Goal: Task Accomplishment & Management: Complete application form

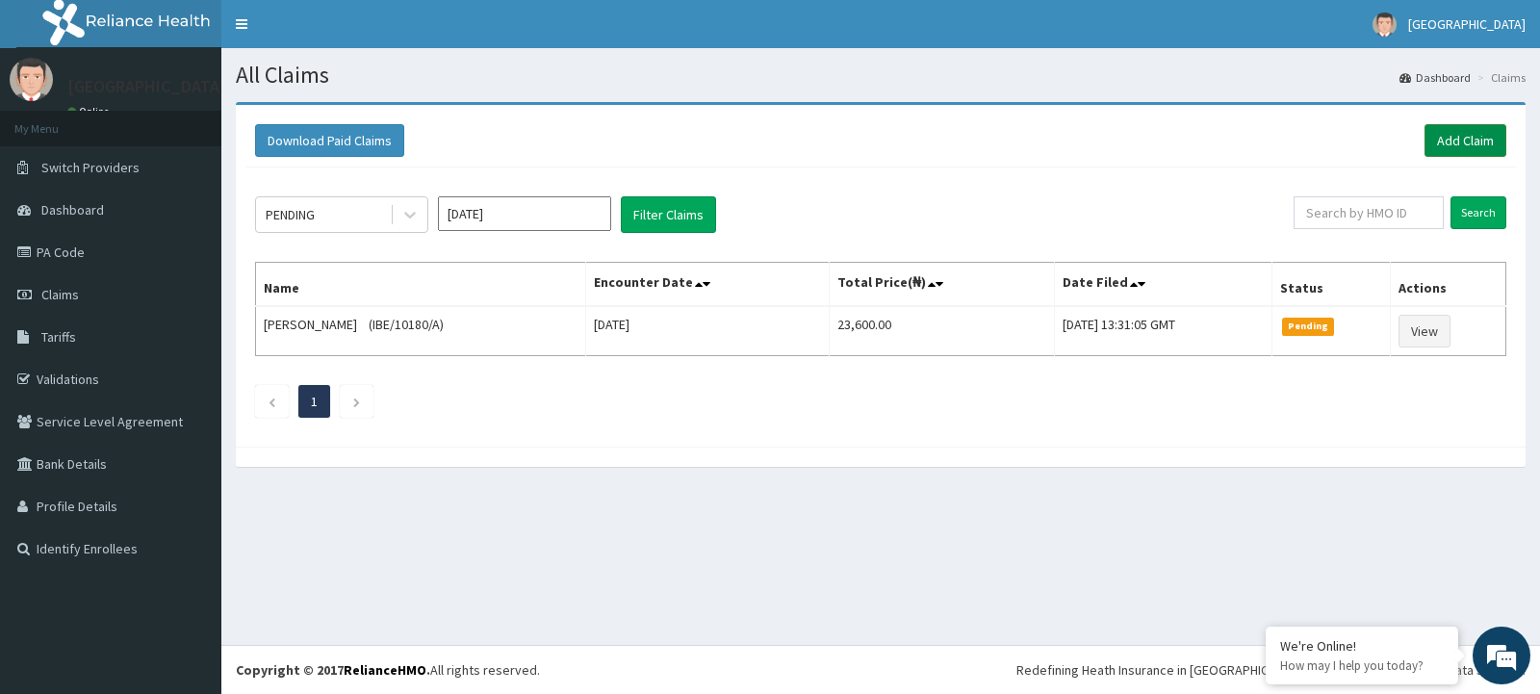
click at [1453, 143] on link "Add Claim" at bounding box center [1466, 140] width 82 height 33
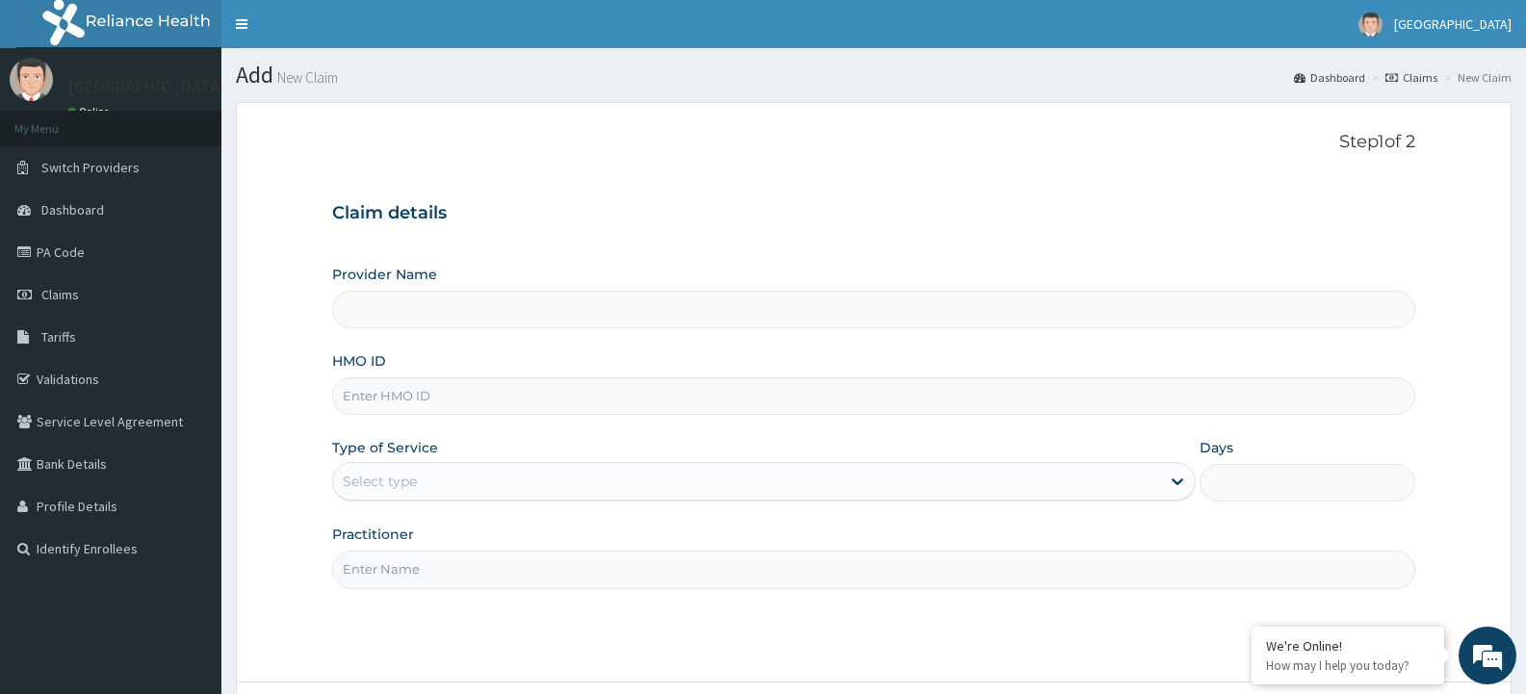
type input "[GEOGRAPHIC_DATA]"
paste input "FMI/10195/A"
type input "FMI/10195/A"
click at [1178, 491] on icon at bounding box center [1177, 481] width 19 height 19
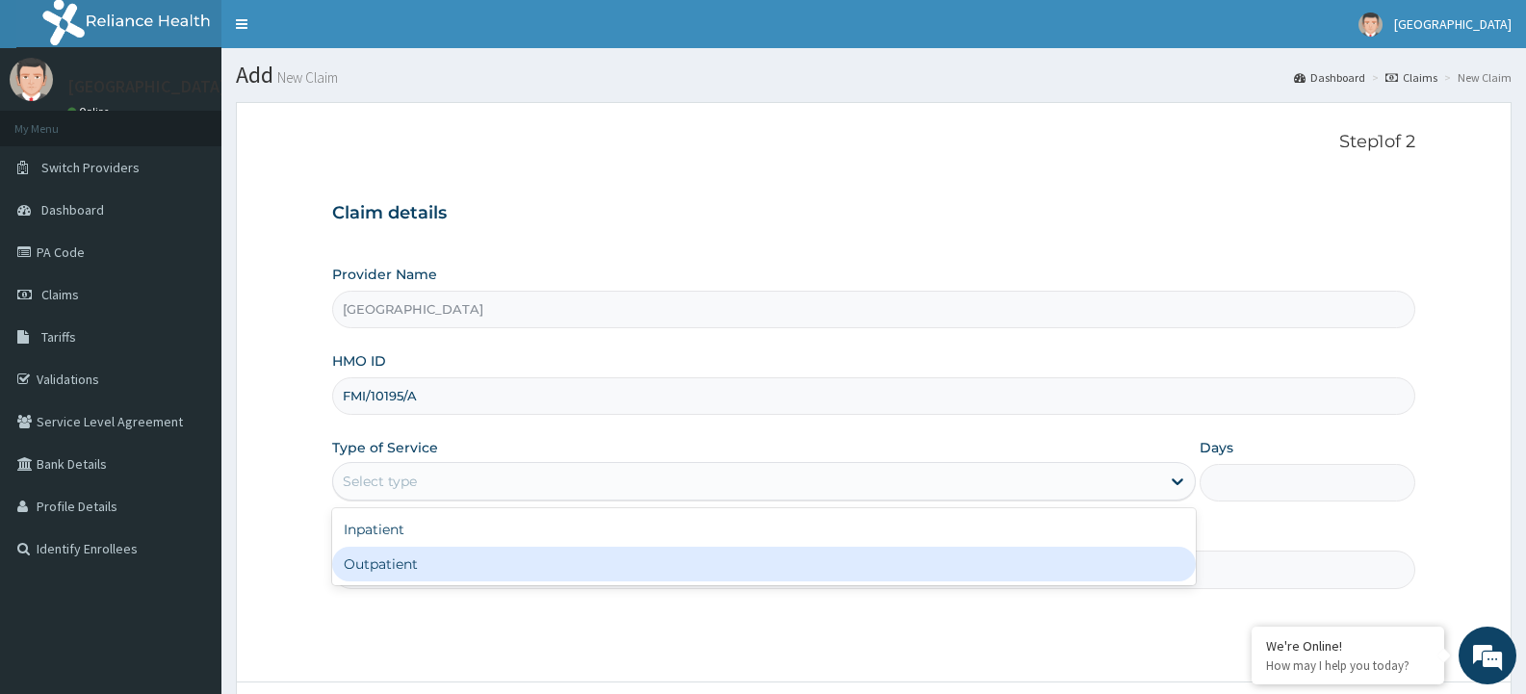
click at [890, 588] on input "Practitioner" at bounding box center [873, 570] width 1083 height 38
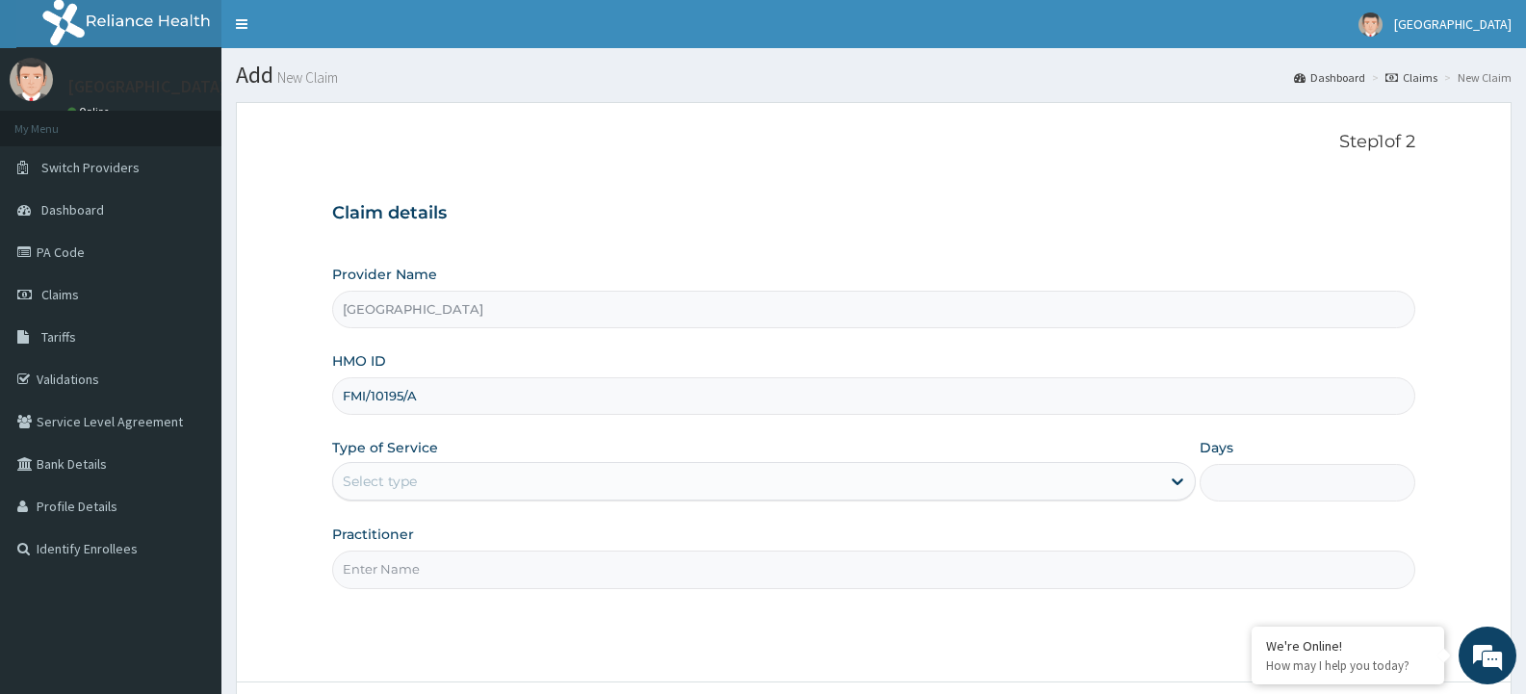
type input "ADONAI"
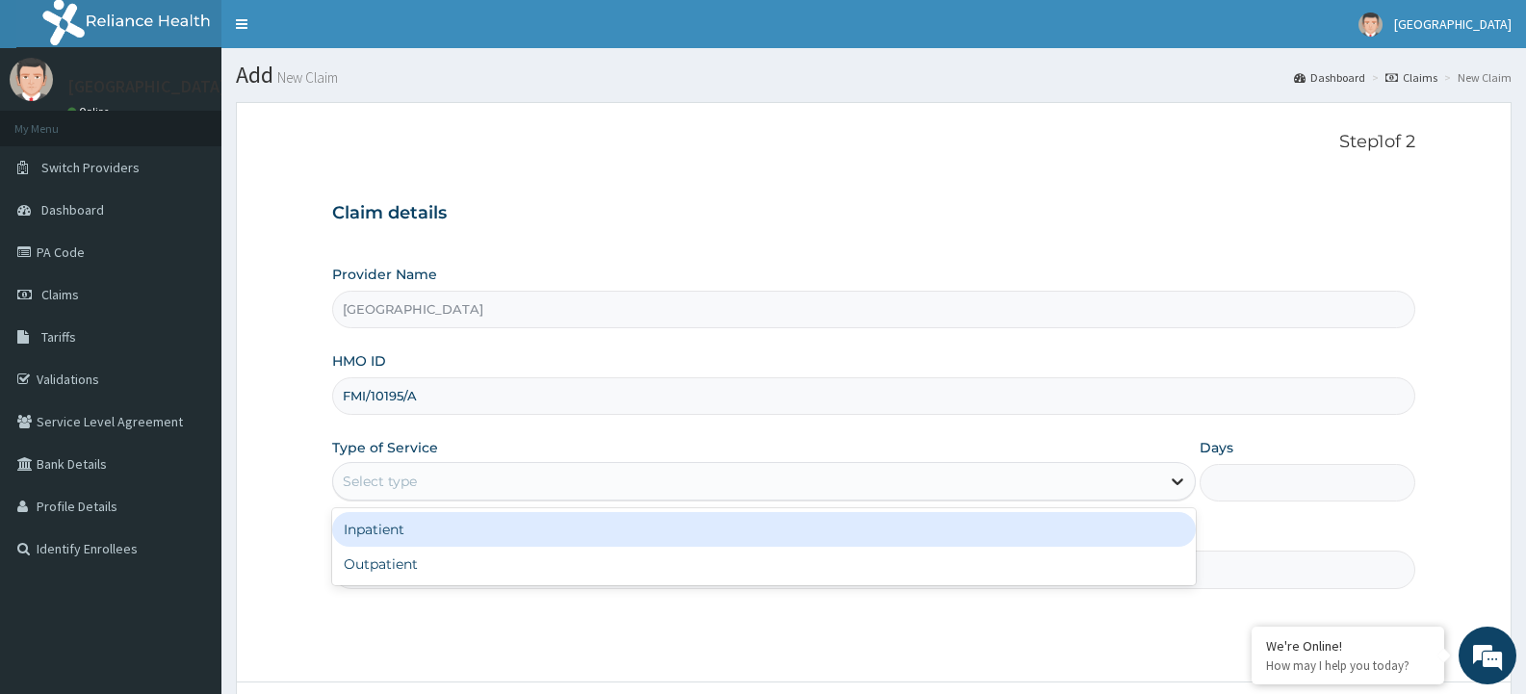
click at [1181, 488] on icon at bounding box center [1177, 481] width 19 height 19
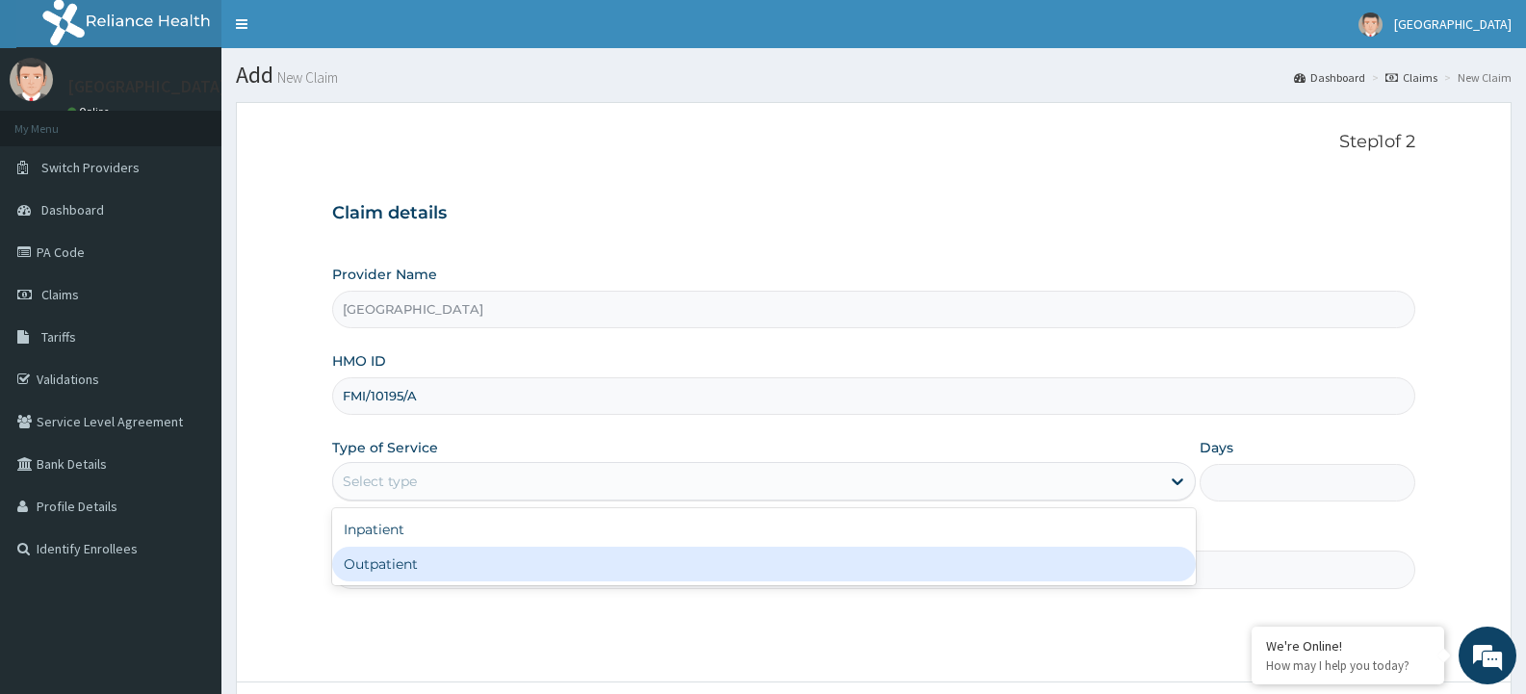
click at [678, 572] on div "Outpatient" at bounding box center [763, 564] width 862 height 35
type input "1"
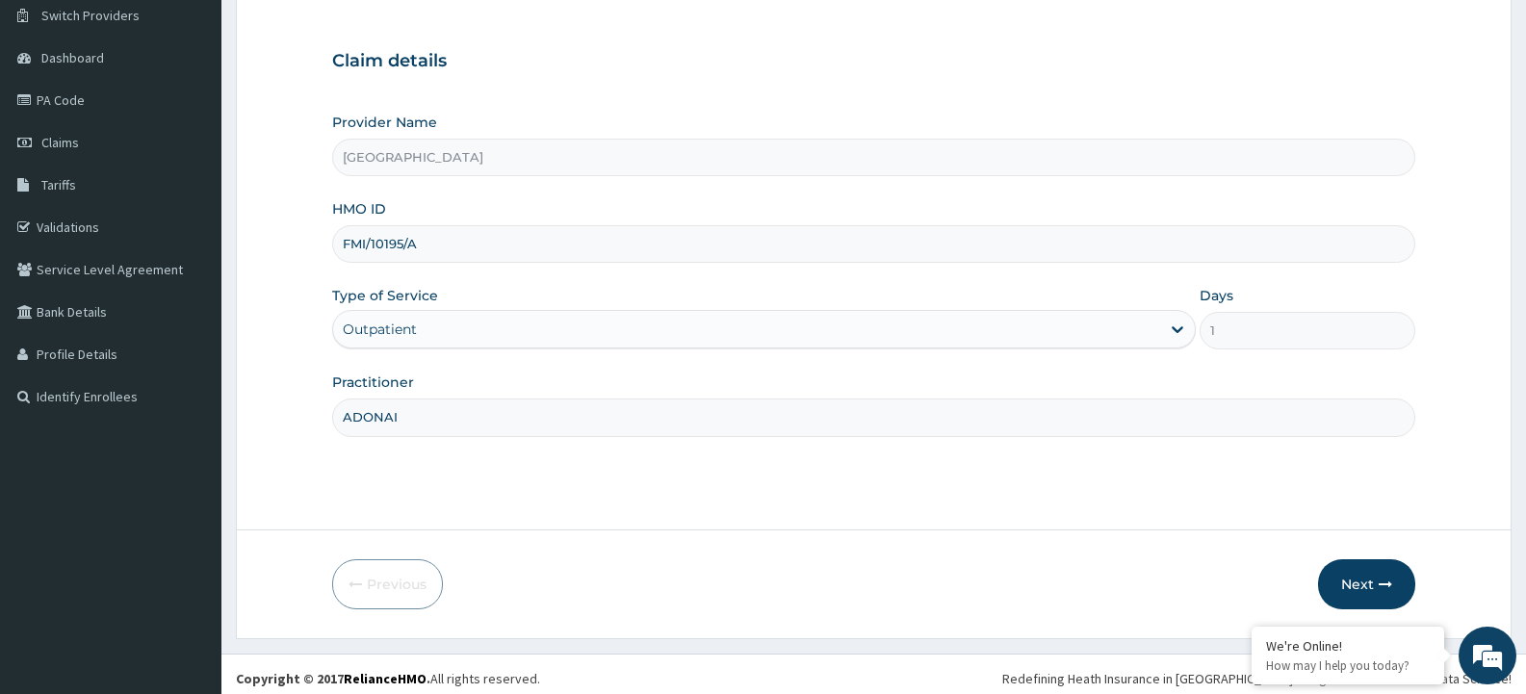
scroll to position [161, 0]
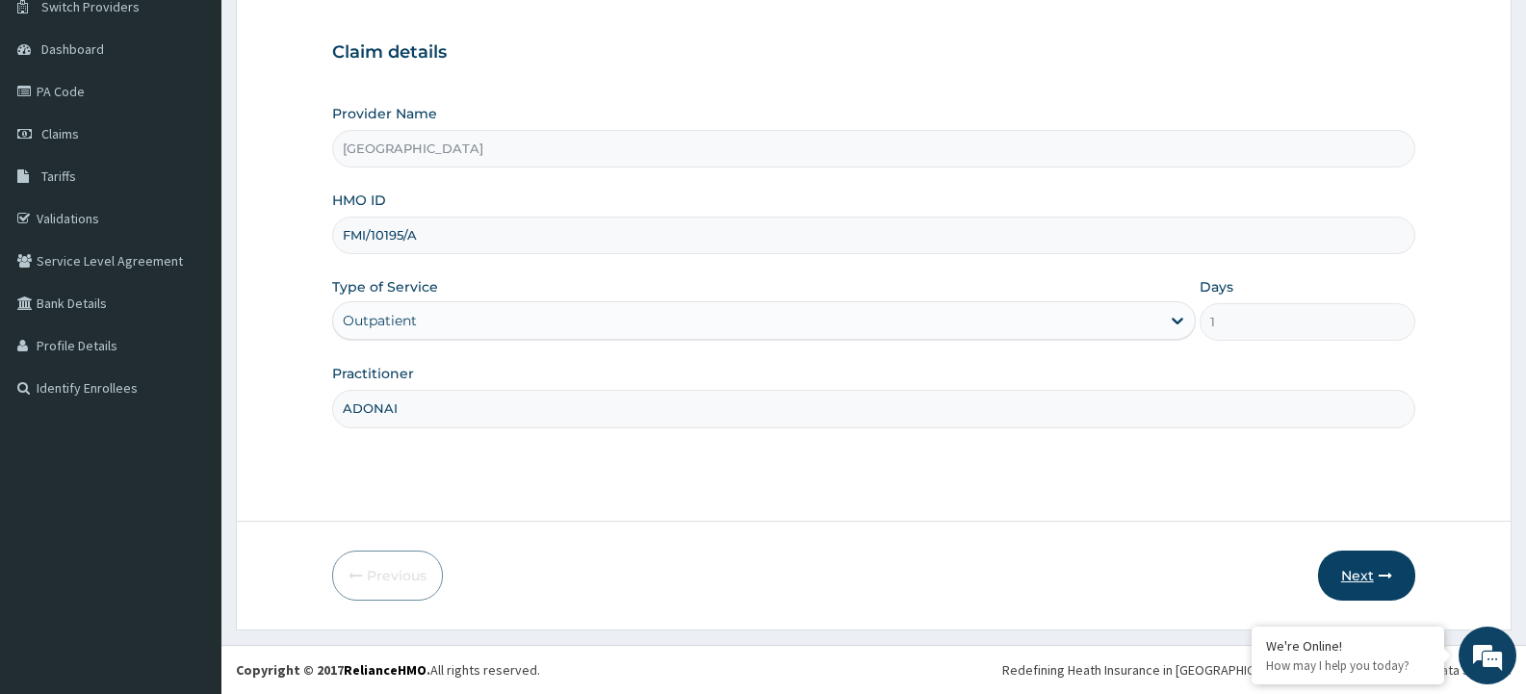
click at [1386, 582] on icon "button" at bounding box center [1384, 575] width 13 height 13
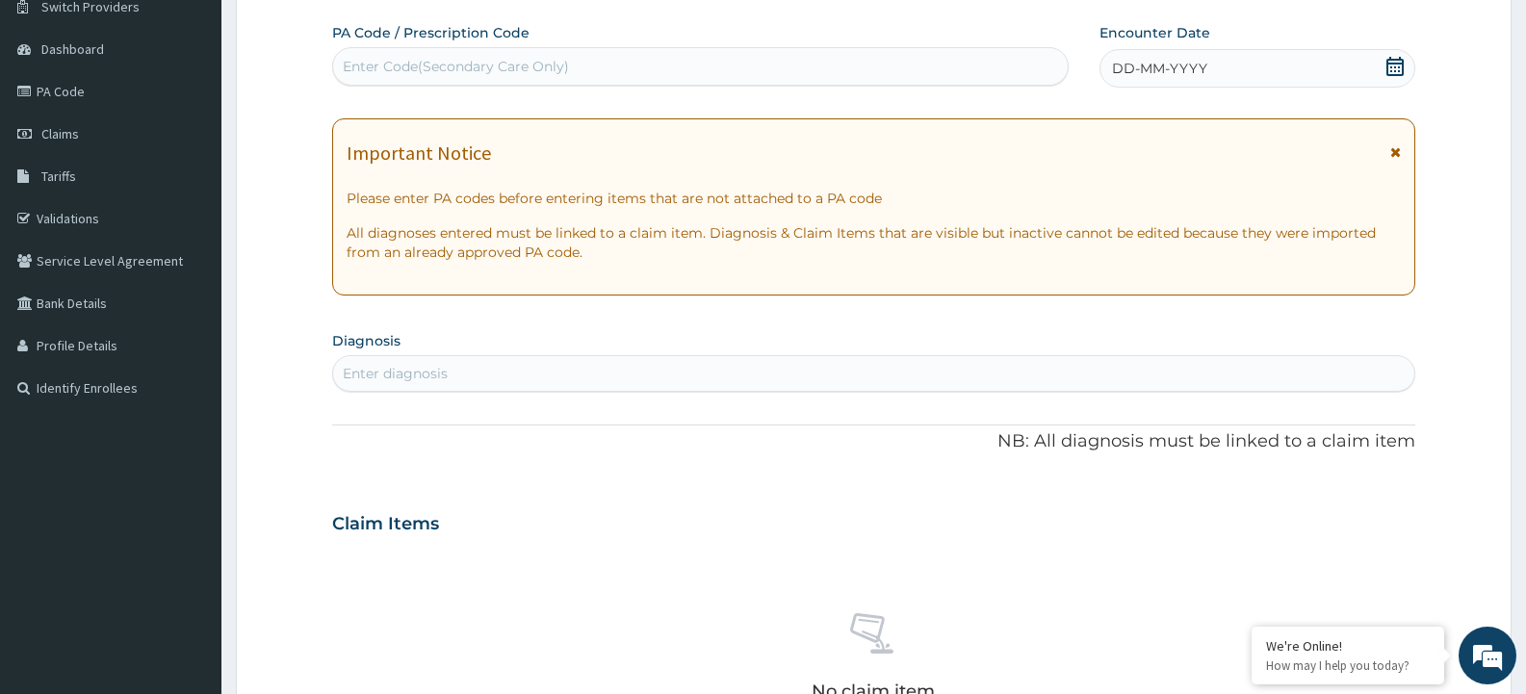
click at [1402, 155] on div "Important Notice Please enter PA codes before entering items that are not attac…" at bounding box center [873, 206] width 1083 height 177
click at [1390, 149] on icon at bounding box center [1395, 151] width 11 height 13
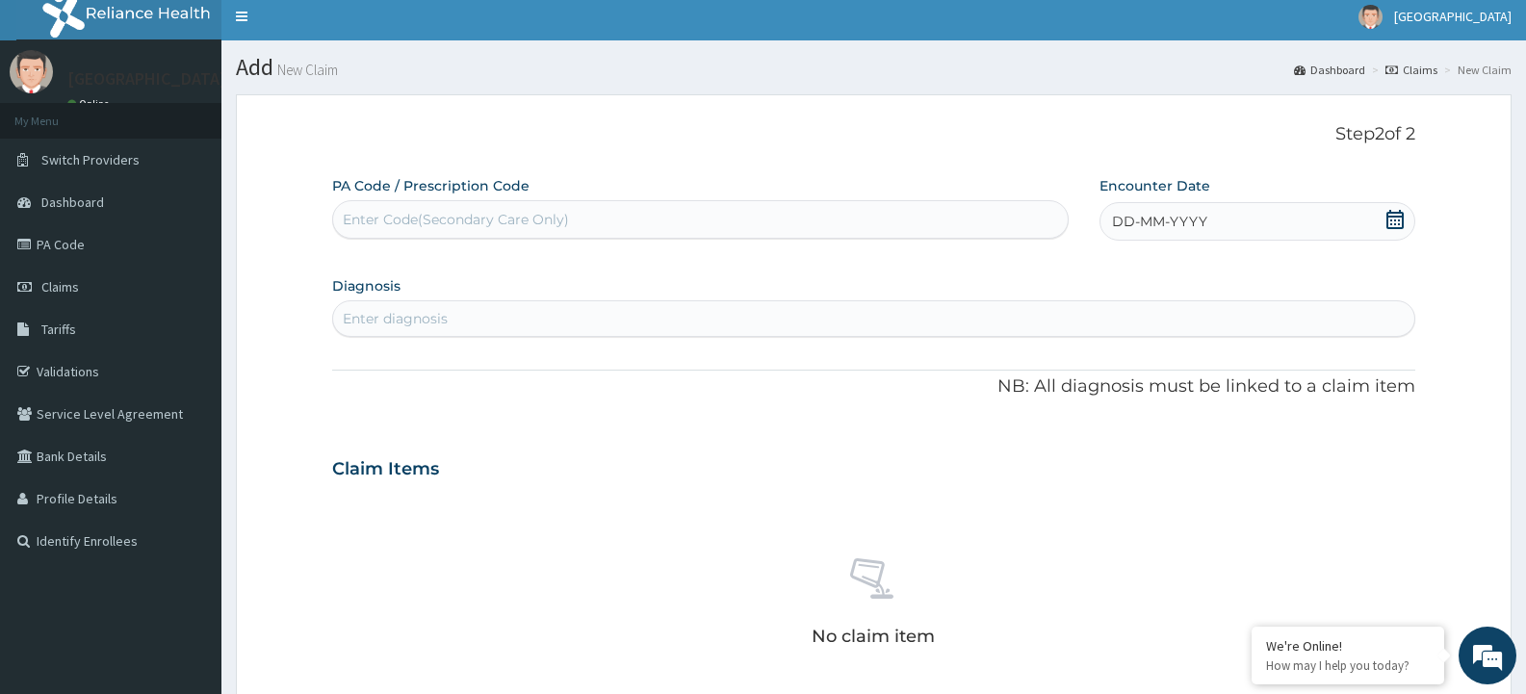
scroll to position [0, 0]
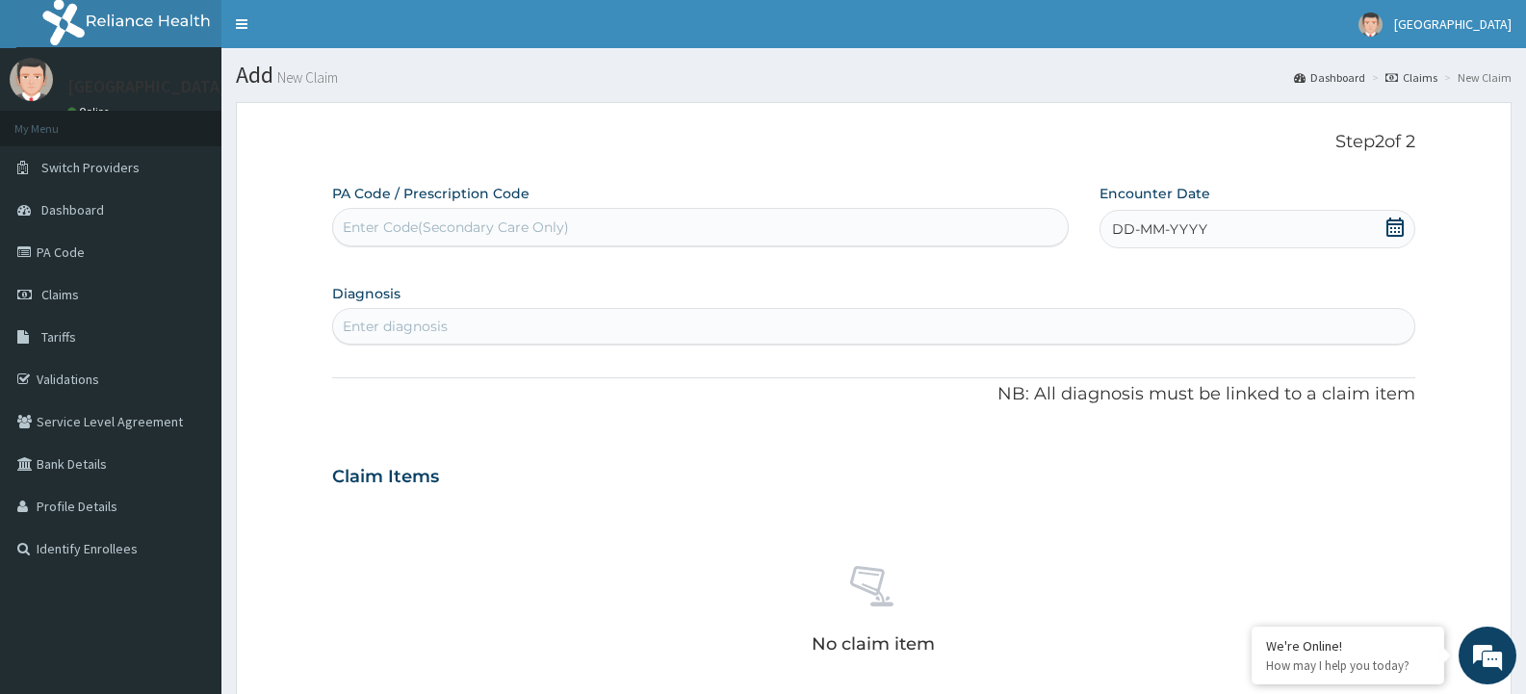
drag, startPoint x: 573, startPoint y: 220, endPoint x: 507, endPoint y: 223, distance: 65.5
click at [507, 223] on div "Enter Code(Secondary Care Only)" at bounding box center [456, 227] width 226 height 19
paste input "PA/4B959F"
type input "PA/4B959F"
click at [427, 235] on div "Enter Code(Secondary Care Only)" at bounding box center [700, 227] width 734 height 31
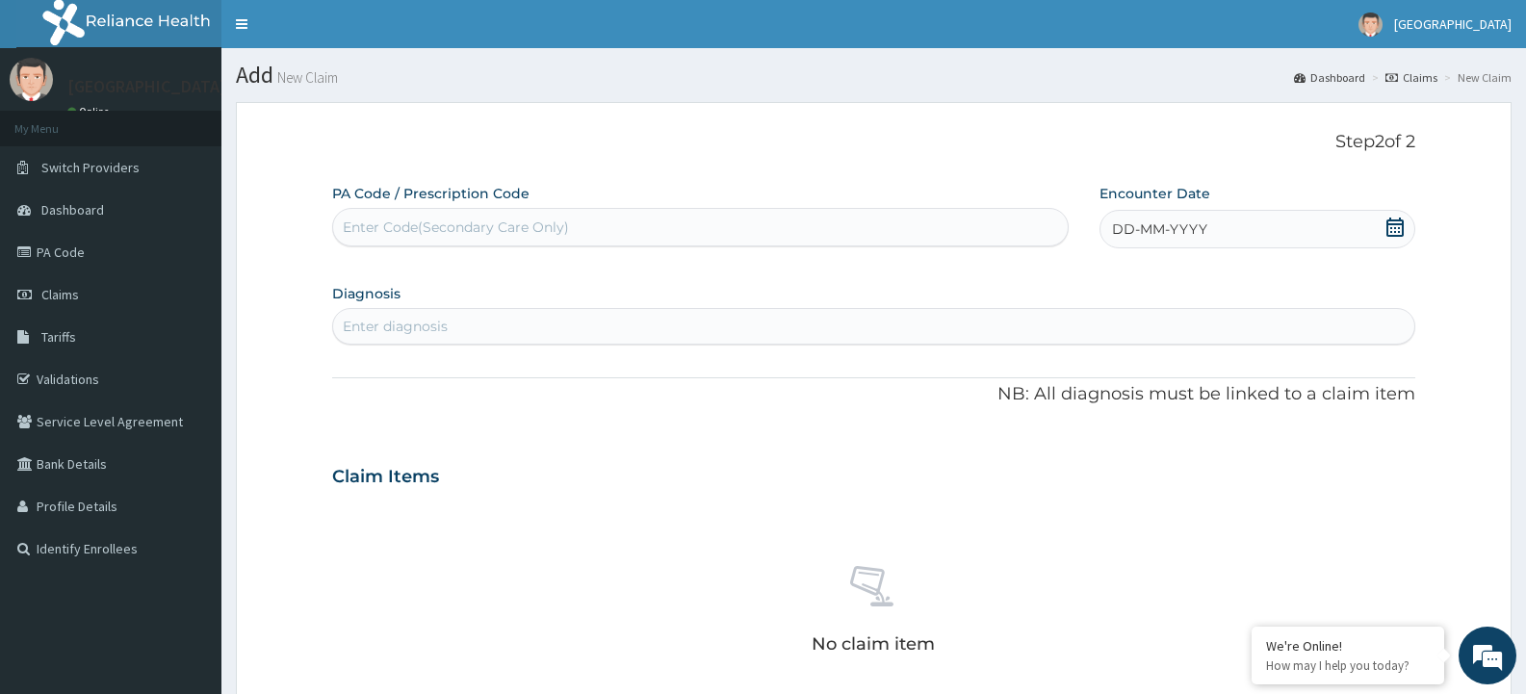
click at [443, 220] on div "Enter Code(Secondary Care Only)" at bounding box center [456, 227] width 226 height 19
paste input "PA/4B959F"
type input "PA/4B959F"
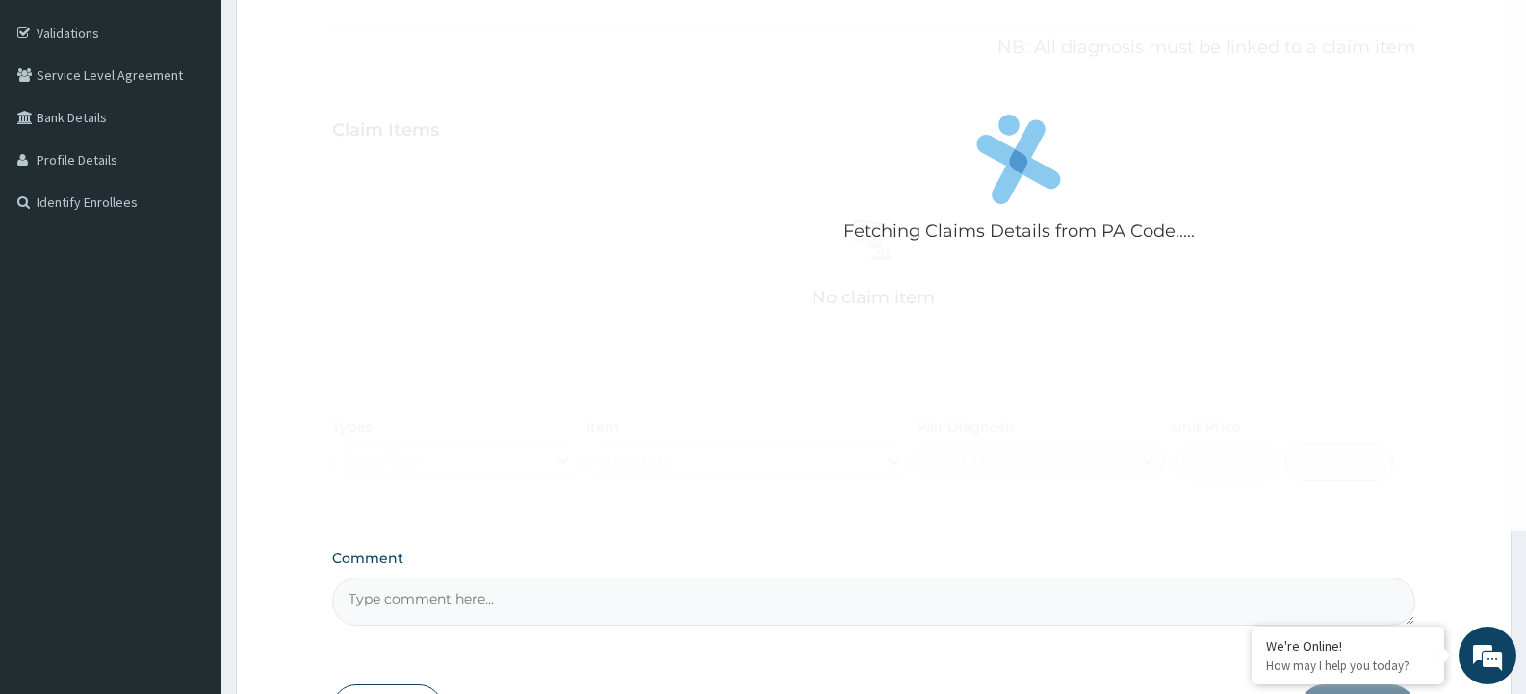
scroll to position [288, 0]
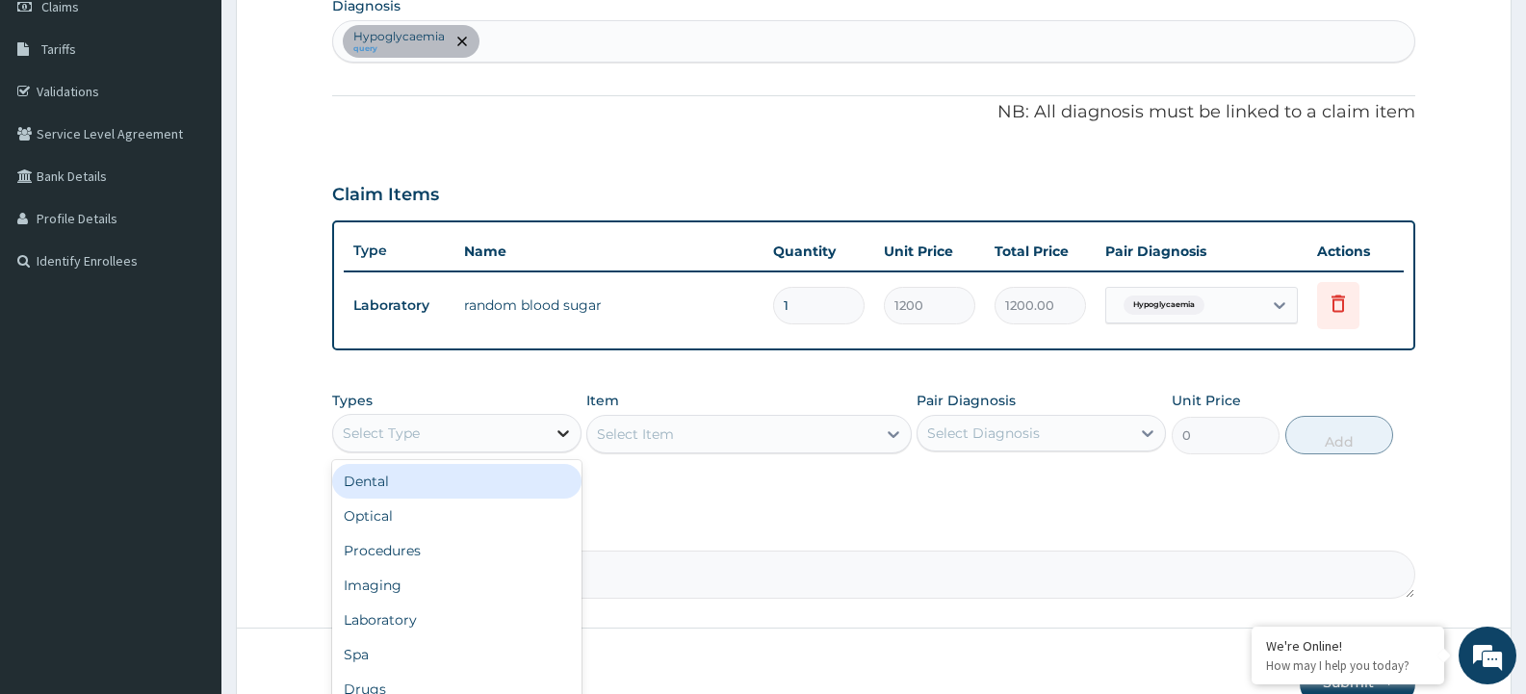
click at [562, 438] on icon at bounding box center [562, 433] width 19 height 19
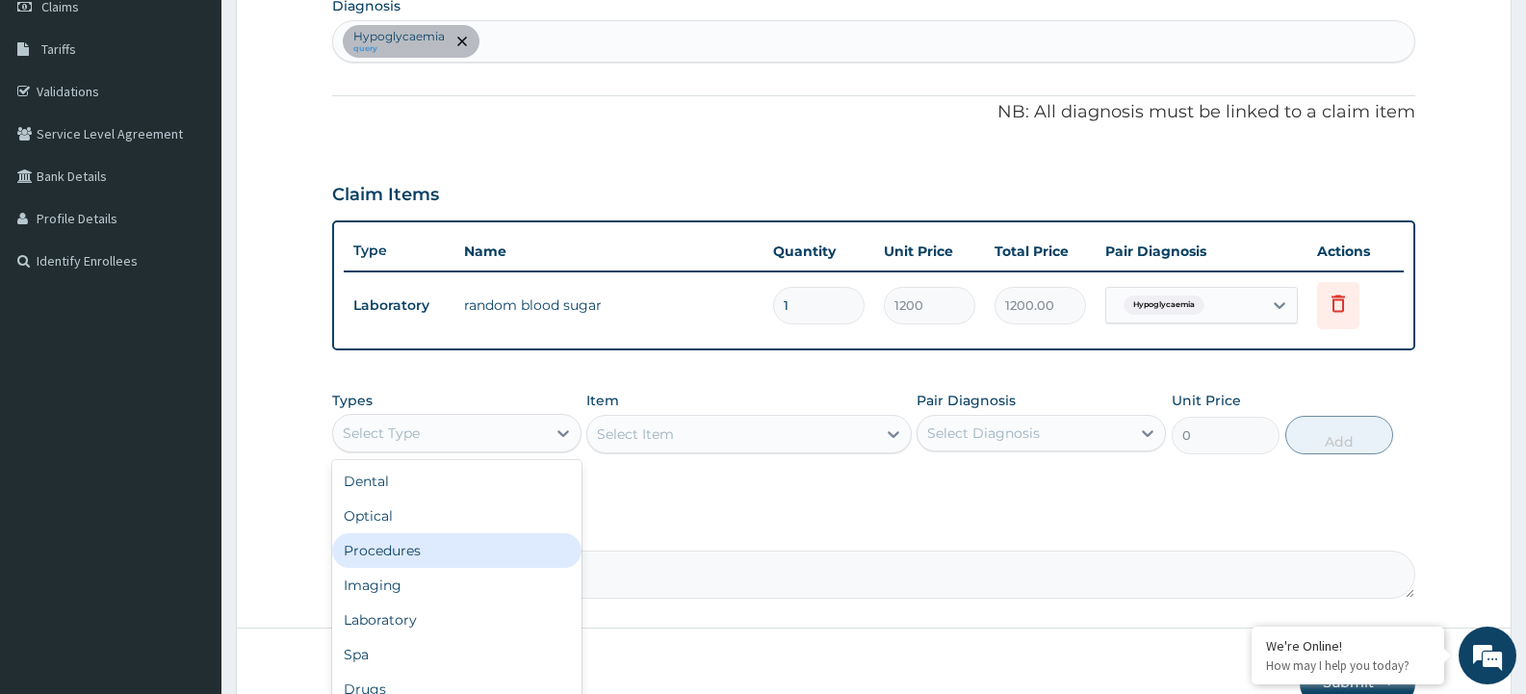
click at [505, 549] on div "Procedures" at bounding box center [456, 550] width 249 height 35
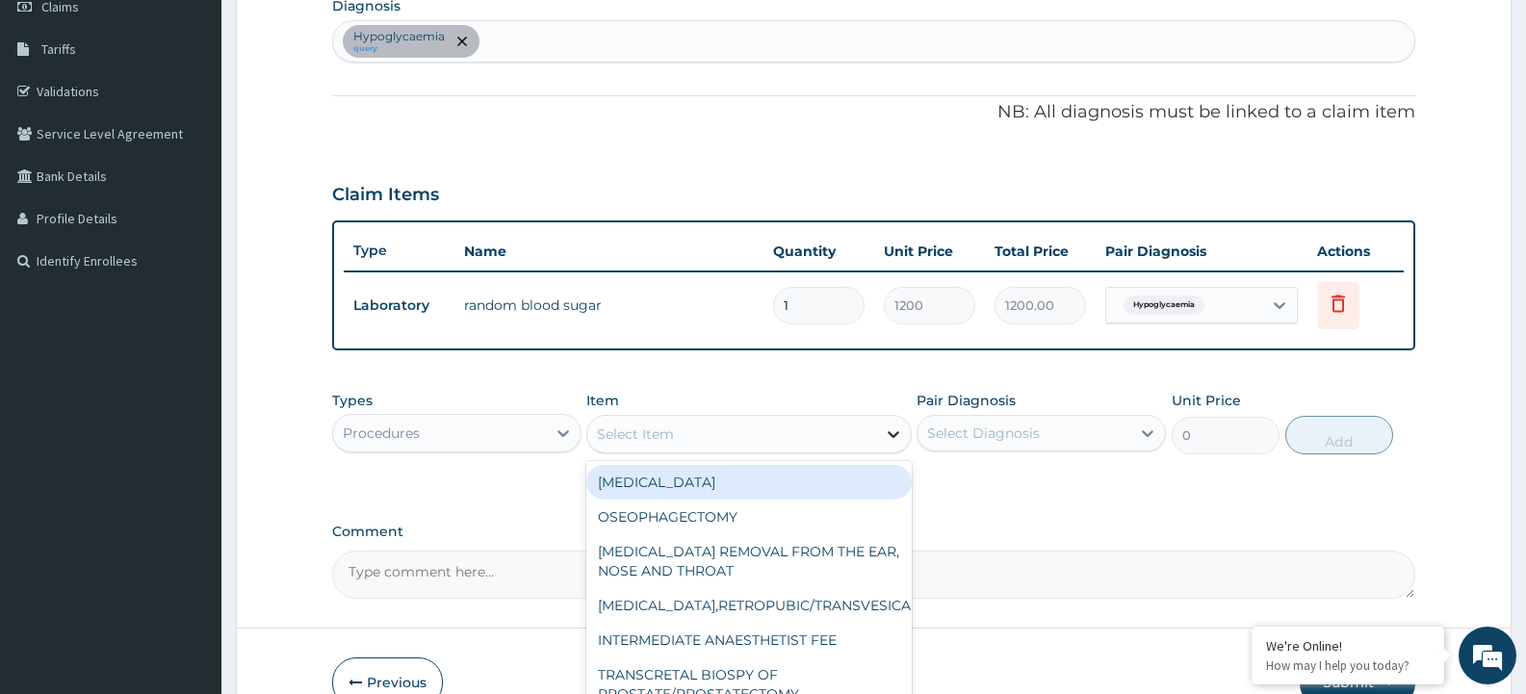
click at [895, 435] on icon at bounding box center [893, 434] width 12 height 7
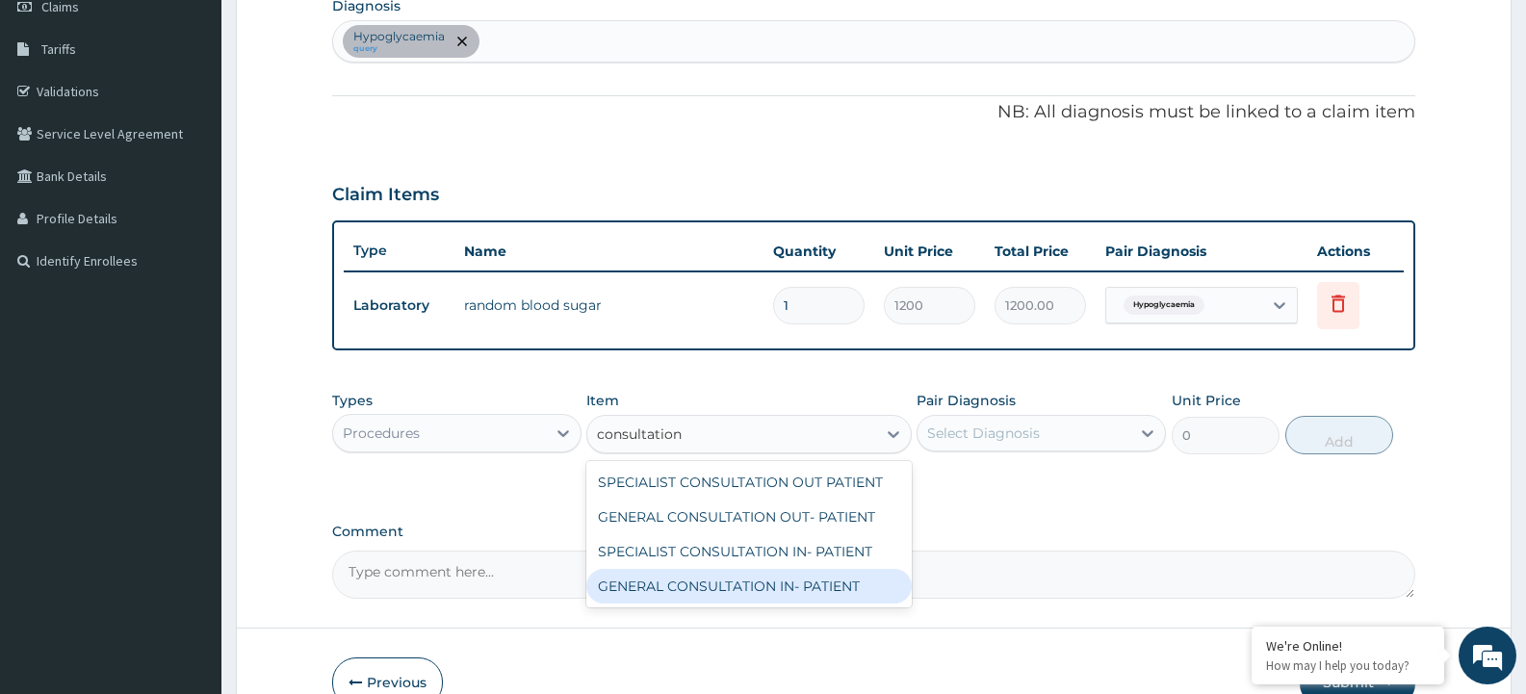
type input "consultation"
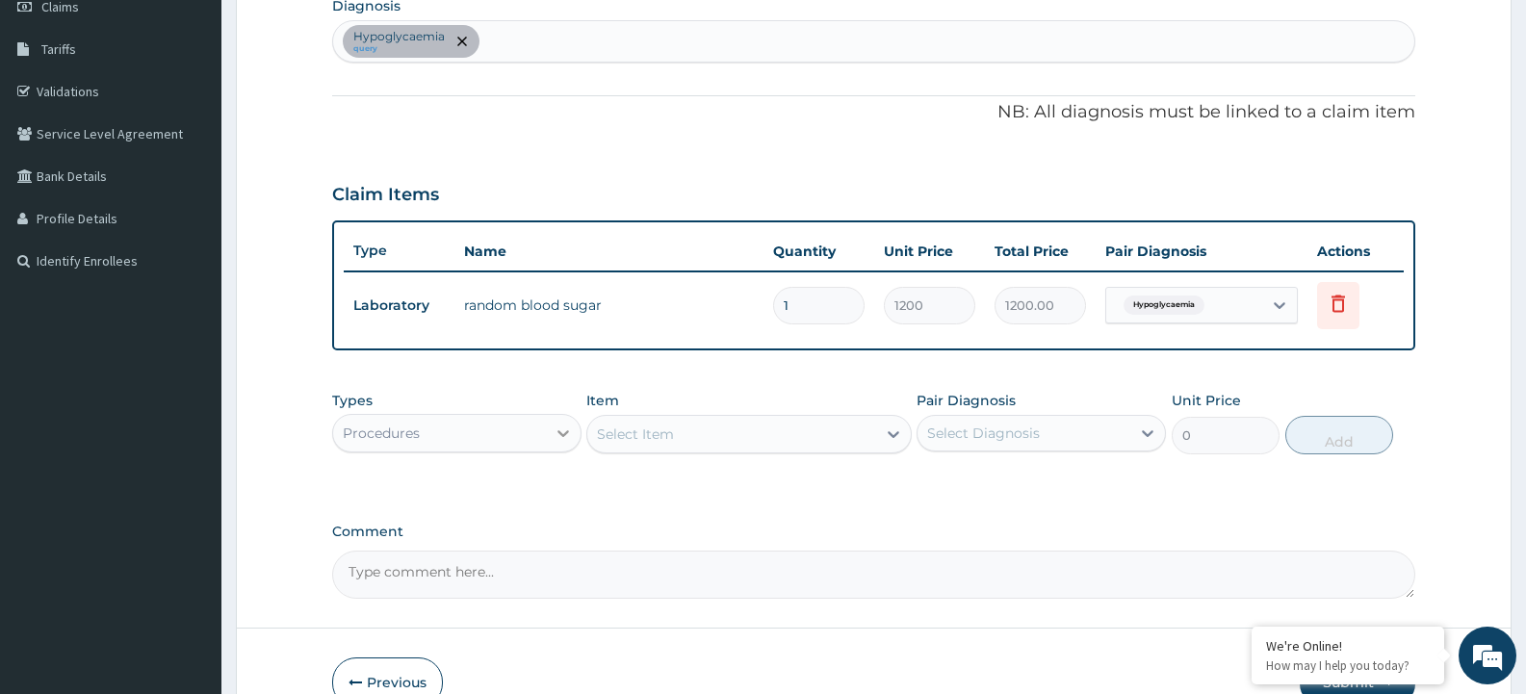
click at [564, 440] on icon at bounding box center [562, 433] width 19 height 19
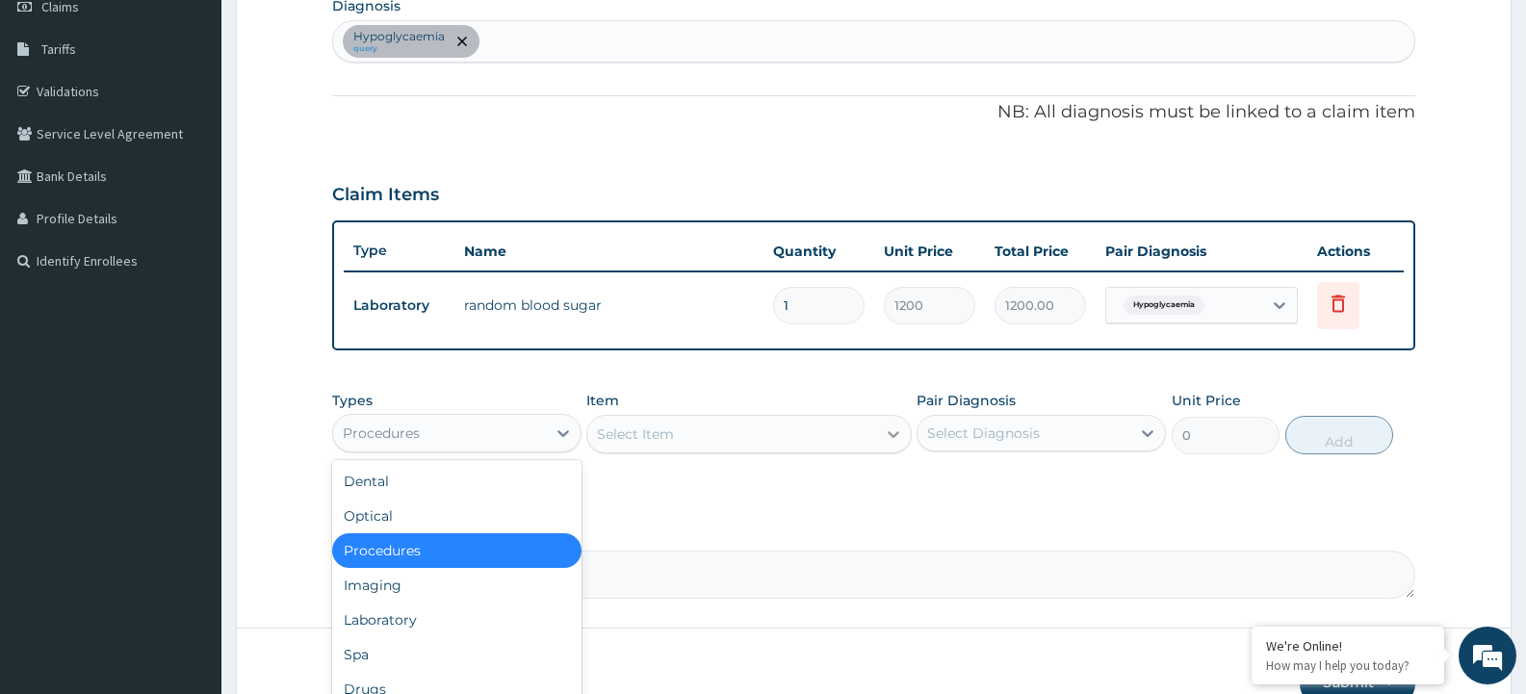
click at [895, 431] on icon at bounding box center [893, 433] width 19 height 19
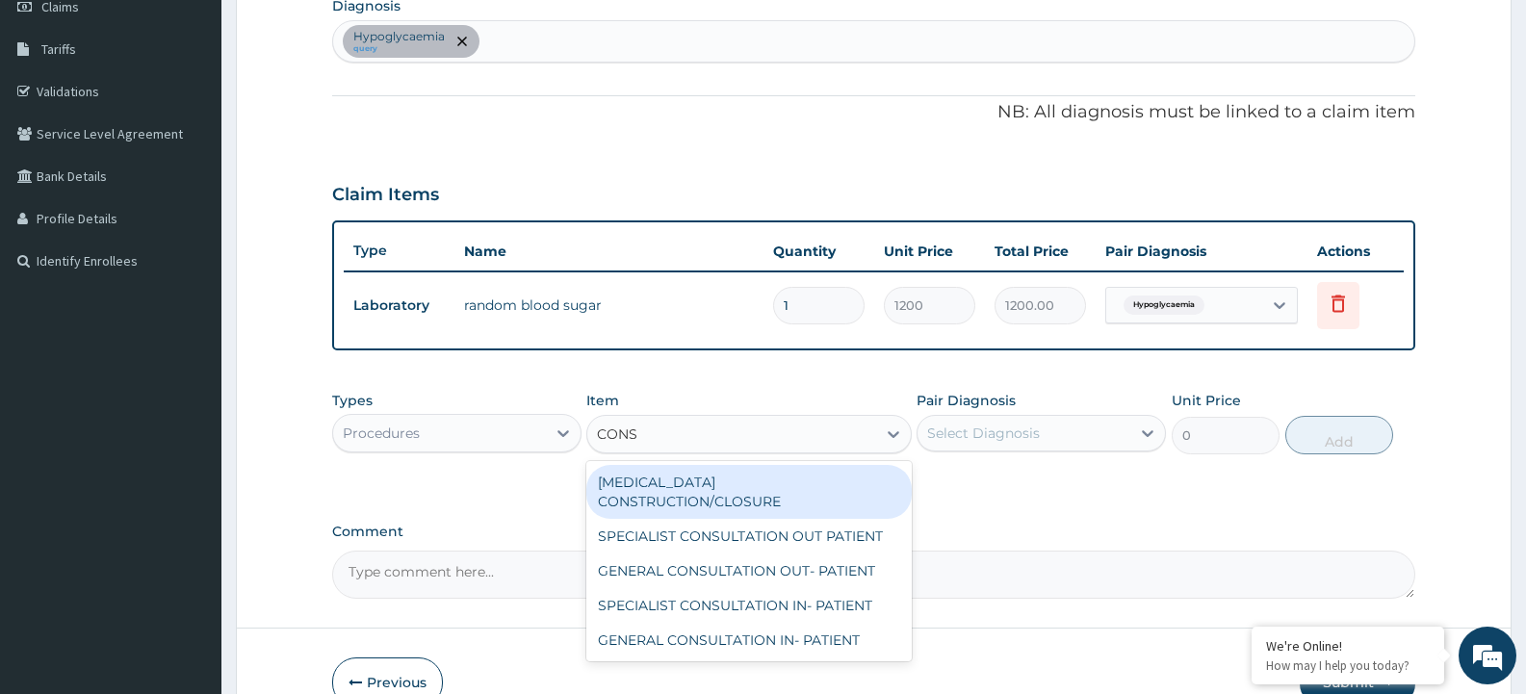
type input "CONSU"
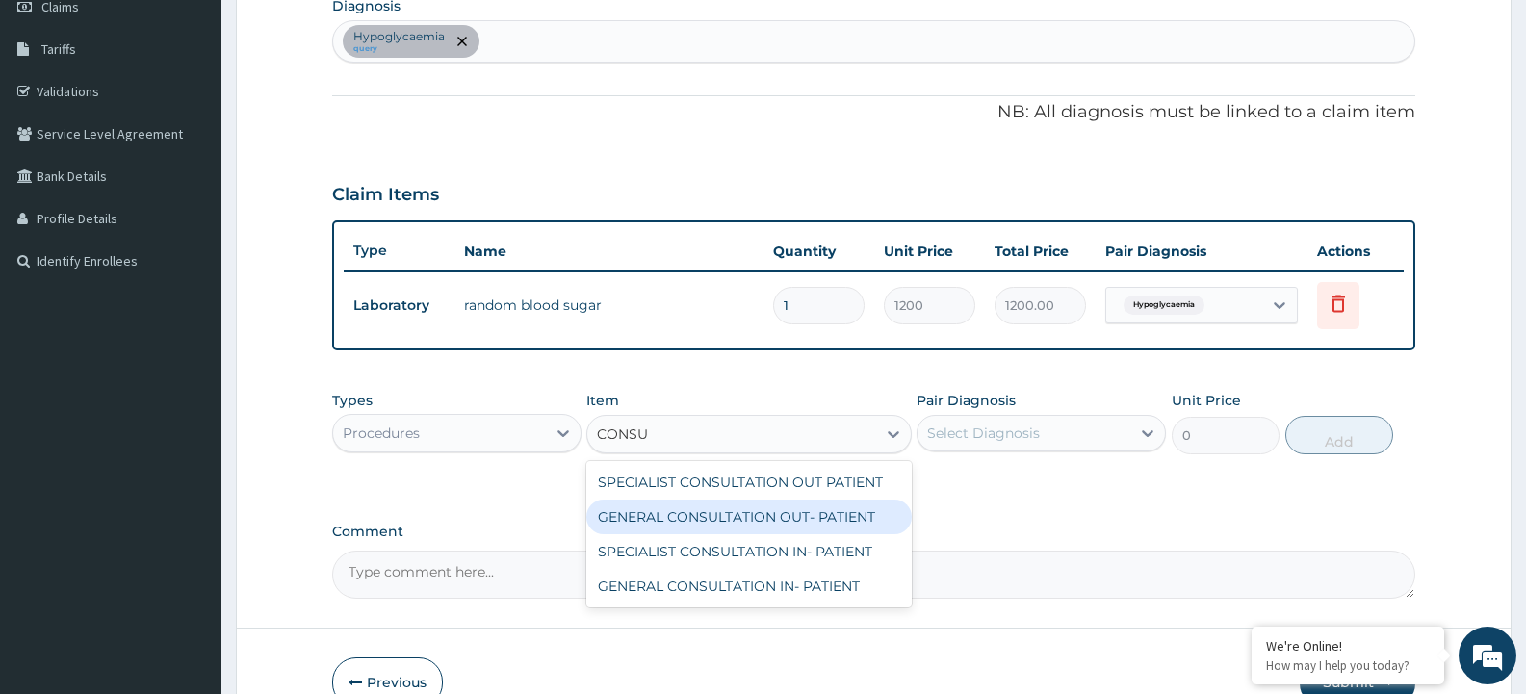
click at [807, 521] on div "GENERAL CONSULTATION OUT- PATIENT" at bounding box center [748, 517] width 324 height 35
type input "3000"
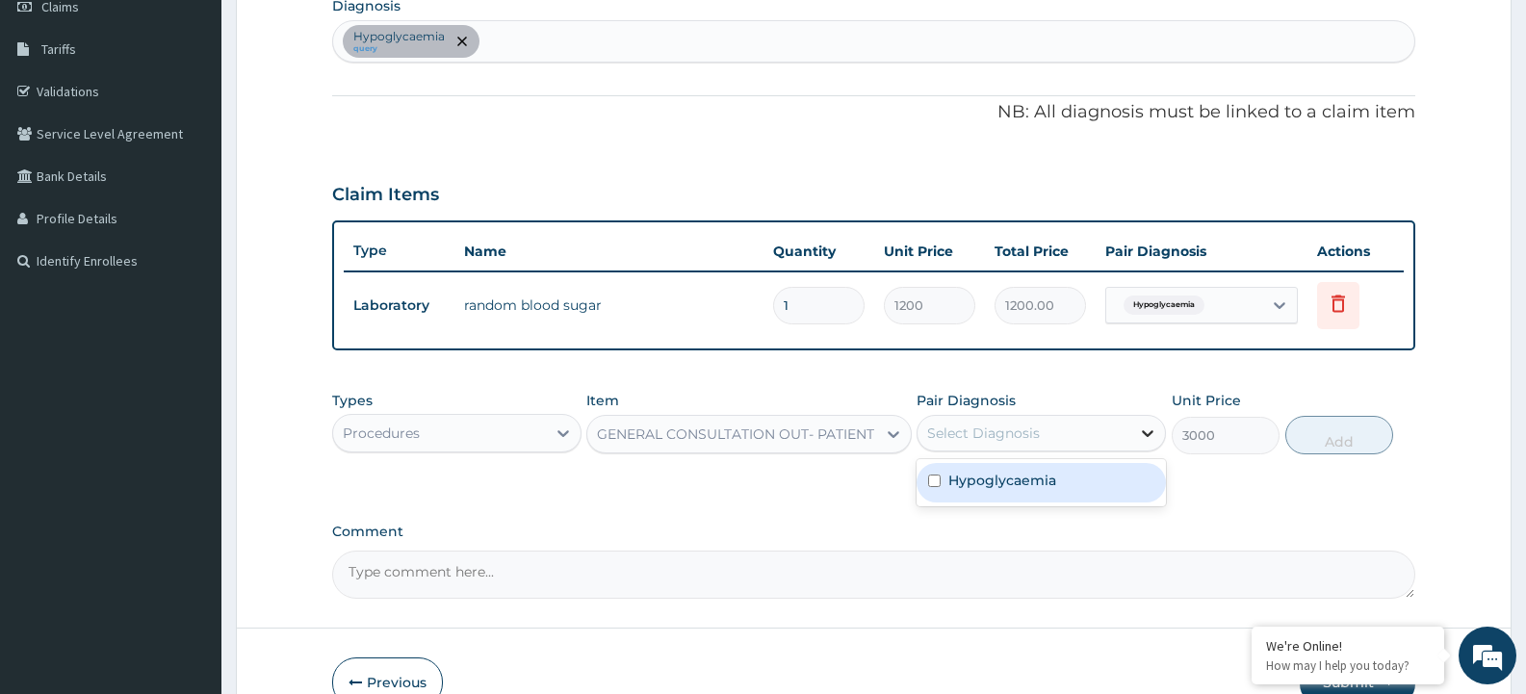
click at [1153, 438] on icon at bounding box center [1147, 433] width 19 height 19
click at [515, 38] on div "Hypoglycaemia query" at bounding box center [873, 41] width 1081 height 40
type input "M"
type input "MALARIA"
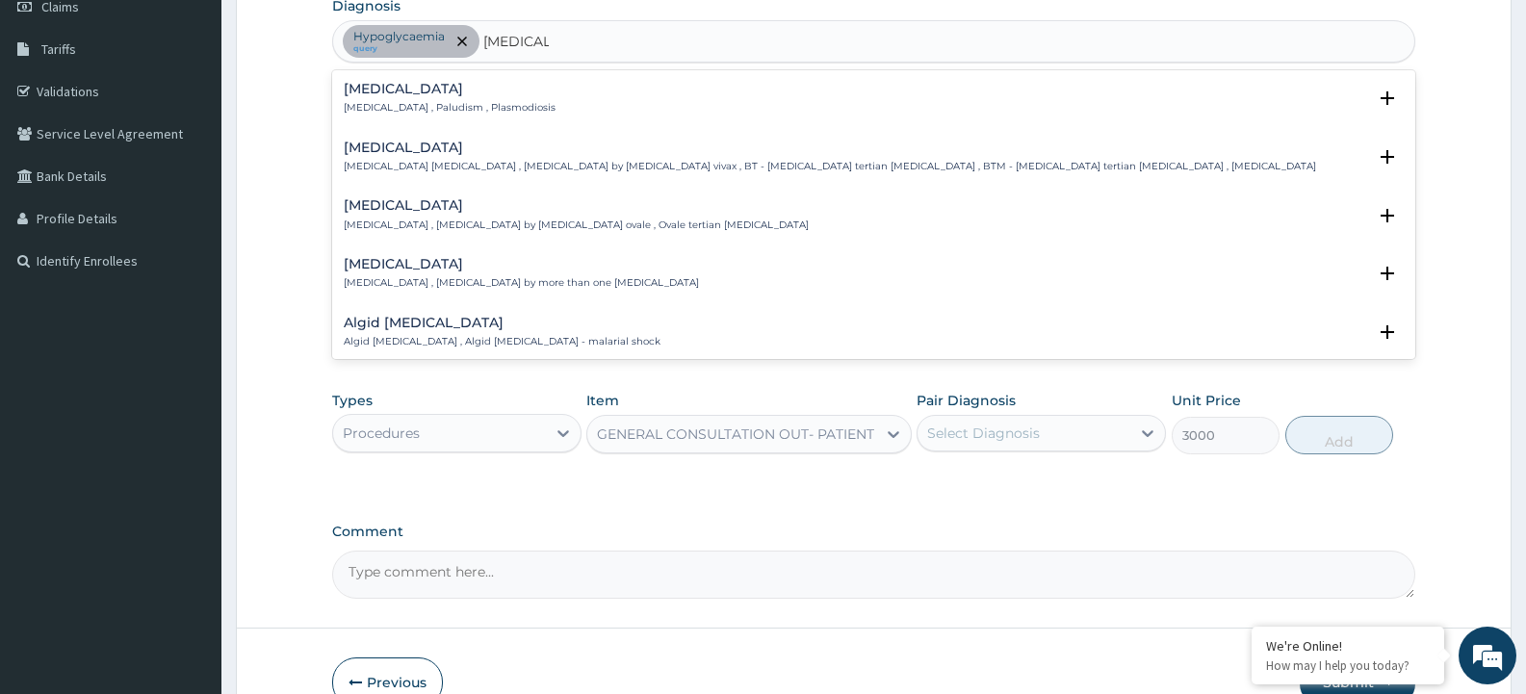
click at [358, 85] on h4 "Malaria" at bounding box center [450, 89] width 212 height 14
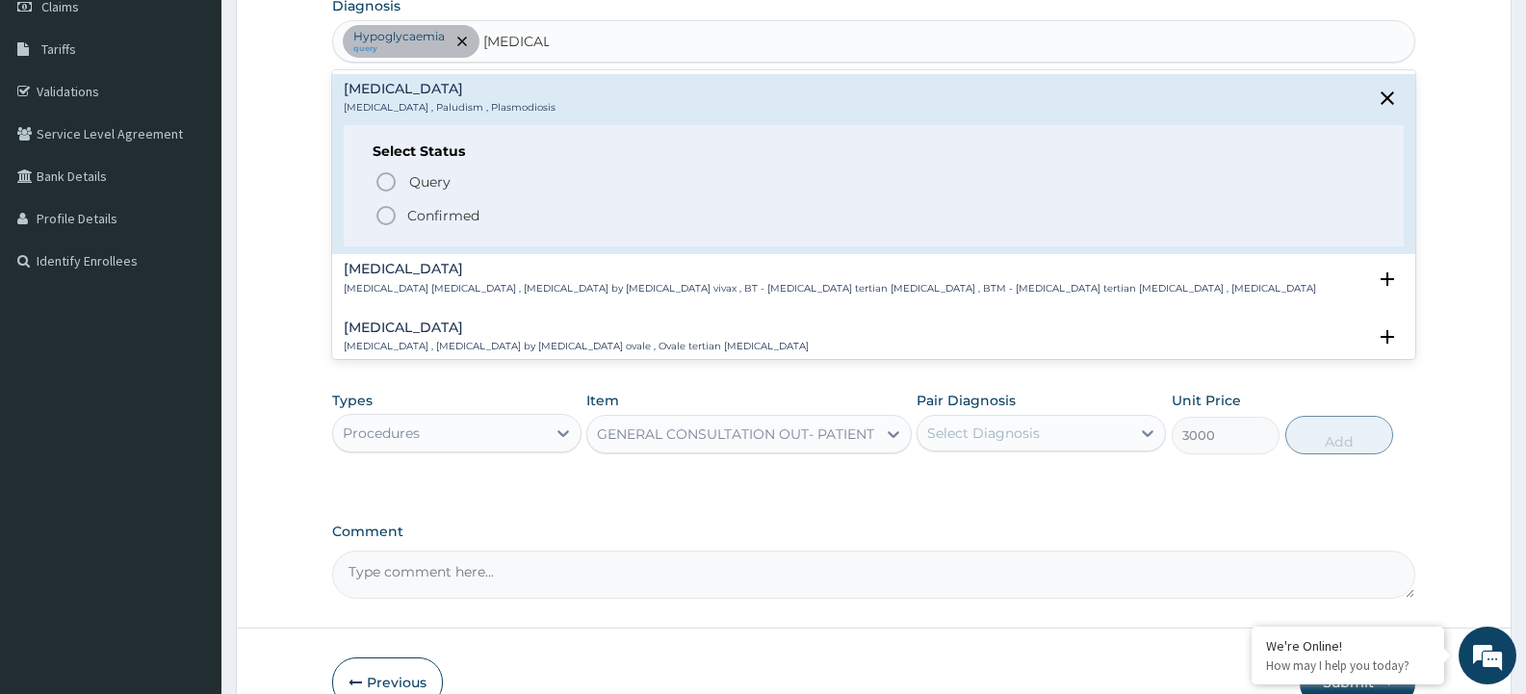
click at [424, 214] on p "Confirmed" at bounding box center [443, 215] width 72 height 19
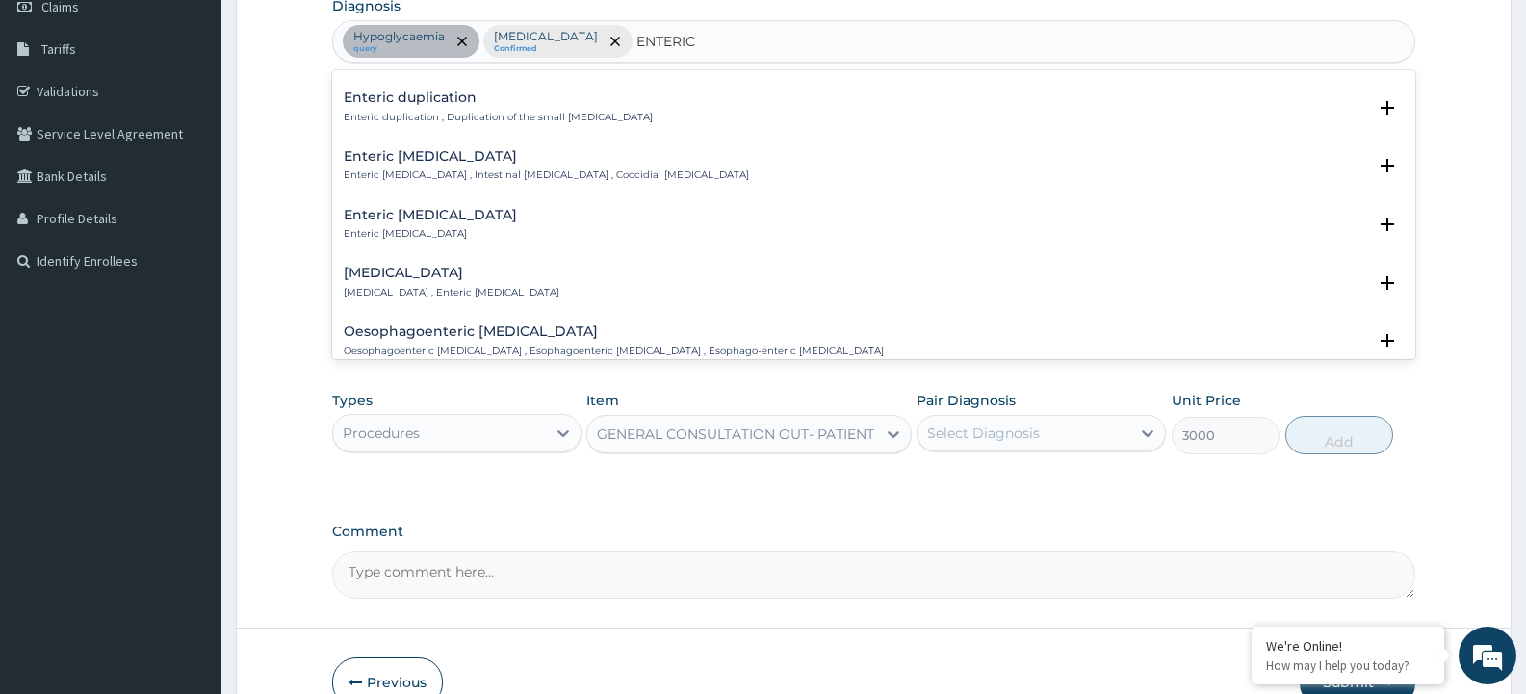
scroll to position [0, 0]
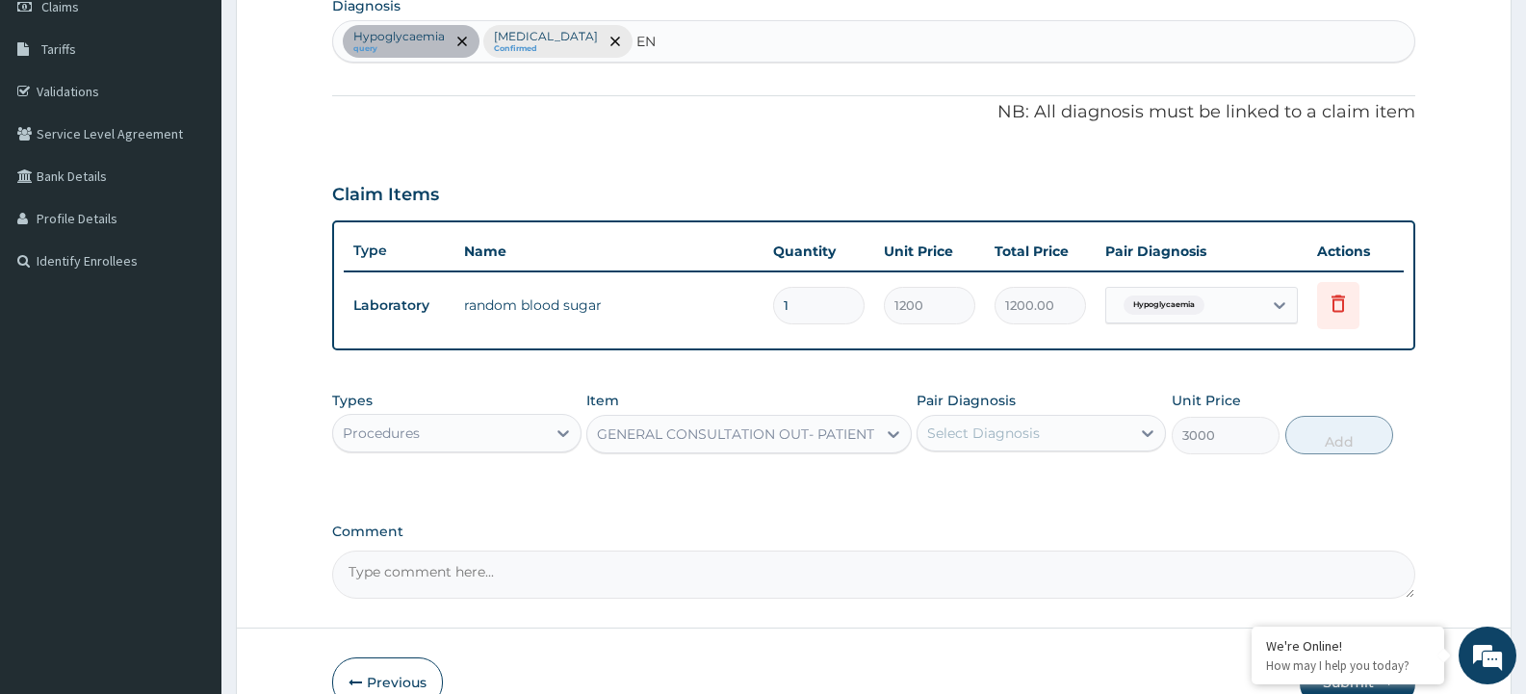
type input "E"
type input "TYPHOID"
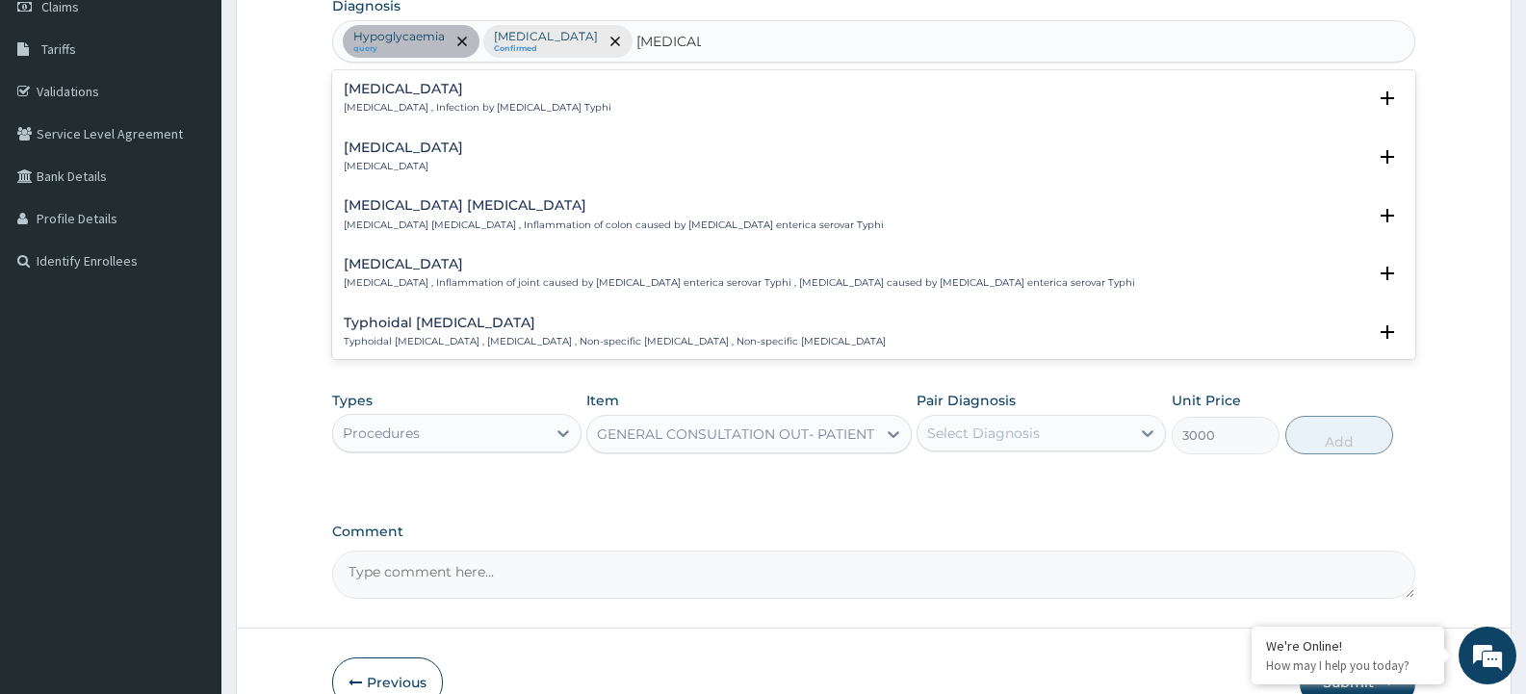
click at [399, 88] on h4 "Typhoid fever" at bounding box center [478, 89] width 268 height 14
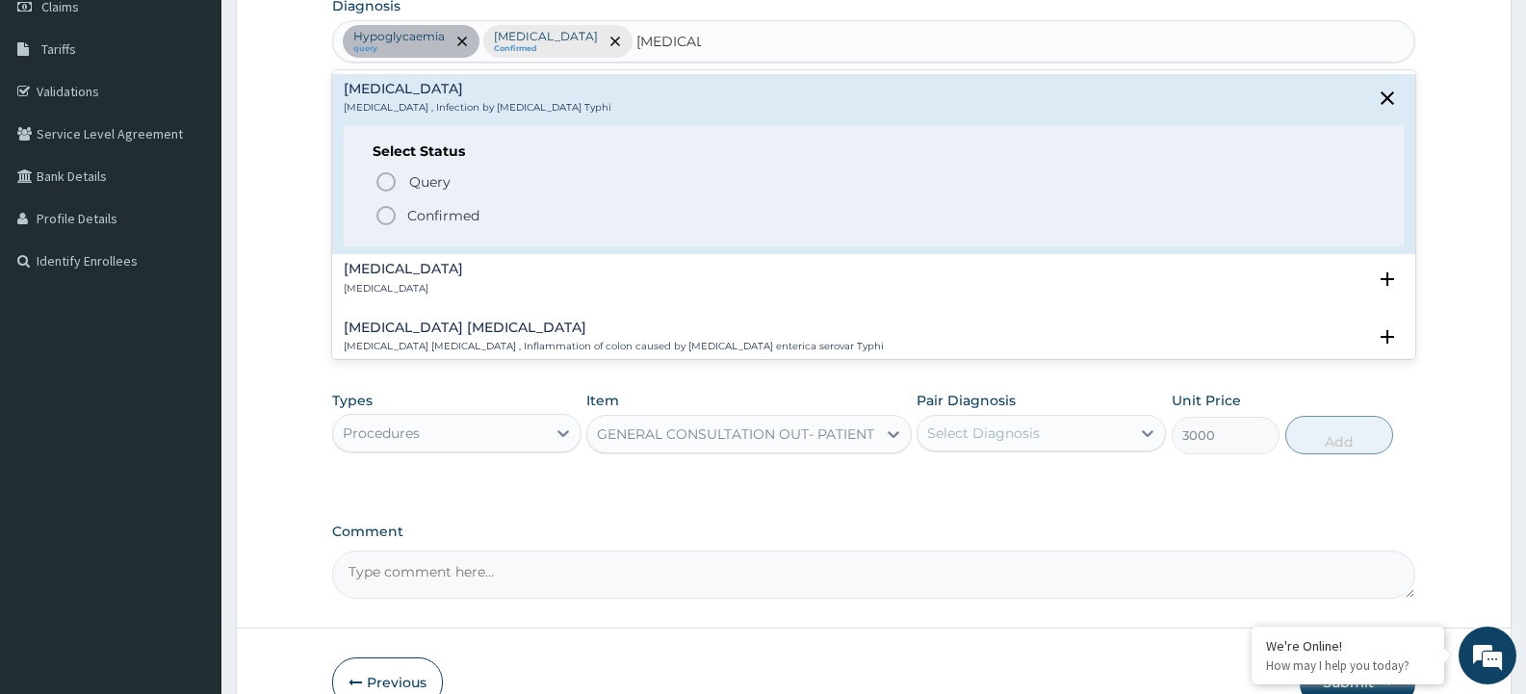
click at [386, 211] on icon "status option filled" at bounding box center [385, 215] width 23 height 23
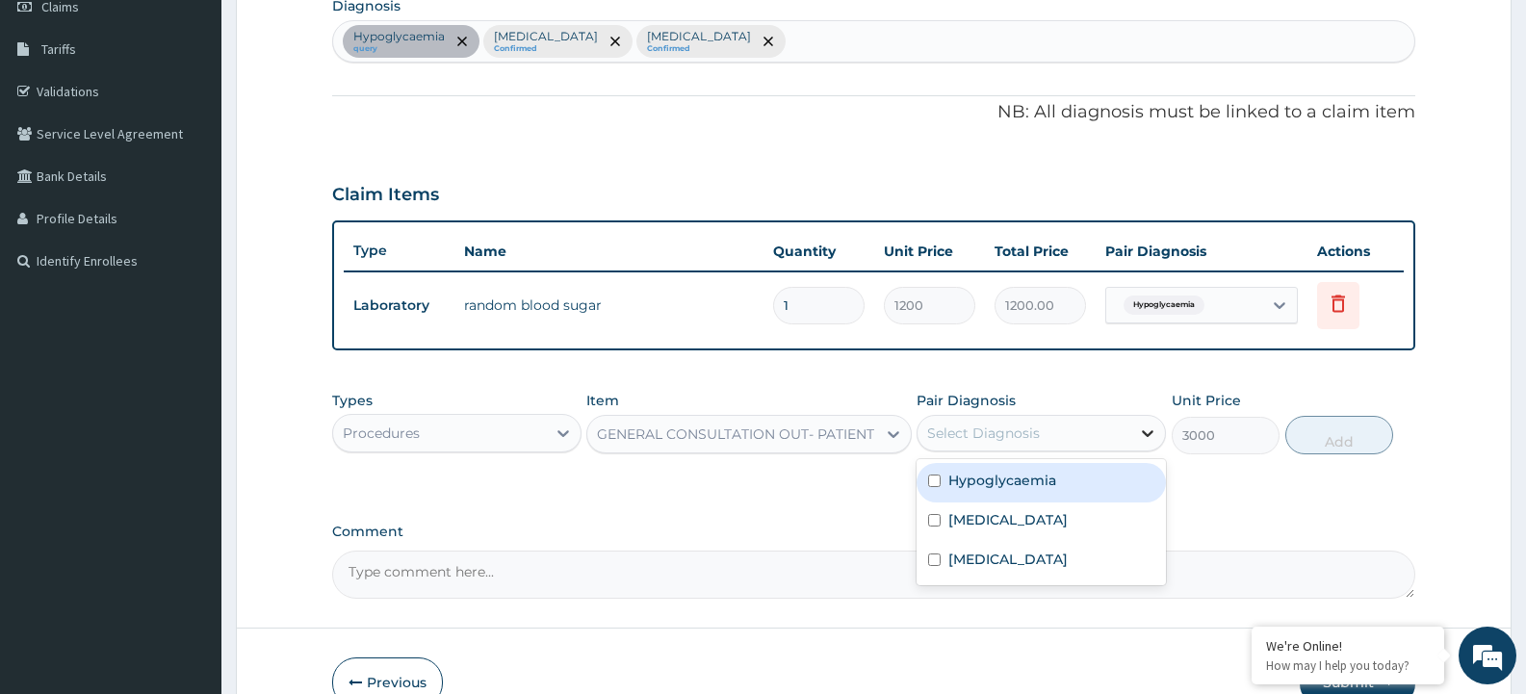
click at [1158, 433] on div at bounding box center [1147, 433] width 35 height 35
click at [931, 489] on div "Hypoglycaemia" at bounding box center [1040, 482] width 249 height 39
checkbox input "true"
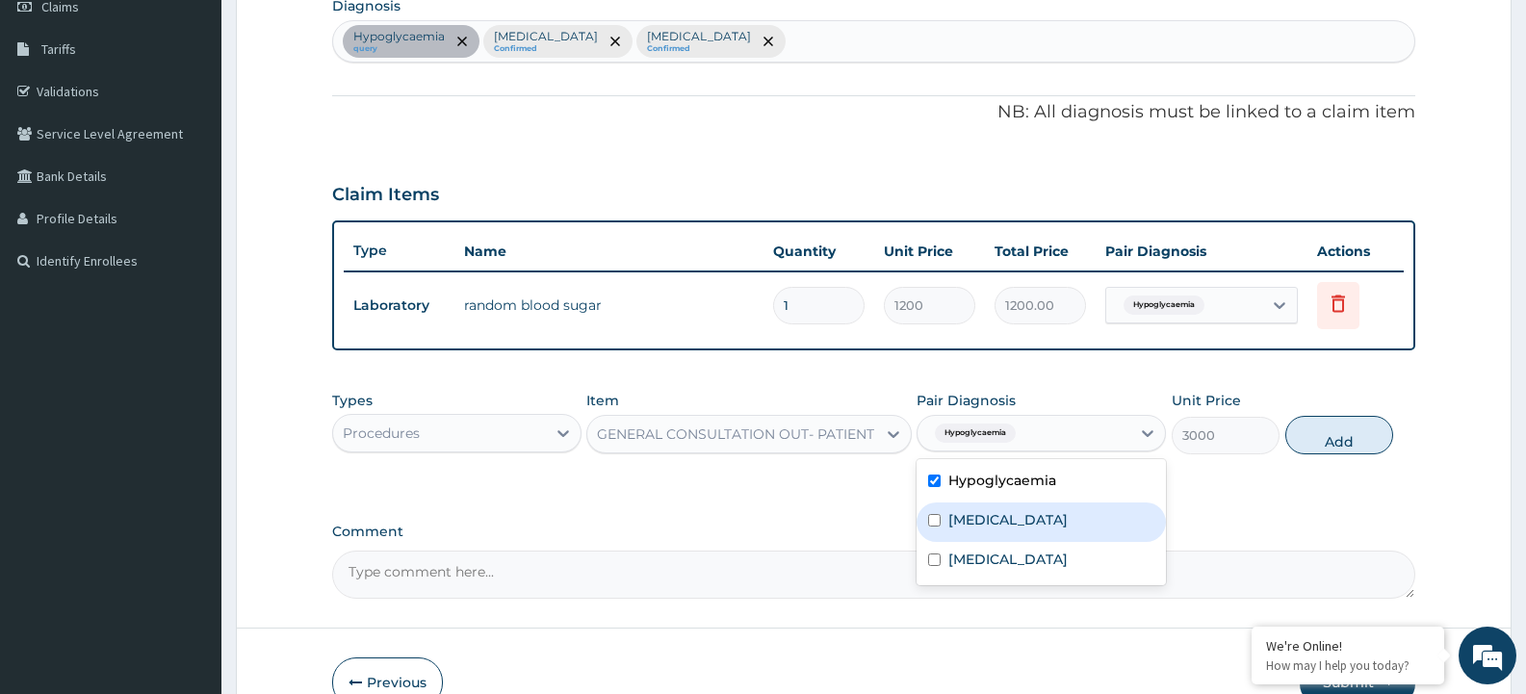
click at [934, 518] on input "checkbox" at bounding box center [934, 520] width 13 height 13
checkbox input "true"
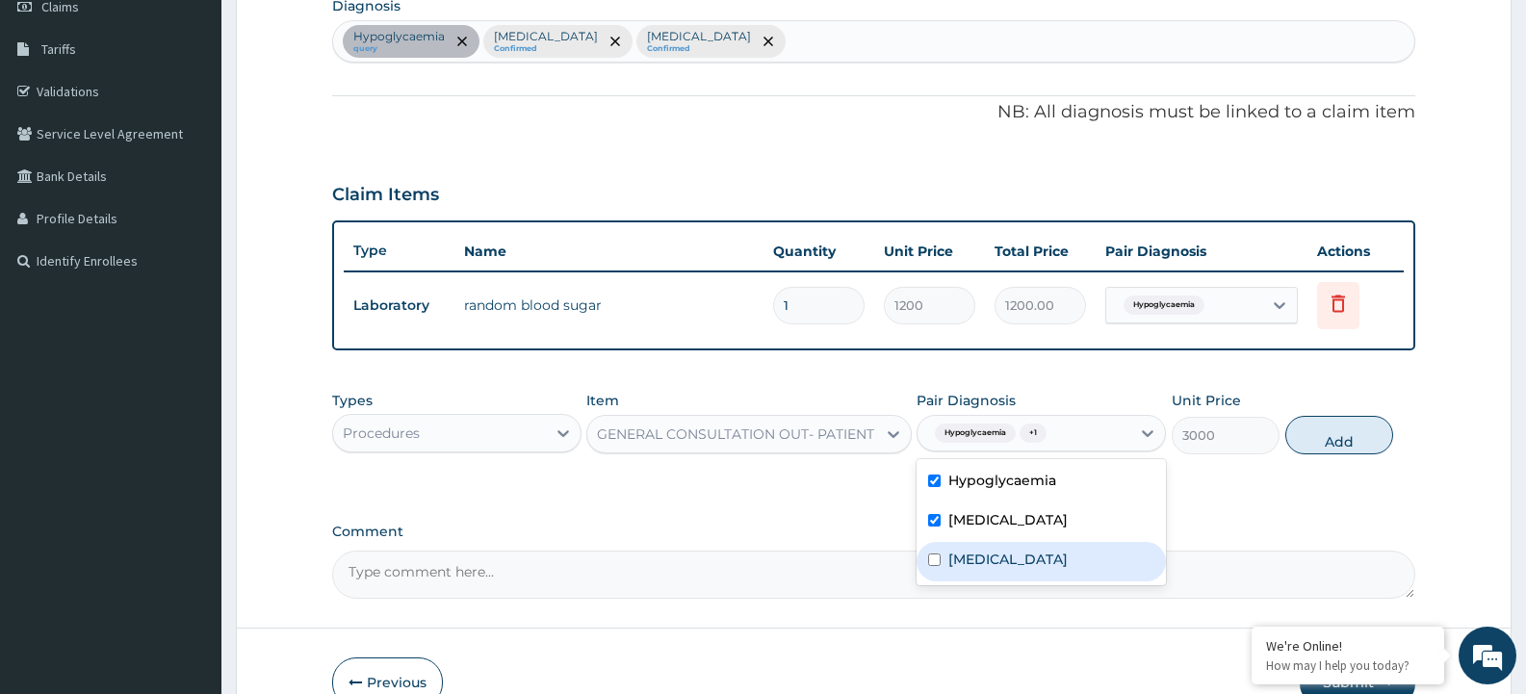
click at [939, 563] on input "checkbox" at bounding box center [934, 559] width 13 height 13
checkbox input "true"
click at [1366, 519] on div "PA Code / Prescription Code PA/4B959F Encounter Date 02-09-2025 Diagnosis Hypog…" at bounding box center [873, 247] width 1083 height 703
click at [1148, 431] on icon at bounding box center [1147, 433] width 19 height 19
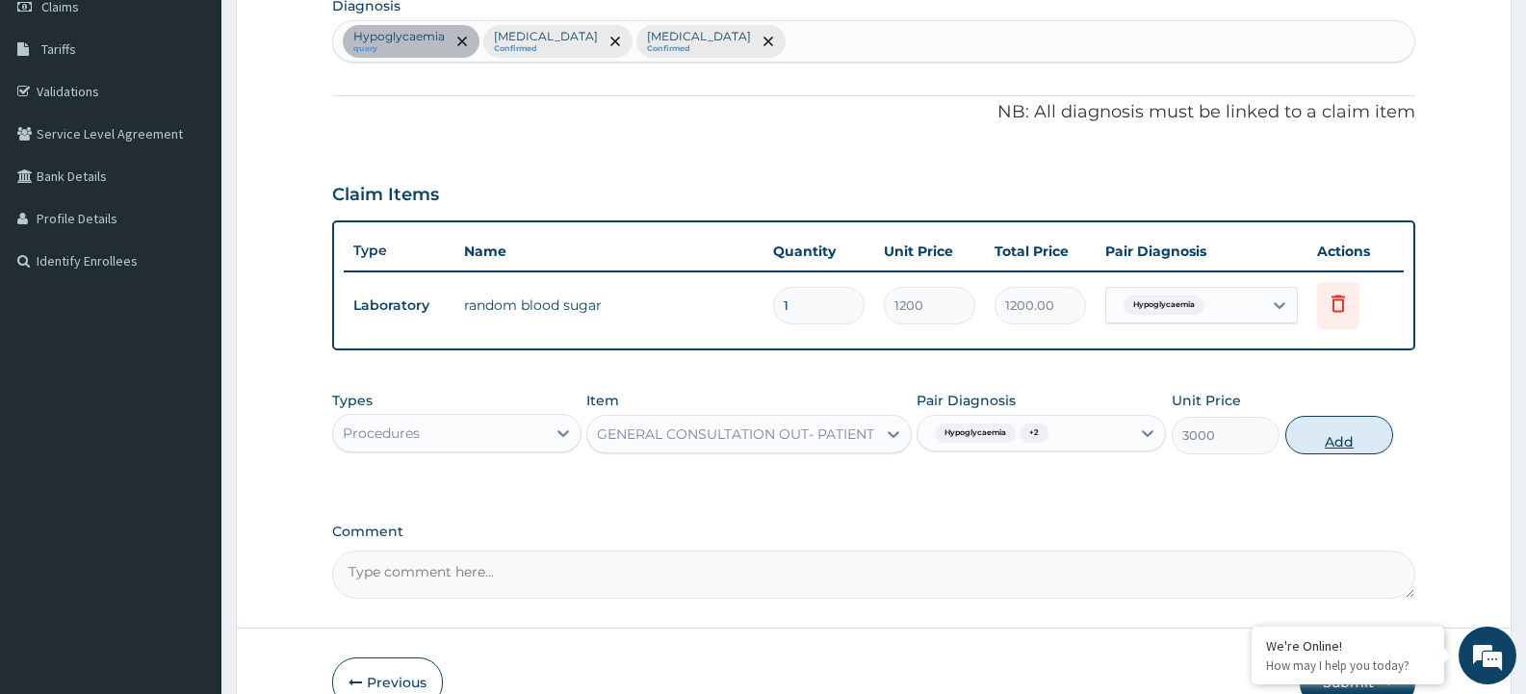
click at [1314, 433] on button "Add" at bounding box center [1339, 435] width 108 height 39
type input "0"
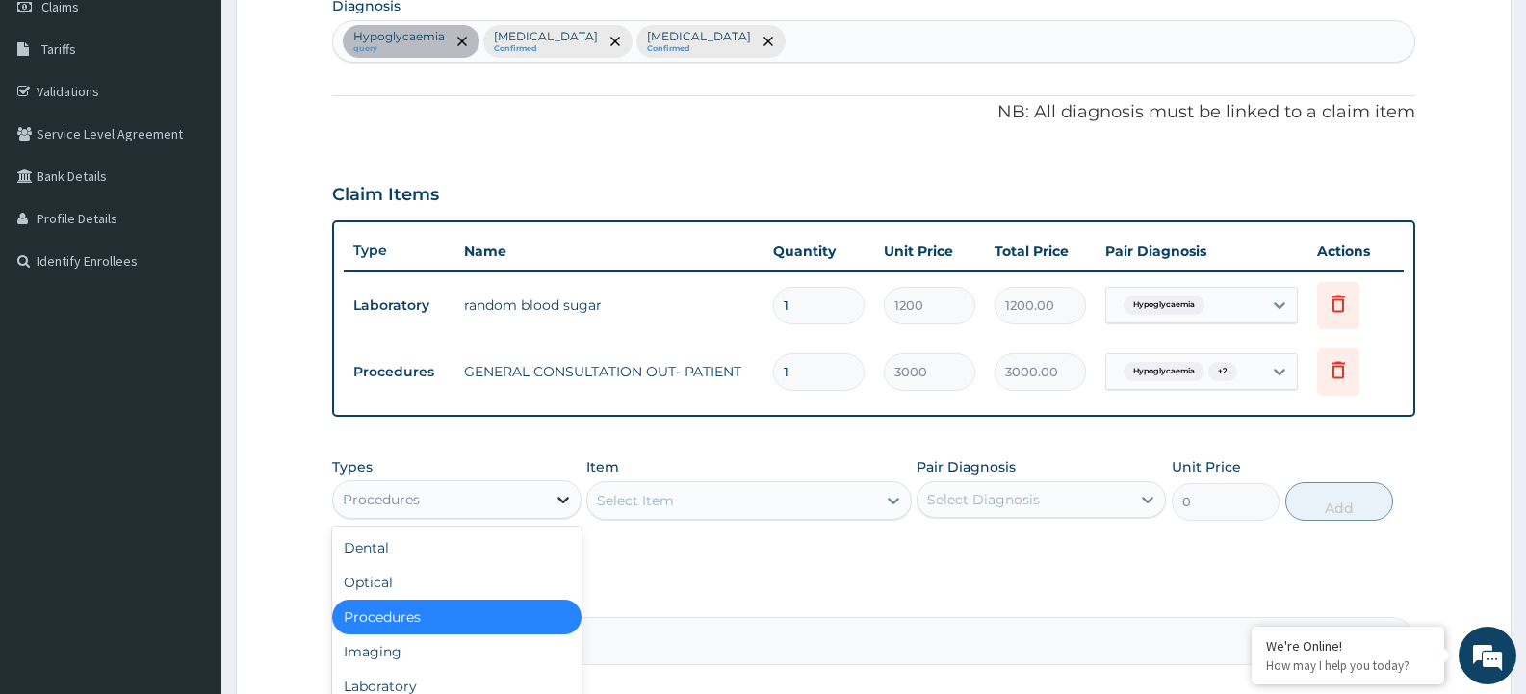
click at [569, 504] on icon at bounding box center [562, 499] width 19 height 19
click at [562, 502] on icon at bounding box center [563, 500] width 12 height 7
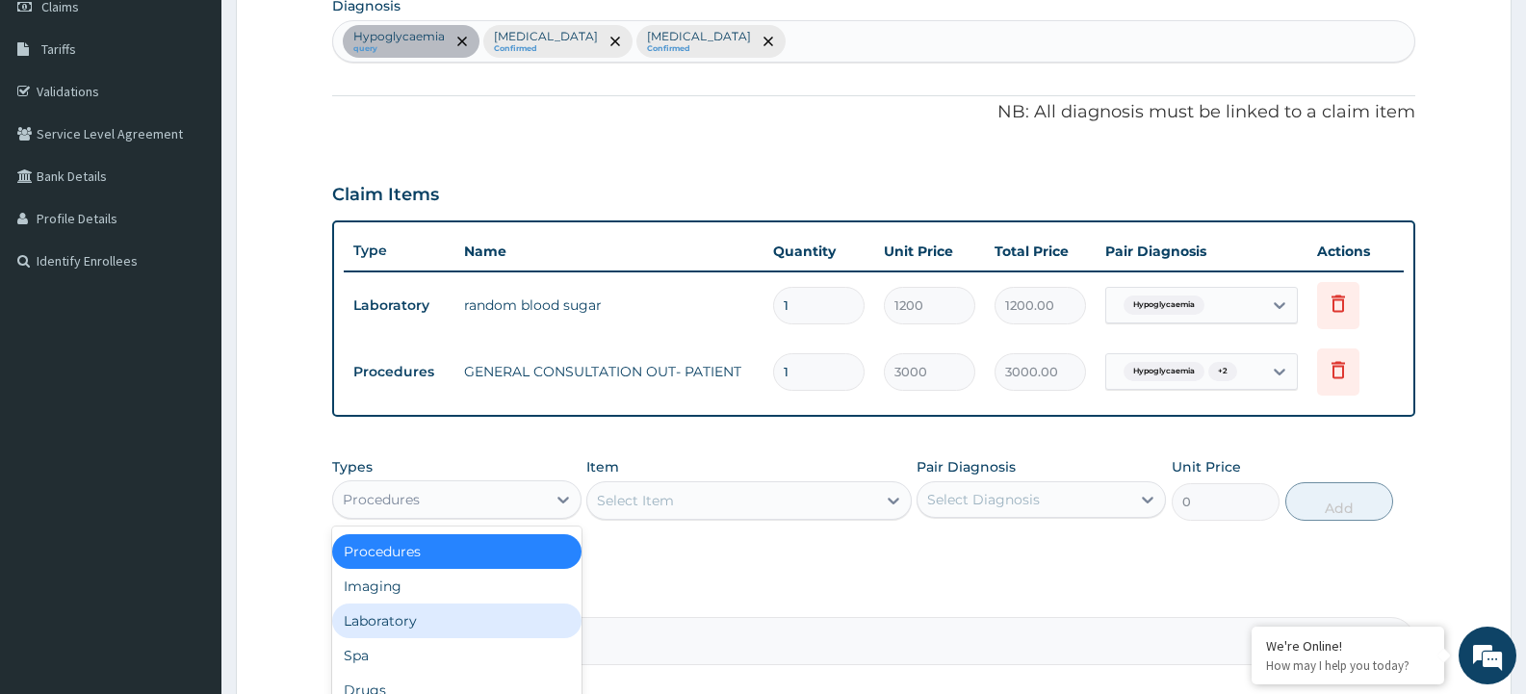
click at [479, 626] on div "Laboratory" at bounding box center [456, 621] width 249 height 35
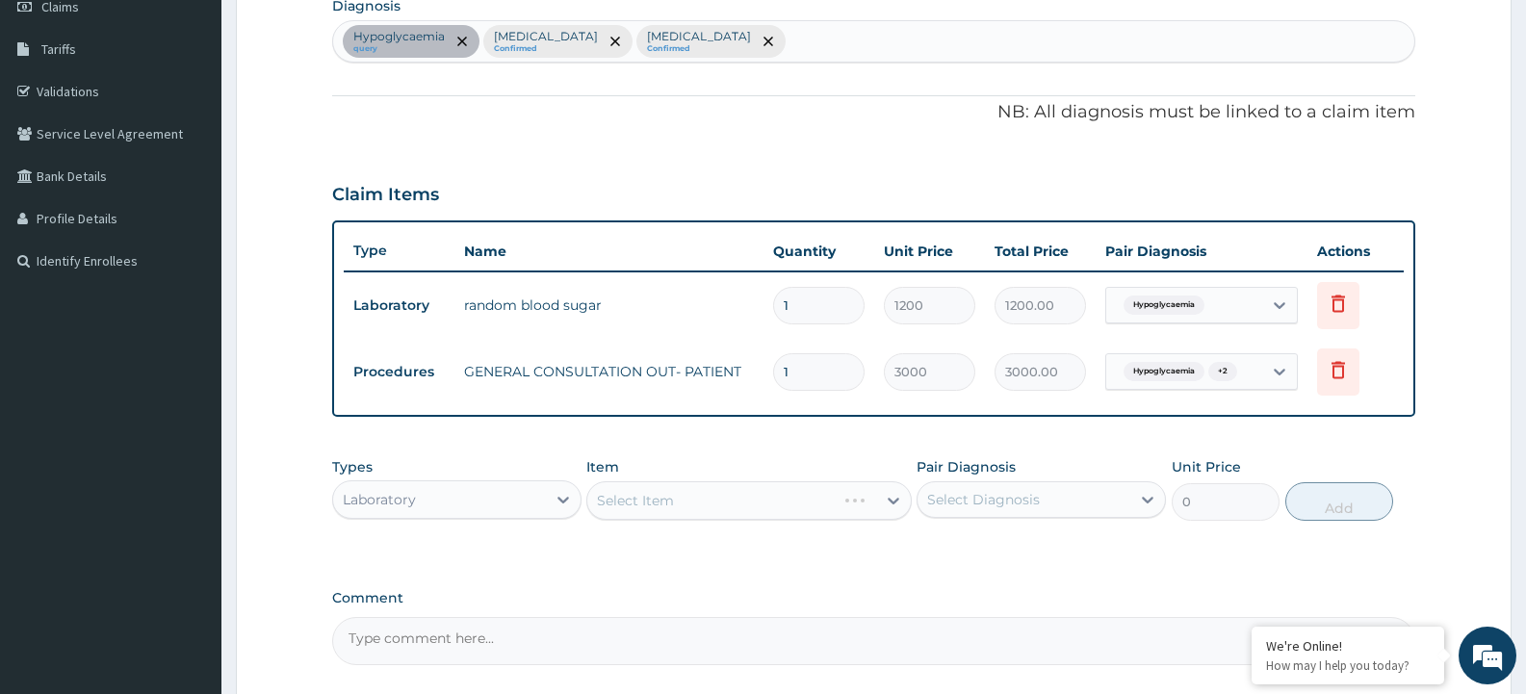
click at [749, 498] on div "Select Item" at bounding box center [748, 500] width 324 height 39
click at [889, 501] on div "Select Item" at bounding box center [748, 500] width 324 height 39
click at [890, 501] on div "Select Item" at bounding box center [748, 500] width 324 height 39
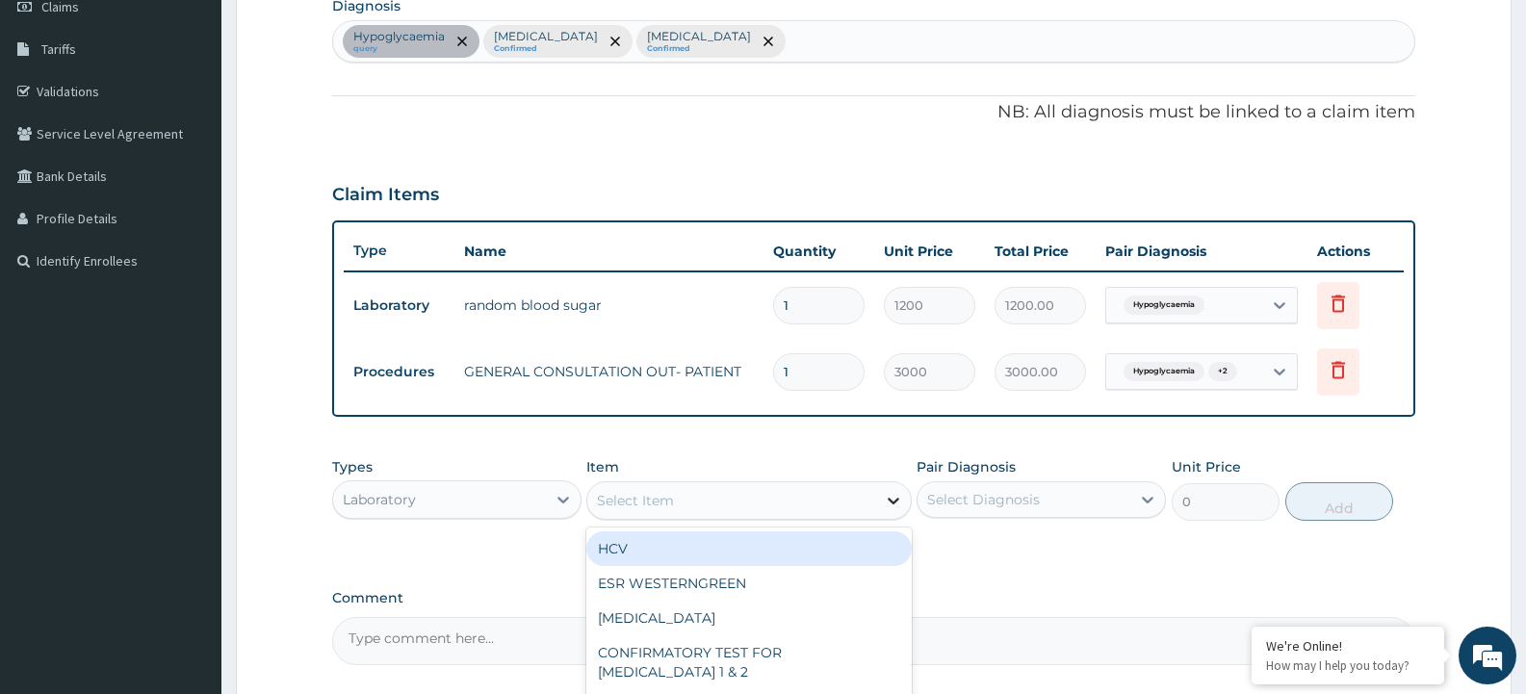
click at [898, 502] on icon at bounding box center [893, 500] width 19 height 19
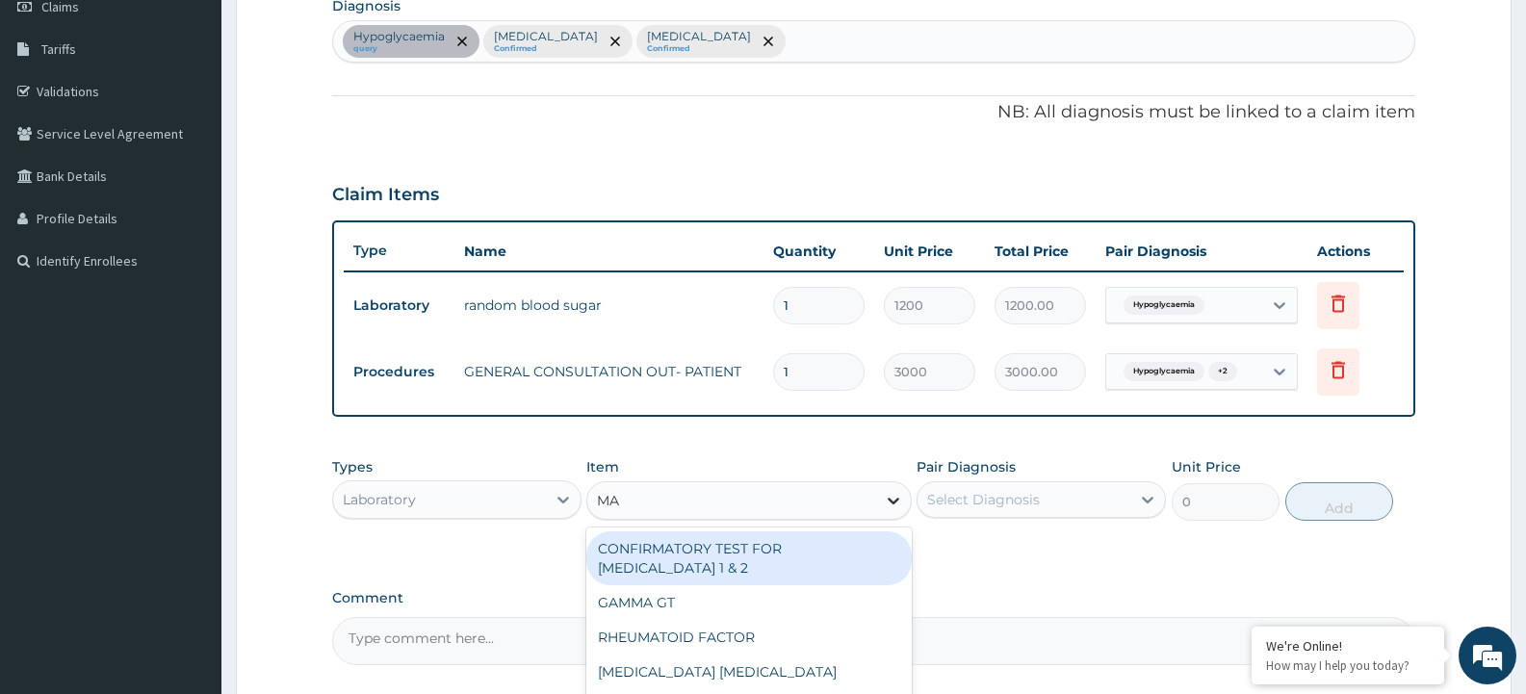
type input "MAL"
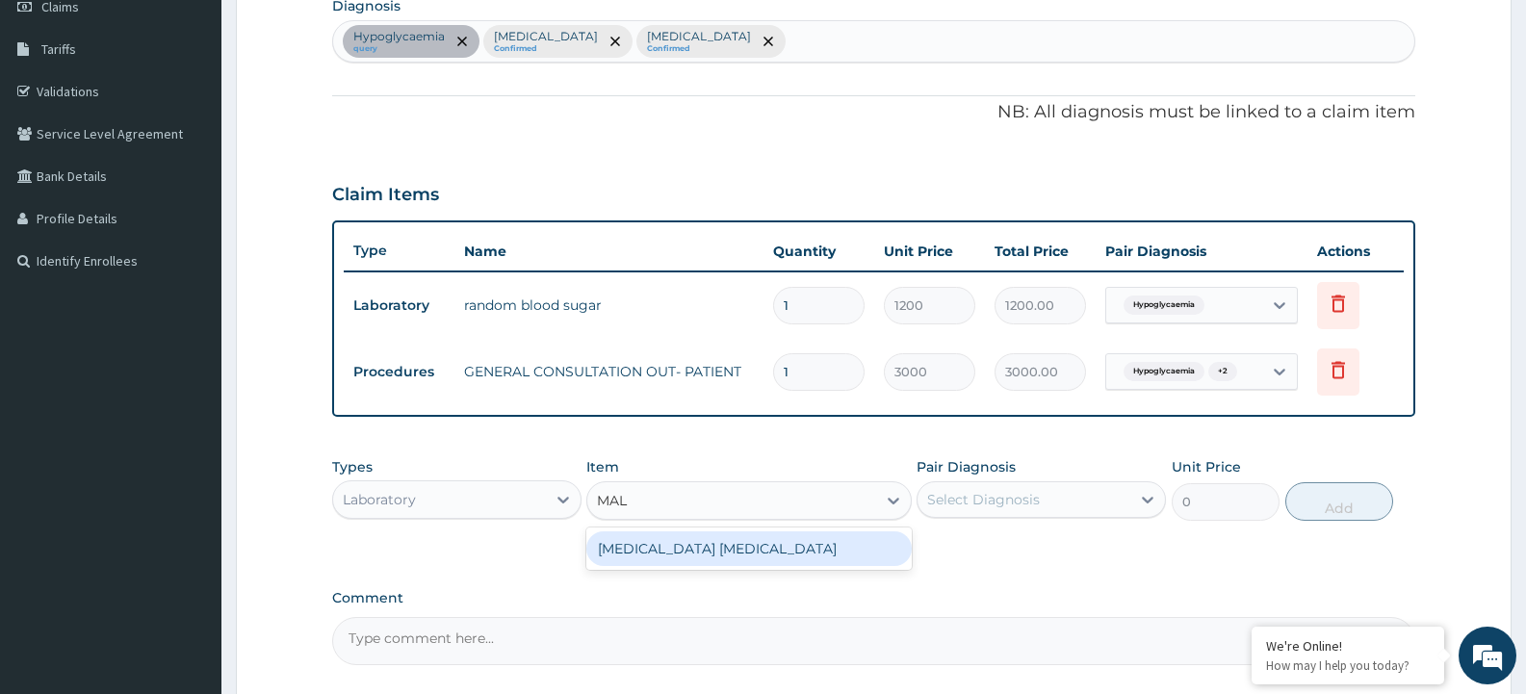
click at [847, 545] on div "MALARIA PARASITE" at bounding box center [748, 548] width 324 height 35
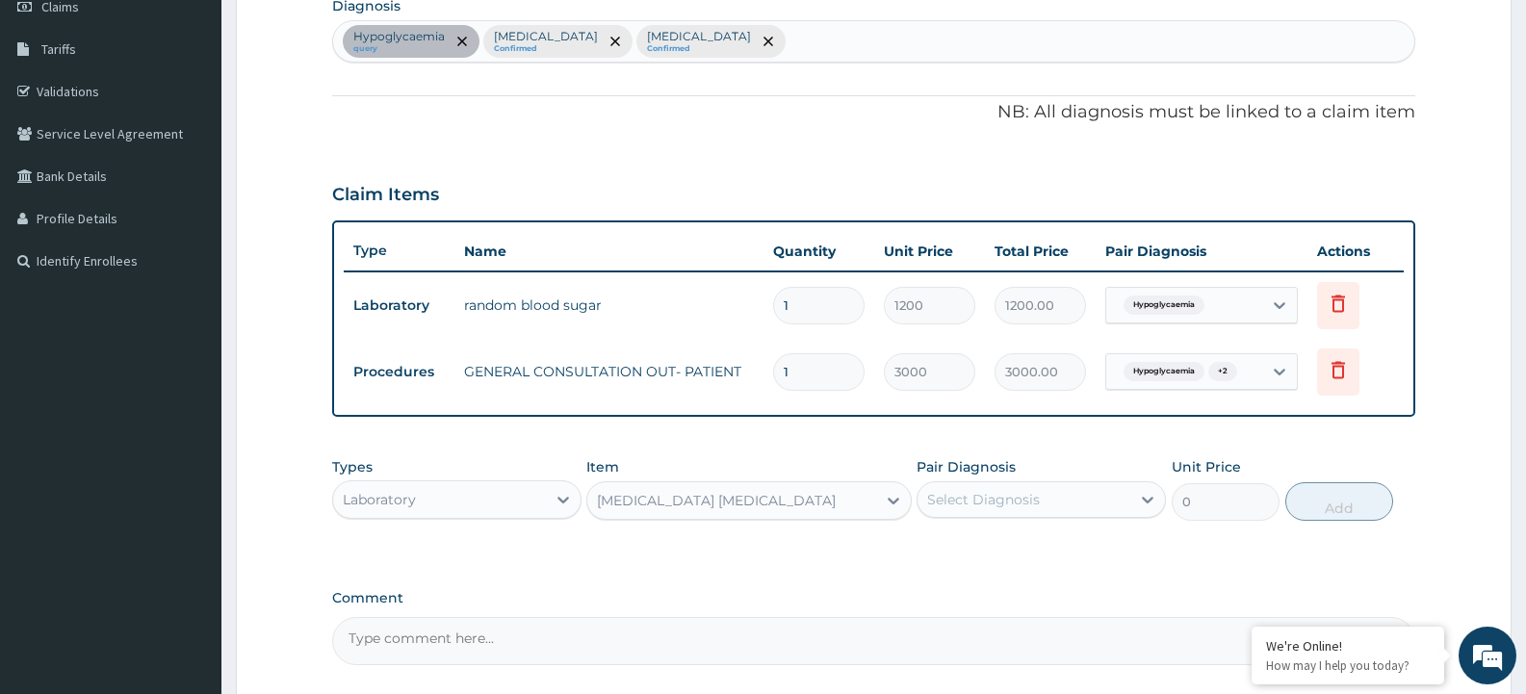
type input "1500"
click at [1151, 492] on icon at bounding box center [1147, 499] width 19 height 19
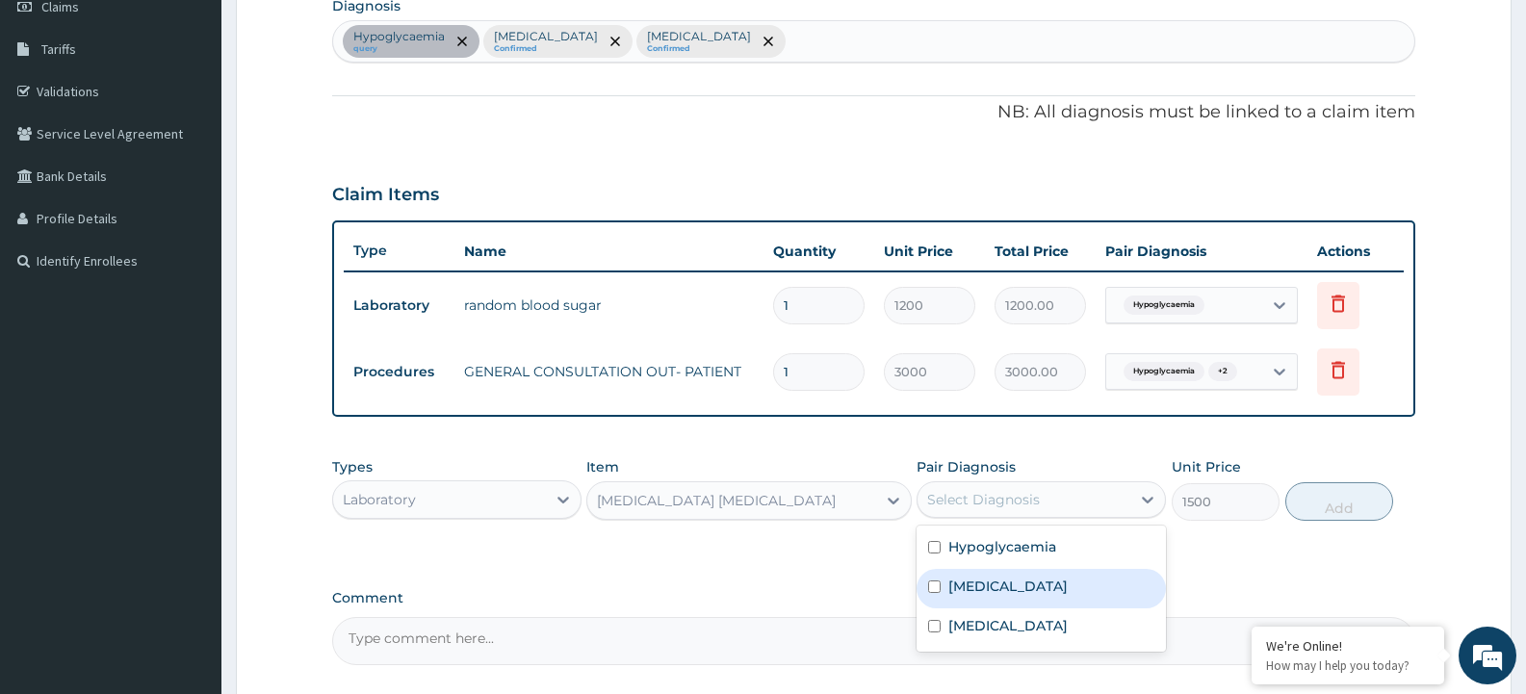
click at [924, 581] on div "Malaria" at bounding box center [1040, 588] width 249 height 39
checkbox input "true"
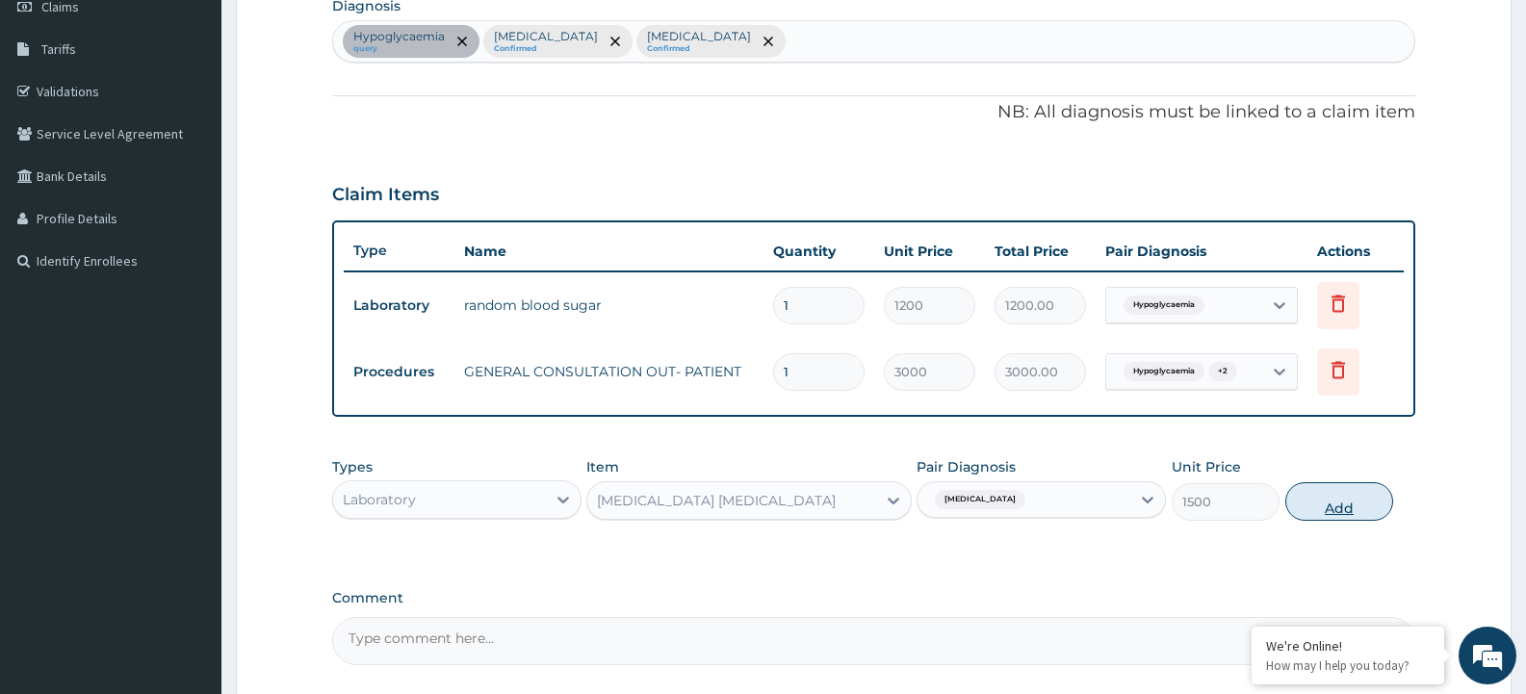
click at [1342, 508] on button "Add" at bounding box center [1339, 501] width 108 height 39
type input "0"
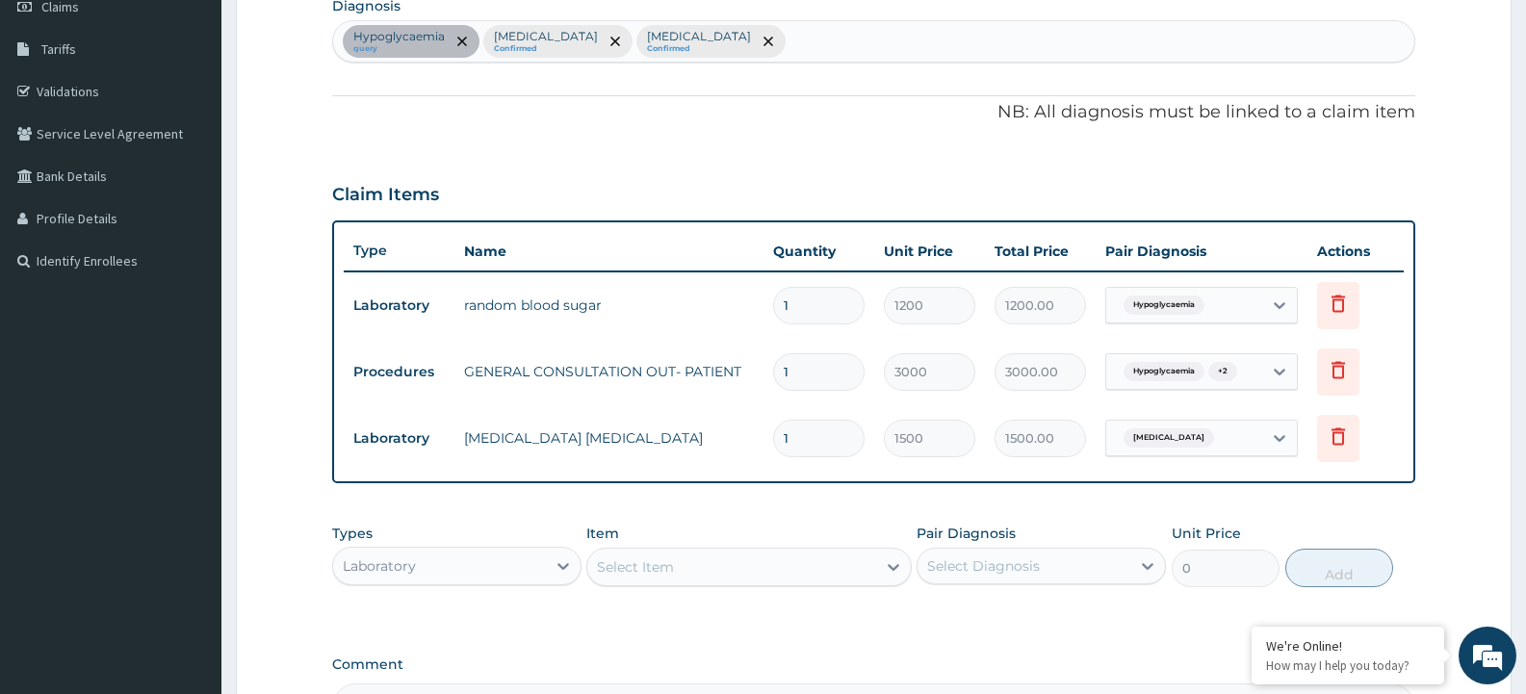
click at [717, 48] on div "Hypoglycaemia query Malaria Confirmed Typhoid fever Confirmed" at bounding box center [873, 41] width 1081 height 40
type input "ANAEMIA"
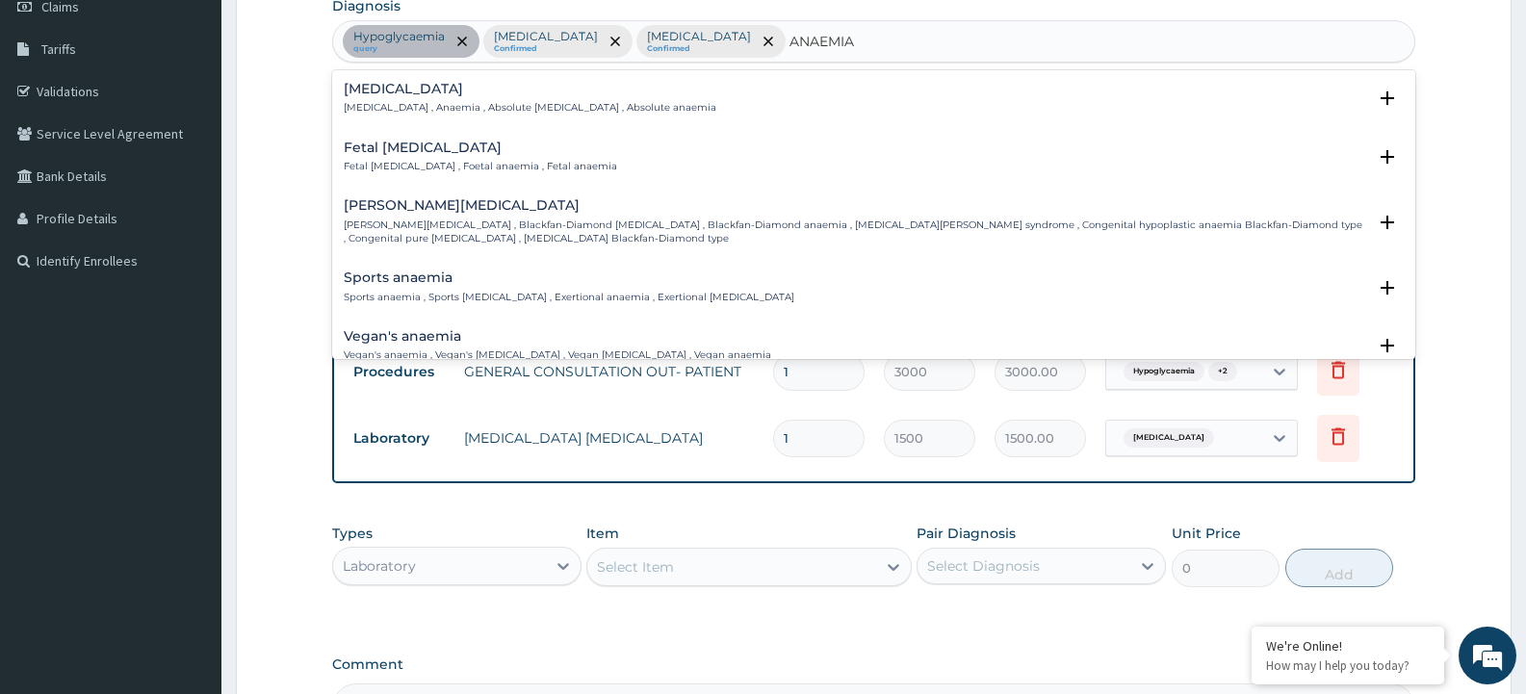
click at [369, 86] on h4 "Anemia" at bounding box center [530, 89] width 373 height 14
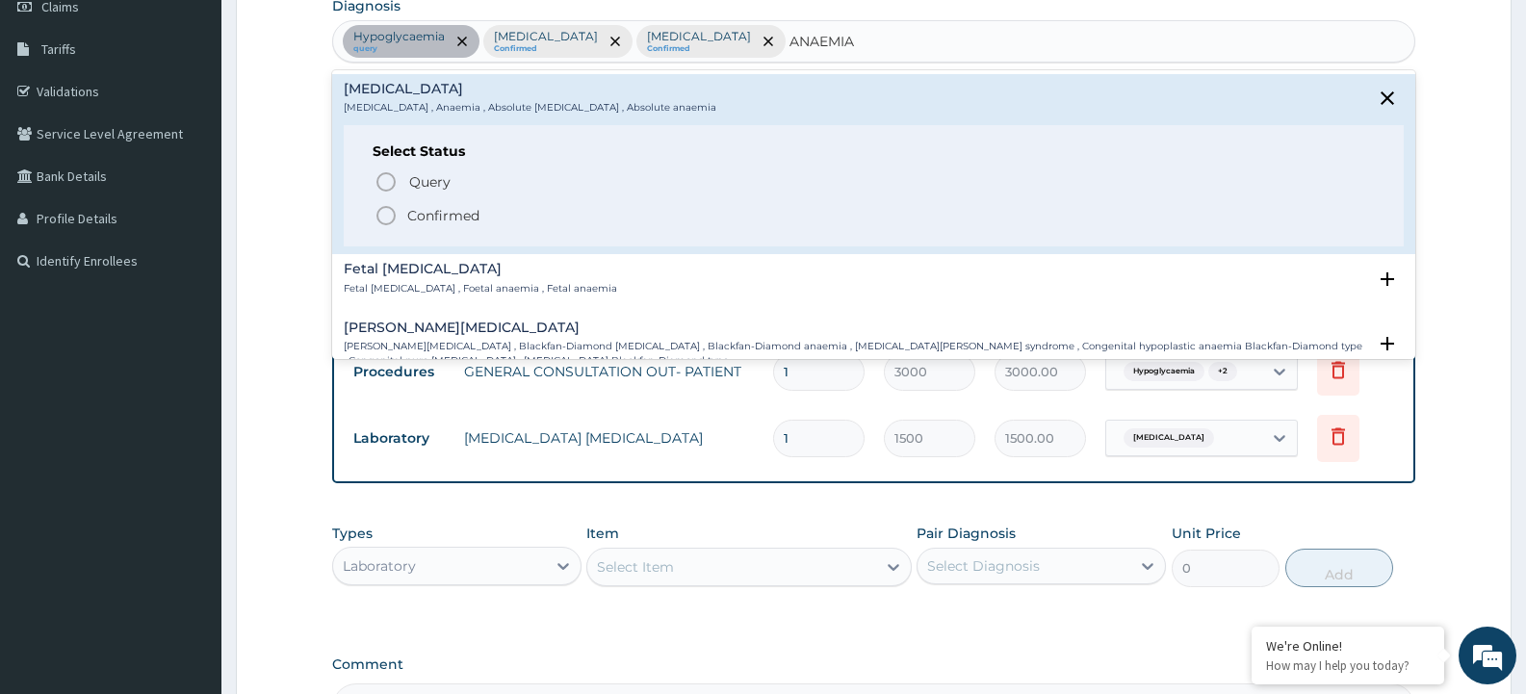
click at [388, 220] on icon "status option filled" at bounding box center [385, 215] width 23 height 23
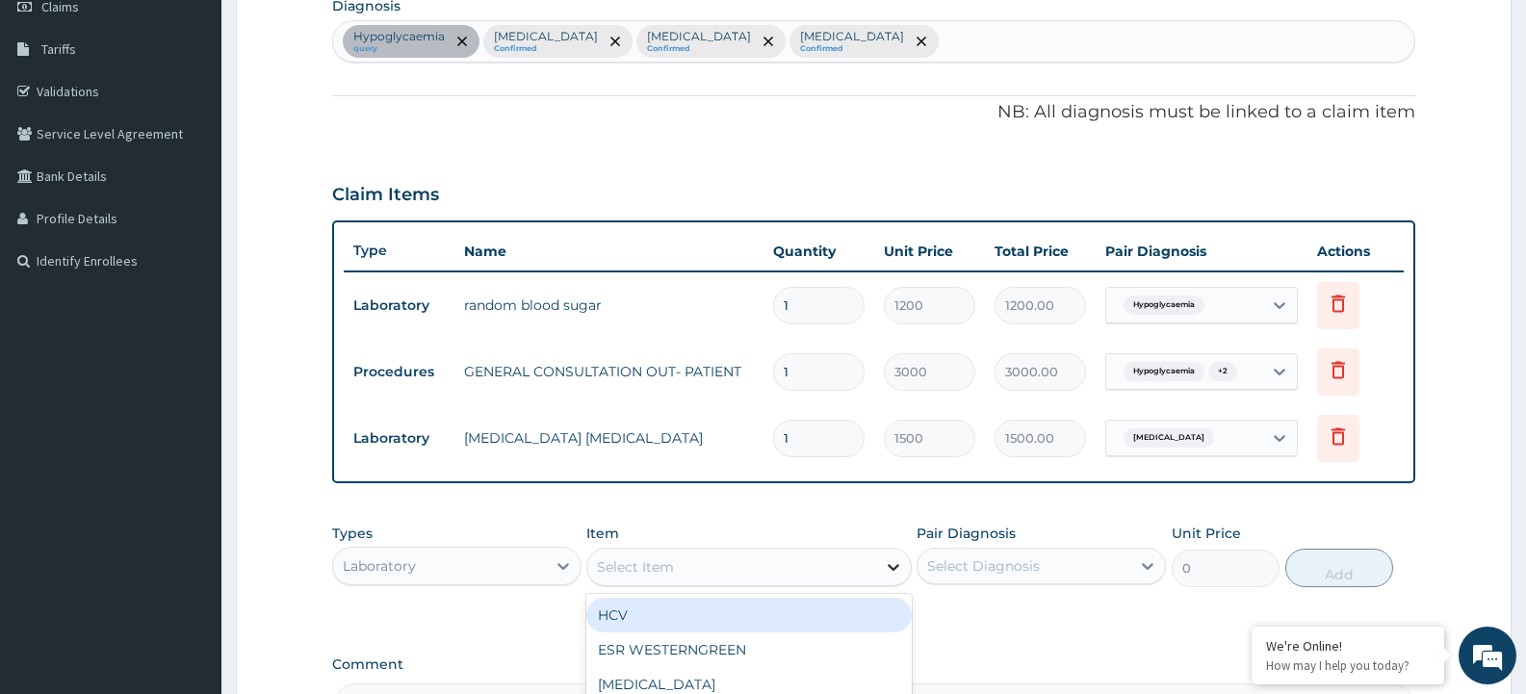
click at [893, 571] on icon at bounding box center [893, 566] width 19 height 19
type input "A"
type input "PA"
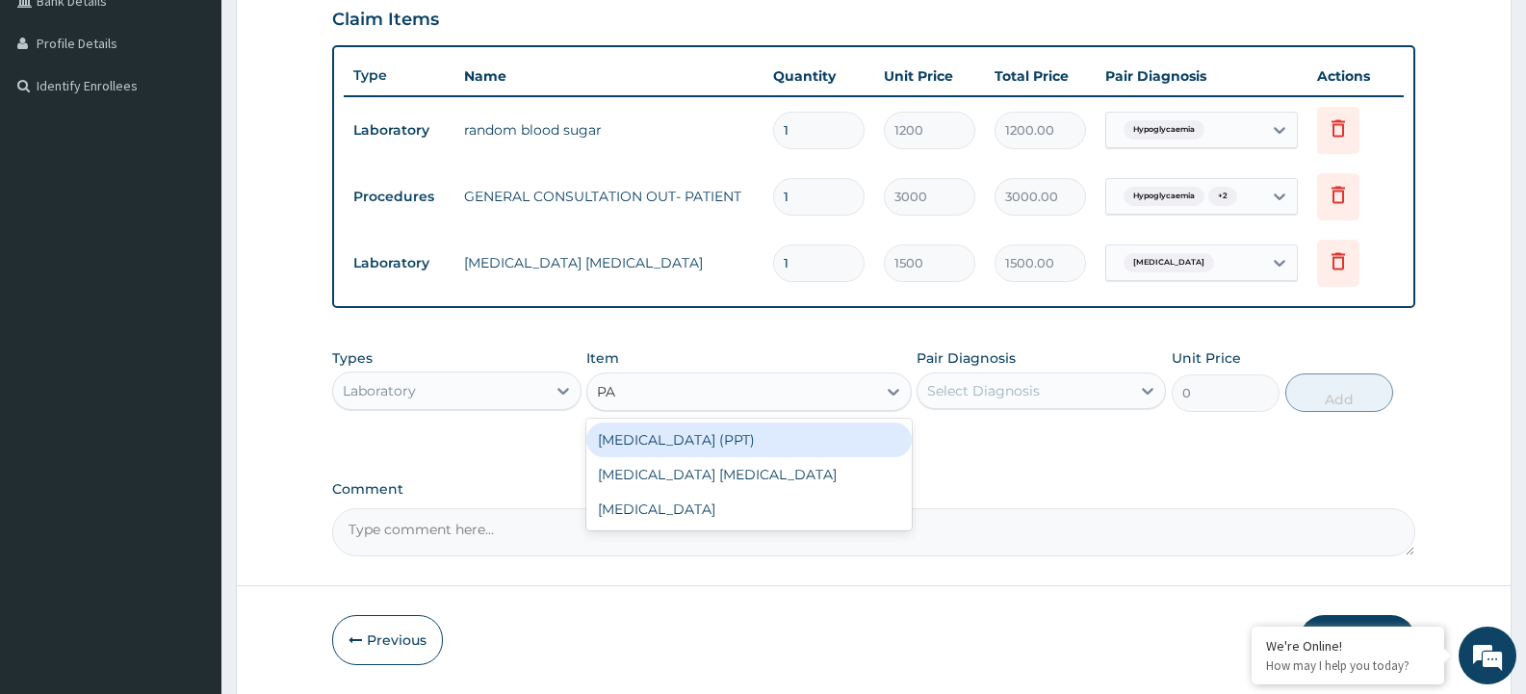
scroll to position [480, 0]
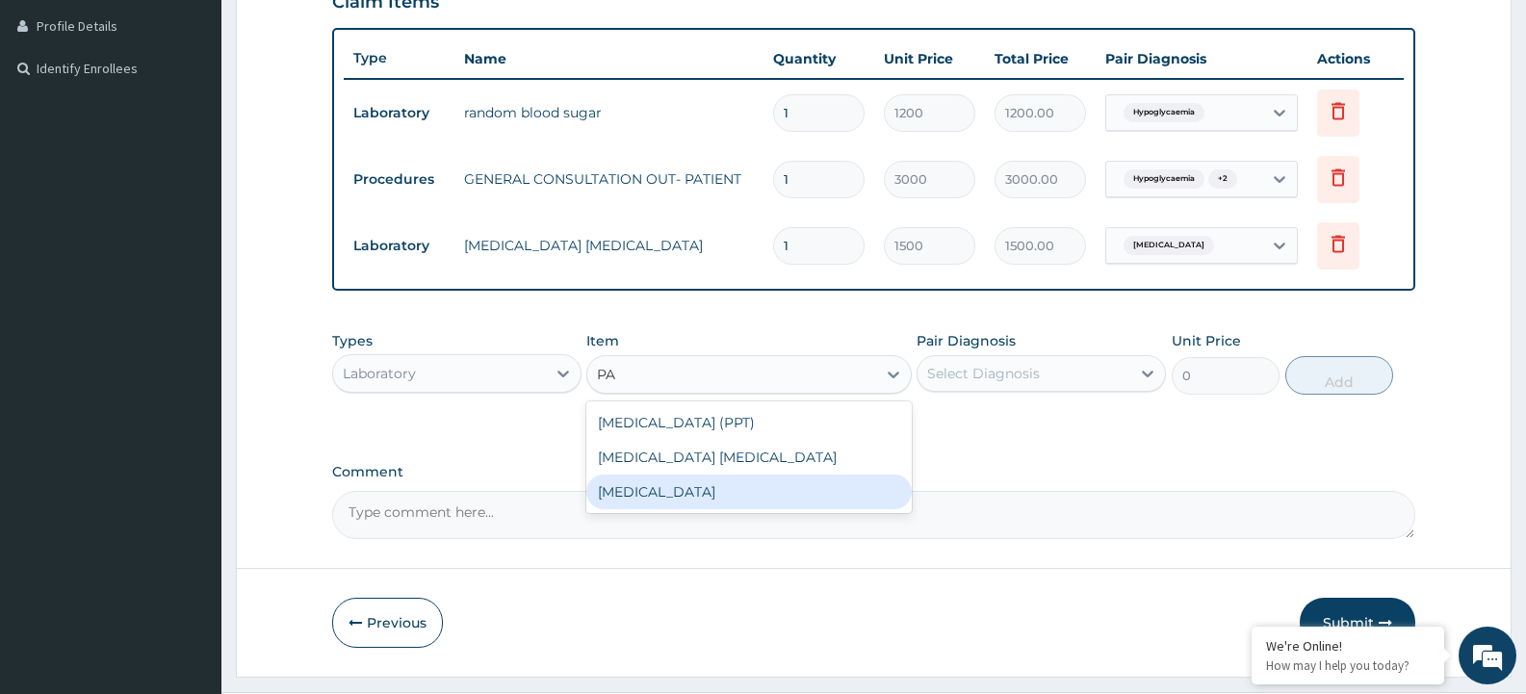
click at [741, 483] on div "PACKED CELL VOLUME" at bounding box center [748, 492] width 324 height 35
type input "1200"
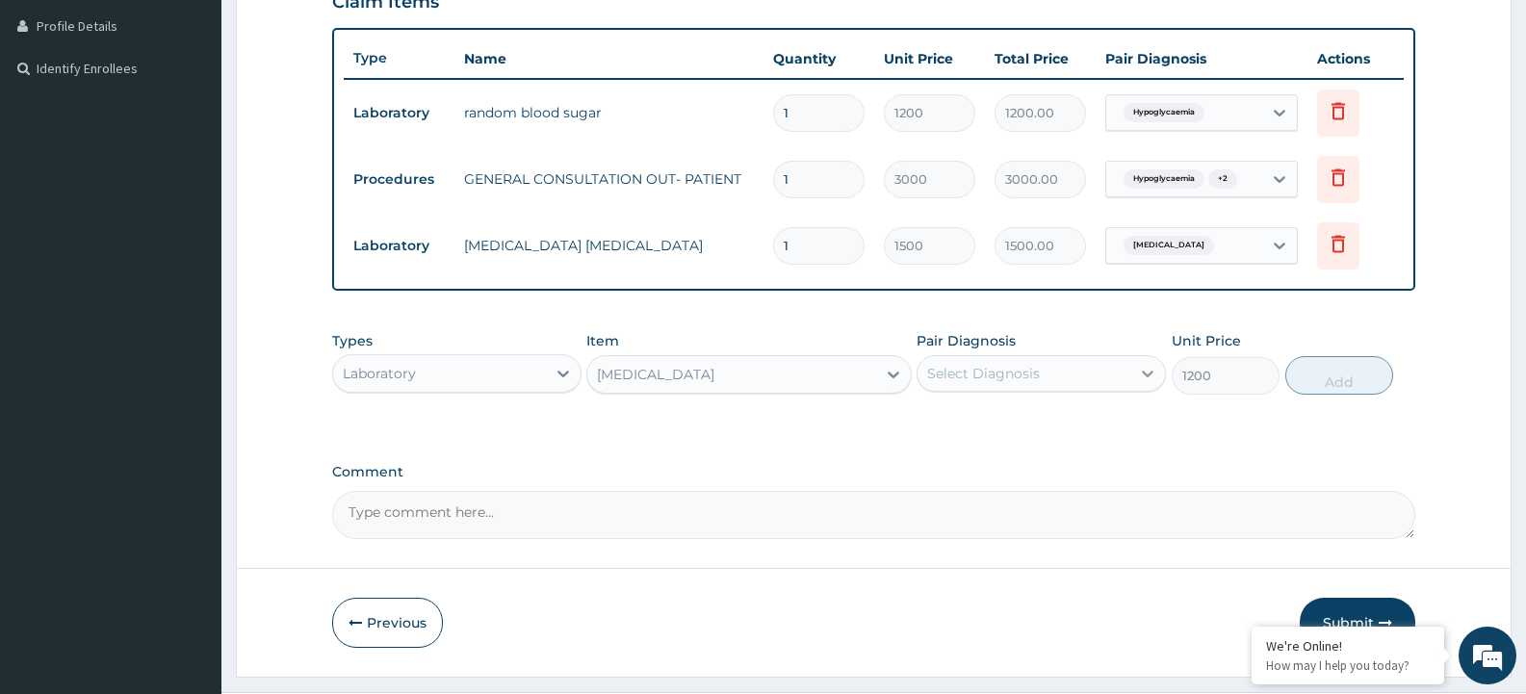
click at [1152, 377] on icon at bounding box center [1147, 373] width 19 height 19
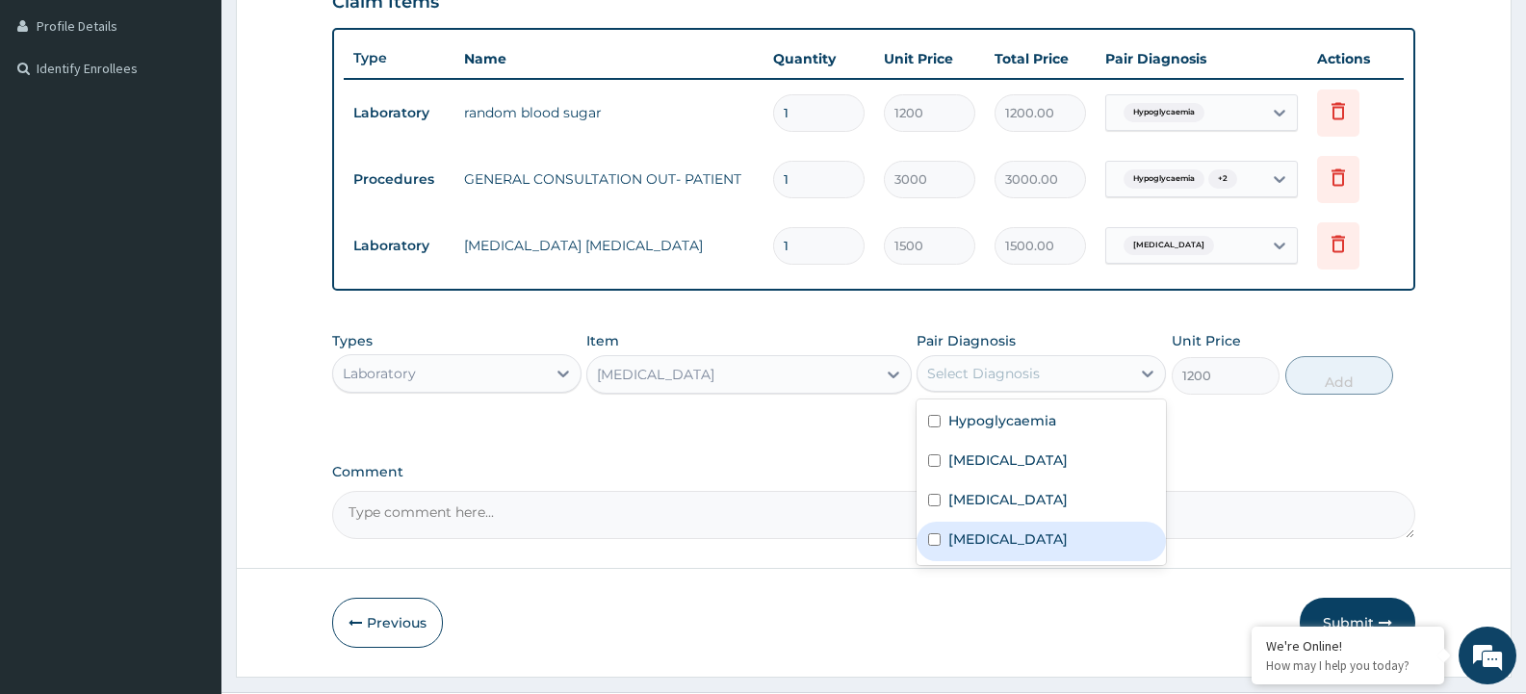
click at [934, 543] on input "checkbox" at bounding box center [934, 539] width 13 height 13
checkbox input "true"
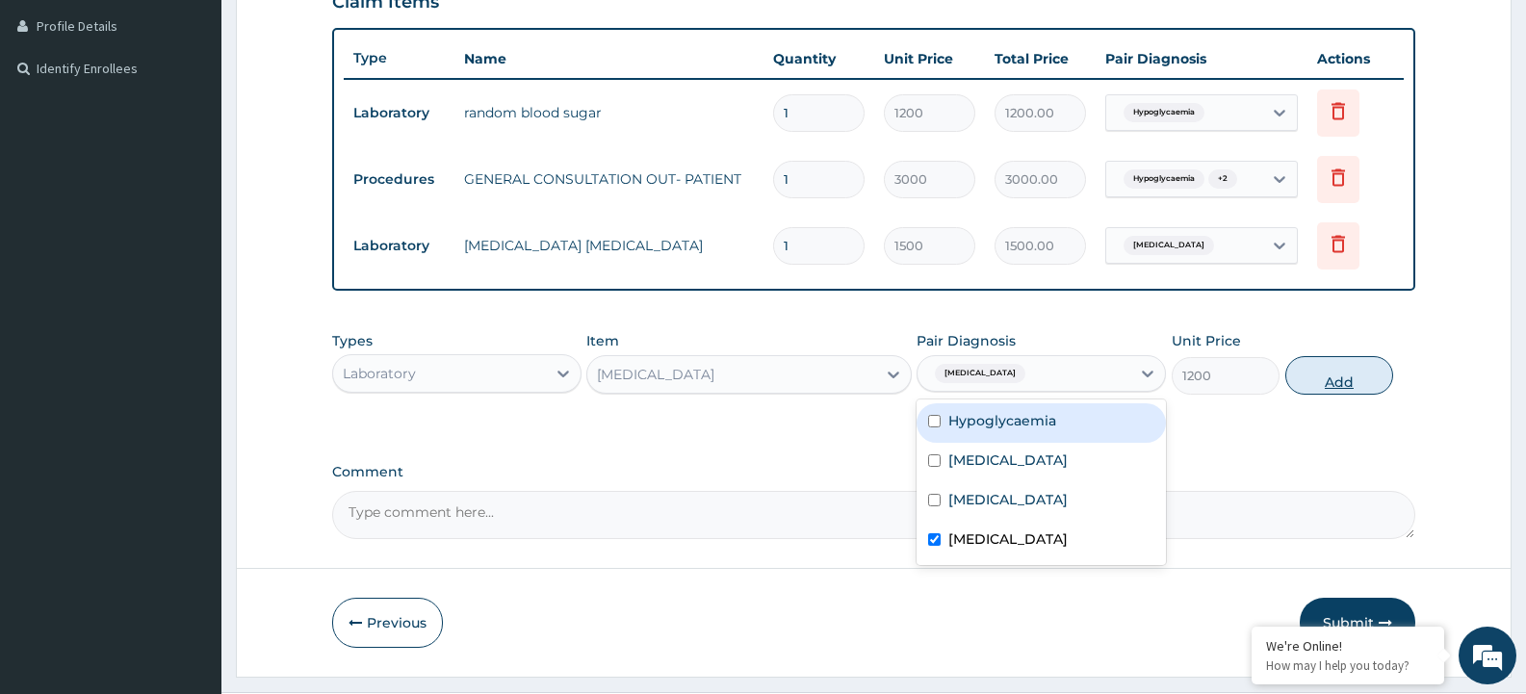
click at [1335, 371] on button "Add" at bounding box center [1339, 375] width 108 height 39
type input "0"
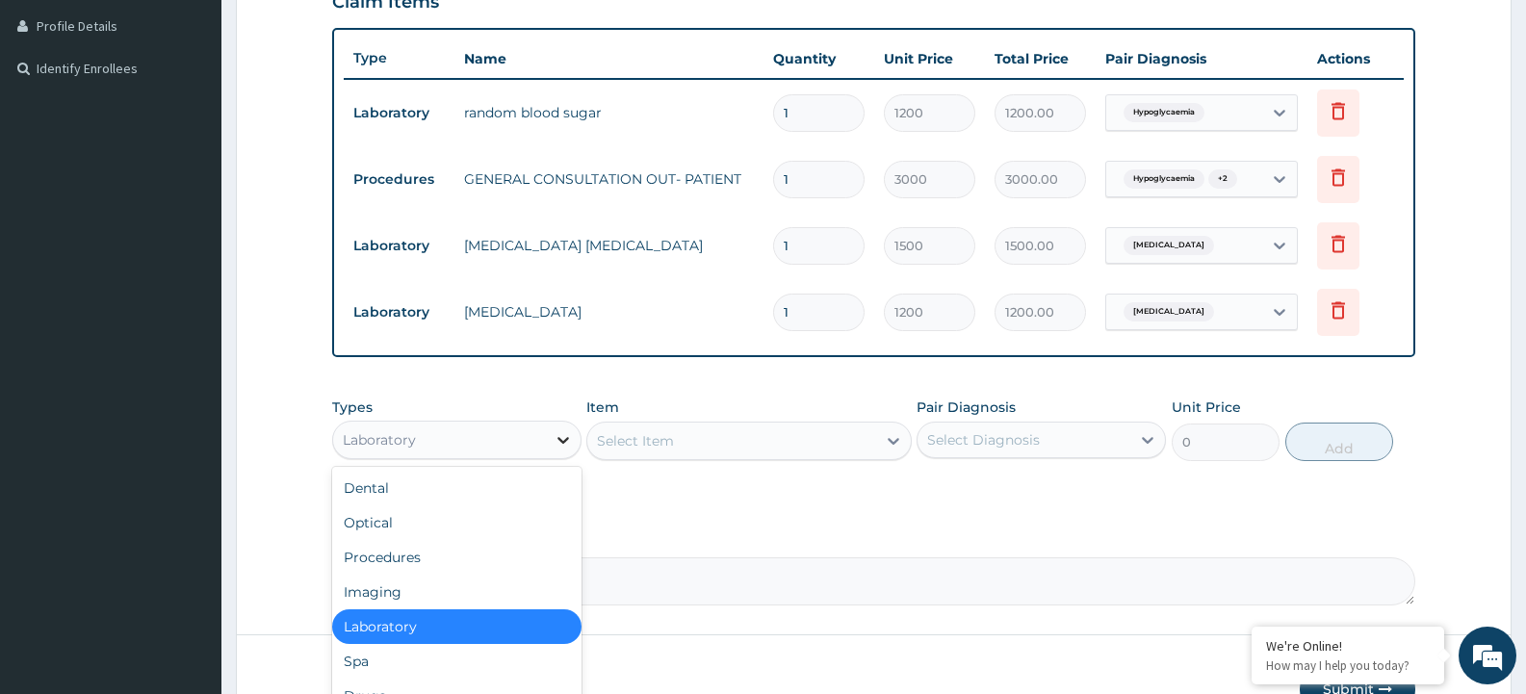
click at [557, 444] on icon at bounding box center [562, 439] width 19 height 19
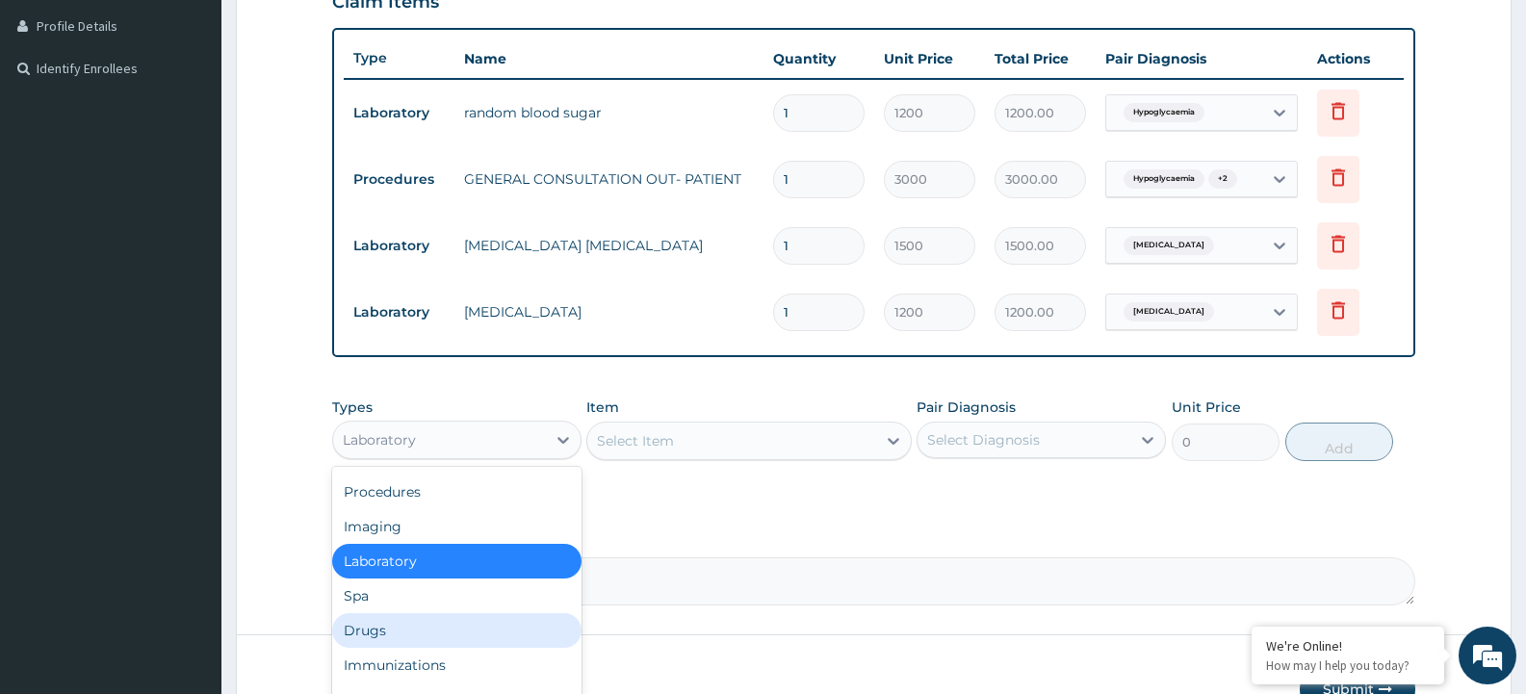
click at [450, 631] on div "Drugs" at bounding box center [456, 630] width 249 height 35
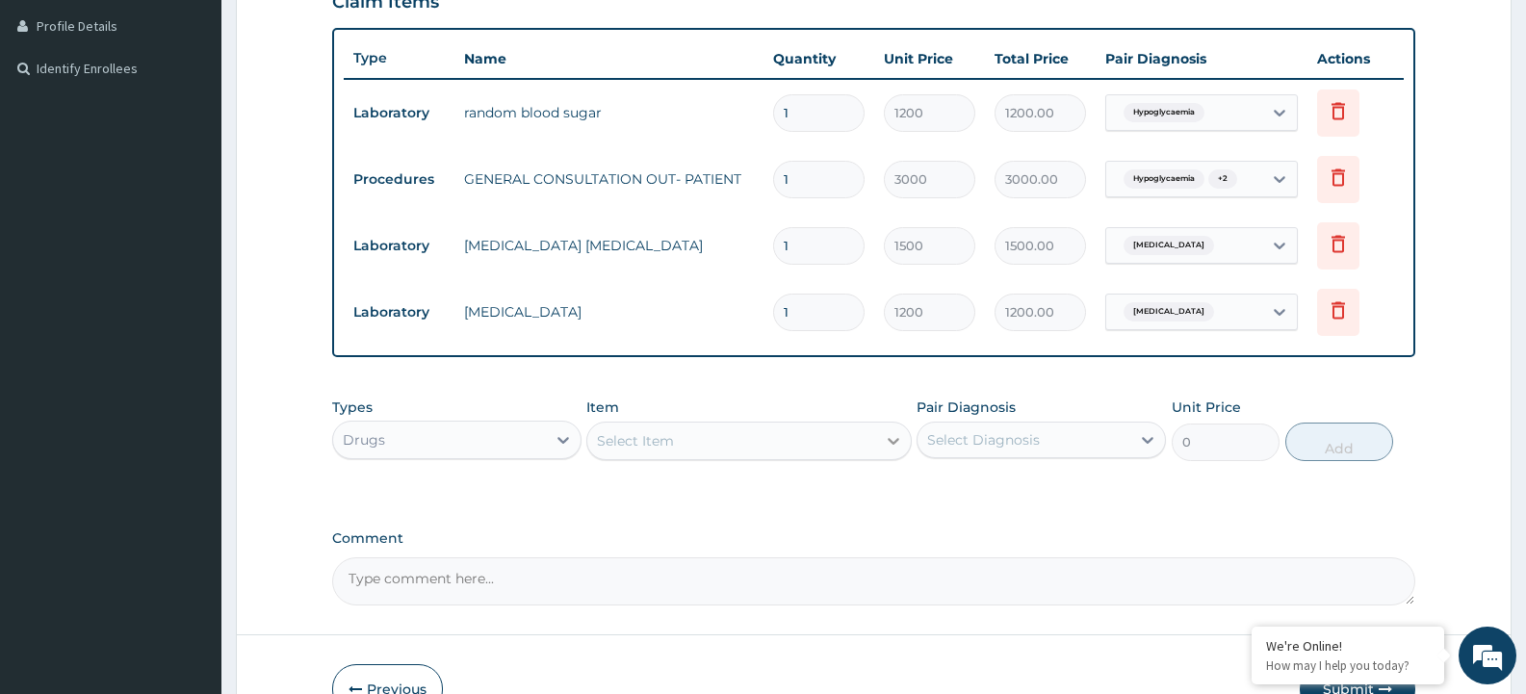
click at [897, 438] on icon at bounding box center [893, 440] width 19 height 19
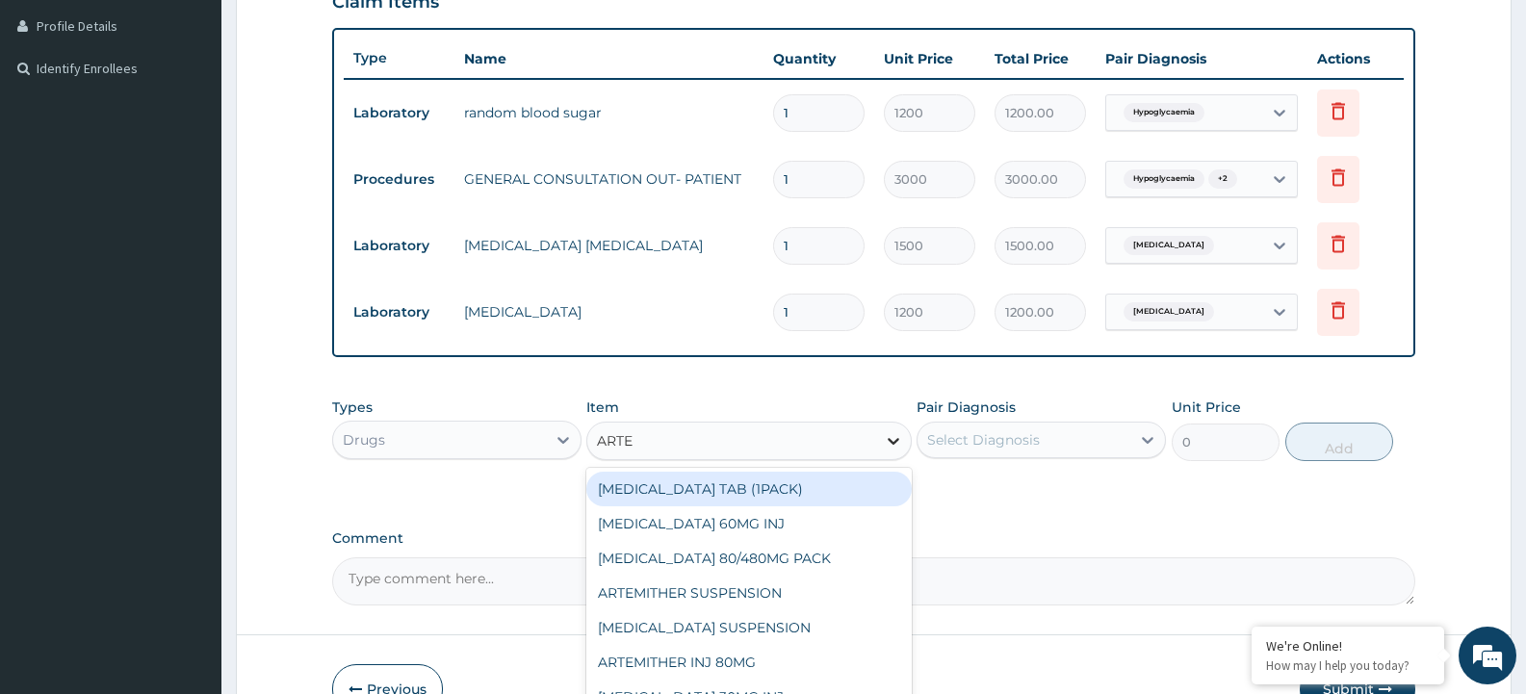
type input "ARTEM"
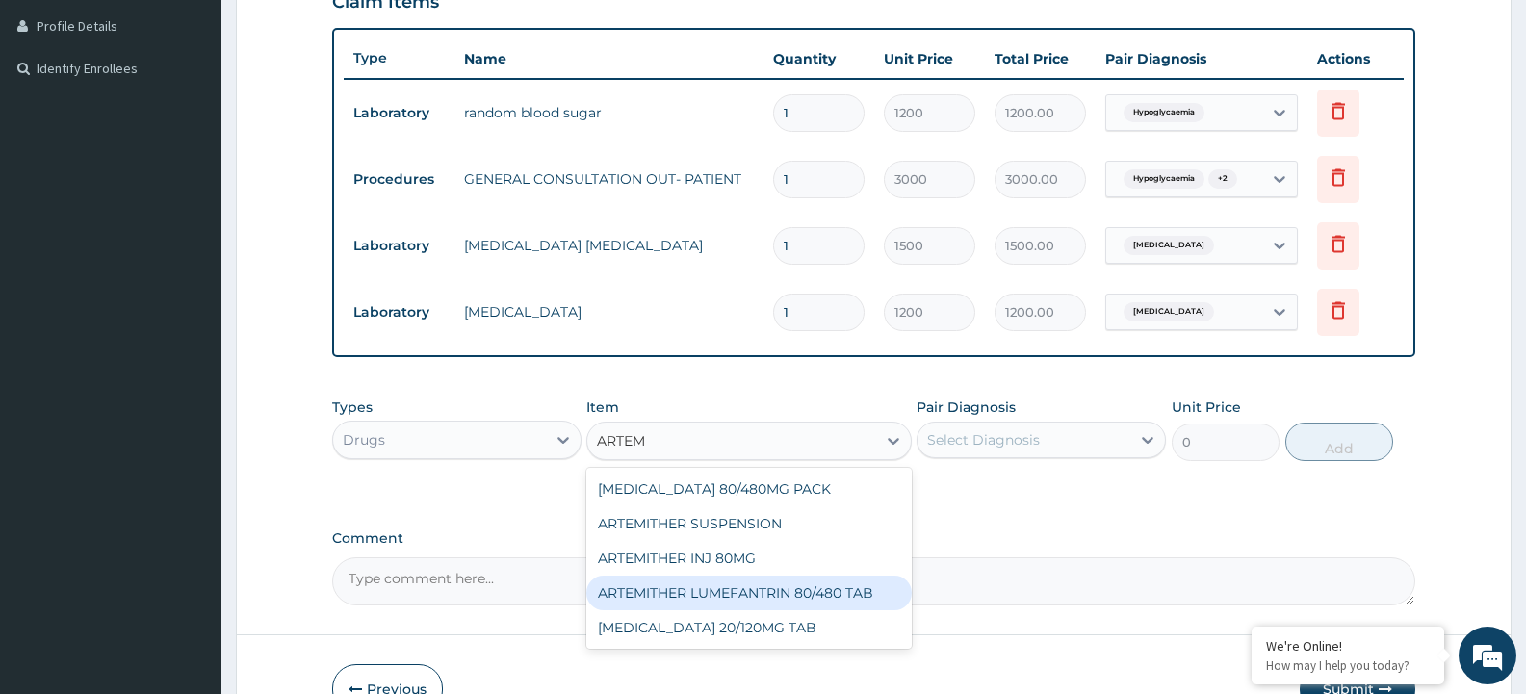
click at [796, 597] on div "ARTEMITHER LUMEFANTRIN 80/480 TAB" at bounding box center [748, 593] width 324 height 35
type input "3800"
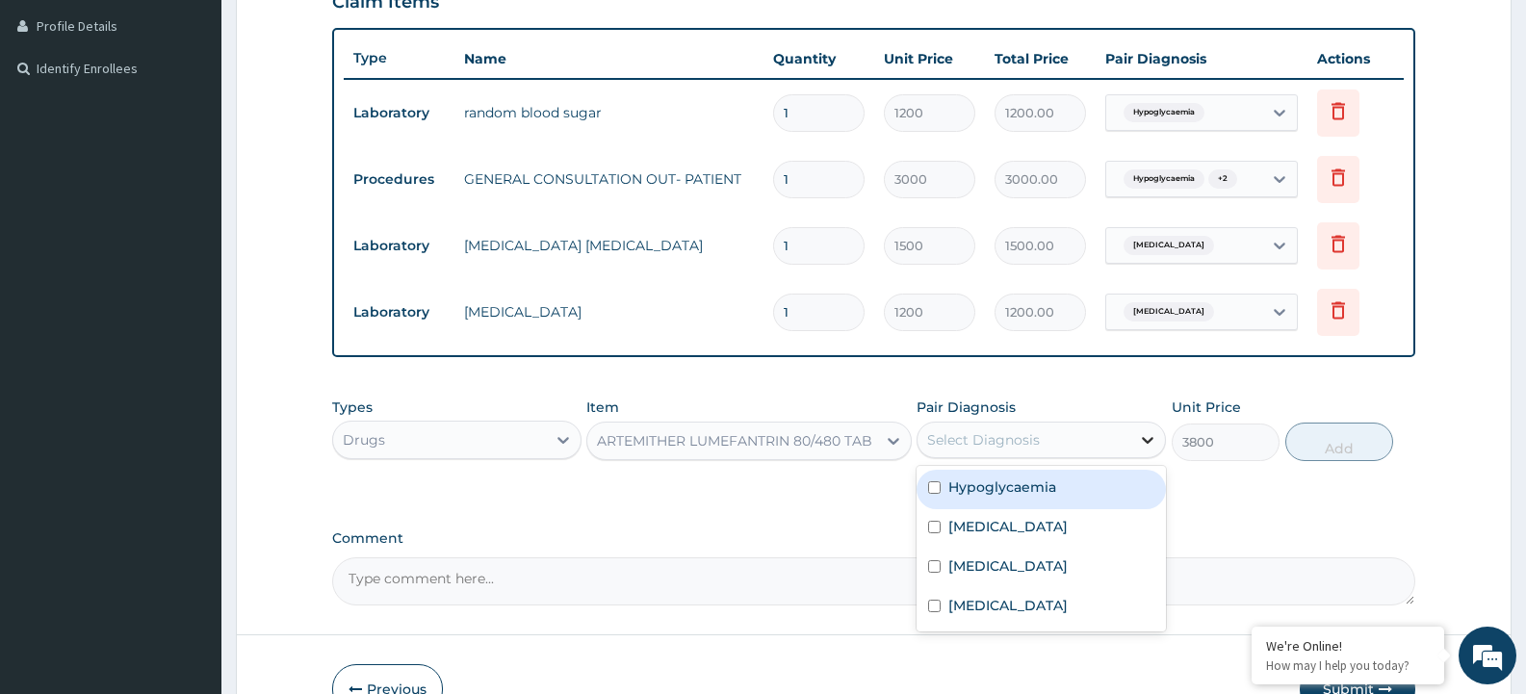
click at [1158, 447] on div at bounding box center [1147, 440] width 35 height 35
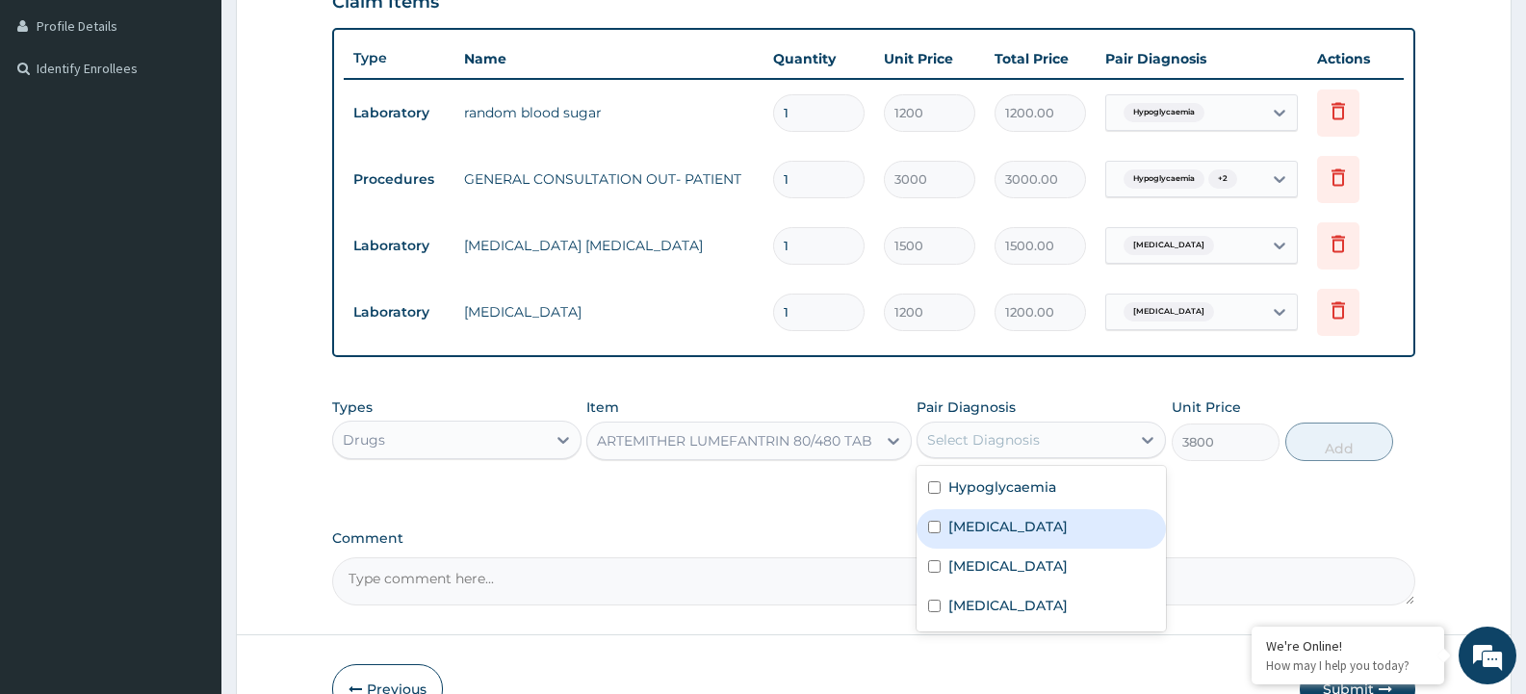
click at [934, 530] on input "checkbox" at bounding box center [934, 527] width 13 height 13
checkbox input "true"
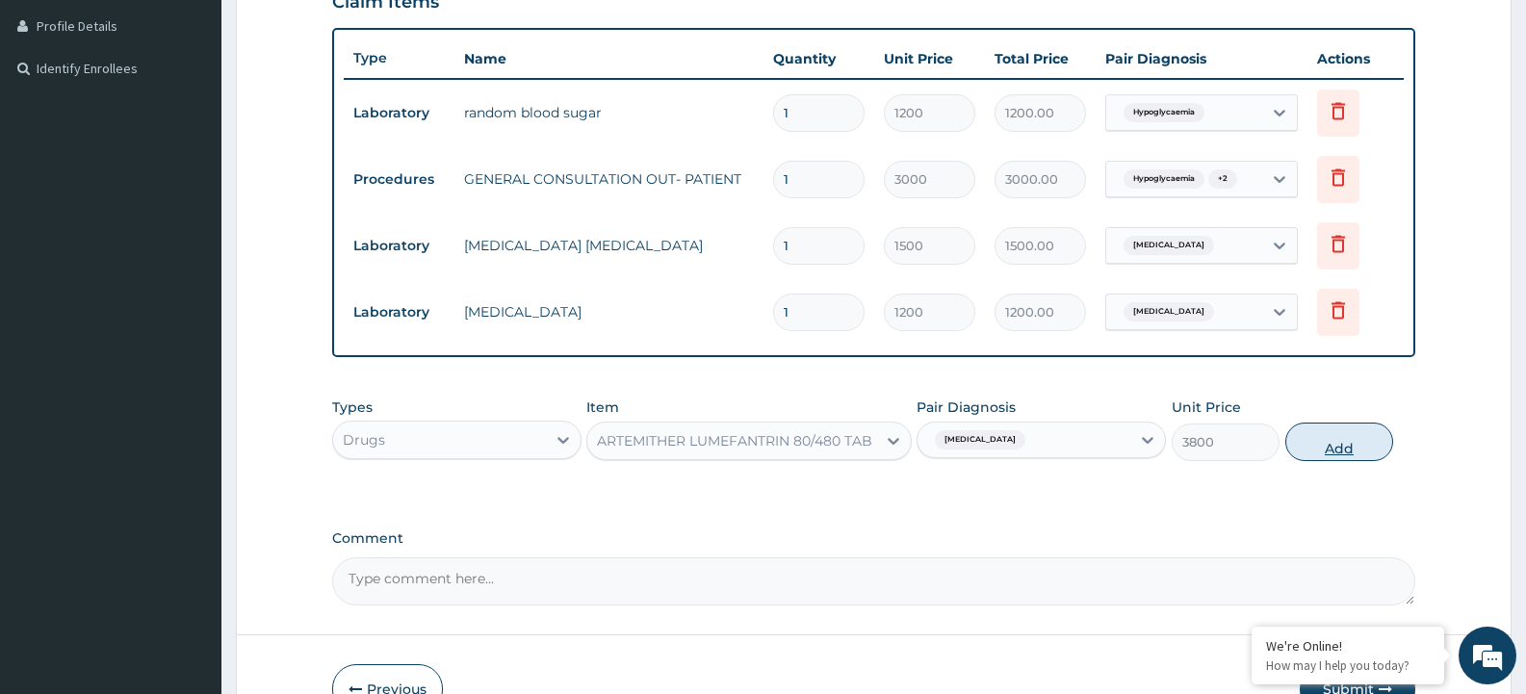
click at [1327, 443] on button "Add" at bounding box center [1339, 442] width 108 height 39
type input "0"
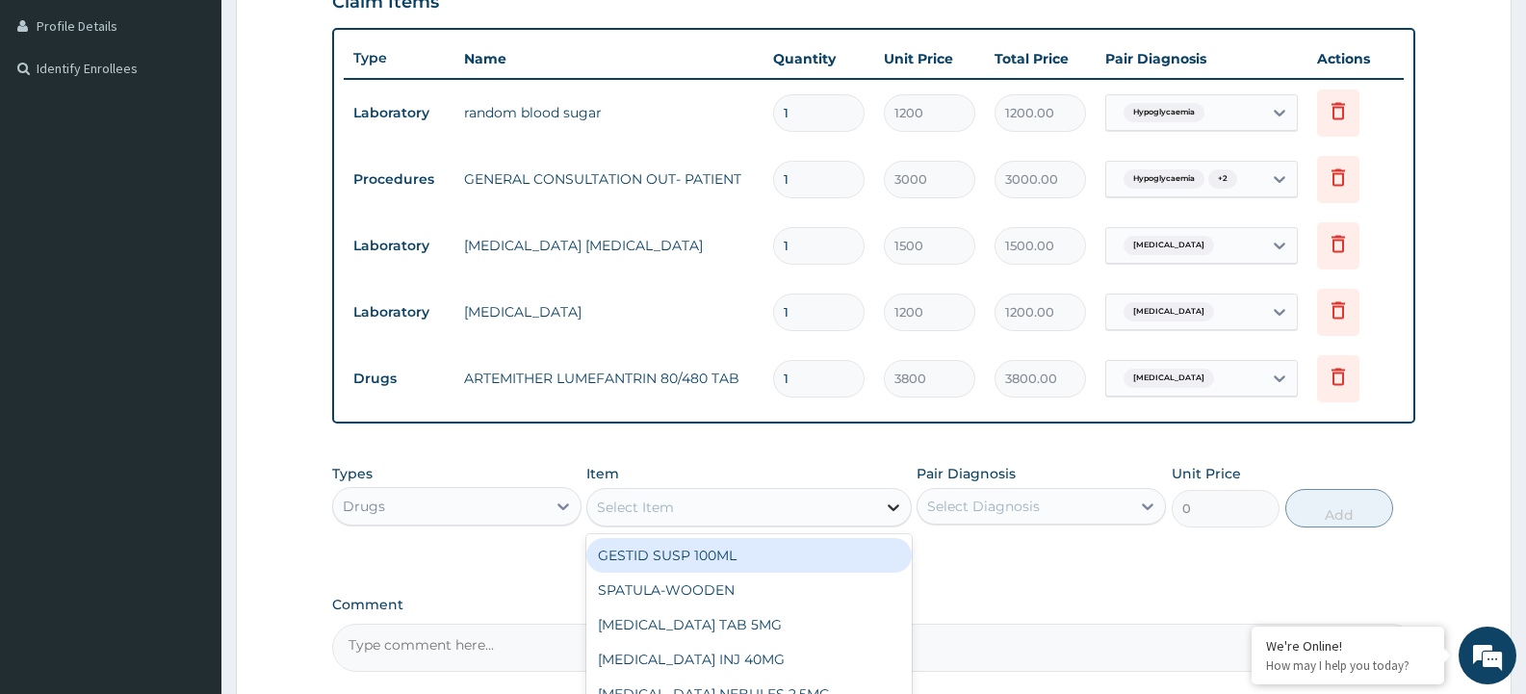
click at [891, 513] on icon at bounding box center [893, 507] width 19 height 19
type input "CIPRO"
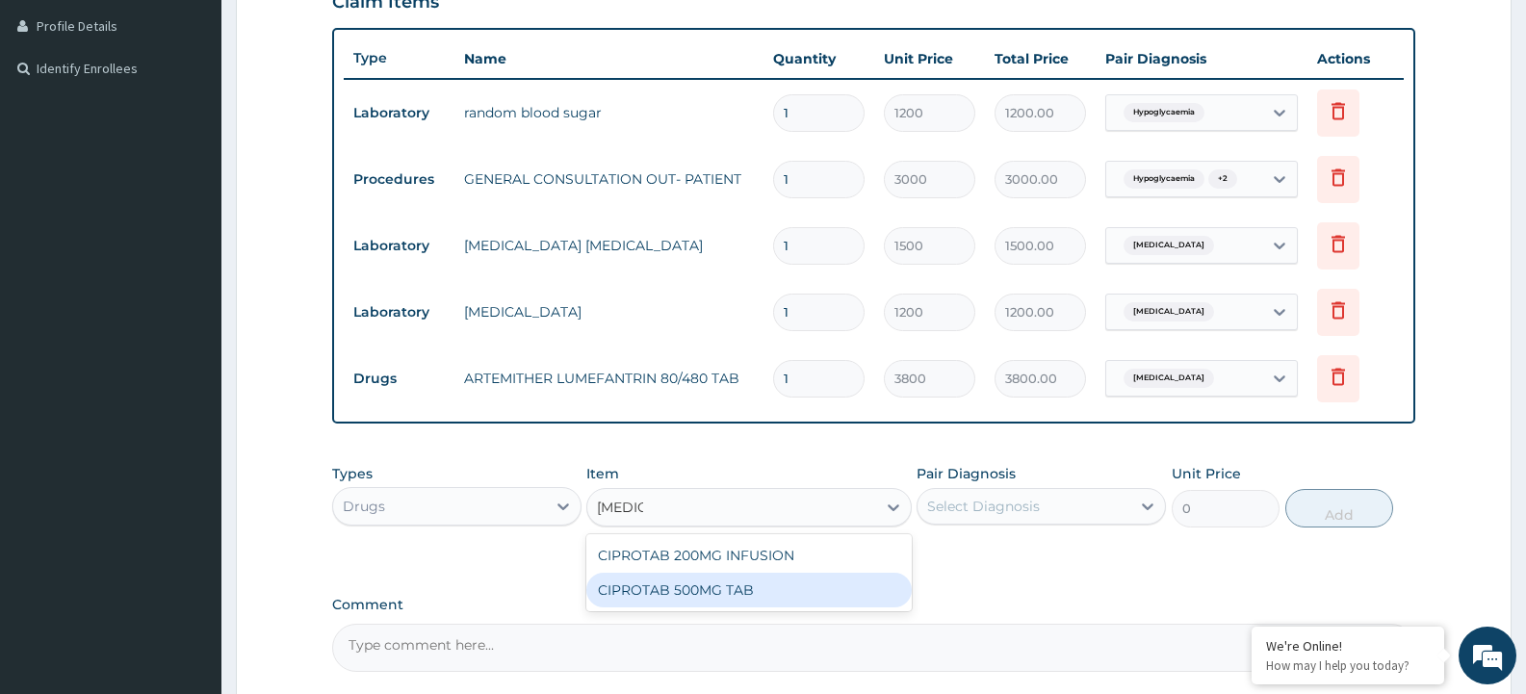
click at [766, 601] on div "CIPROTAB 500MG TAB" at bounding box center [748, 590] width 324 height 35
type input "250"
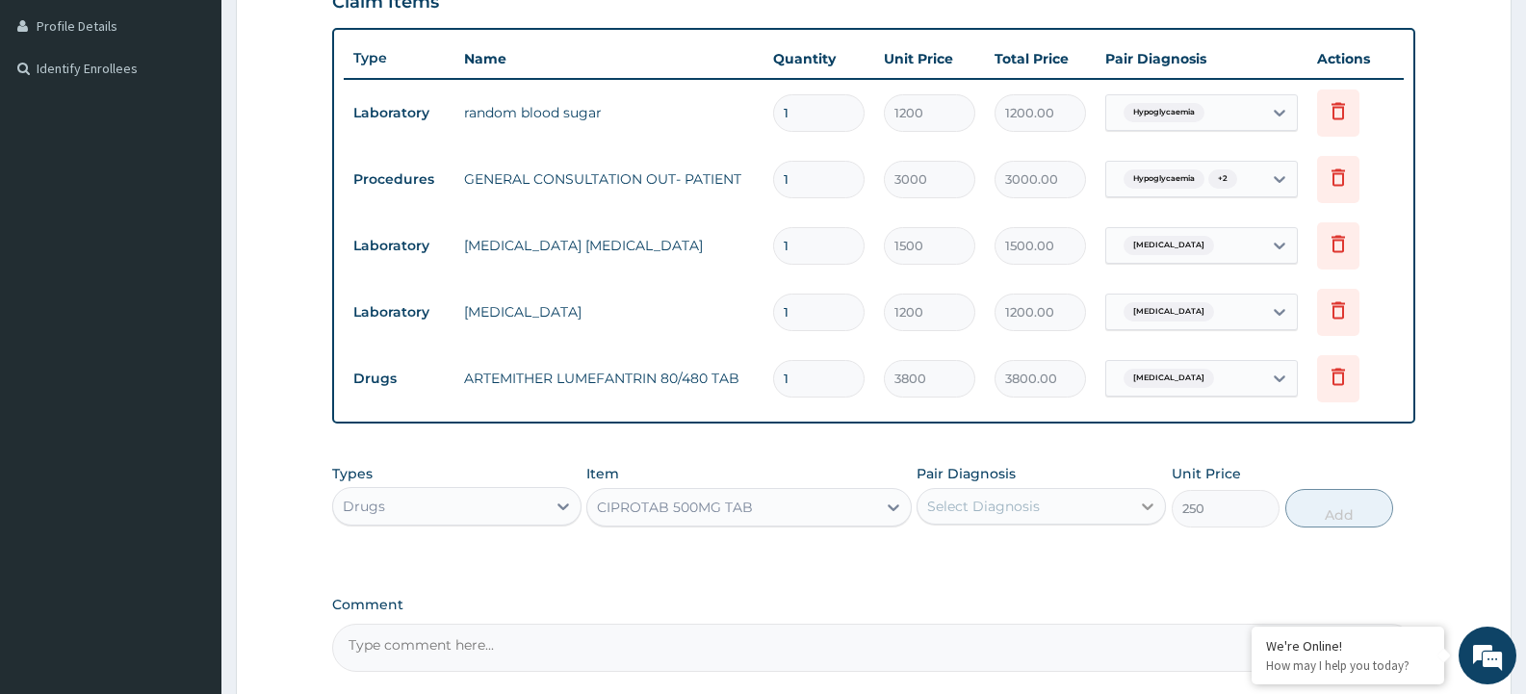
click at [1153, 509] on icon at bounding box center [1147, 506] width 19 height 19
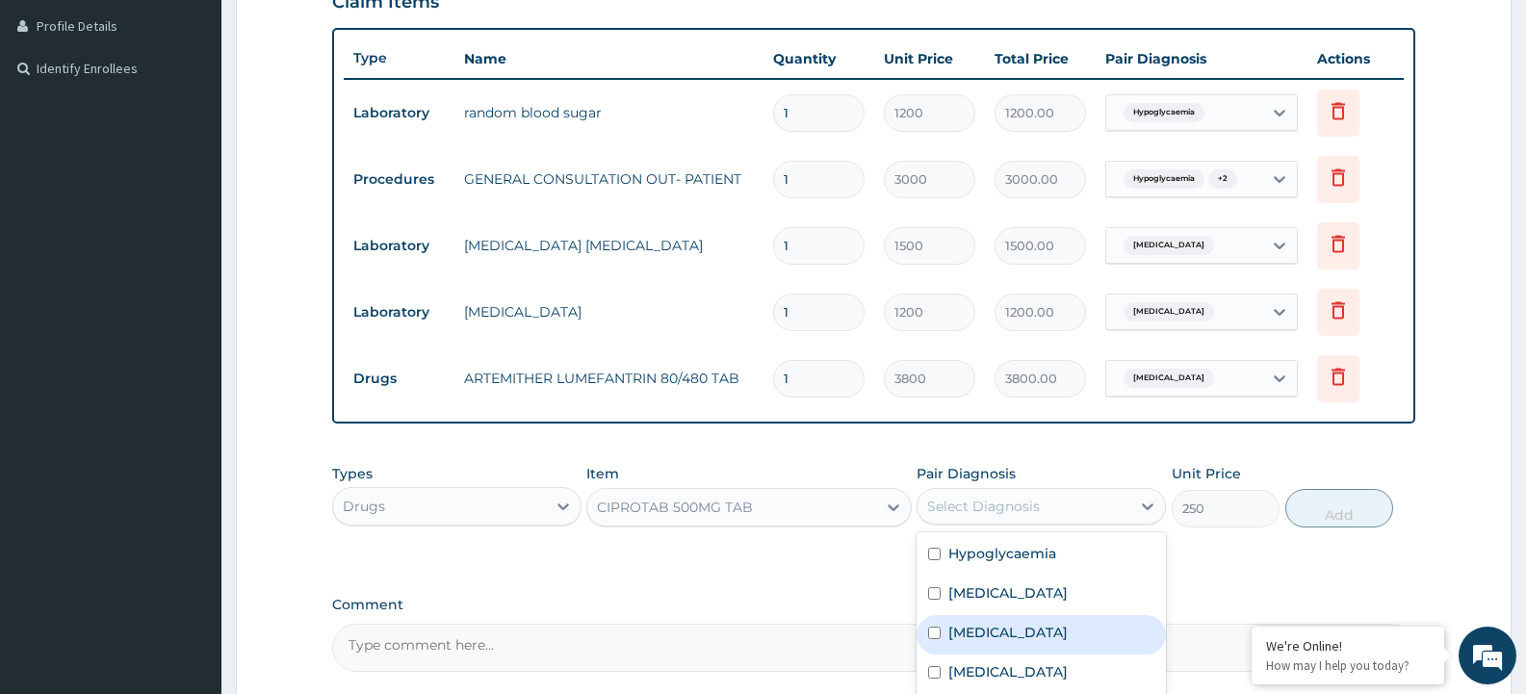
click at [930, 637] on input "checkbox" at bounding box center [934, 633] width 13 height 13
checkbox input "true"
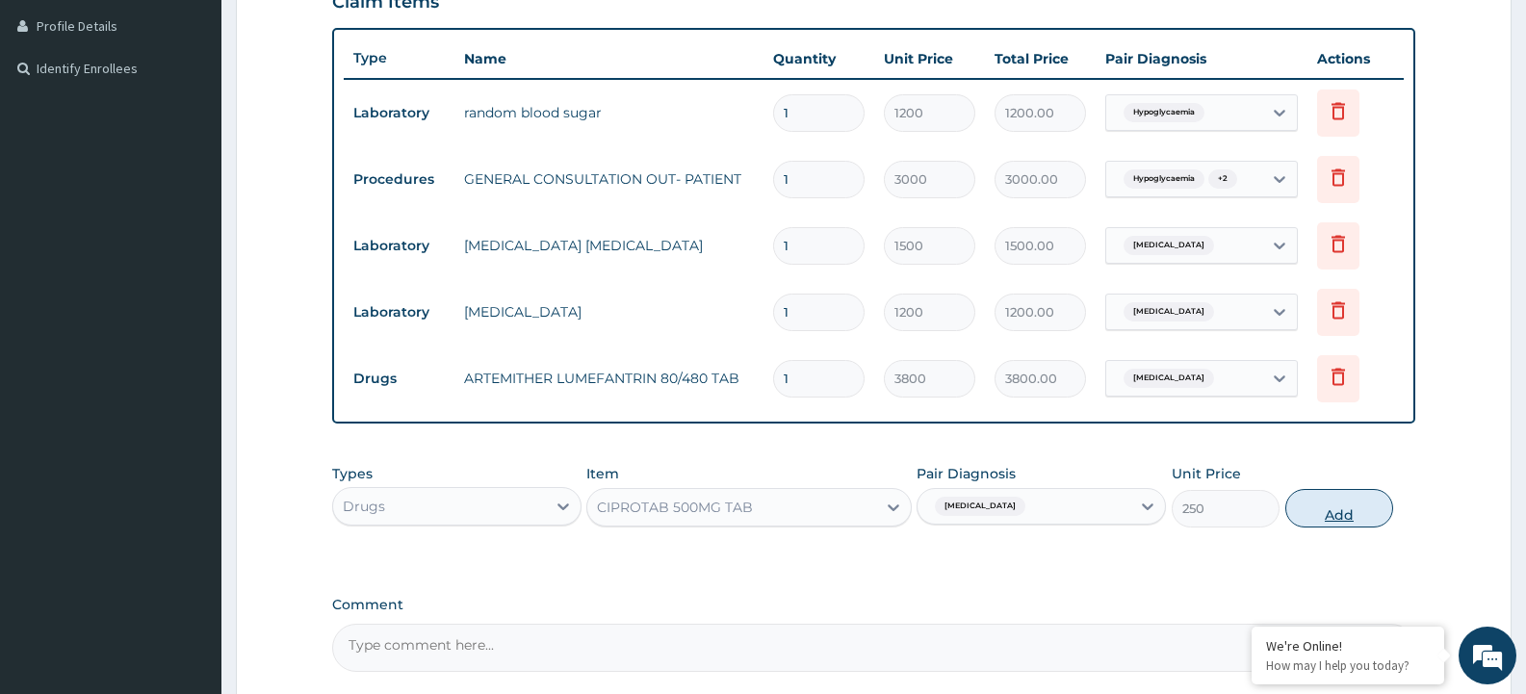
click at [1354, 503] on button "Add" at bounding box center [1339, 508] width 108 height 39
type input "0"
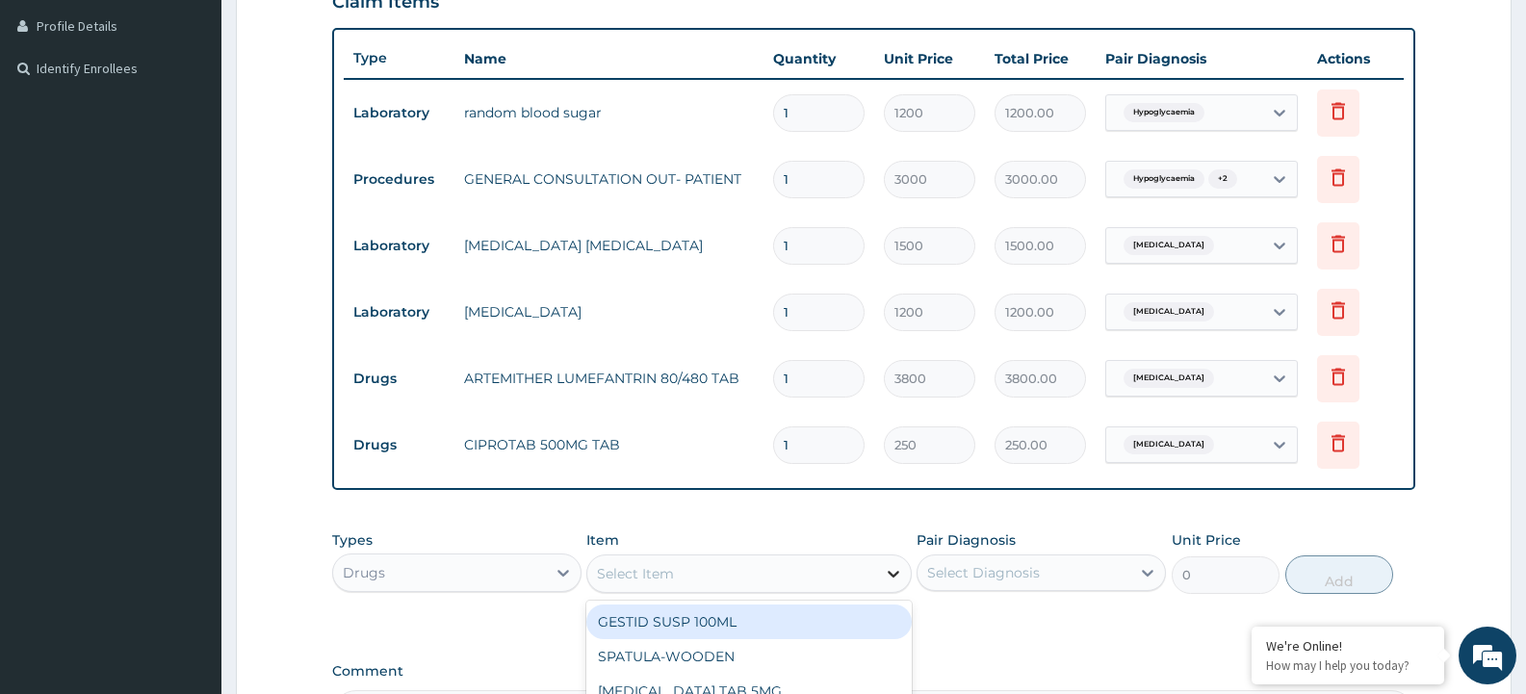
click at [889, 576] on icon at bounding box center [893, 573] width 19 height 19
type input "PARACE"
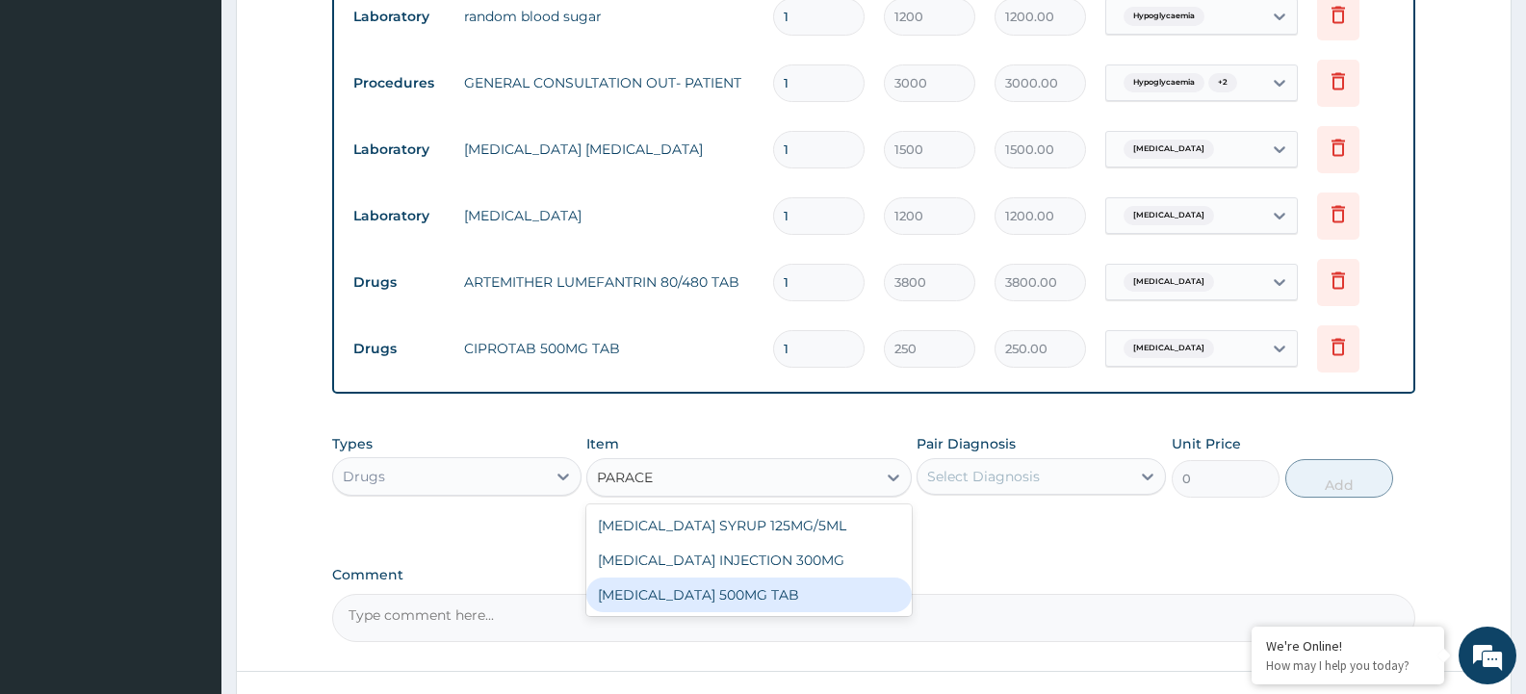
click at [781, 586] on div "PARACETAMOL 500MG TAB" at bounding box center [748, 595] width 324 height 35
type input "50"
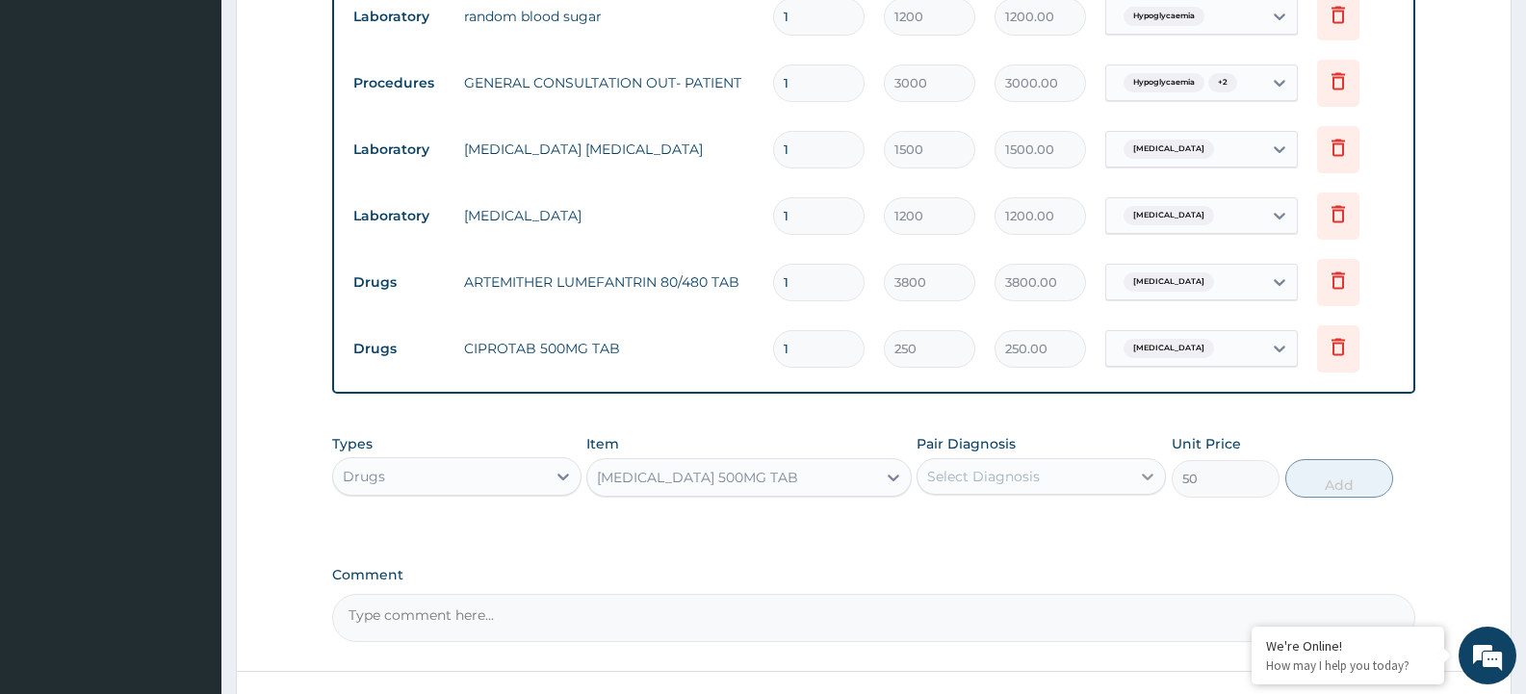
click at [1147, 478] on icon at bounding box center [1148, 477] width 12 height 7
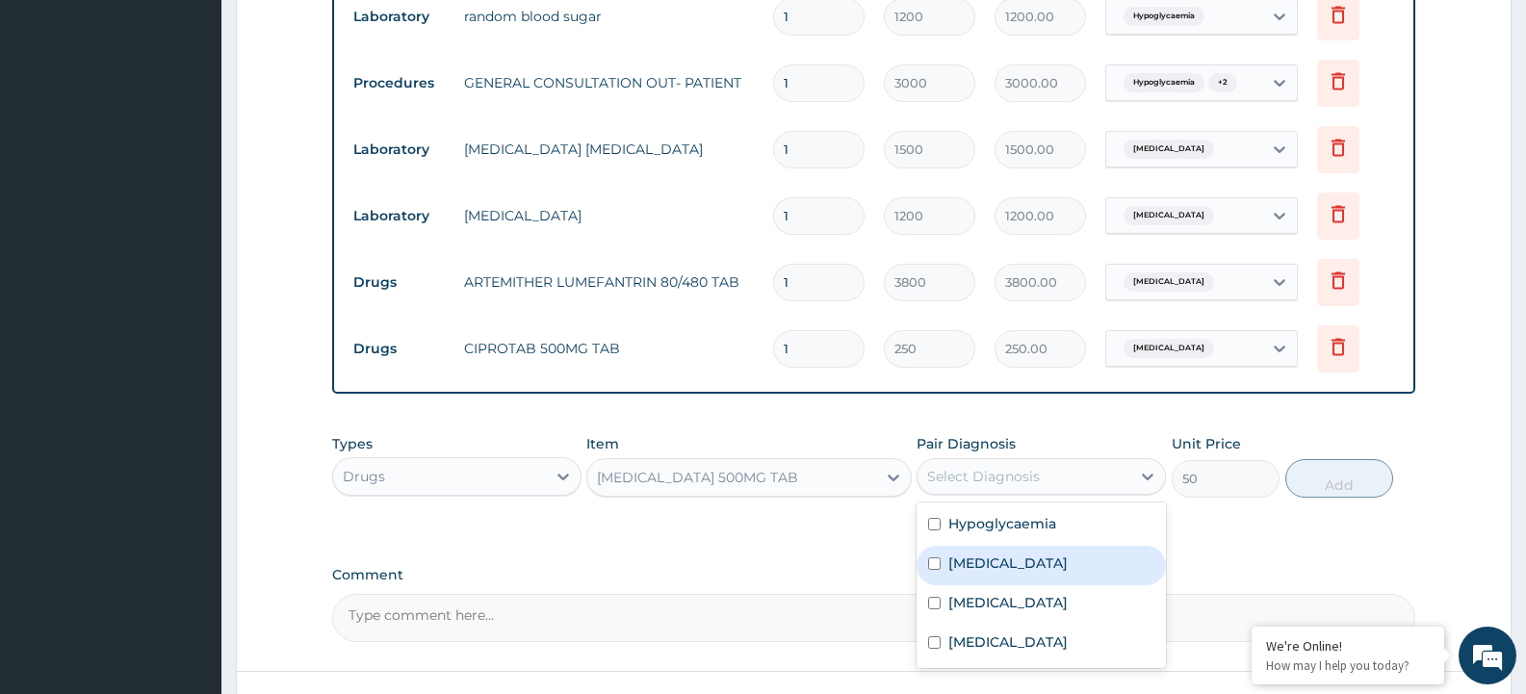
click at [934, 563] on input "checkbox" at bounding box center [934, 563] width 13 height 13
checkbox input "true"
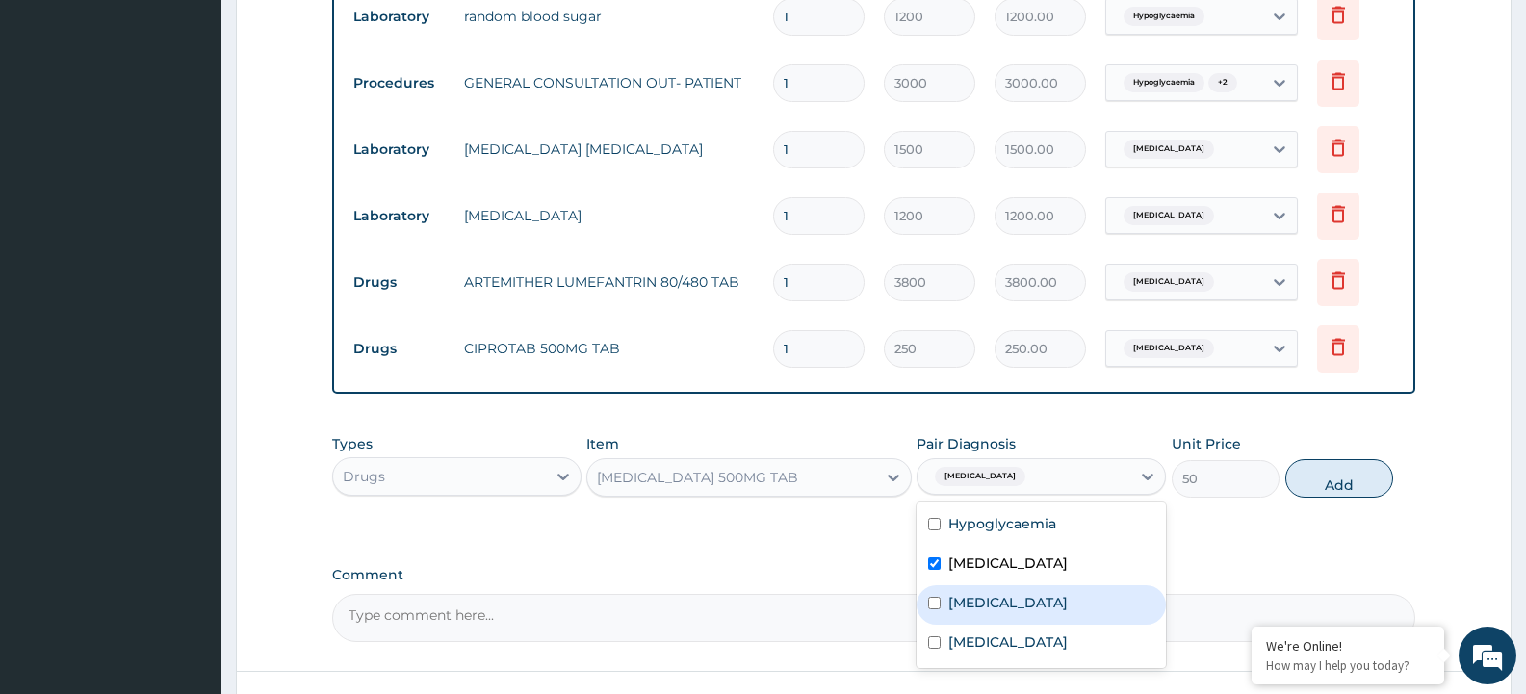
click at [939, 604] on input "checkbox" at bounding box center [934, 603] width 13 height 13
checkbox input "true"
click at [932, 640] on input "checkbox" at bounding box center [934, 642] width 13 height 13
click at [926, 642] on div "Anemia" at bounding box center [1040, 644] width 249 height 39
checkbox input "false"
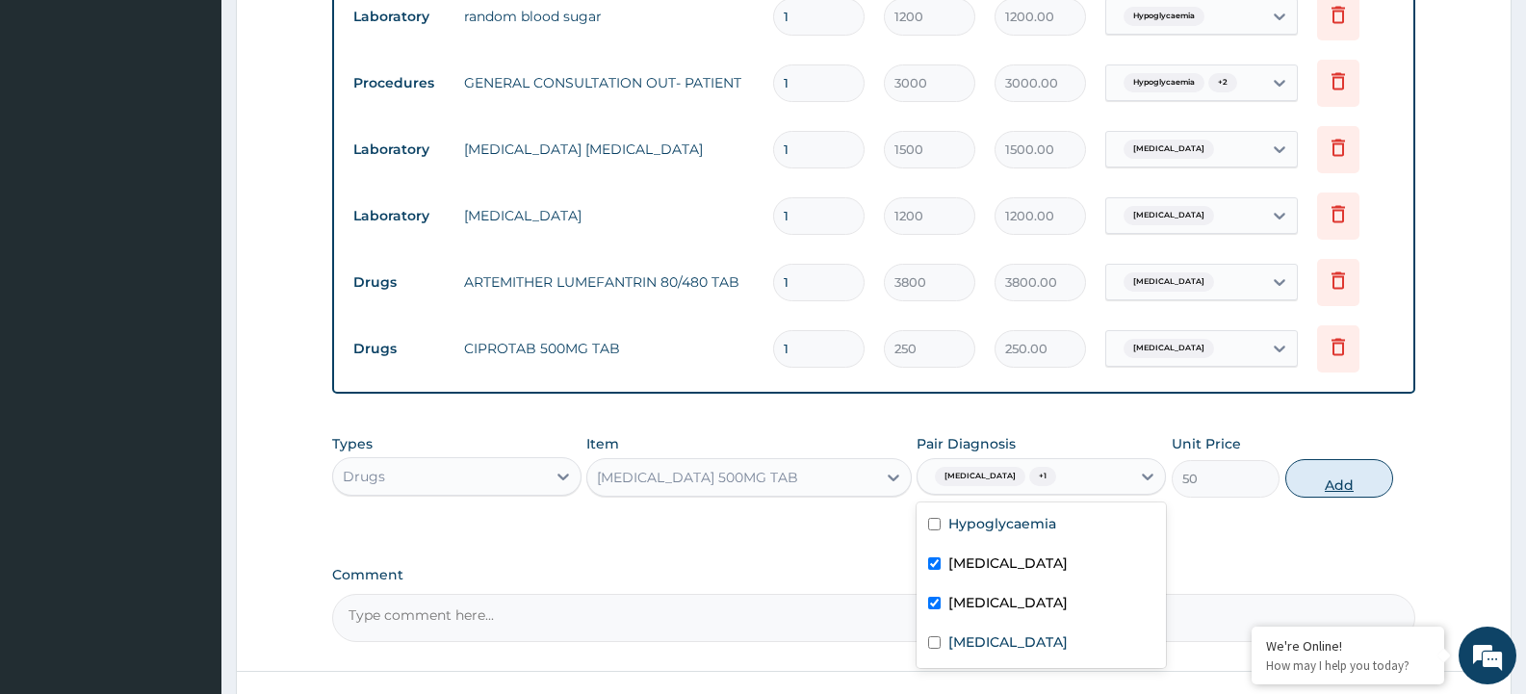
click at [1355, 476] on button "Add" at bounding box center [1339, 478] width 108 height 39
type input "0"
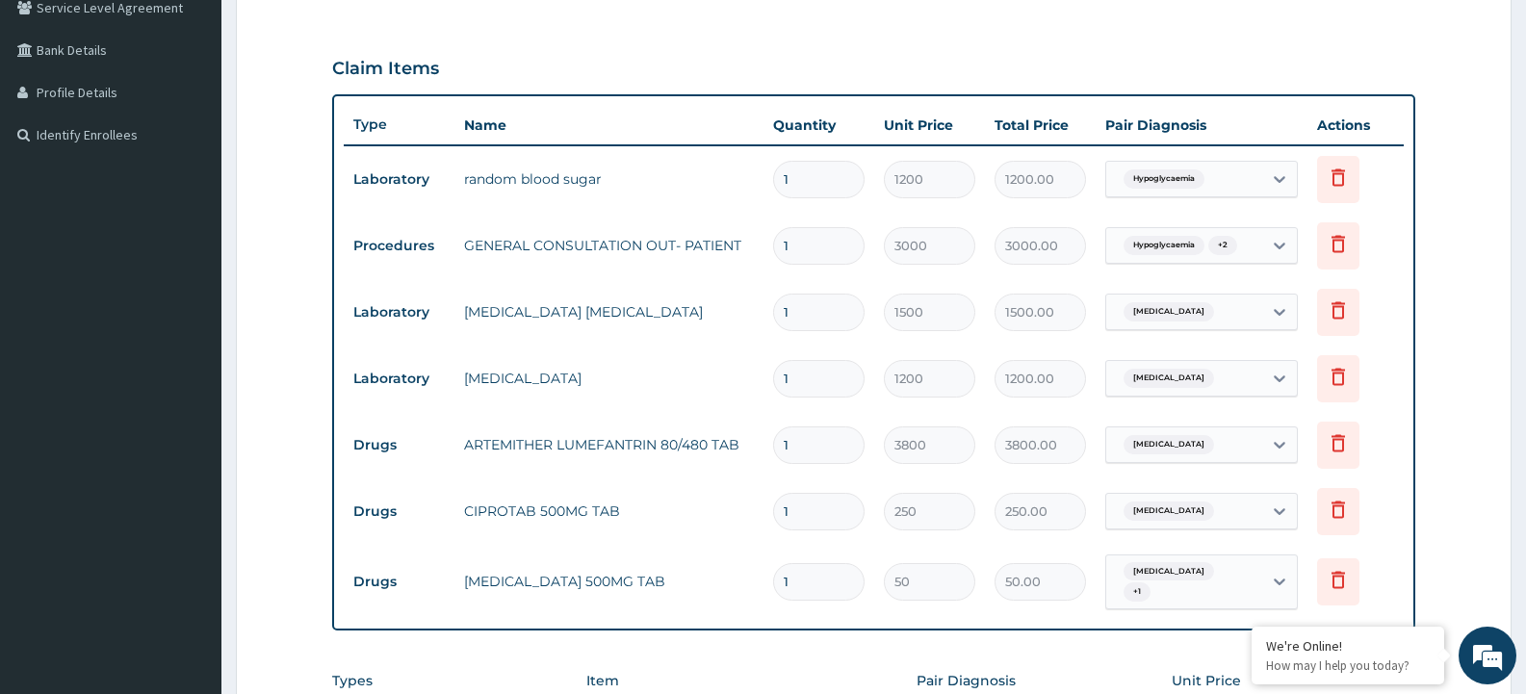
scroll to position [504, 0]
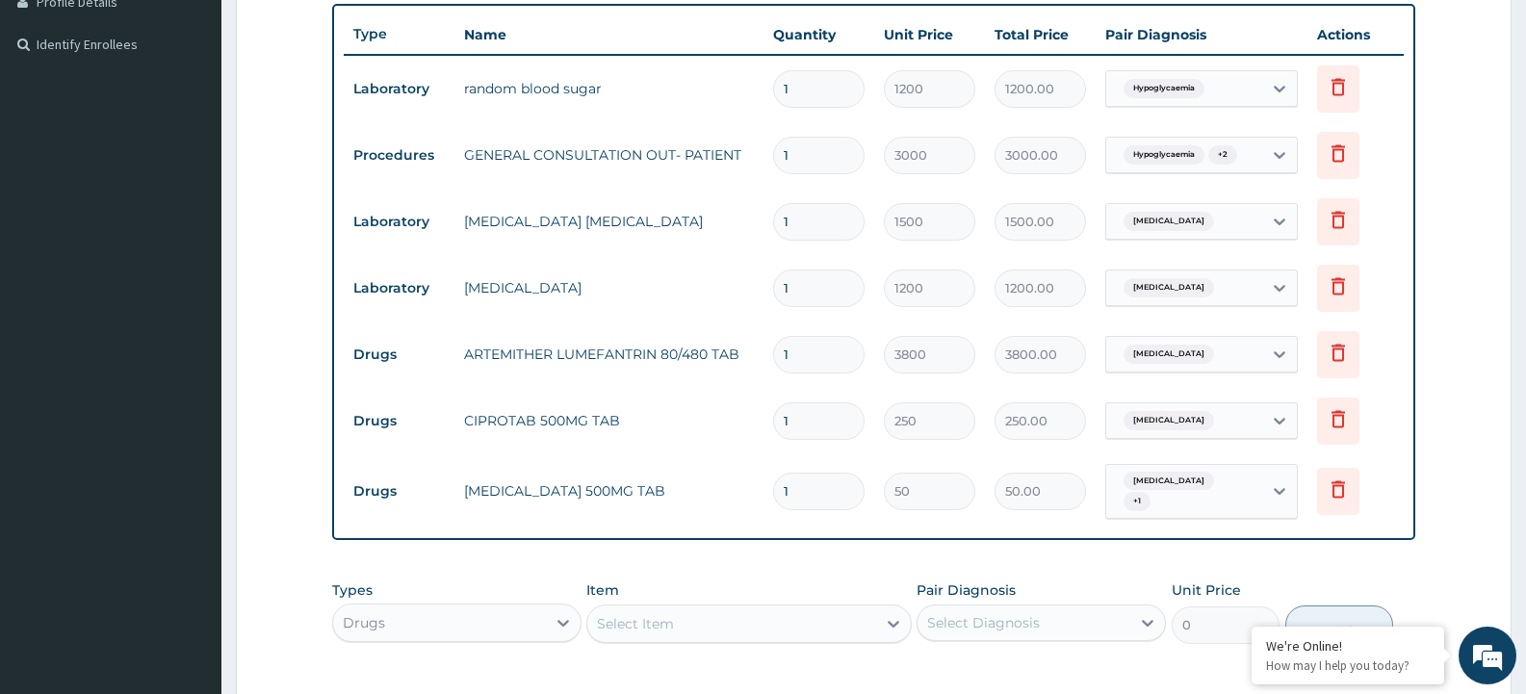
drag, startPoint x: 826, startPoint y: 425, endPoint x: 755, endPoint y: 420, distance: 71.5
click at [755, 420] on tr "Drugs CIPROTAB 500MG TAB 1 250 250.00 Typhoid fever Delete" at bounding box center [874, 421] width 1060 height 66
type input "10"
type input "2500.00"
type input "10"
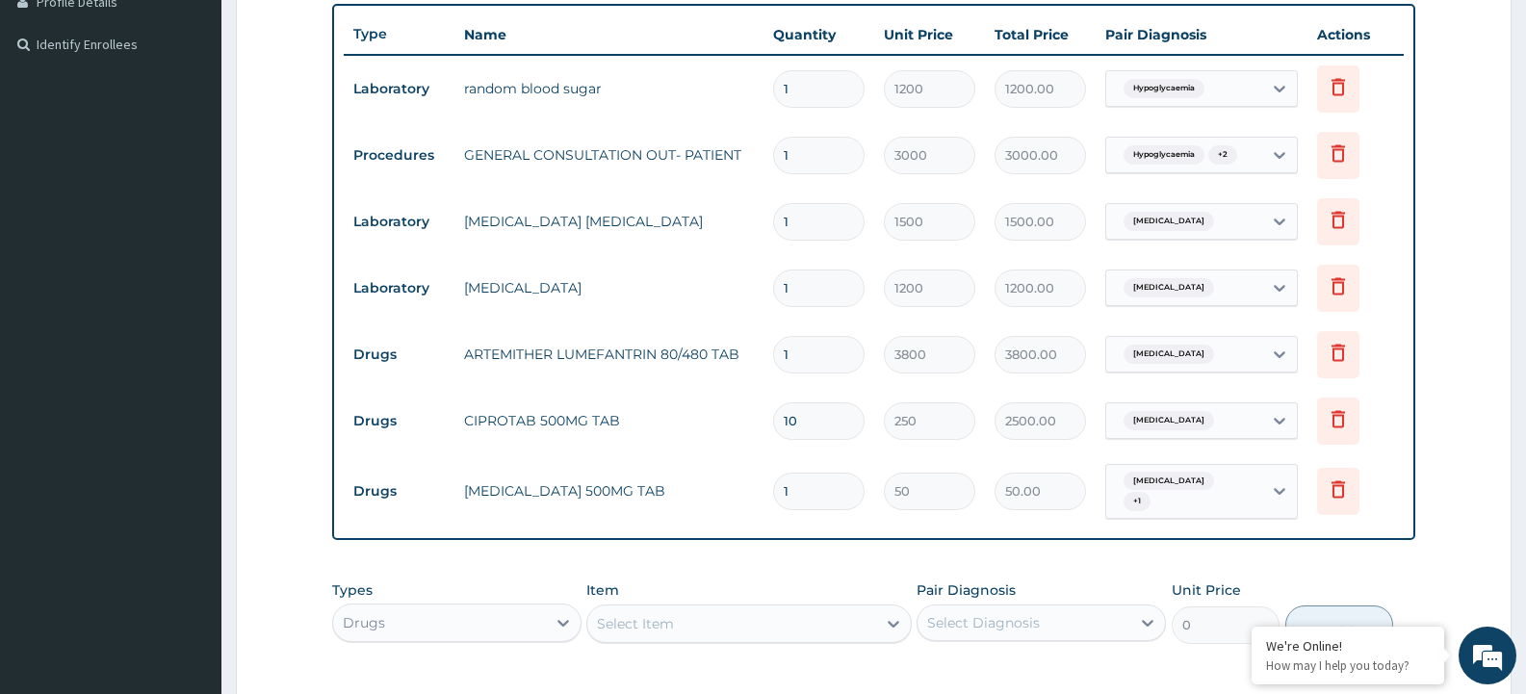
click at [801, 497] on input "1" at bounding box center [818, 492] width 91 height 38
type input "18"
type input "900.00"
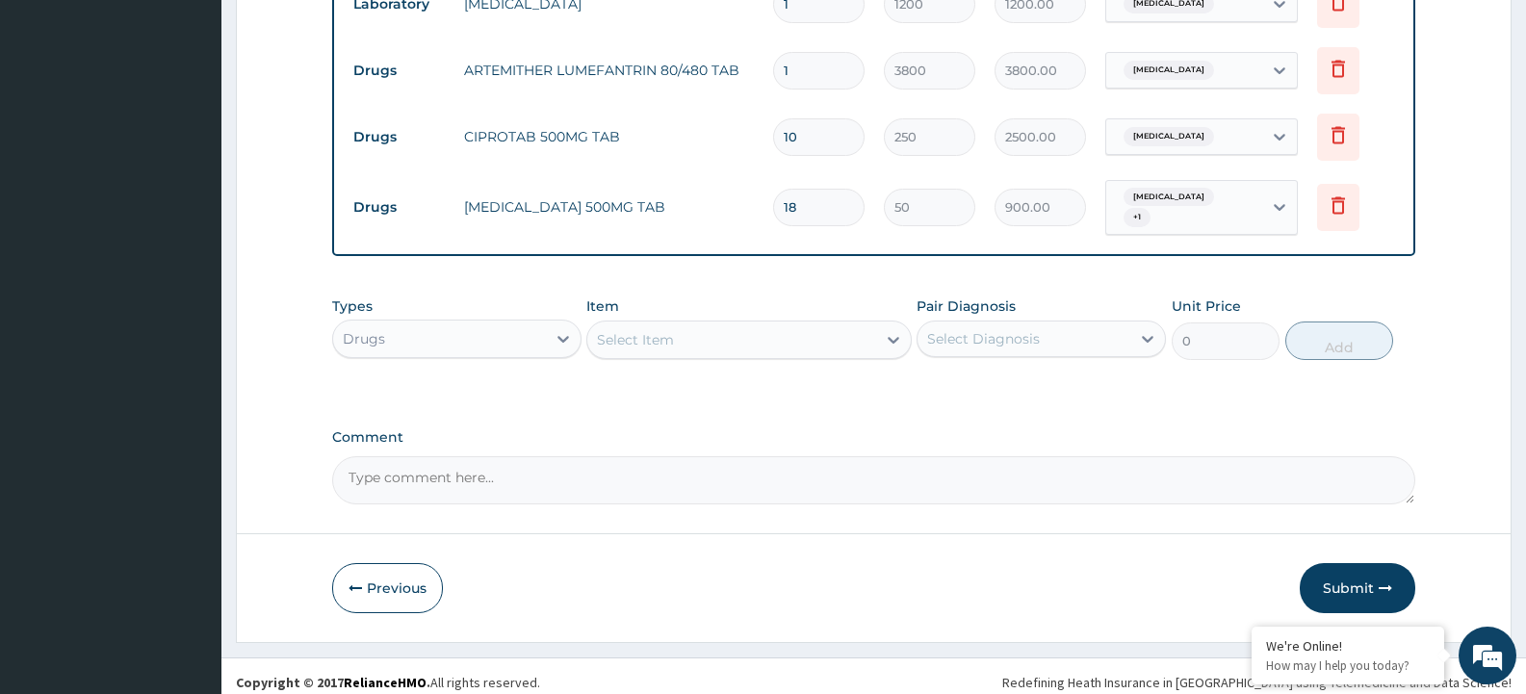
scroll to position [793, 0]
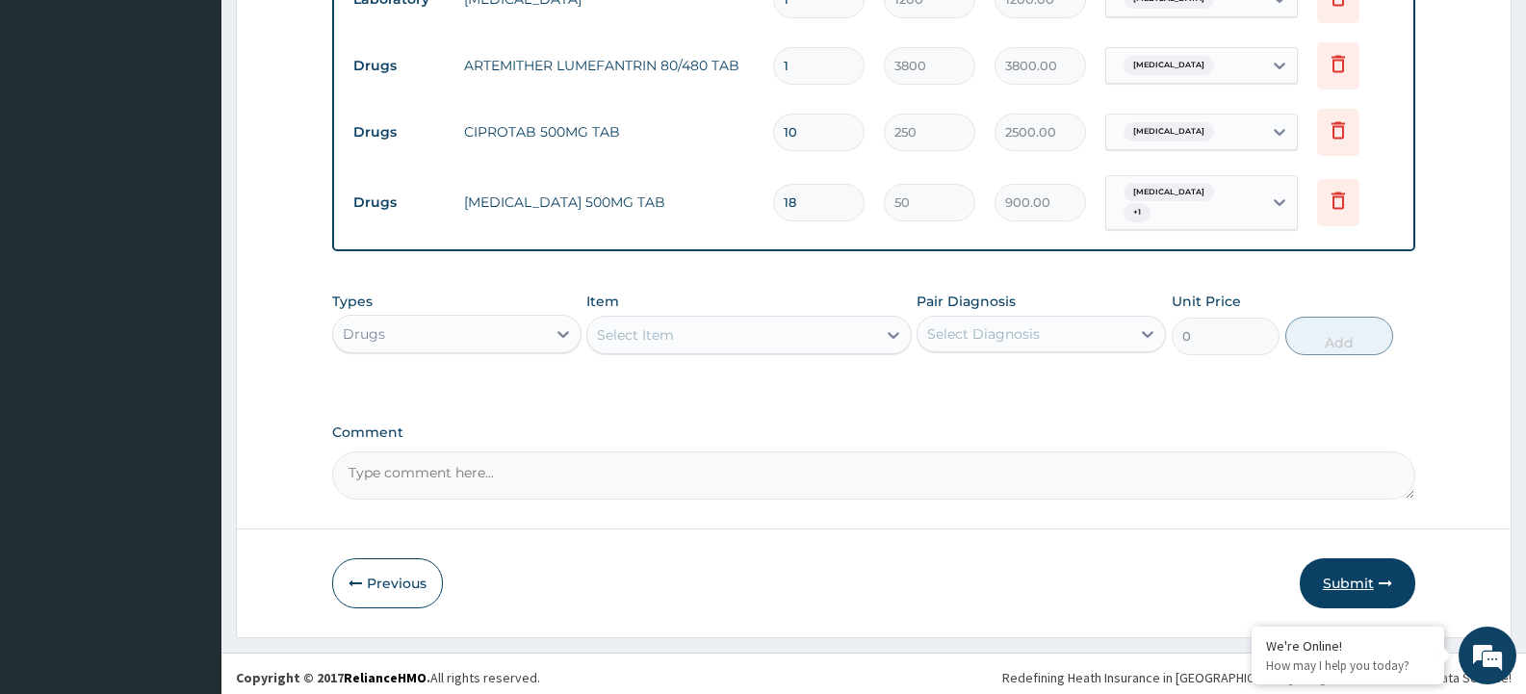
type input "18"
click at [1358, 578] on button "Submit" at bounding box center [1357, 583] width 116 height 50
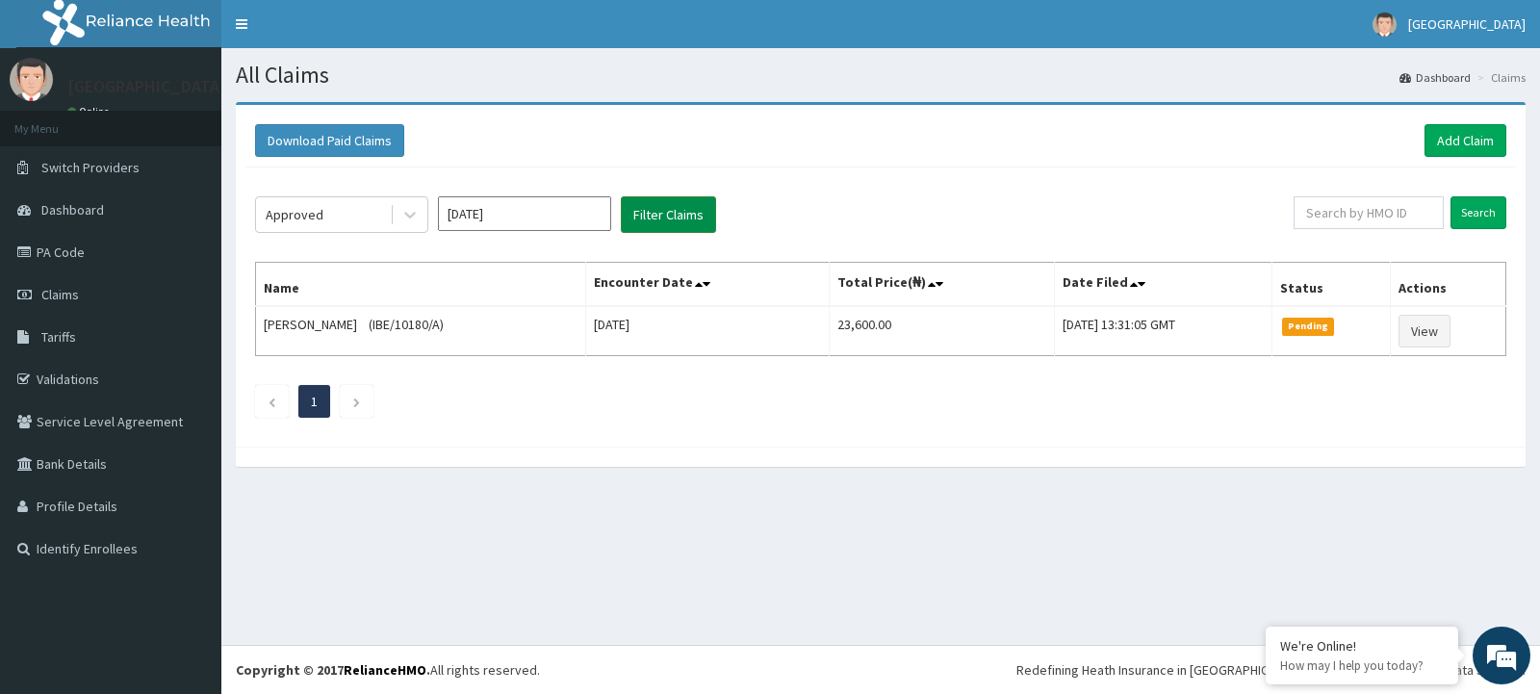
click at [677, 217] on button "Filter Claims" at bounding box center [668, 214] width 95 height 37
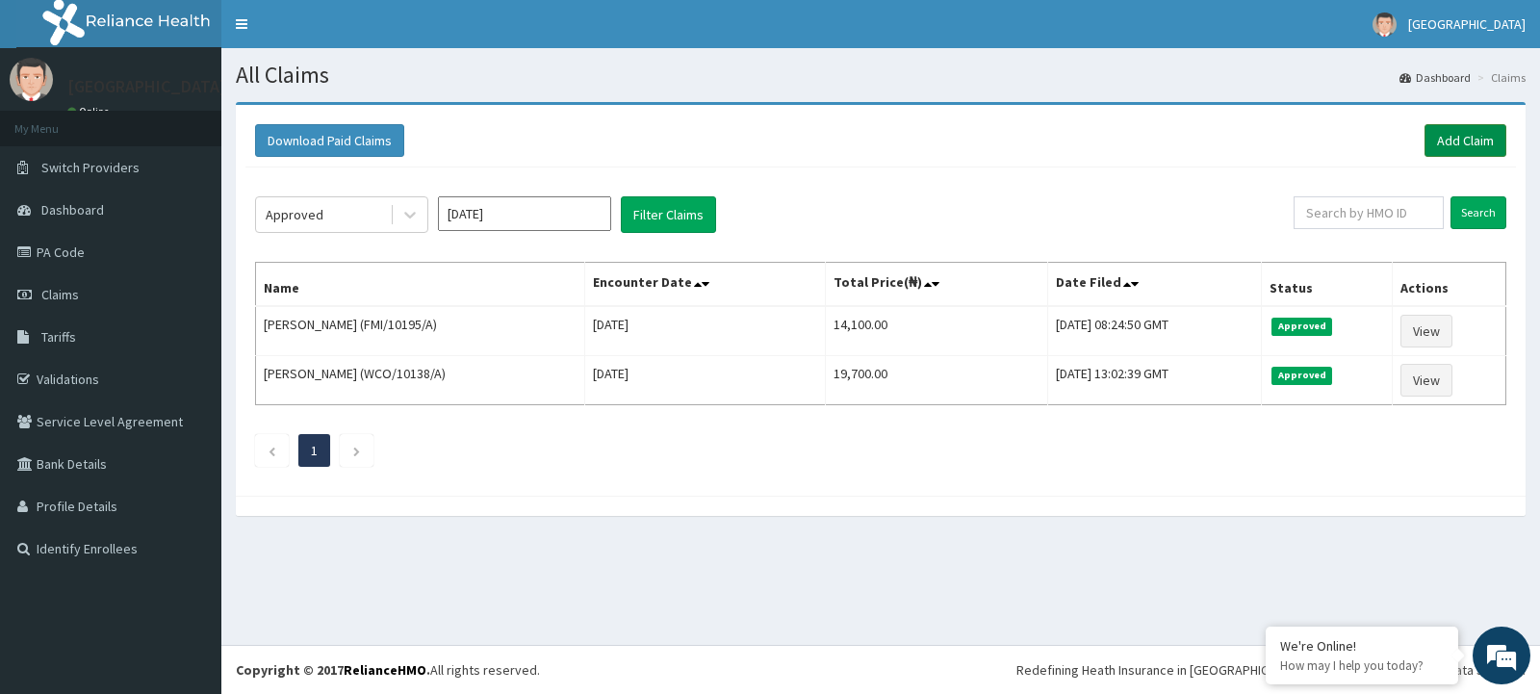
click at [1446, 134] on link "Add Claim" at bounding box center [1466, 140] width 82 height 33
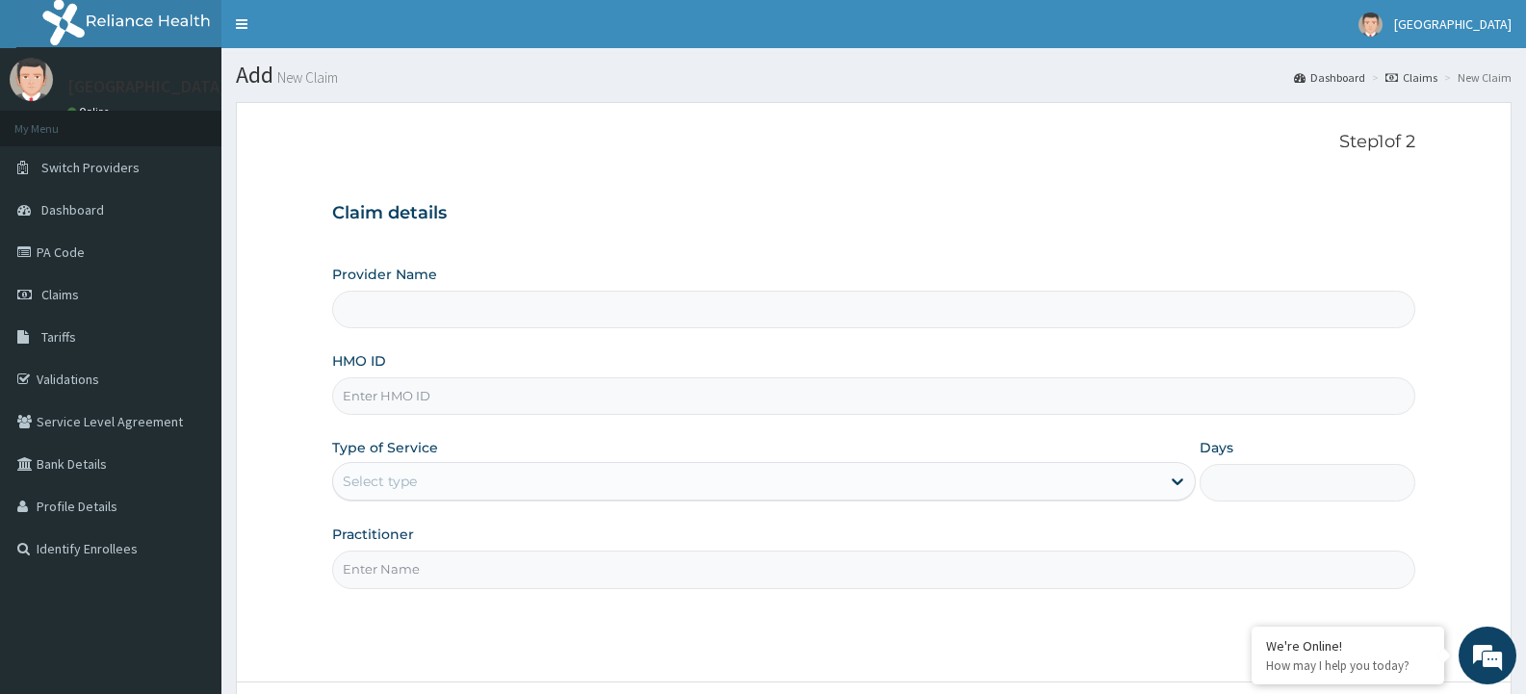
paste input "FMI/10071/A"
type input "FMI/10071/A"
type input "[GEOGRAPHIC_DATA]"
type input "FMI/10071/A"
click at [1170, 482] on icon at bounding box center [1177, 481] width 19 height 19
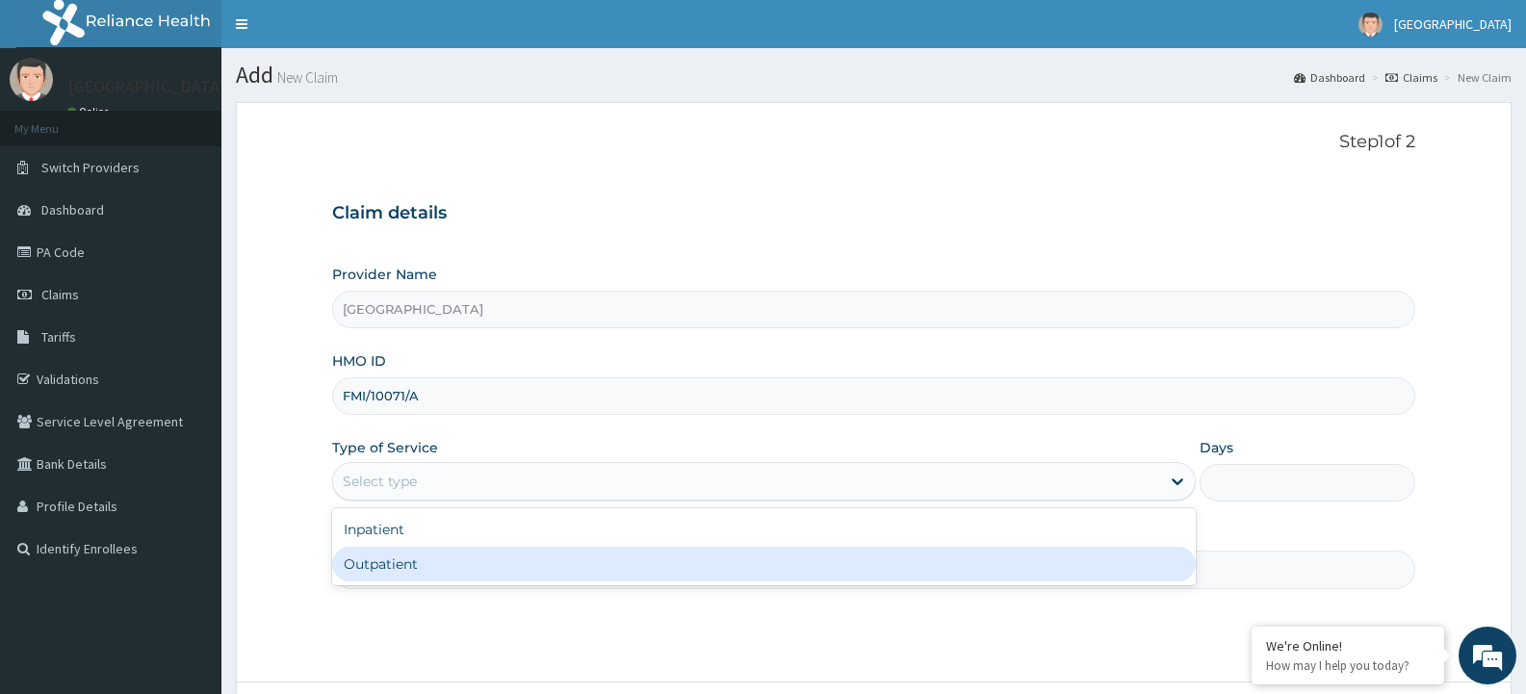
click at [738, 602] on div "Step 1 of 2 Claim details Provider Name Adonai Hospital HMO ID FMI/10071/A Type…" at bounding box center [873, 392] width 1083 height 521
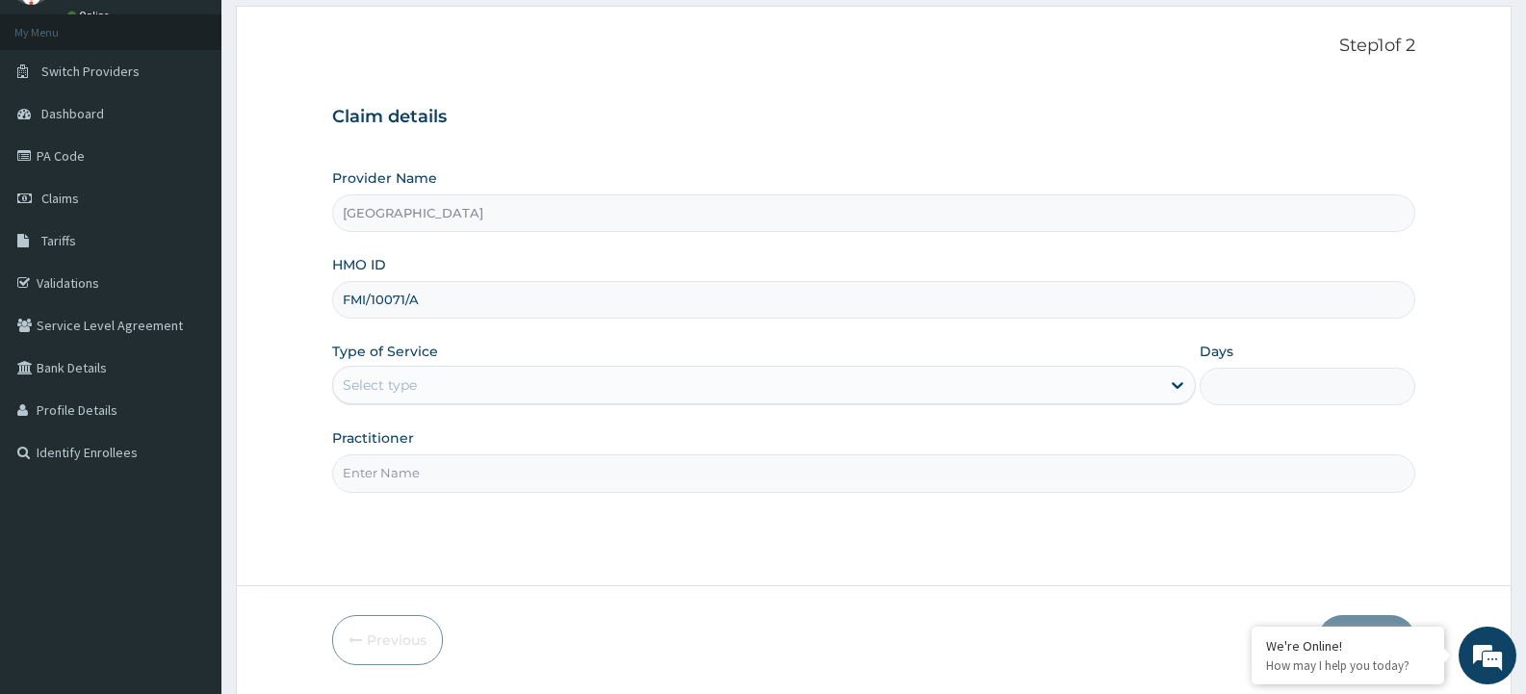
scroll to position [161, 0]
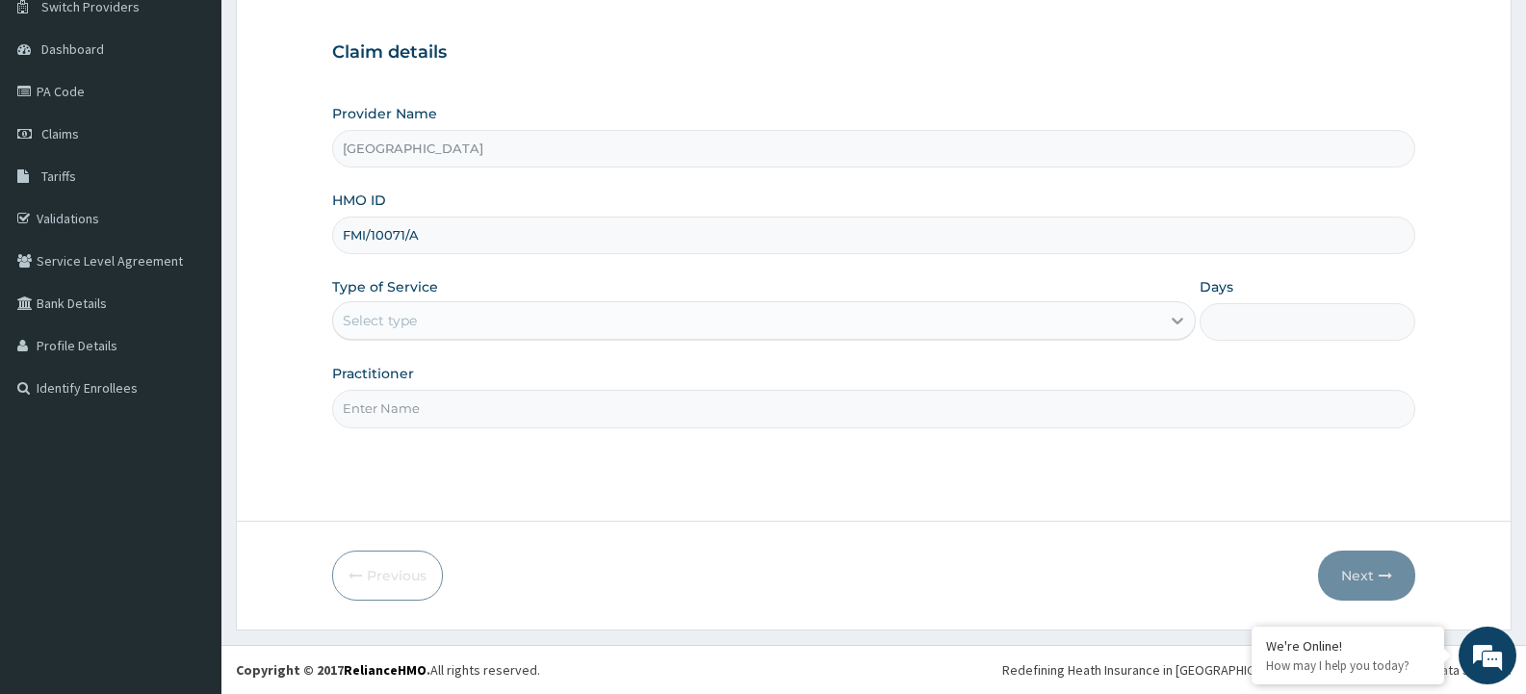
click at [1180, 312] on icon at bounding box center [1177, 320] width 19 height 19
click at [851, 442] on div "Step 1 of 2 Claim details Provider Name Adonai Hospital HMO ID FMI/10071/A Type…" at bounding box center [873, 231] width 1083 height 521
drag, startPoint x: 1179, startPoint y: 317, endPoint x: 1177, endPoint y: 329, distance: 12.7
click at [1181, 317] on icon at bounding box center [1177, 320] width 19 height 19
click at [645, 438] on div "Step 1 of 2 Claim details Provider Name Adonai Hospital HMO ID FMI/10071/A Type…" at bounding box center [873, 231] width 1083 height 521
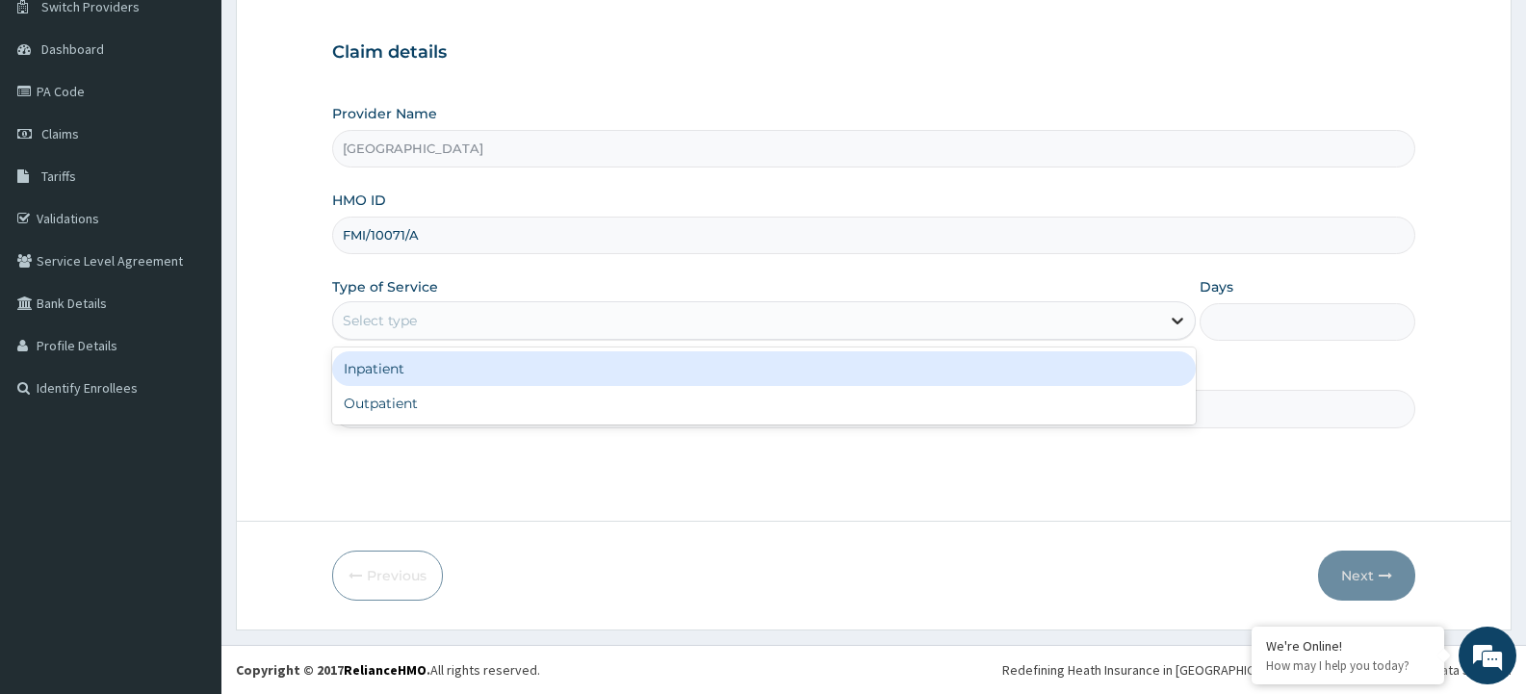
click at [1179, 321] on icon at bounding box center [1177, 322] width 12 height 7
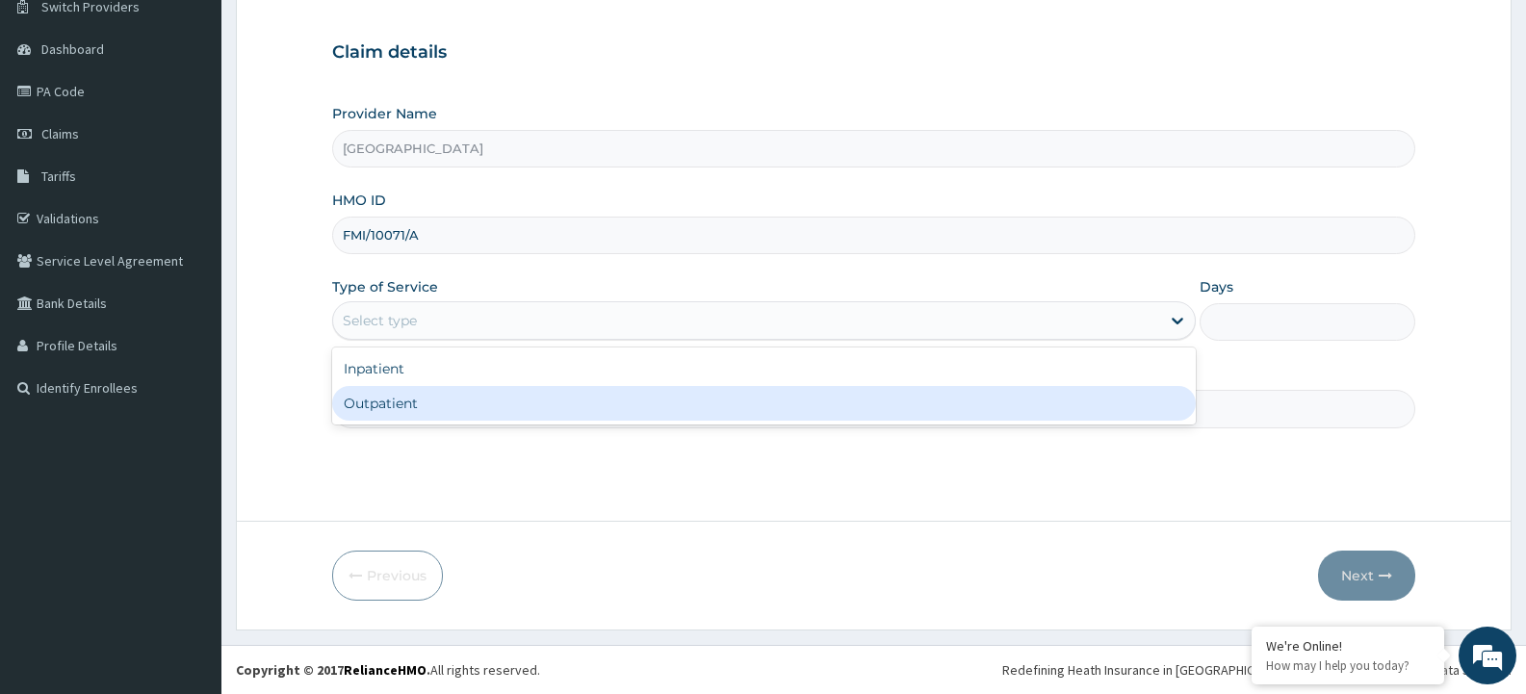
click at [590, 399] on div "Outpatient" at bounding box center [763, 403] width 862 height 35
type input "1"
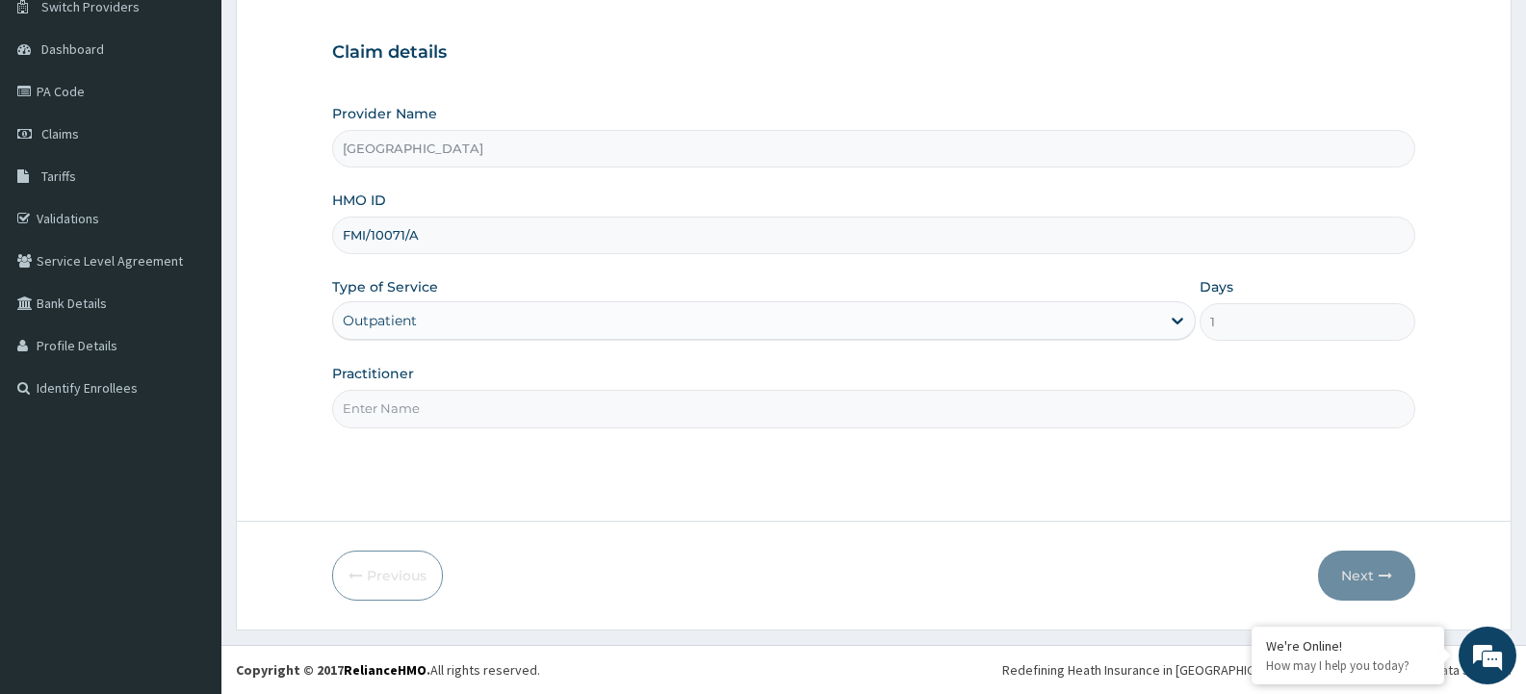
click at [666, 402] on input "Practitioner" at bounding box center [873, 409] width 1083 height 38
type input "ADONAI"
click at [1347, 583] on button "Next" at bounding box center [1366, 576] width 97 height 50
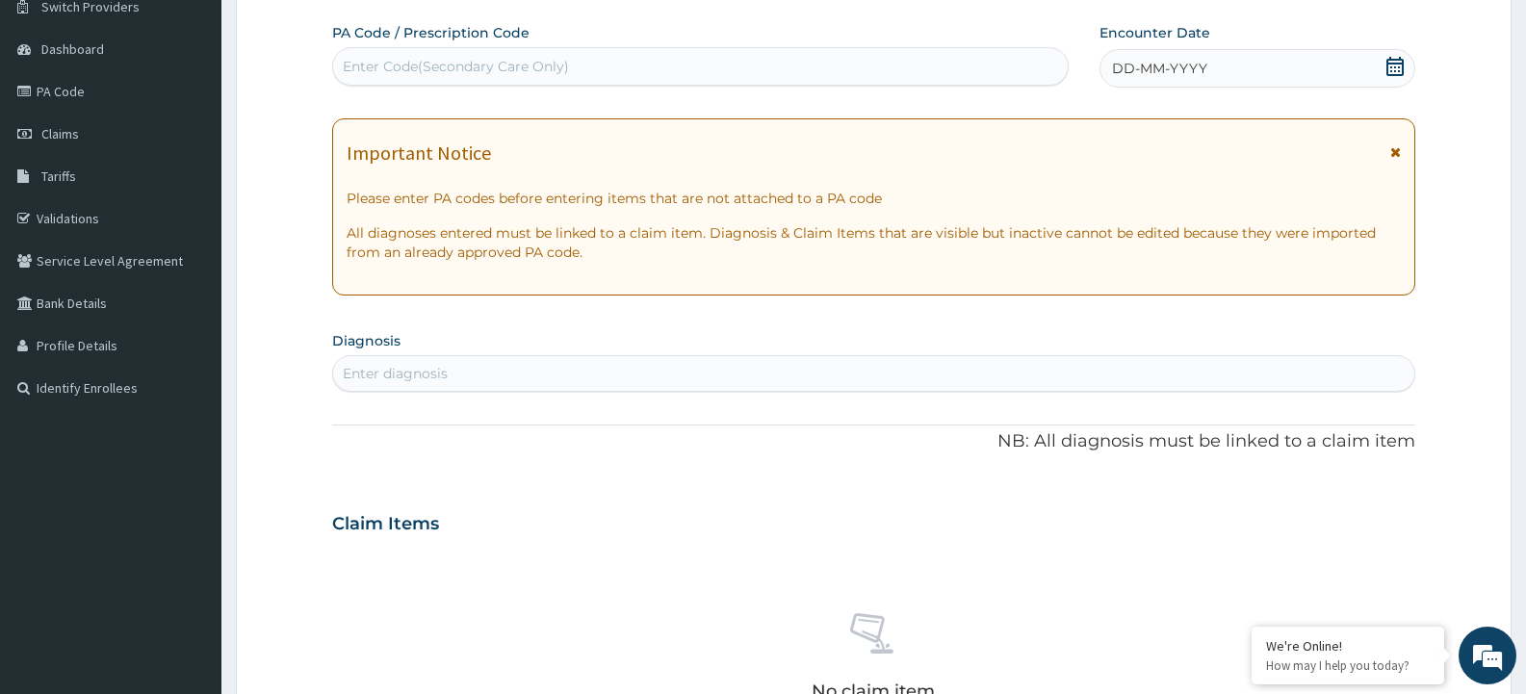
click at [1396, 156] on icon at bounding box center [1395, 151] width 11 height 13
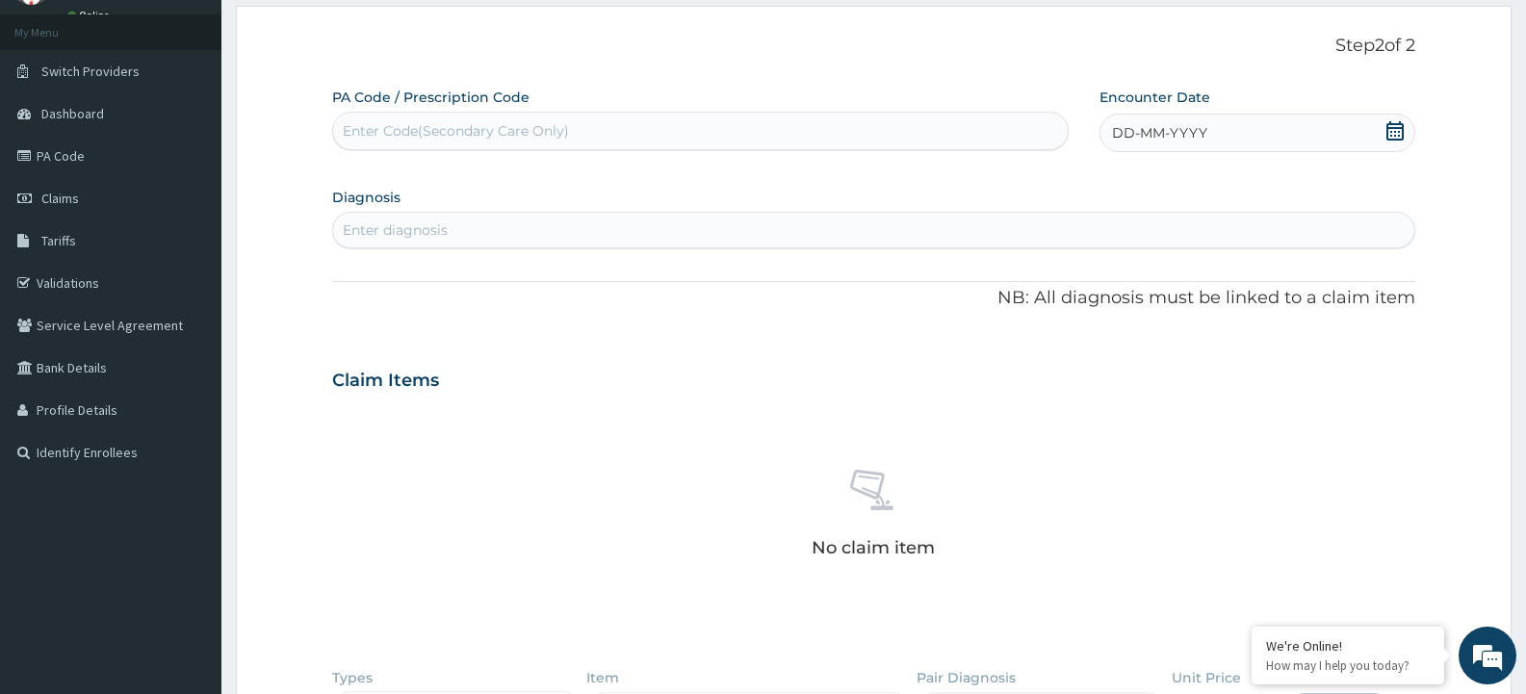
scroll to position [0, 0]
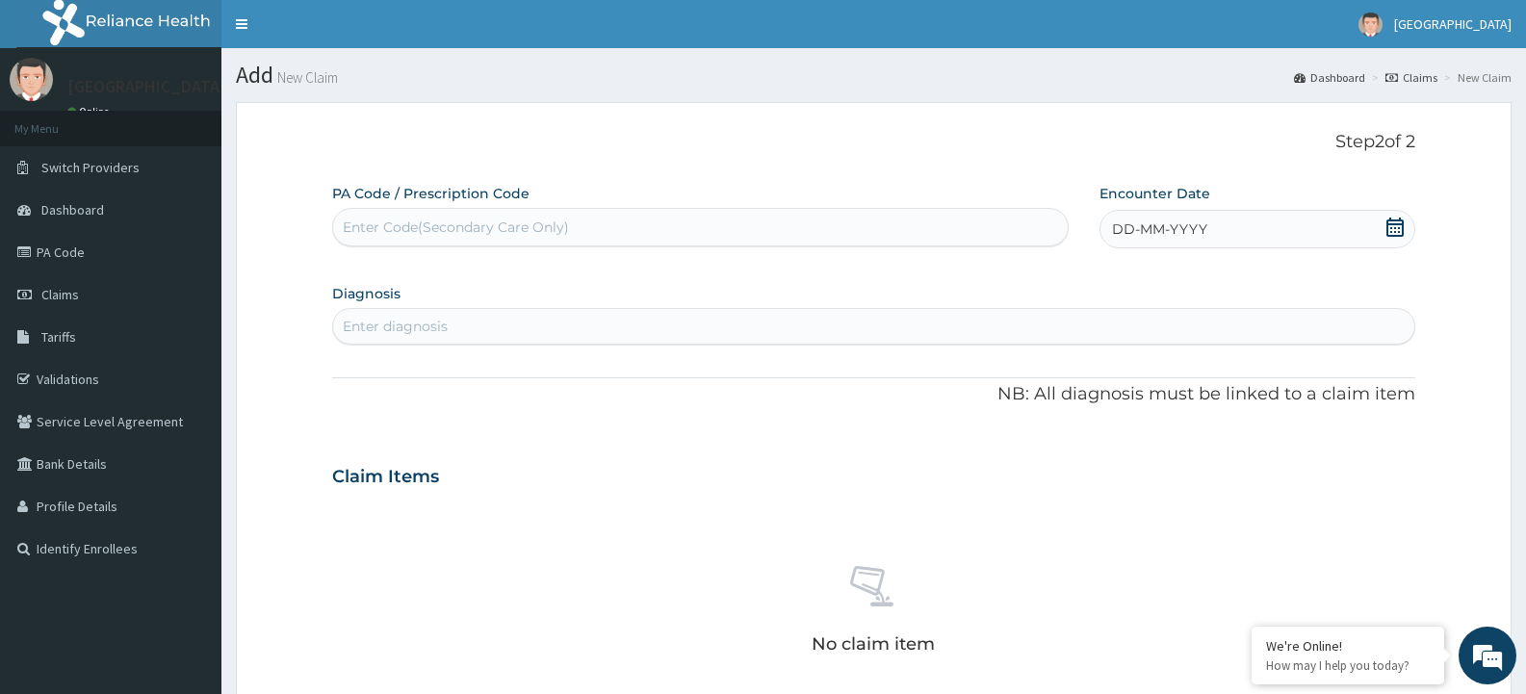
click at [462, 226] on div "Enter Code(Secondary Care Only)" at bounding box center [456, 227] width 226 height 19
paste input "PA/F3F955"
type input "PA/F3F955"
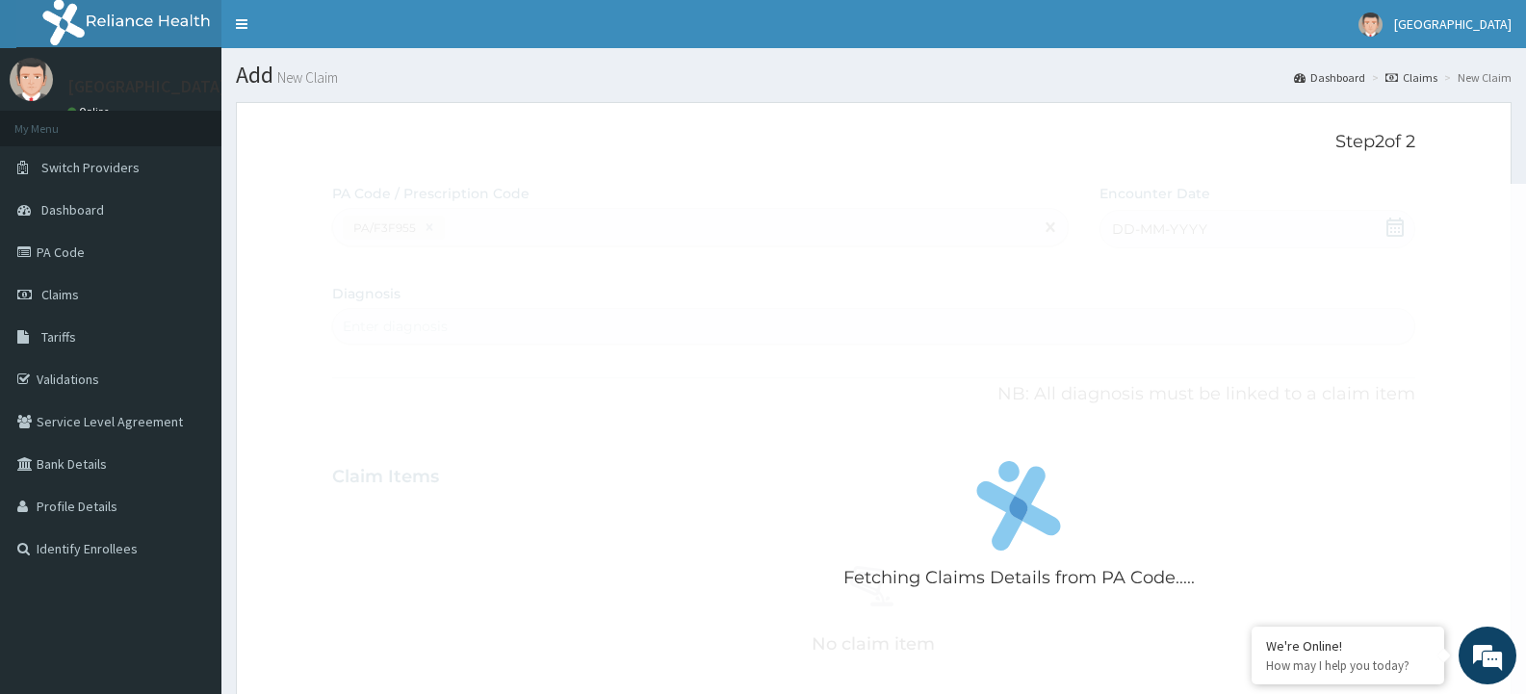
click at [851, 387] on div "Fetching Claims Details from PA Code....." at bounding box center [1019, 531] width 1374 height 694
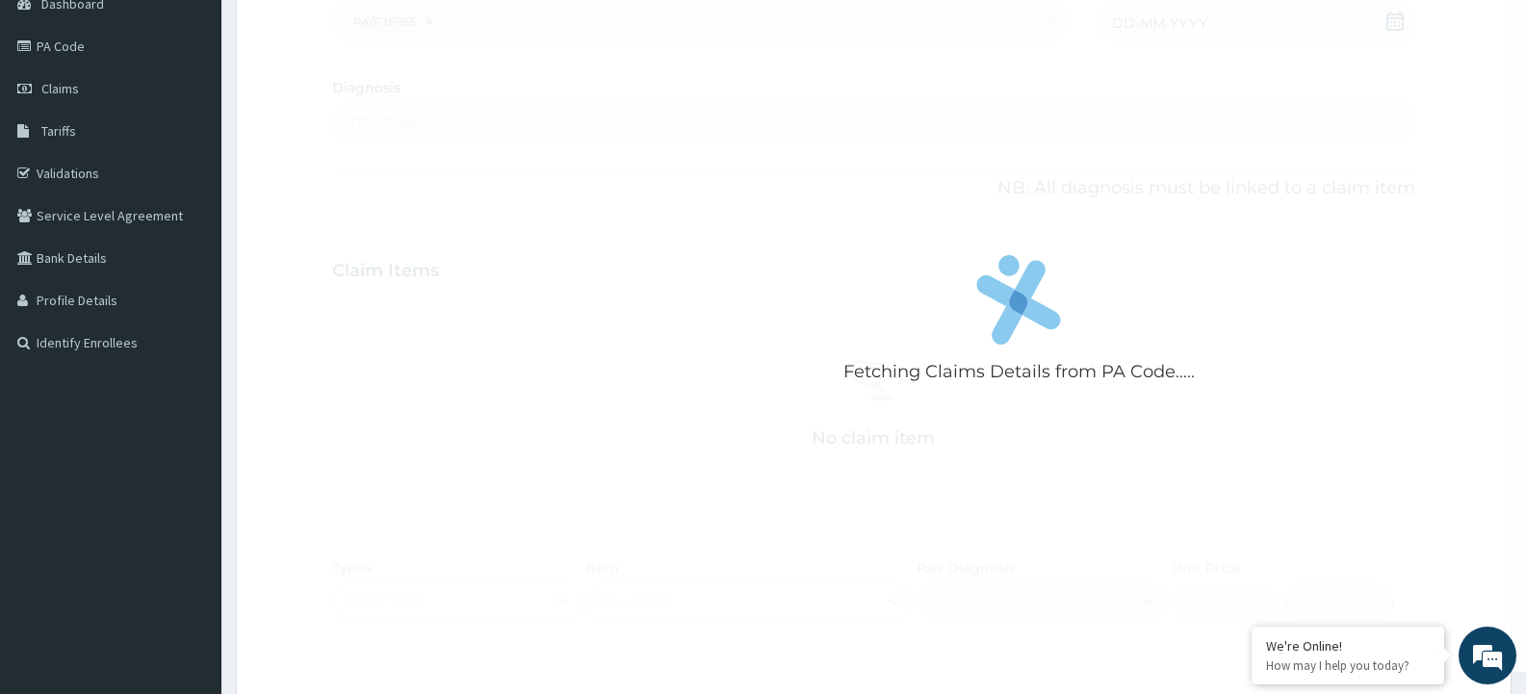
scroll to position [192, 0]
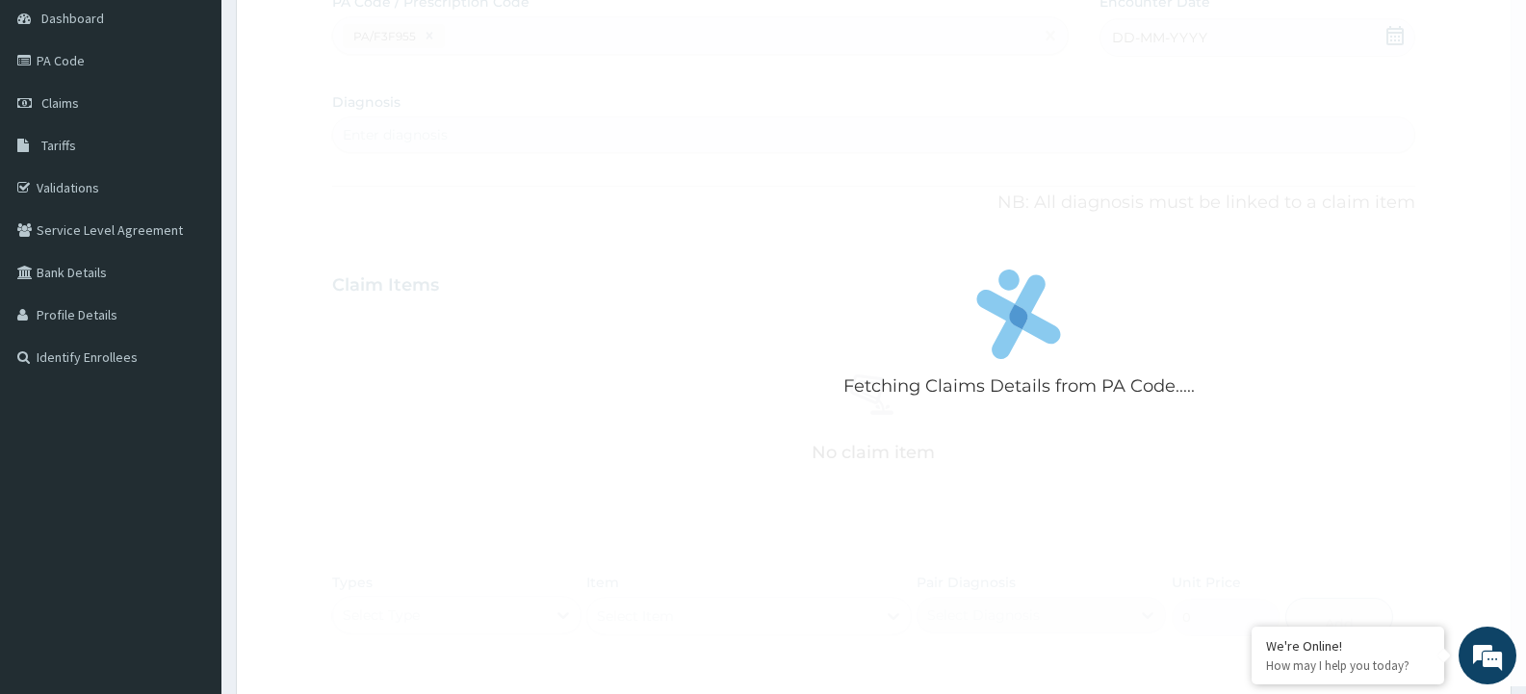
click at [834, 366] on div "Fetching Claims Details from PA Code....." at bounding box center [1019, 339] width 1374 height 694
click at [813, 370] on div "Fetching Claims Details from PA Code....." at bounding box center [1019, 339] width 1374 height 694
click at [811, 366] on div "Fetching Claims Details from PA Code....." at bounding box center [1019, 339] width 1374 height 694
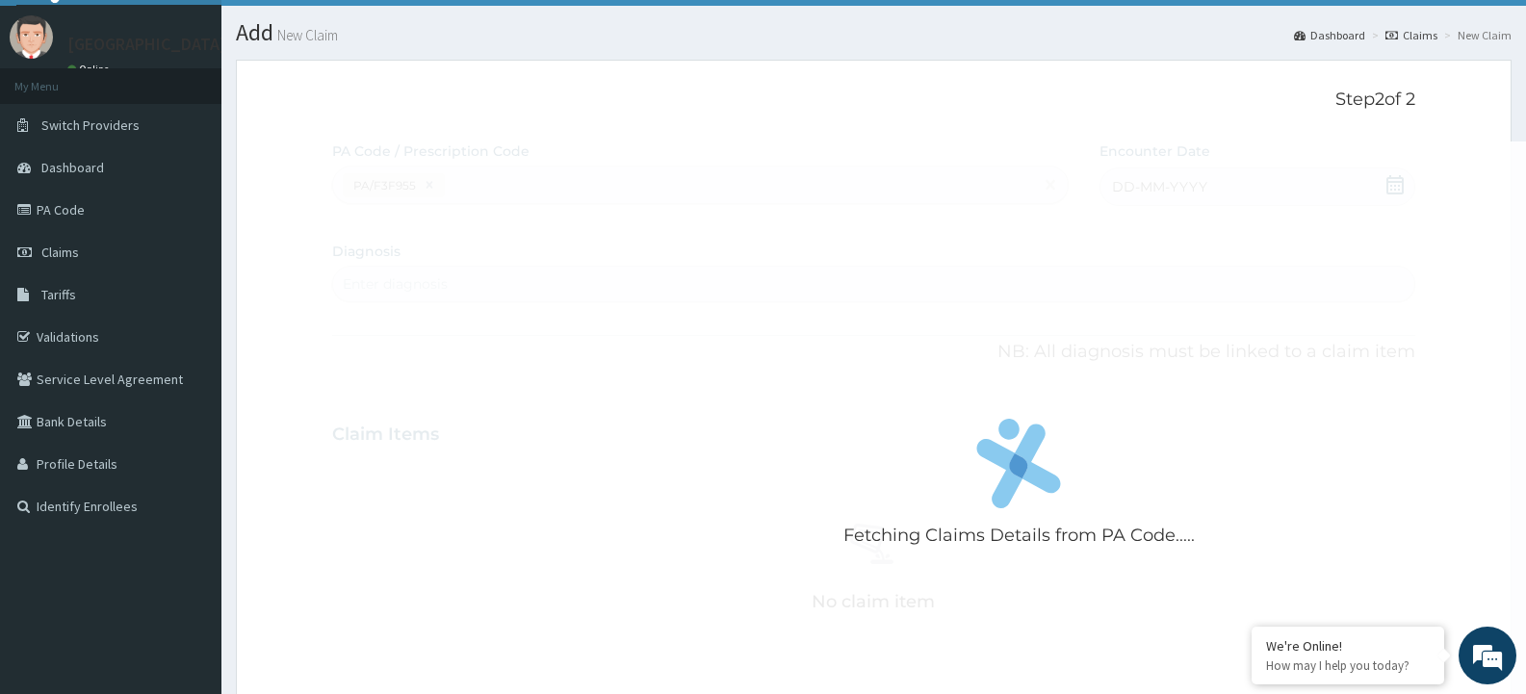
scroll to position [0, 0]
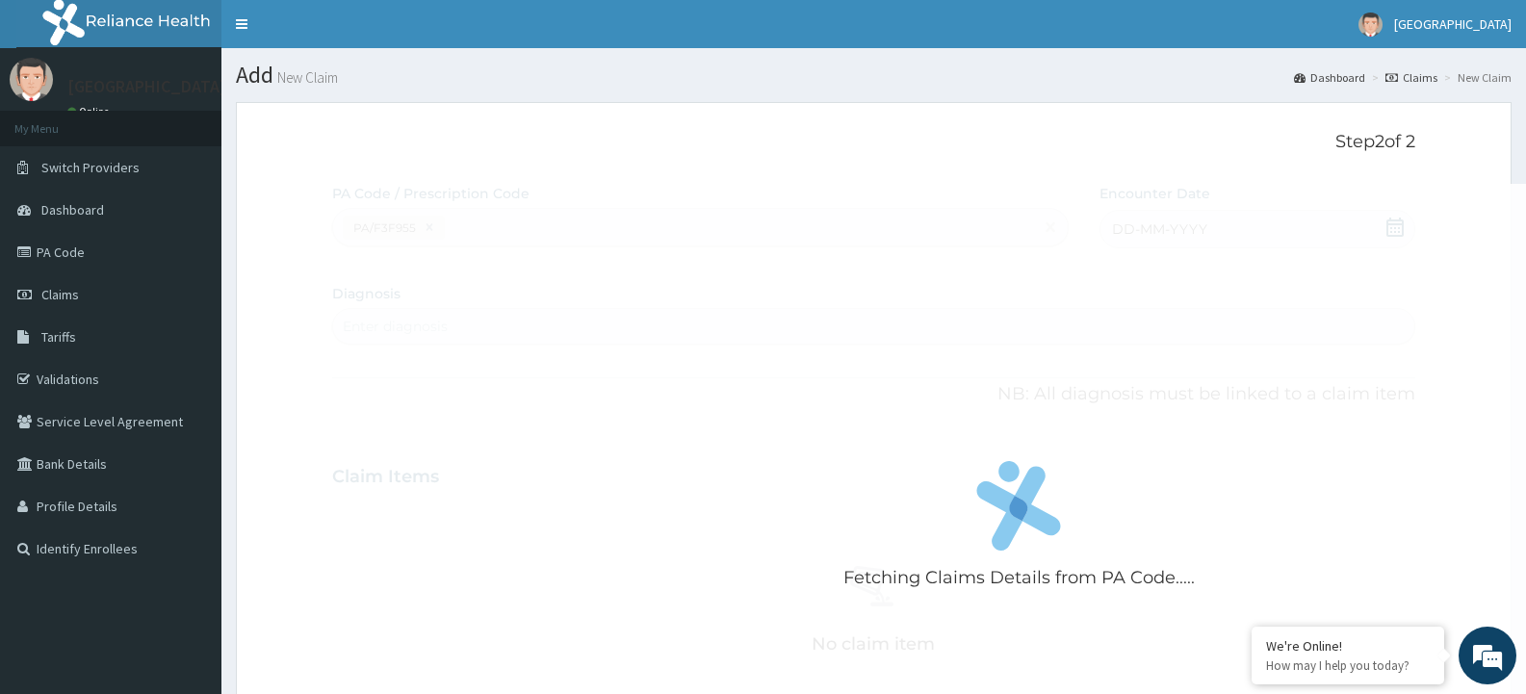
click at [817, 381] on div "Fetching Claims Details from PA Code....." at bounding box center [1019, 531] width 1374 height 694
click at [676, 333] on div "Fetching Claims Details from PA Code....." at bounding box center [1019, 531] width 1374 height 694
click at [785, 386] on div "Fetching Claims Details from PA Code....." at bounding box center [1019, 531] width 1374 height 694
click at [837, 367] on div "Fetching Claims Details from PA Code....." at bounding box center [1019, 531] width 1374 height 694
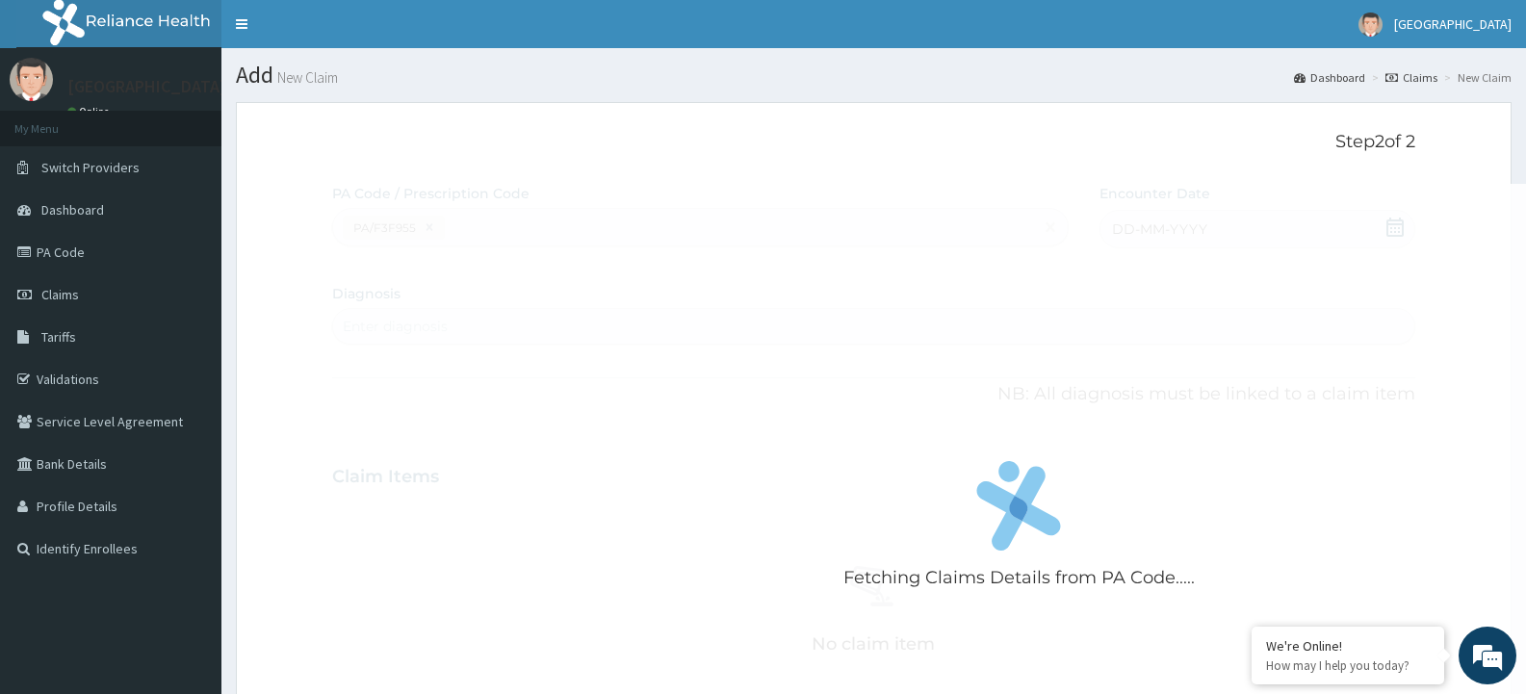
click at [834, 358] on div "Fetching Claims Details from PA Code....." at bounding box center [1019, 531] width 1374 height 694
click at [832, 357] on div "Fetching Claims Details from PA Code....." at bounding box center [1019, 531] width 1374 height 694
click at [831, 356] on div "Fetching Claims Details from PA Code....." at bounding box center [1019, 531] width 1374 height 694
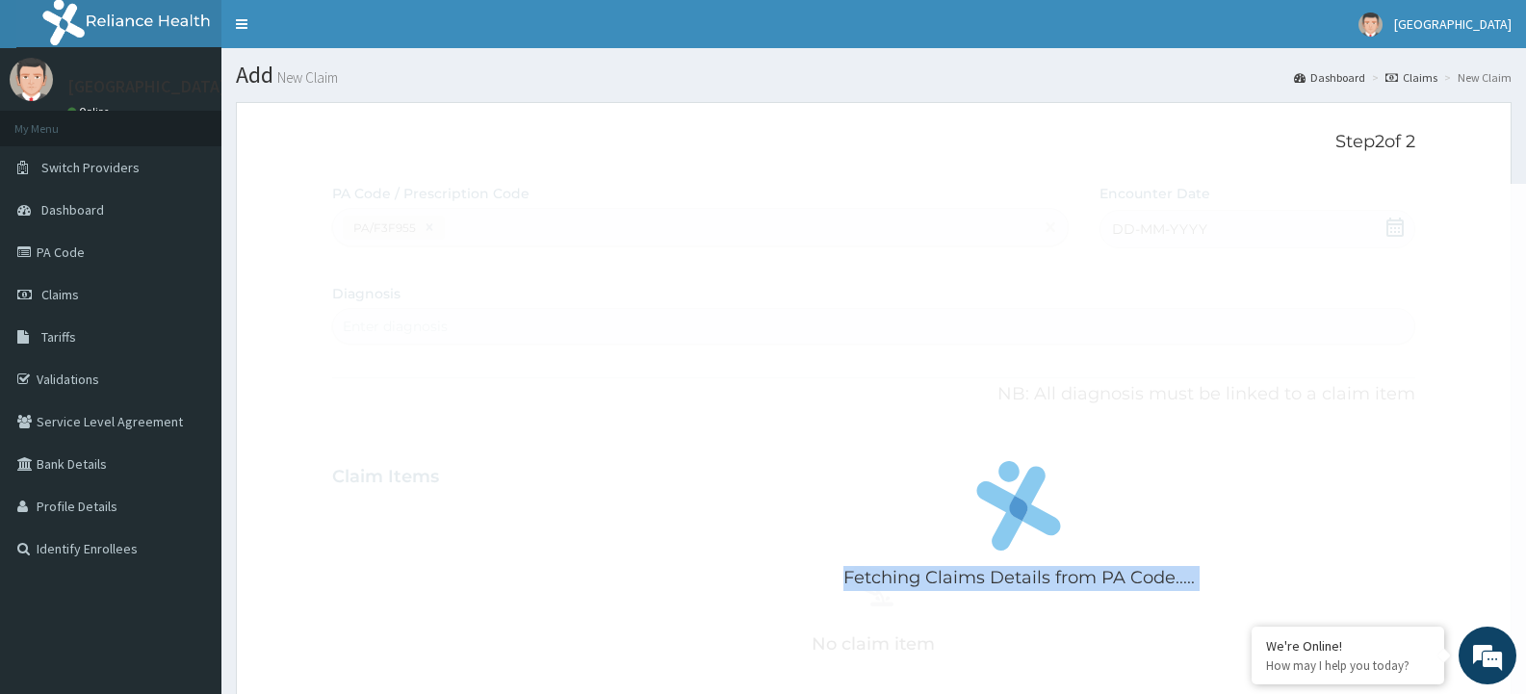
click at [831, 356] on div "Fetching Claims Details from PA Code....." at bounding box center [1019, 531] width 1374 height 694
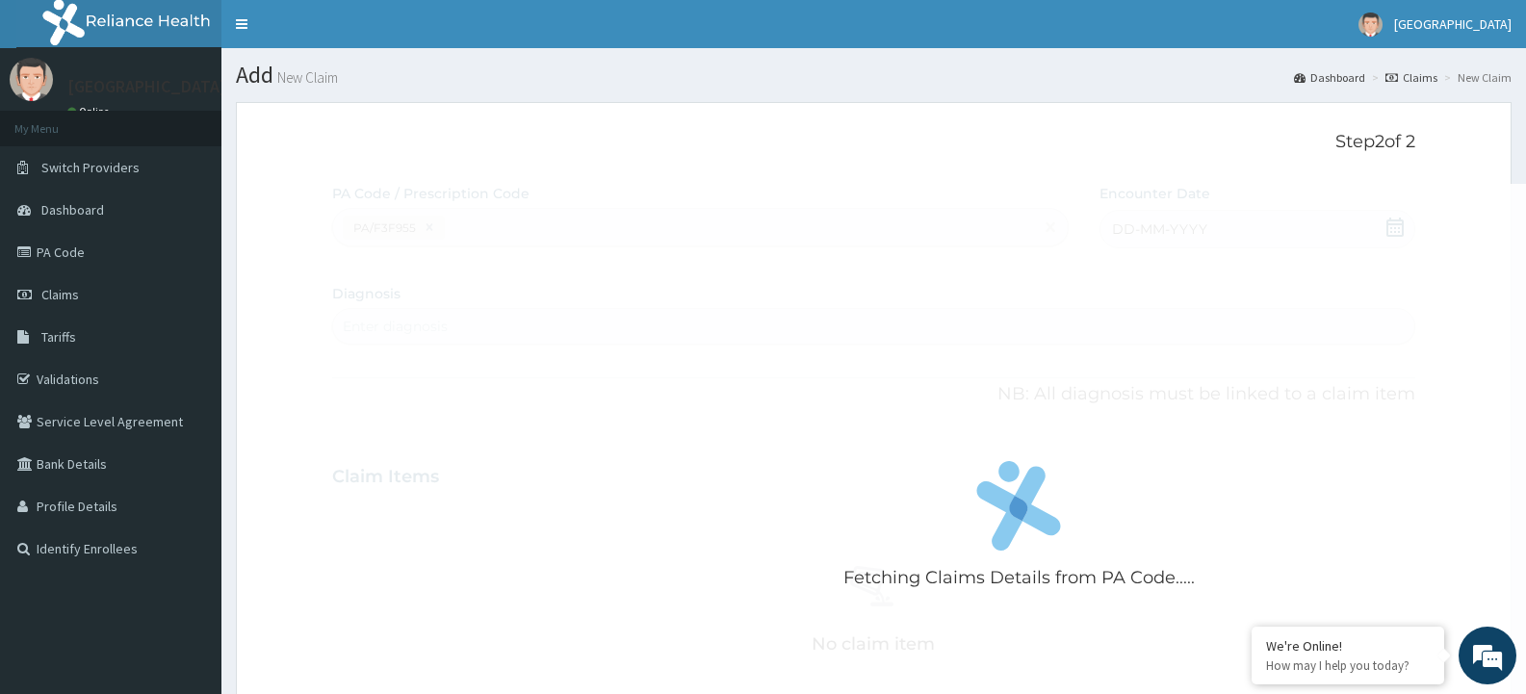
click at [831, 356] on div "Fetching Claims Details from PA Code....." at bounding box center [1019, 531] width 1374 height 694
click at [1120, 388] on div "Fetching Claims Details from PA Code....." at bounding box center [1019, 531] width 1374 height 694
click at [988, 370] on div "Fetching Claims Details from PA Code....." at bounding box center [1019, 531] width 1374 height 694
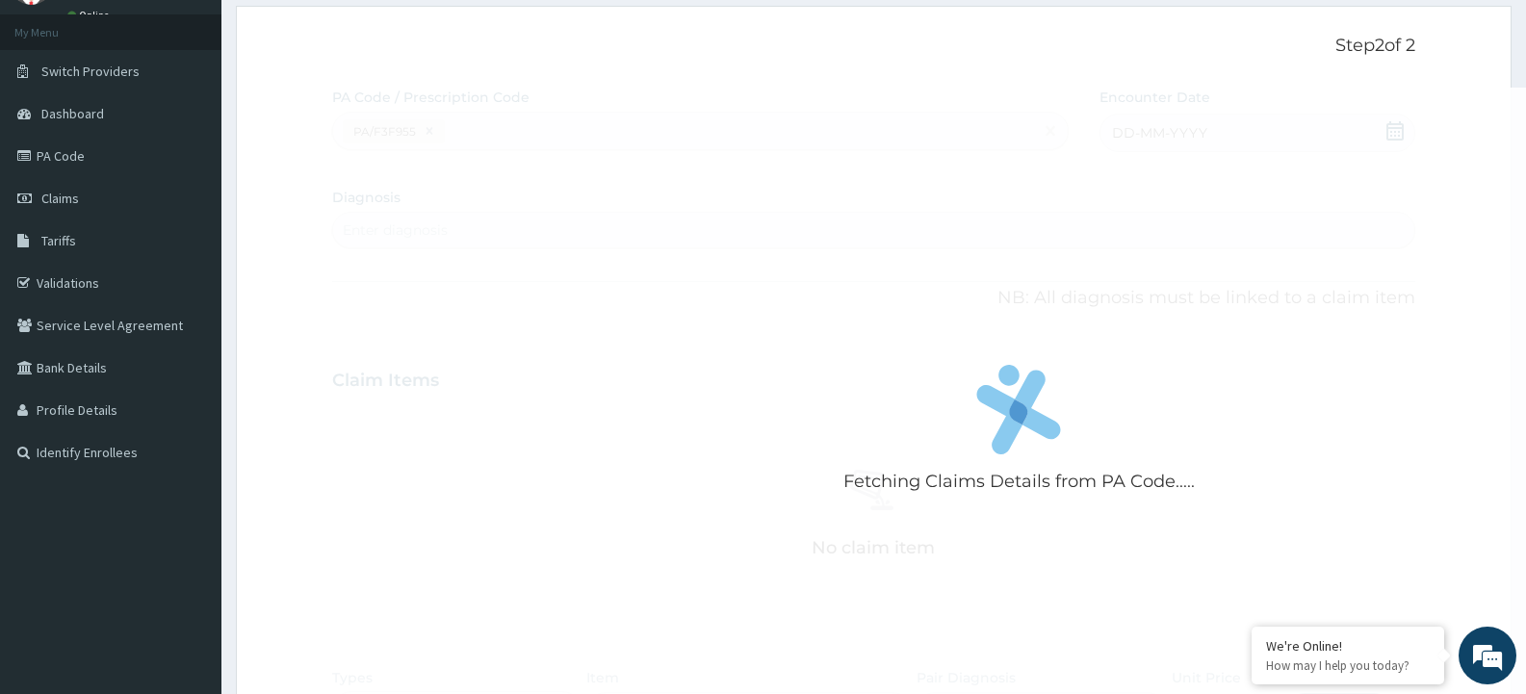
click at [798, 451] on div "Fetching Claims Details from PA Code....." at bounding box center [1019, 435] width 1374 height 694
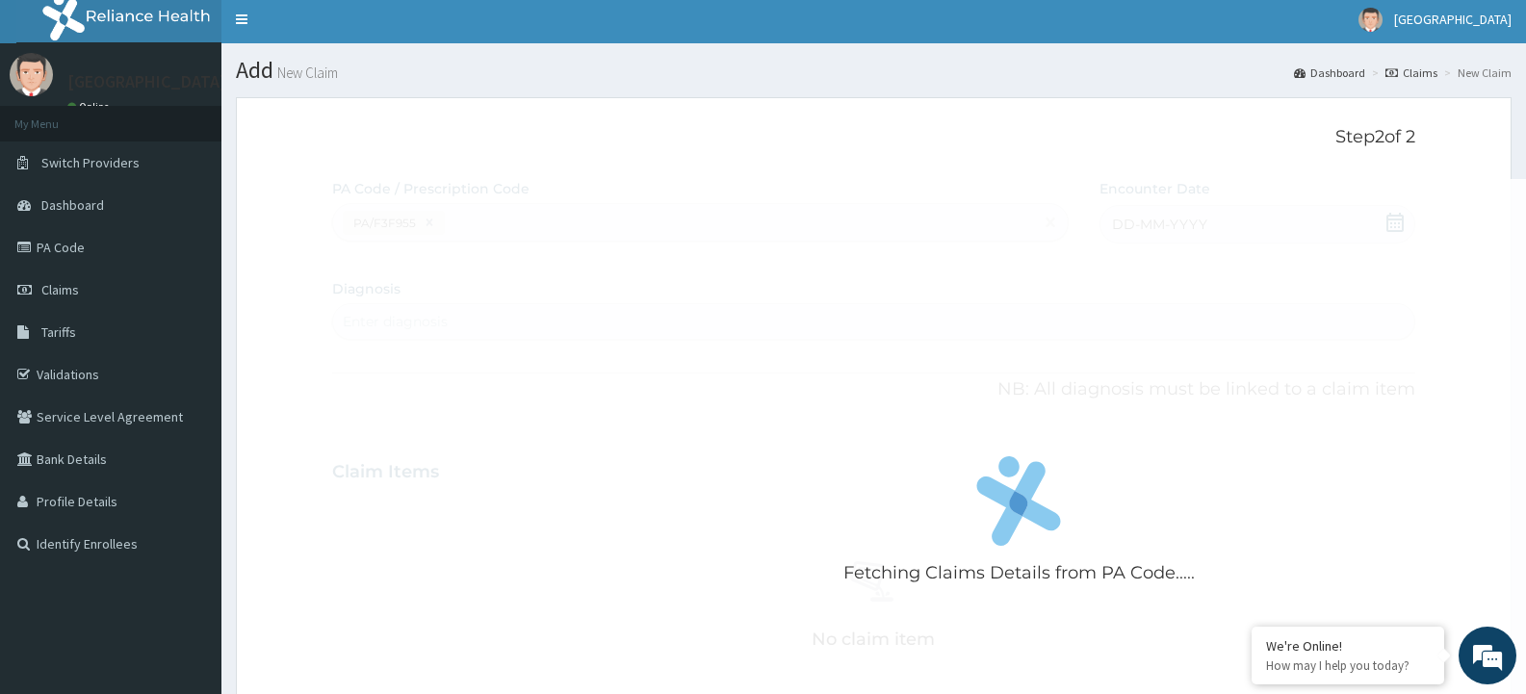
scroll to position [0, 0]
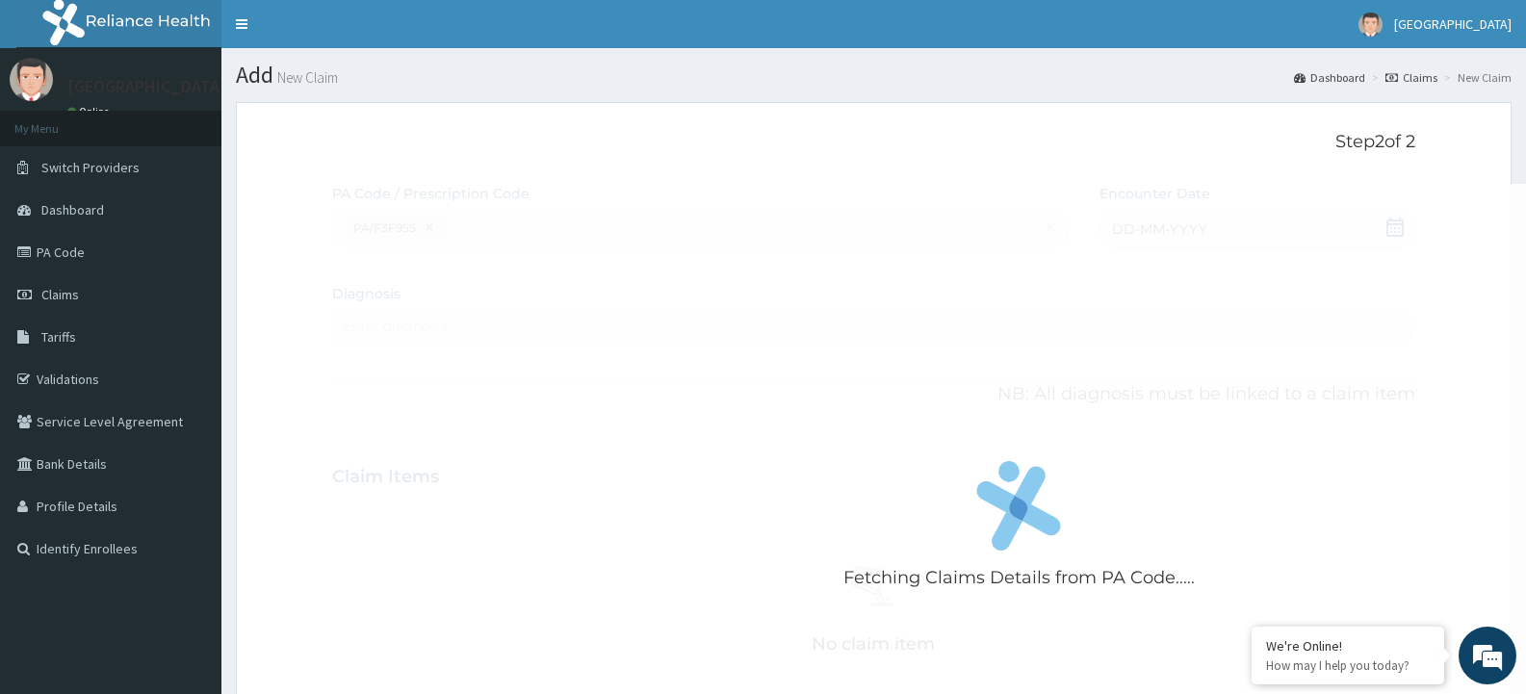
click at [1145, 513] on div "Fetching Claims Details from PA Code....." at bounding box center [1019, 531] width 1374 height 694
drag, startPoint x: 1145, startPoint y: 511, endPoint x: 1174, endPoint y: 536, distance: 38.2
click at [1144, 511] on div "Fetching Claims Details from PA Code....." at bounding box center [1019, 531] width 1374 height 694
drag, startPoint x: 478, startPoint y: 567, endPoint x: 529, endPoint y: 592, distance: 56.8
click at [484, 571] on div "Fetching Claims Details from PA Code....." at bounding box center [1019, 531] width 1374 height 694
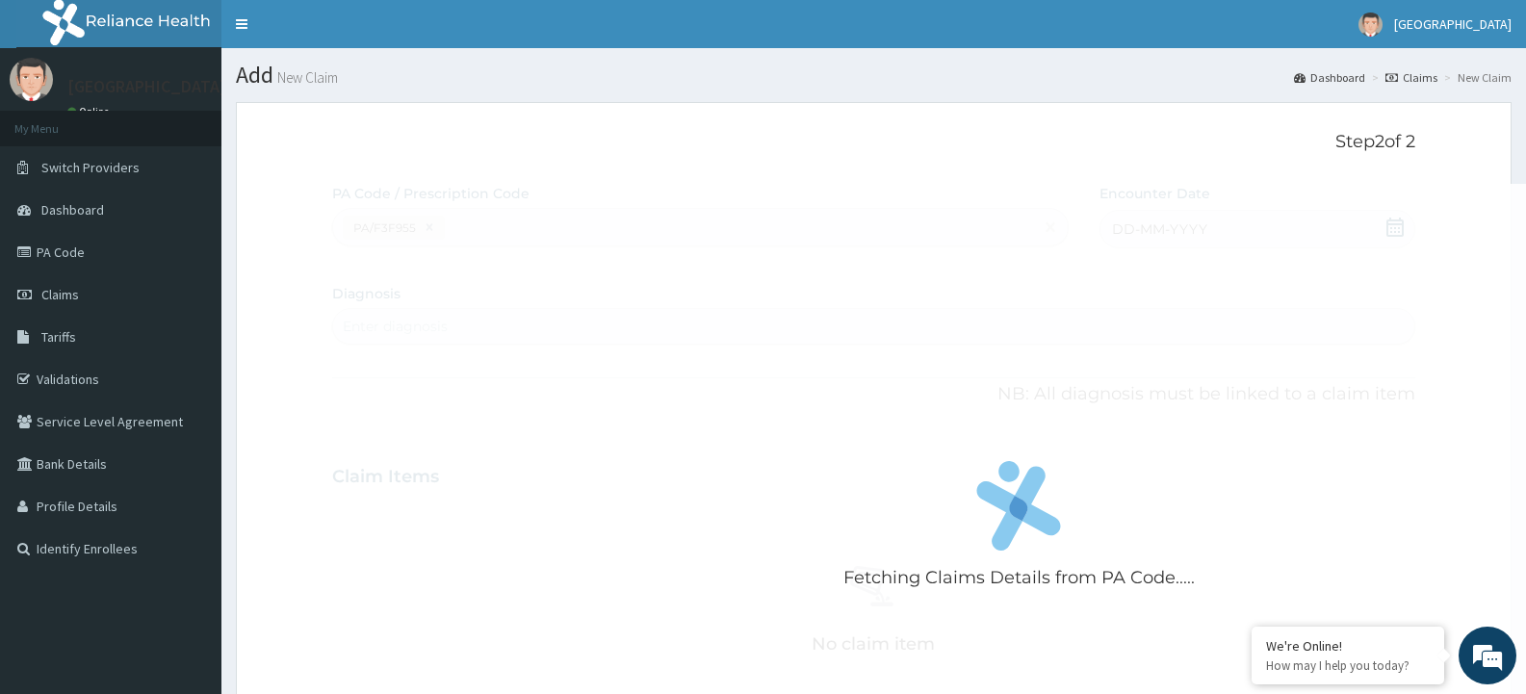
drag, startPoint x: 693, startPoint y: 568, endPoint x: 717, endPoint y: 578, distance: 25.9
click at [694, 570] on div "Fetching Claims Details from PA Code....." at bounding box center [1019, 531] width 1374 height 694
click at [963, 320] on div "Fetching Claims Details from PA Code....." at bounding box center [1019, 531] width 1374 height 694
click at [960, 319] on div "Fetching Claims Details from PA Code....." at bounding box center [1019, 531] width 1374 height 694
click at [962, 319] on div "Fetching Claims Details from PA Code....." at bounding box center [1019, 531] width 1374 height 694
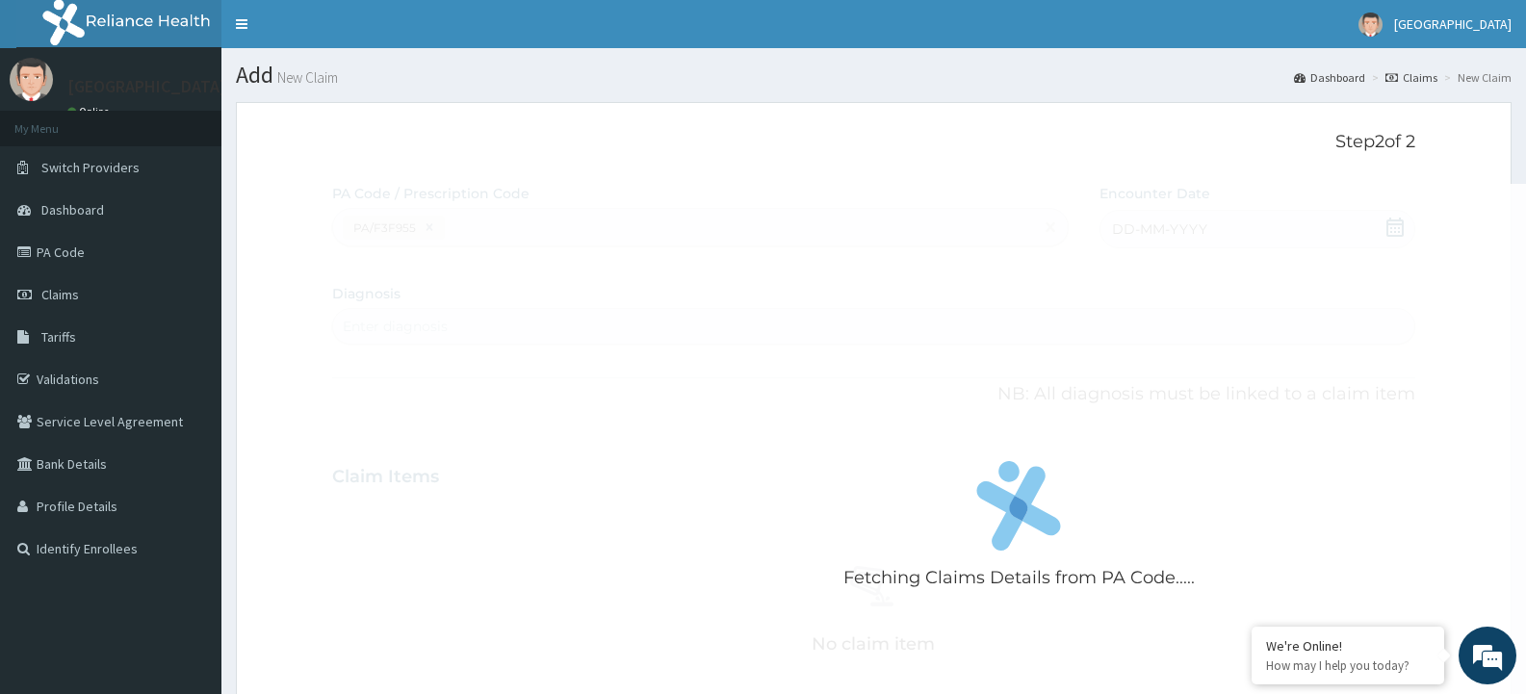
click at [963, 317] on div "Fetching Claims Details from PA Code....." at bounding box center [1019, 531] width 1374 height 694
click at [887, 315] on div "Fetching Claims Details from PA Code....." at bounding box center [1019, 531] width 1374 height 694
click at [862, 584] on p "Fetching Claims Details from PA Code....." at bounding box center [1018, 578] width 351 height 25
click at [939, 243] on div "Fetching Claims Details from PA Code....." at bounding box center [1019, 531] width 1374 height 694
click at [647, 424] on div "Fetching Claims Details from PA Code....." at bounding box center [1019, 531] width 1374 height 694
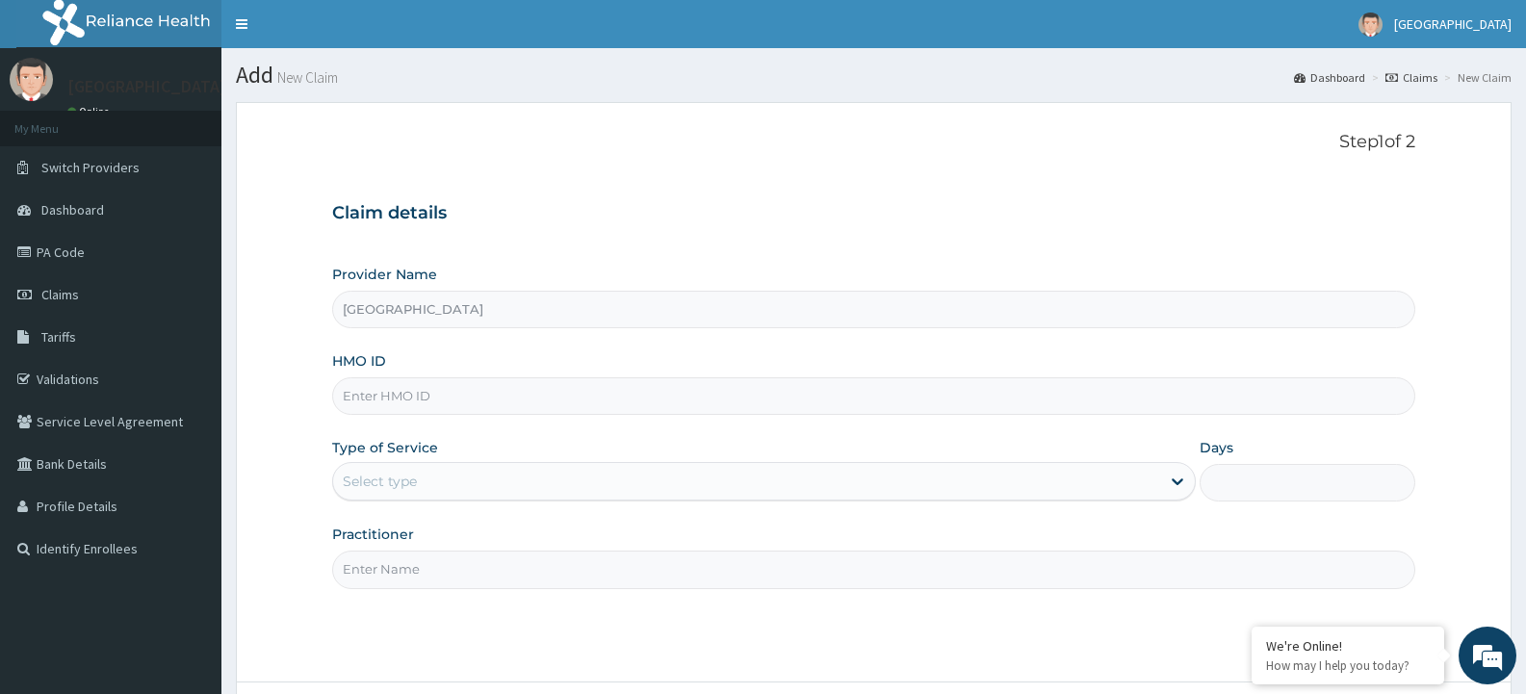
paste input "FMI/10071/A"
type input "FMI/10071/A"
click at [1183, 483] on icon at bounding box center [1177, 481] width 19 height 19
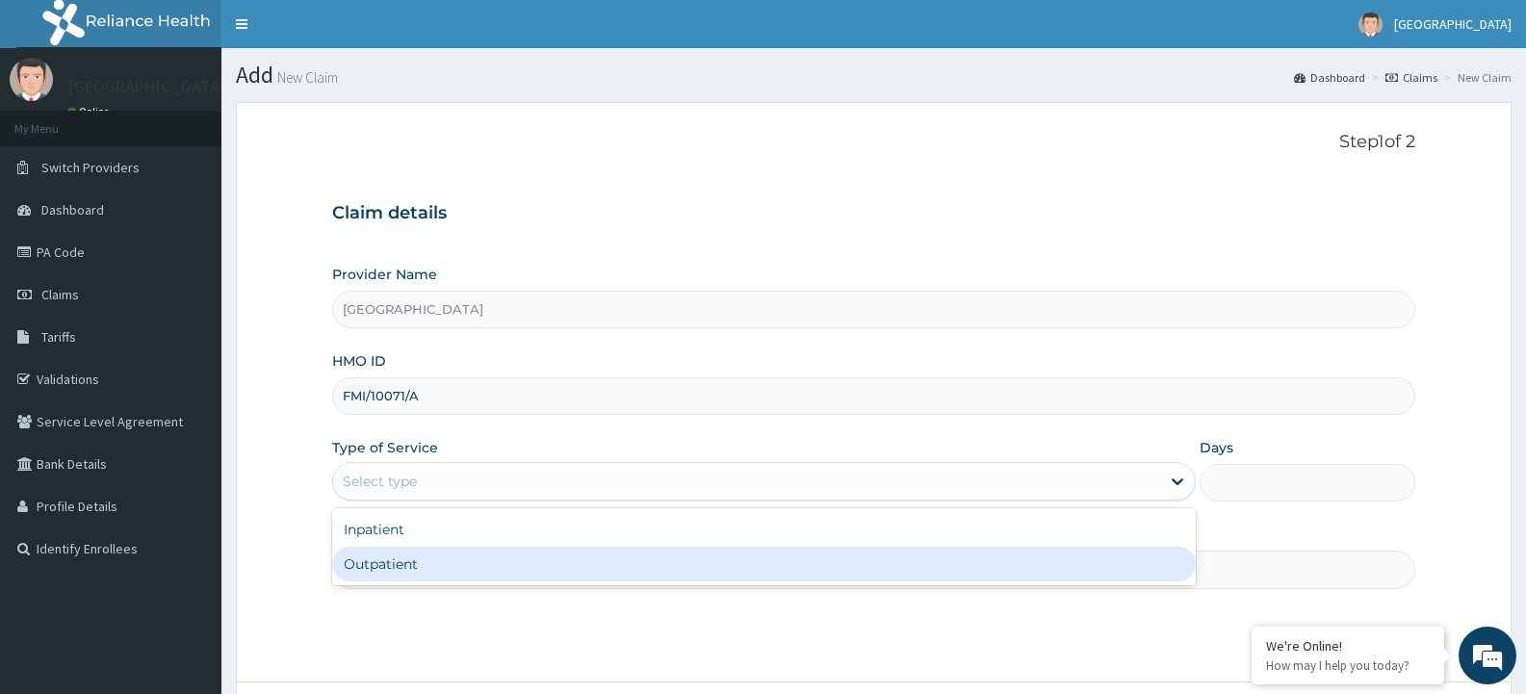
drag, startPoint x: 758, startPoint y: 559, endPoint x: 759, endPoint y: 548, distance: 11.6
click at [759, 557] on div "Outpatient" at bounding box center [763, 564] width 862 height 35
type input "1"
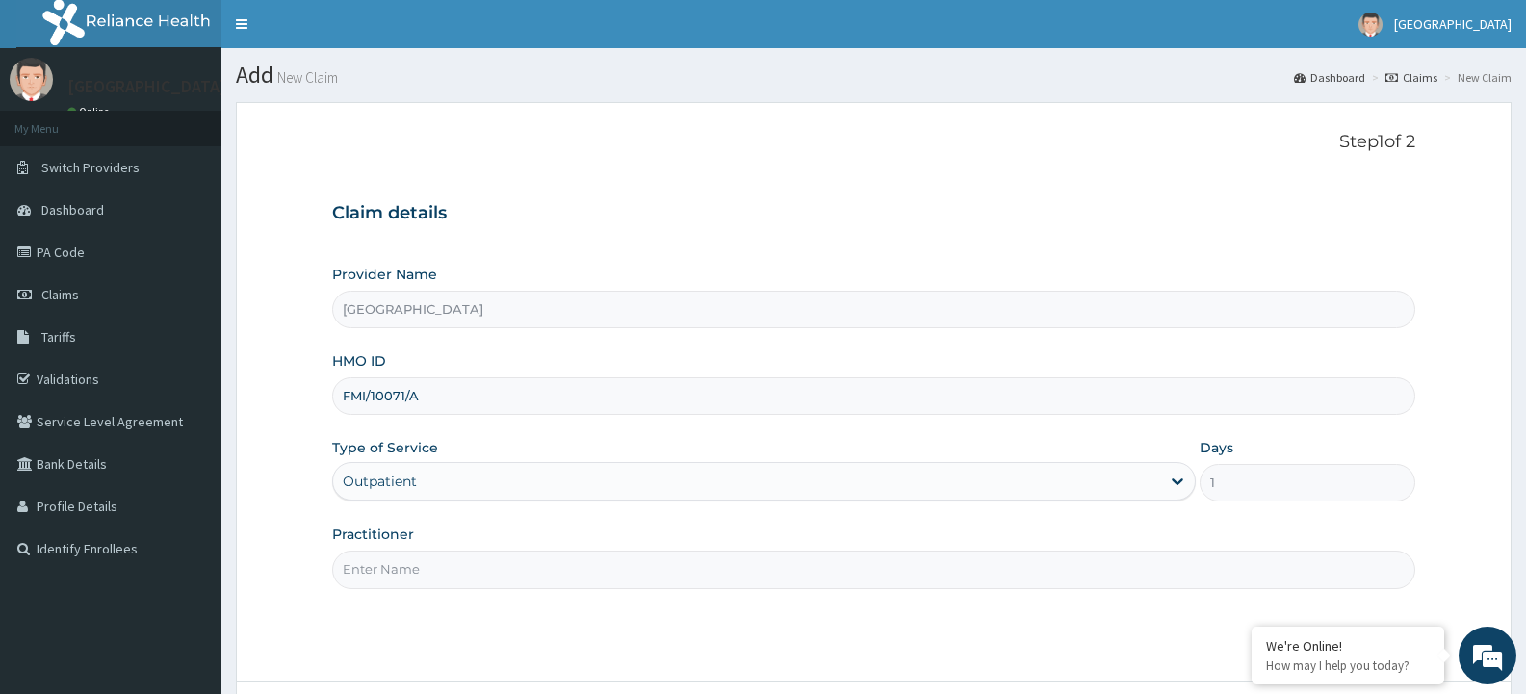
click at [1167, 579] on input "Practitioner" at bounding box center [873, 570] width 1083 height 38
type input "ADONAI"
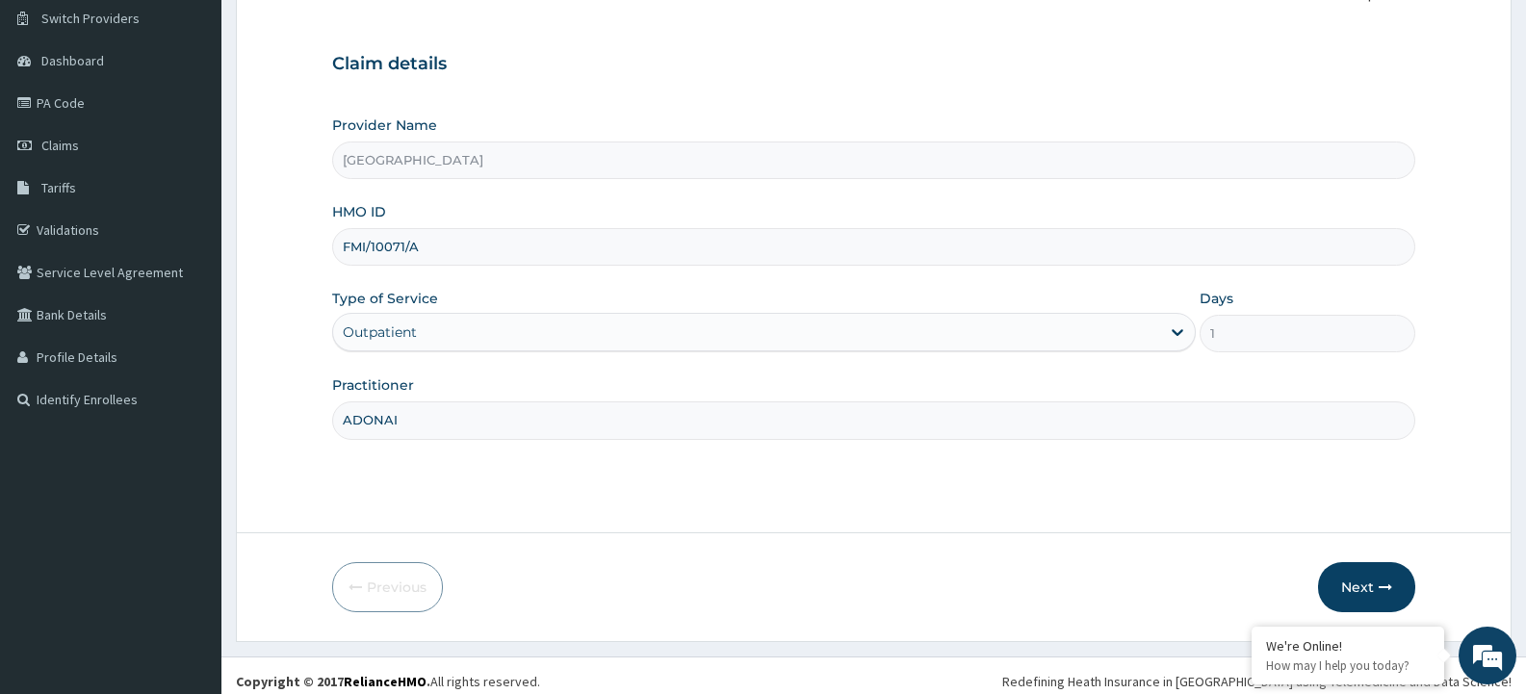
scroll to position [161, 0]
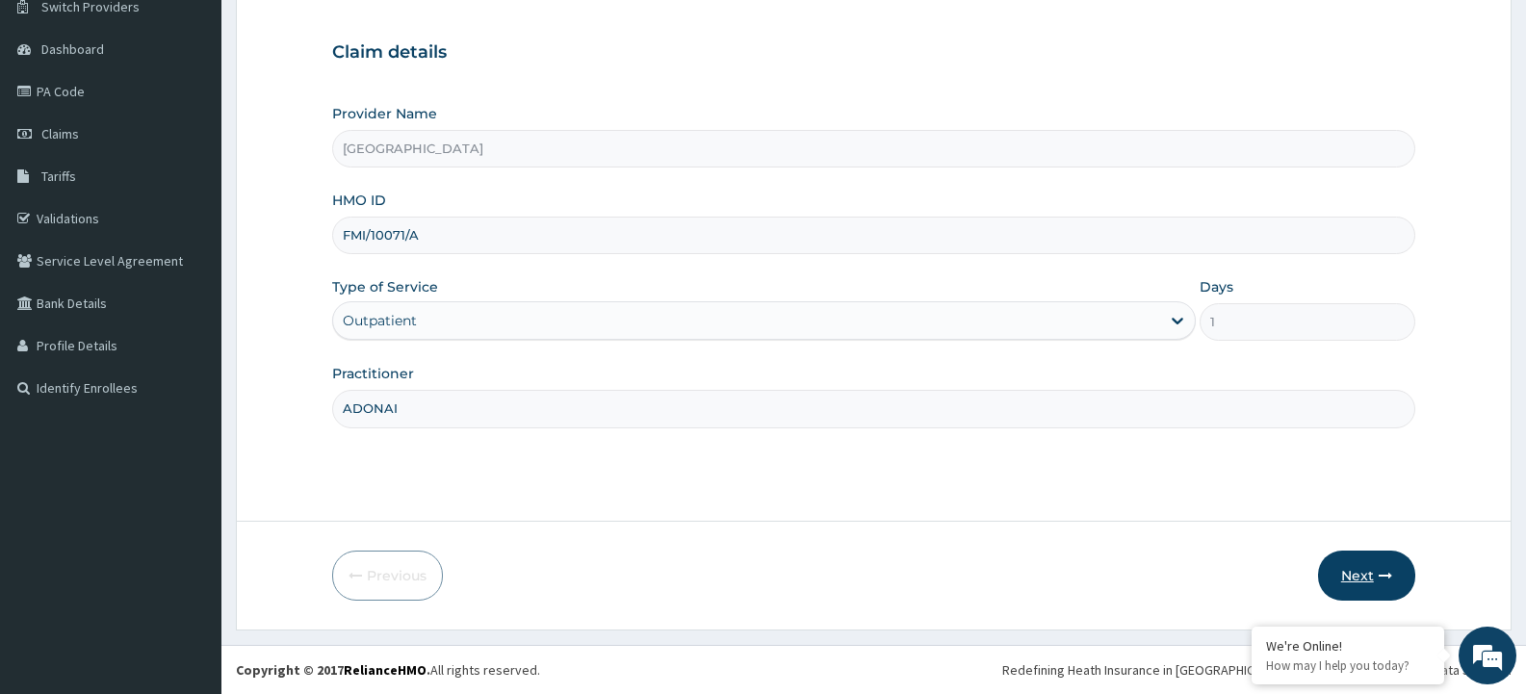
click at [1372, 579] on button "Next" at bounding box center [1366, 576] width 97 height 50
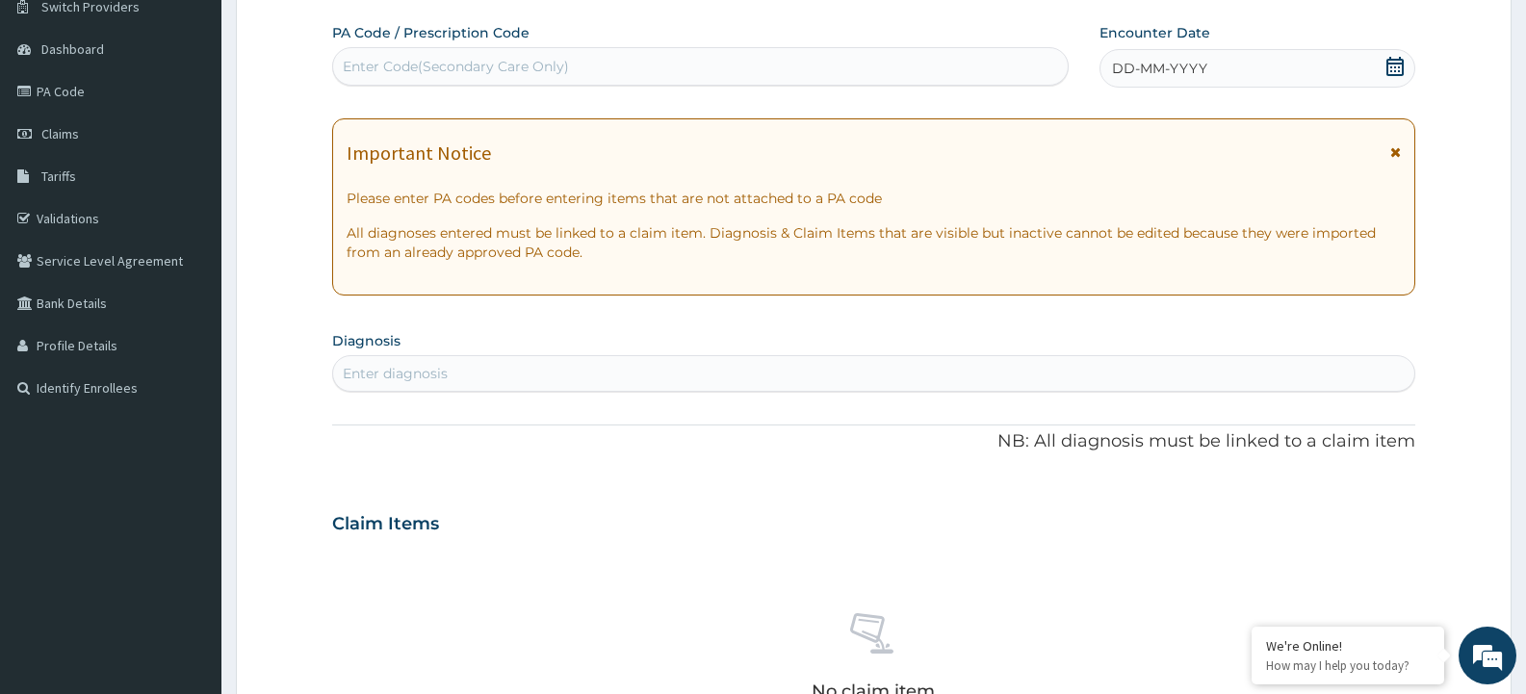
click at [1400, 146] on icon at bounding box center [1395, 151] width 11 height 13
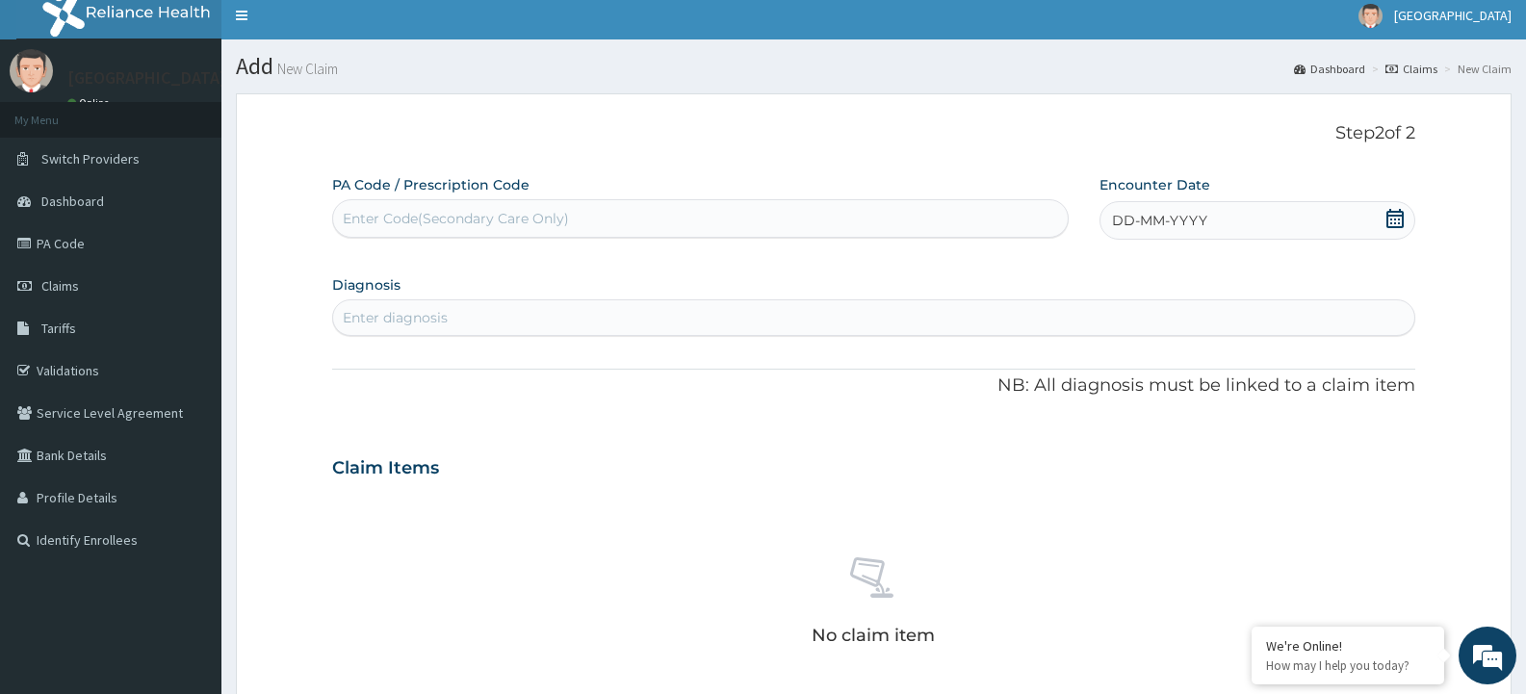
scroll to position [0, 0]
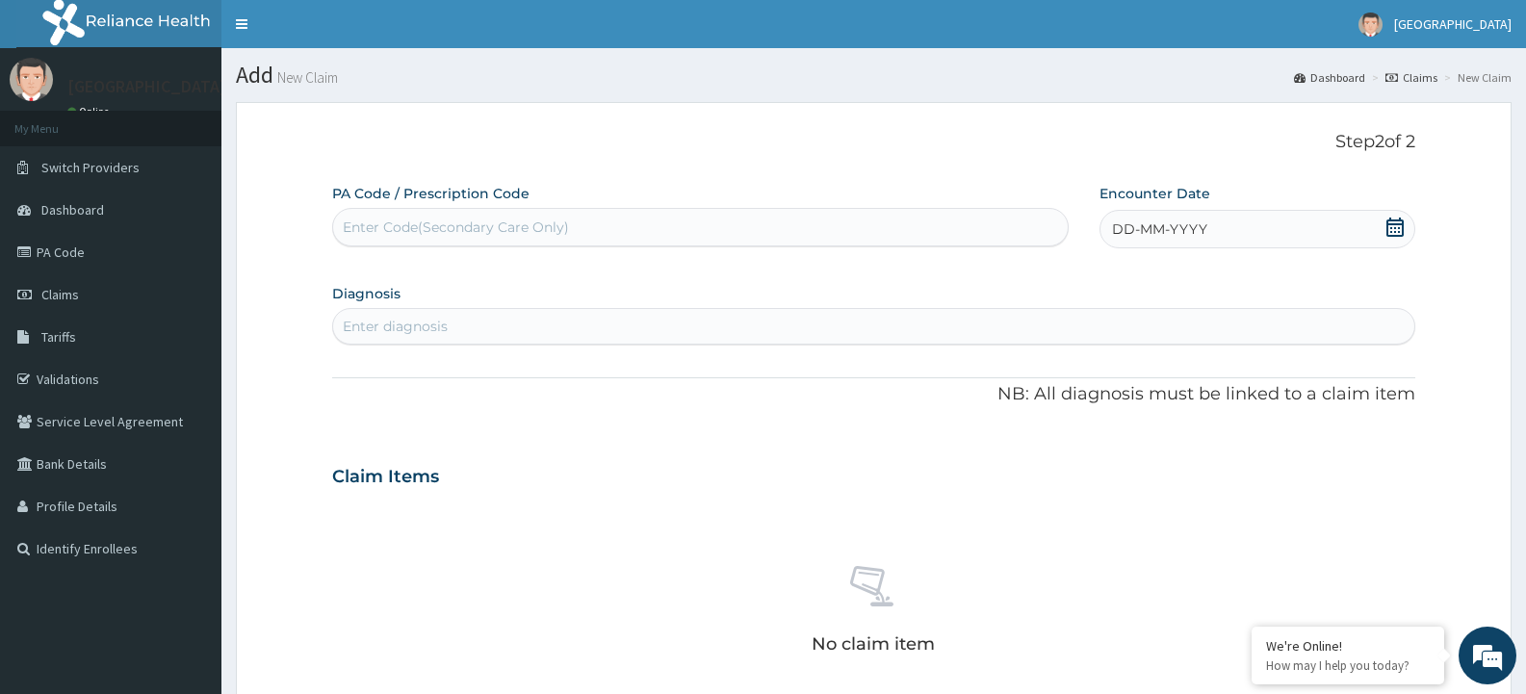
click at [656, 222] on div "Enter Code(Secondary Care Only)" at bounding box center [700, 227] width 734 height 31
paste input "PA/F3F955"
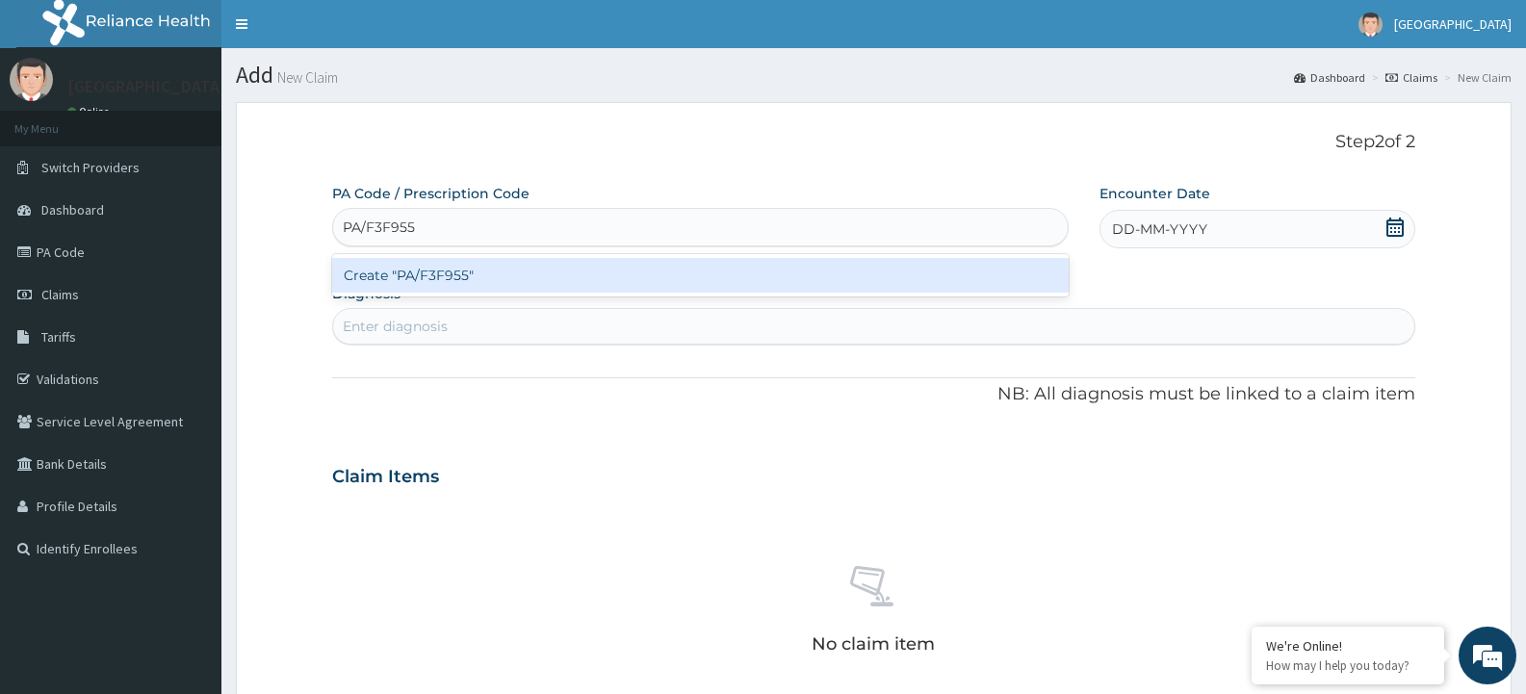
type input "PA/F3F955"
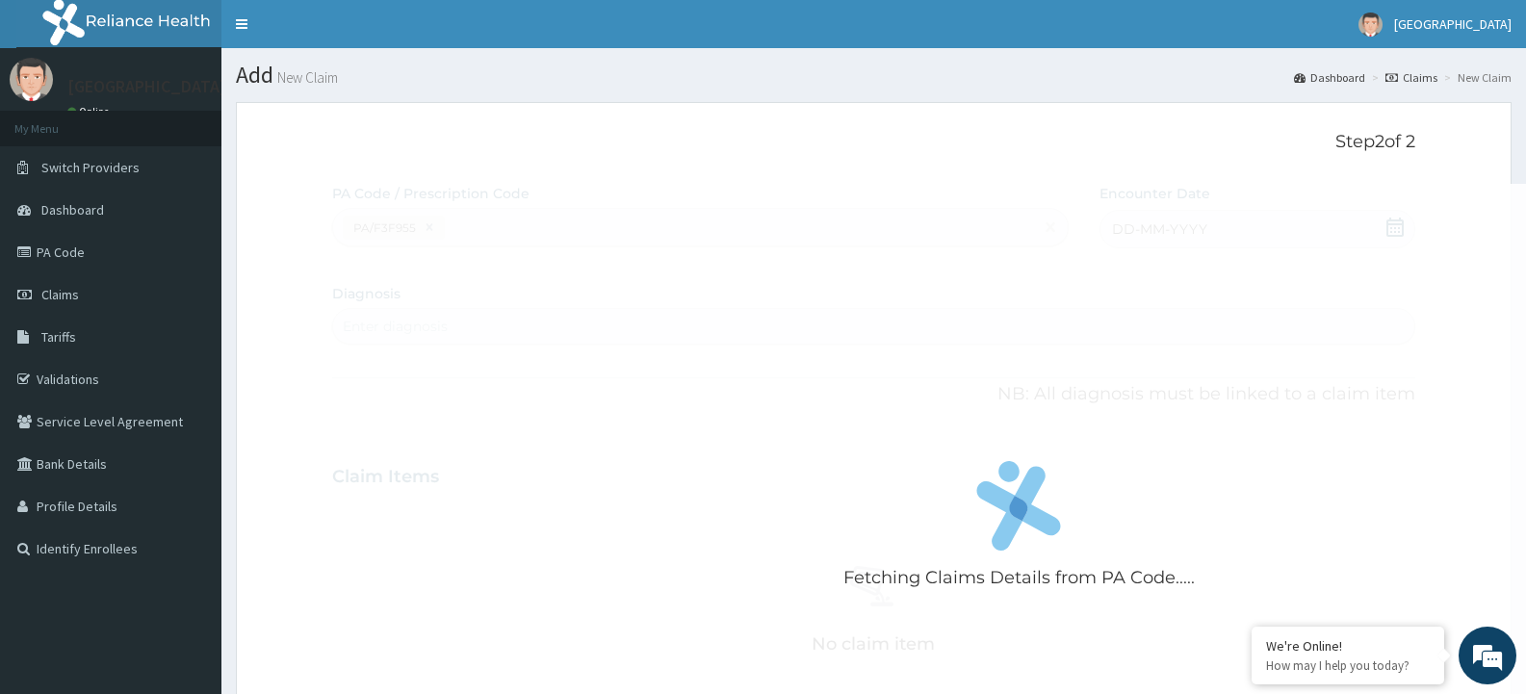
click at [872, 355] on div "Fetching Claims Details from PA Code....." at bounding box center [1019, 531] width 1374 height 694
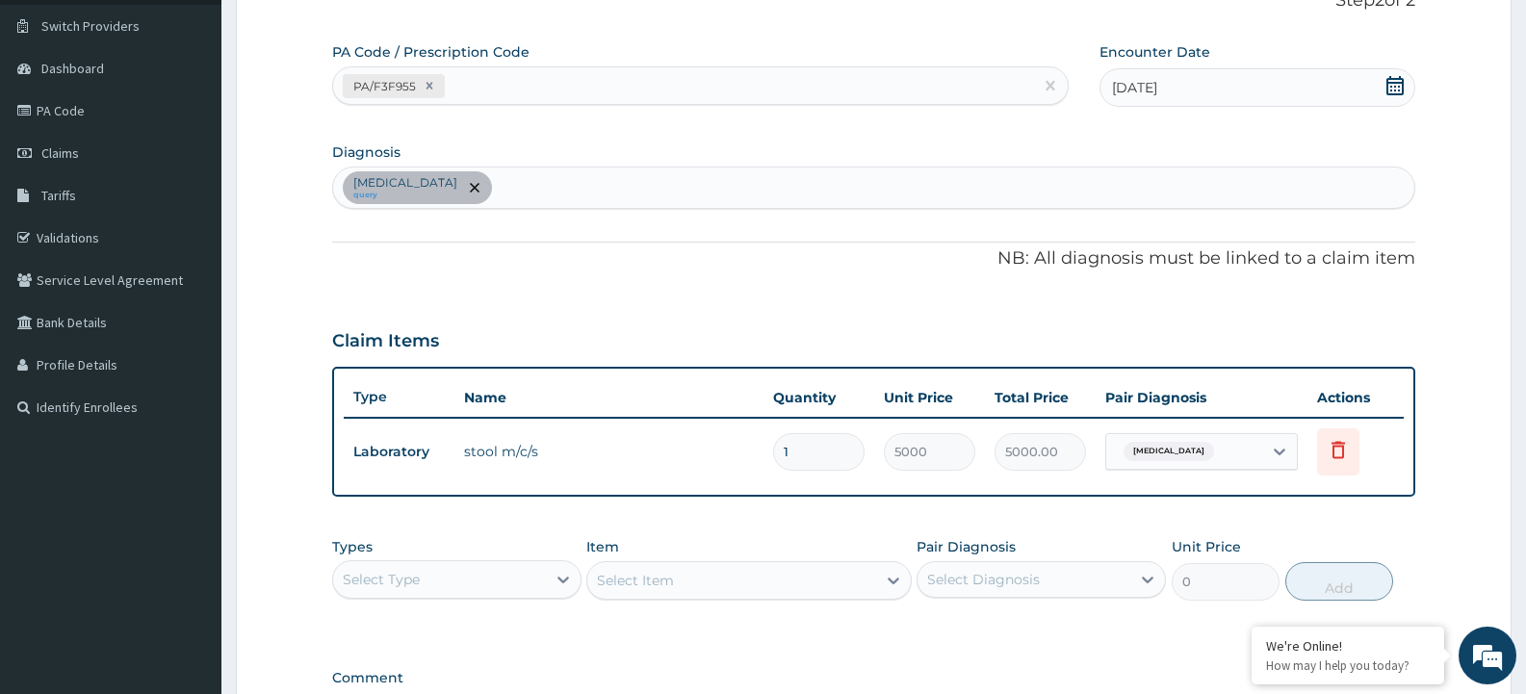
scroll to position [96, 0]
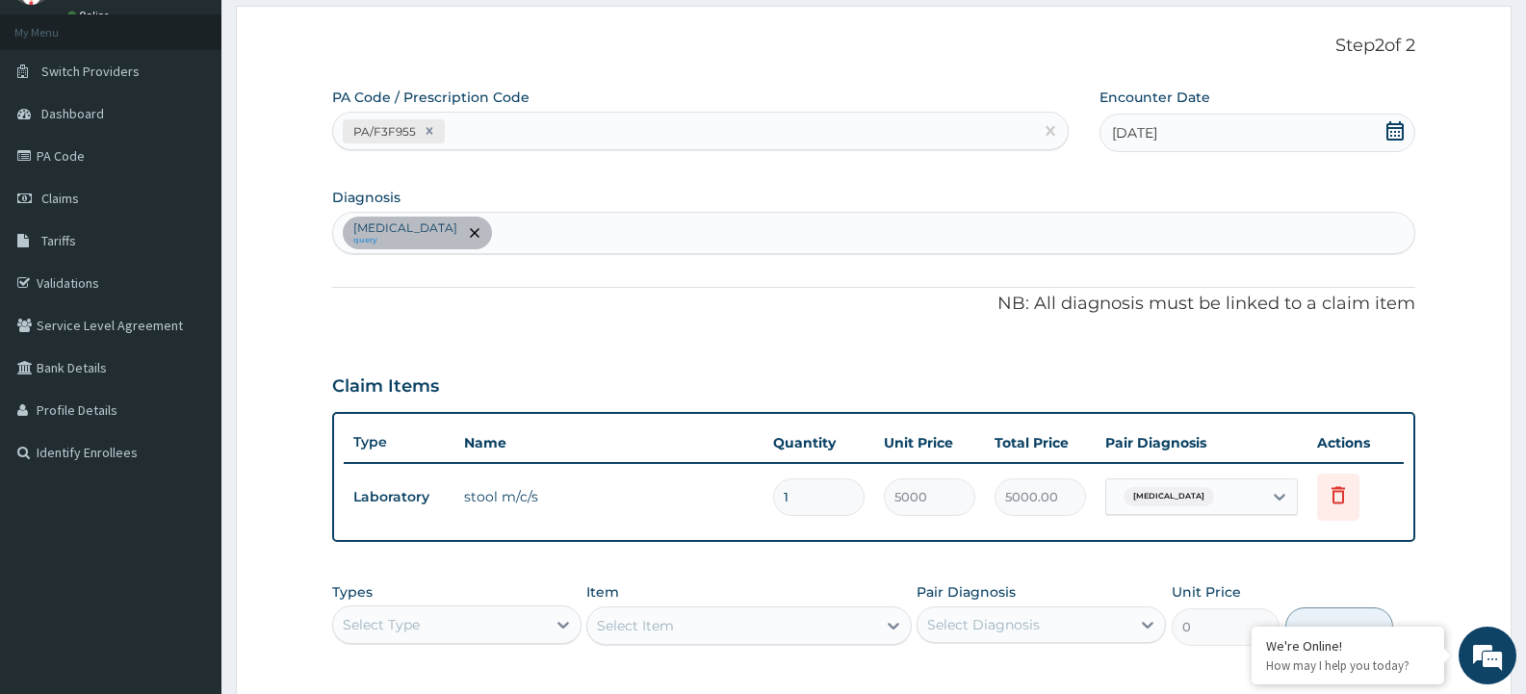
click at [494, 229] on div "Typhoid fever query" at bounding box center [873, 233] width 1081 height 40
type input "MALARIA"
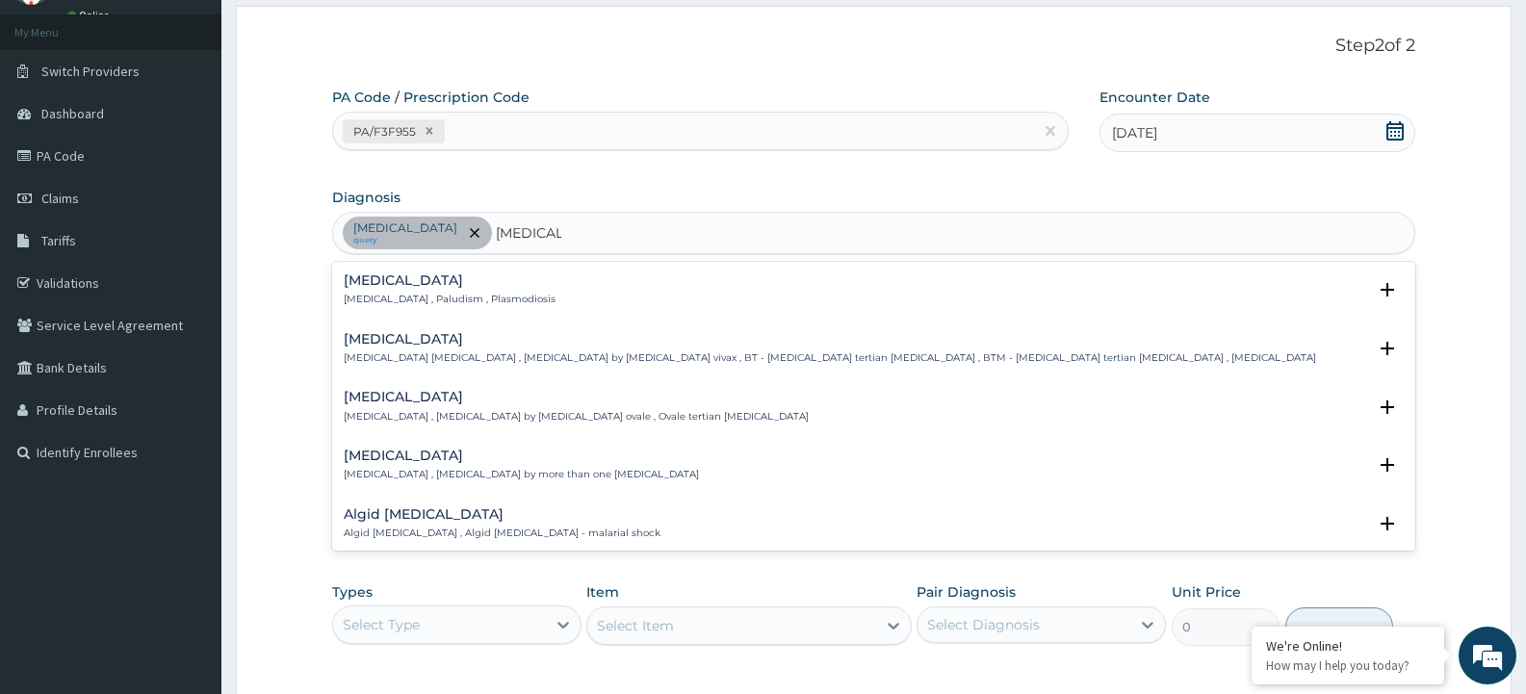
click at [377, 275] on h4 "Malaria" at bounding box center [450, 280] width 212 height 14
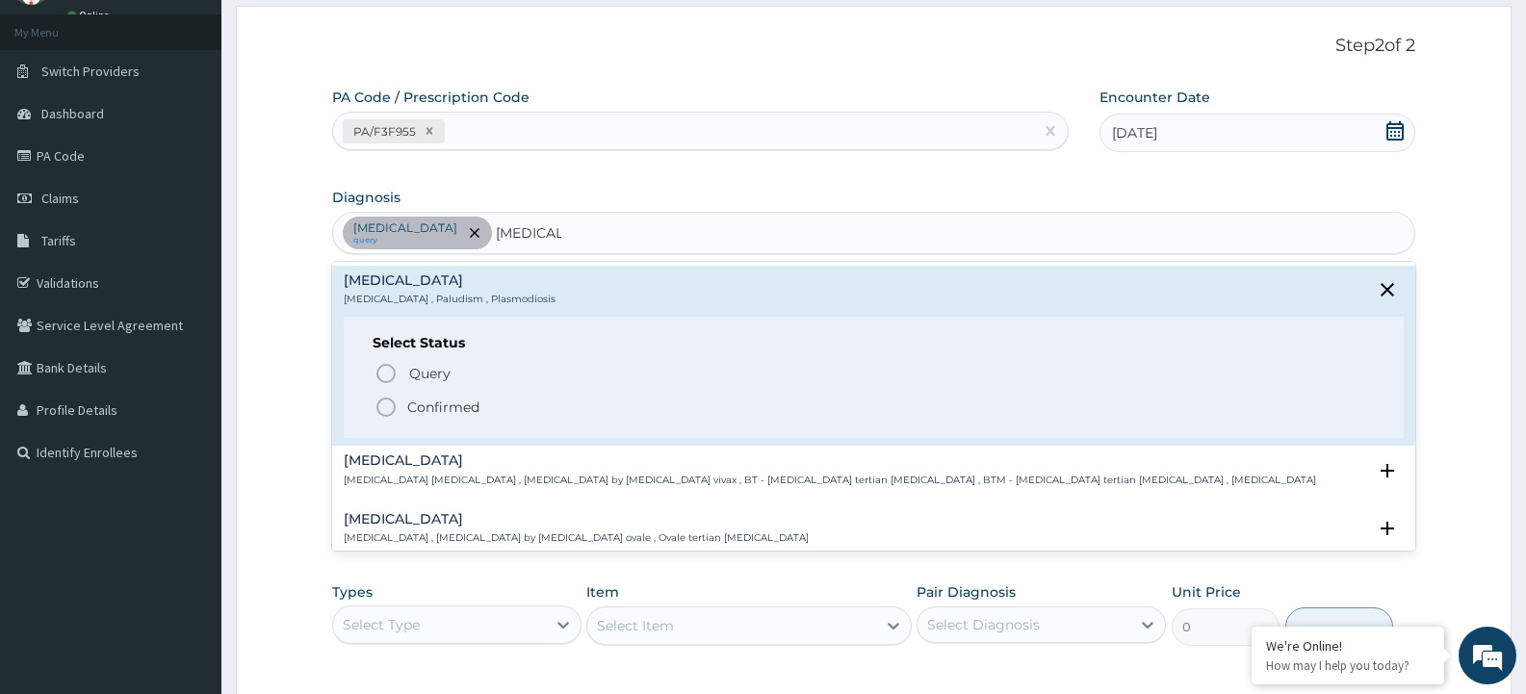
click at [386, 402] on icon "status option filled" at bounding box center [385, 407] width 23 height 23
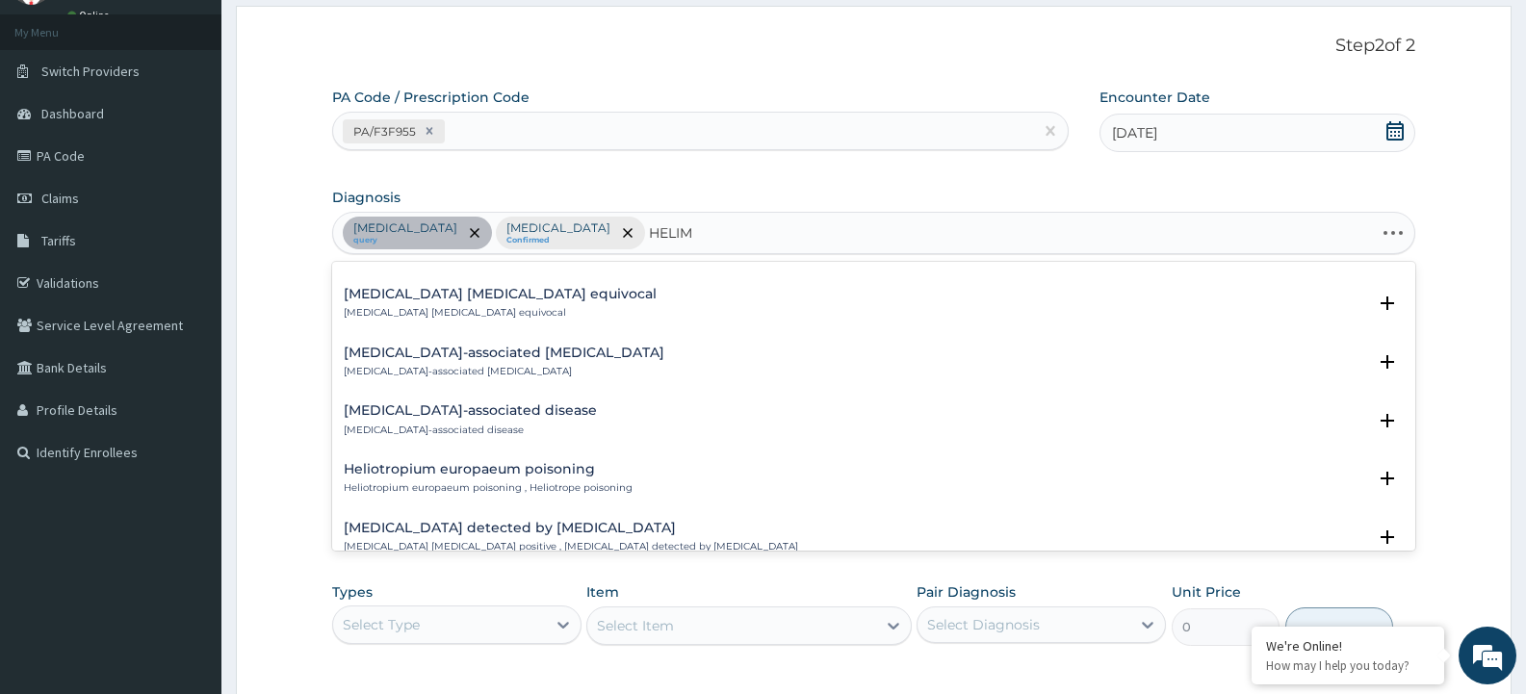
scroll to position [0, 0]
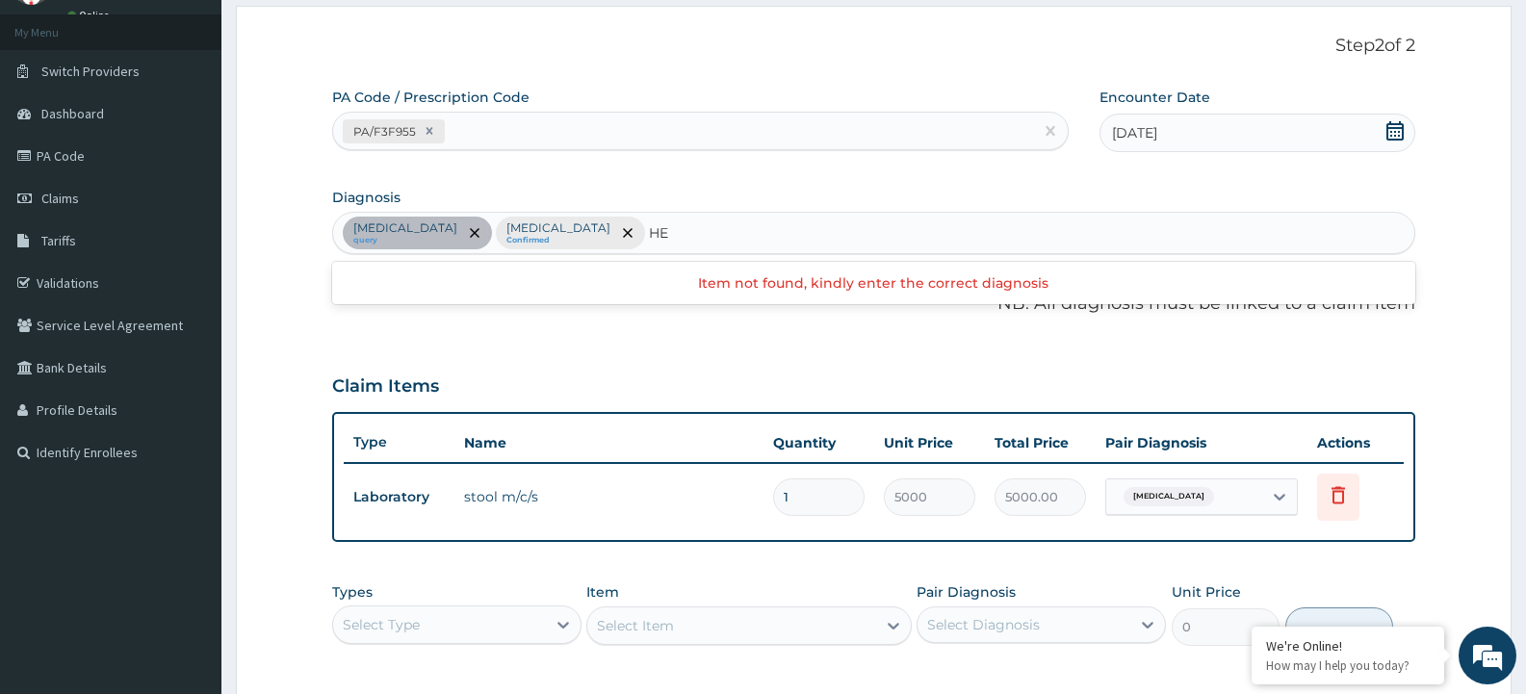
type input "H"
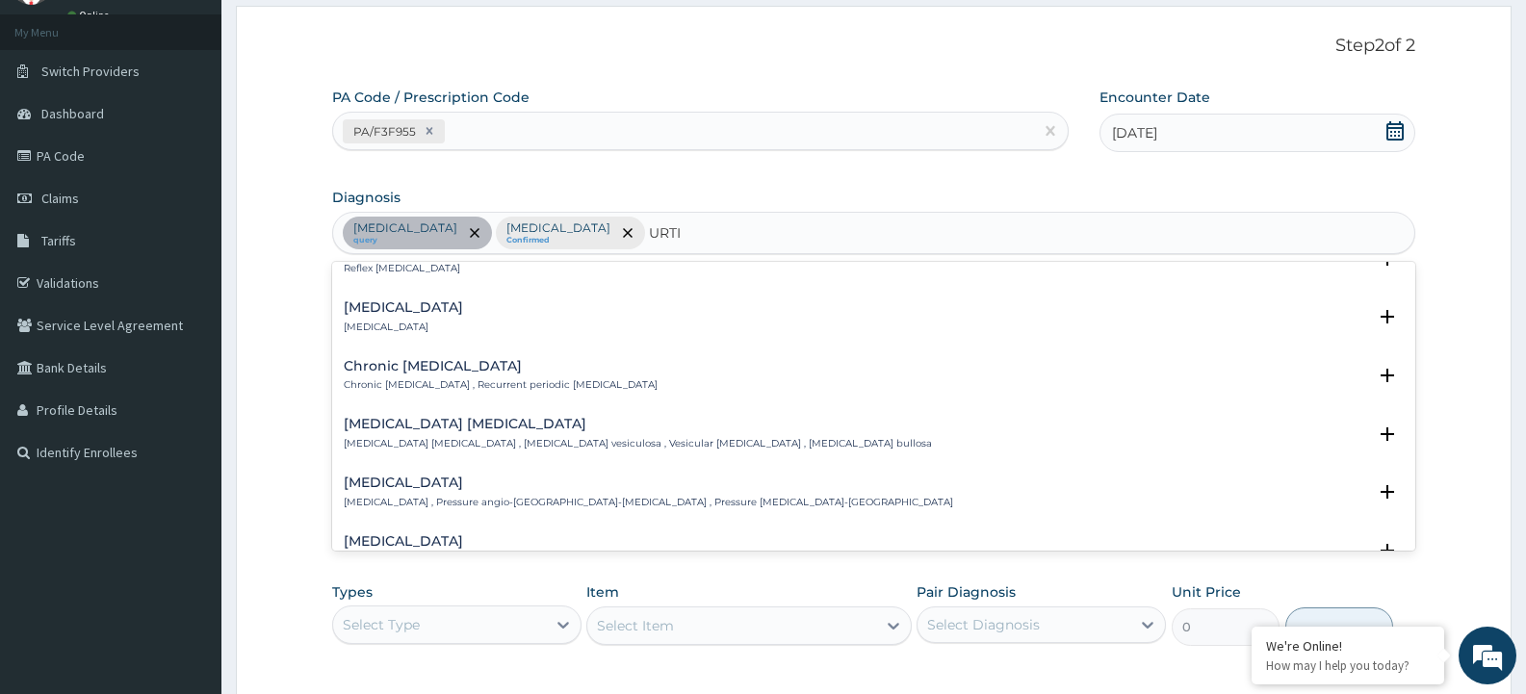
scroll to position [481, 0]
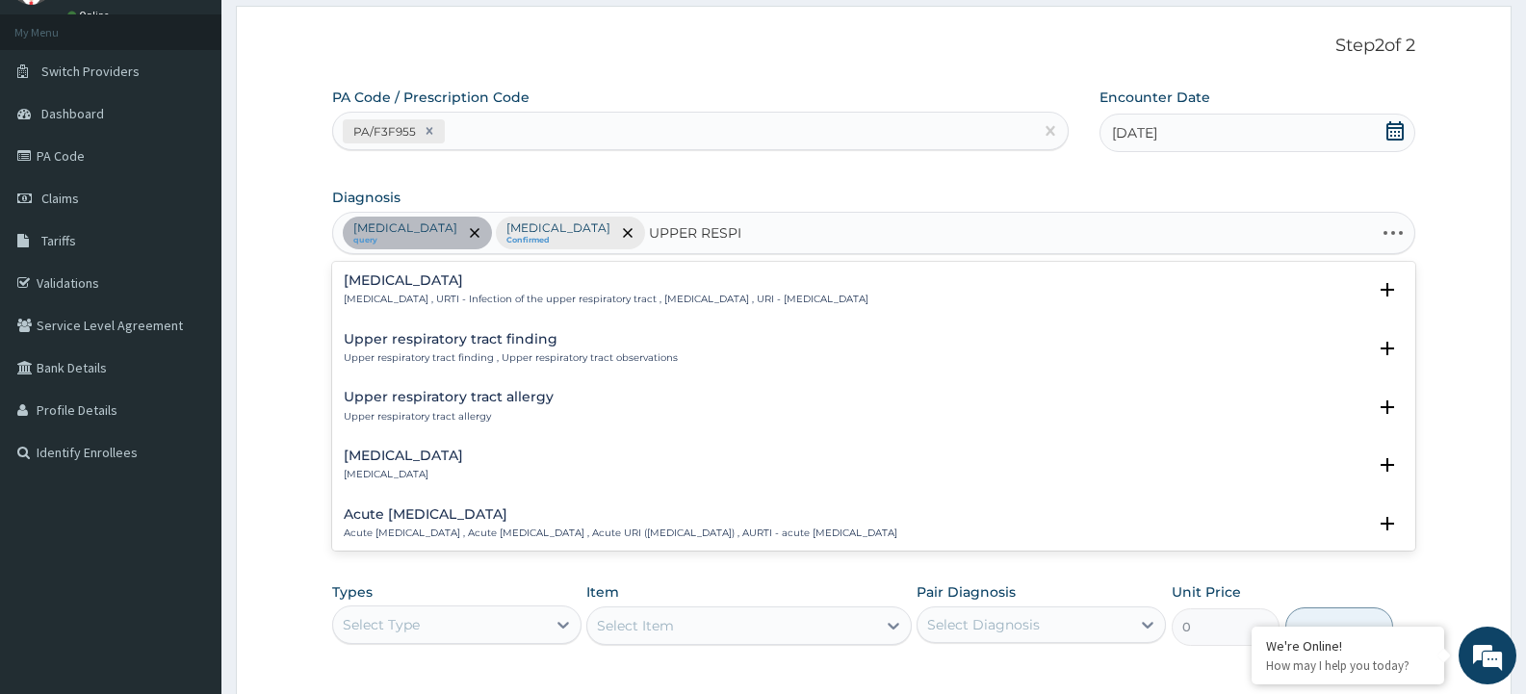
type input "UPPER RESPIR"
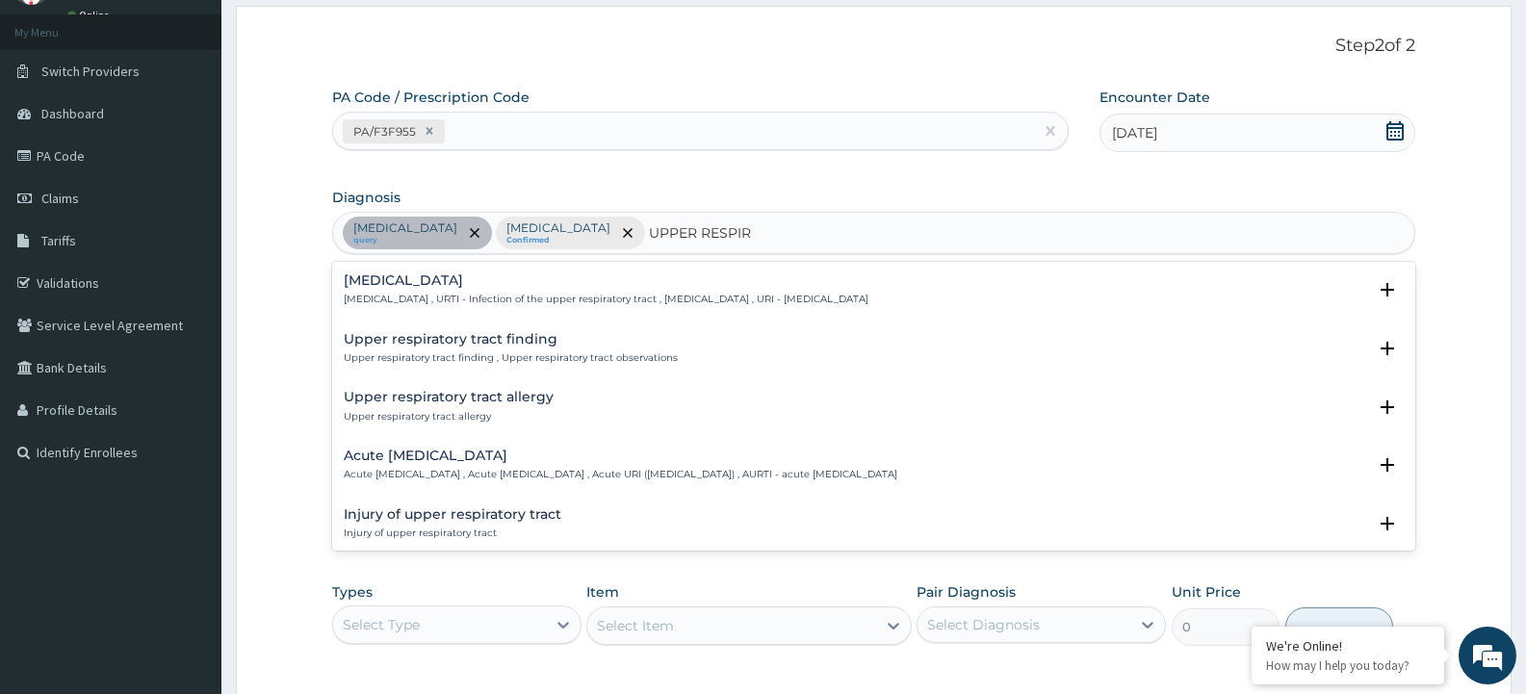
click at [505, 270] on div "Upper respiratory infection Upper respiratory infection , URTI - Infection of t…" at bounding box center [873, 295] width 1083 height 59
click at [448, 275] on h4 "Upper respiratory infection" at bounding box center [606, 280] width 525 height 14
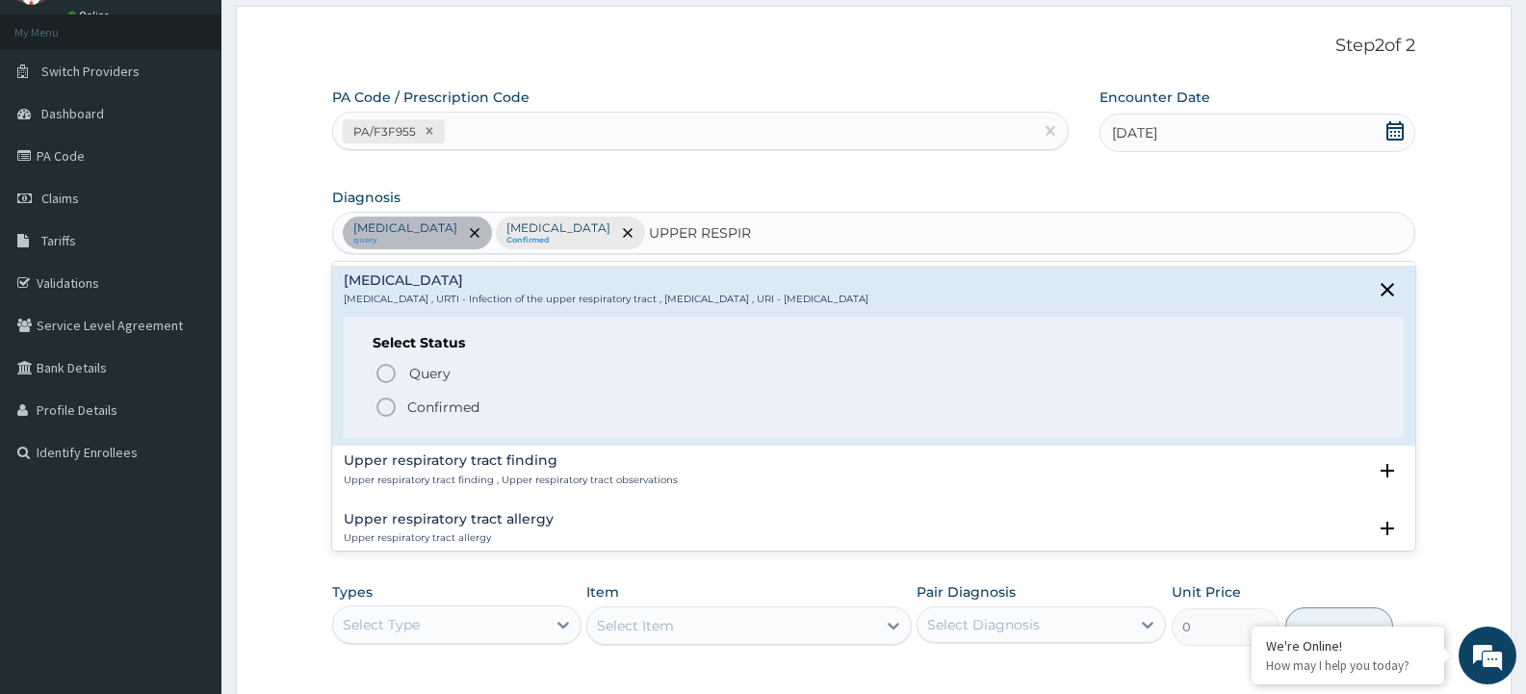
click at [377, 399] on icon "status option filled" at bounding box center [385, 407] width 23 height 23
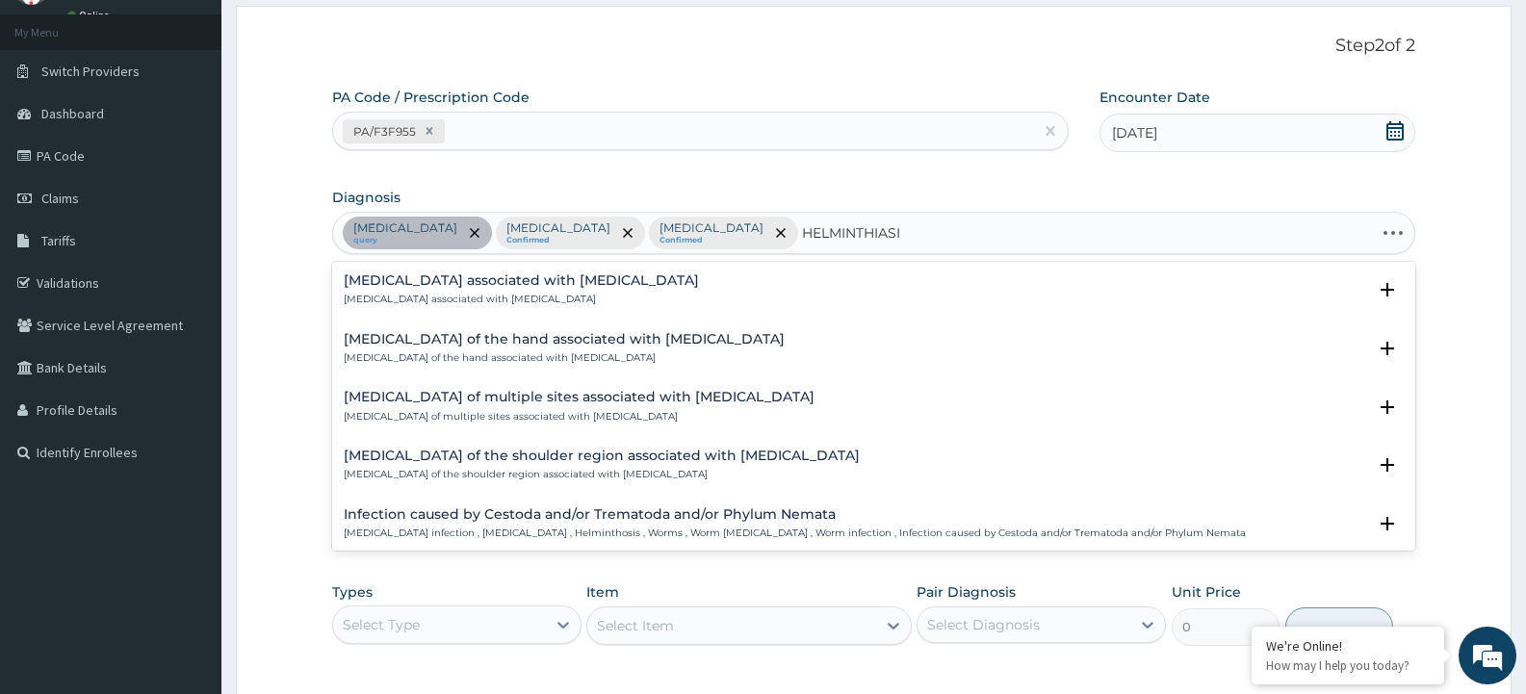
type input "HELMINTHIASIS"
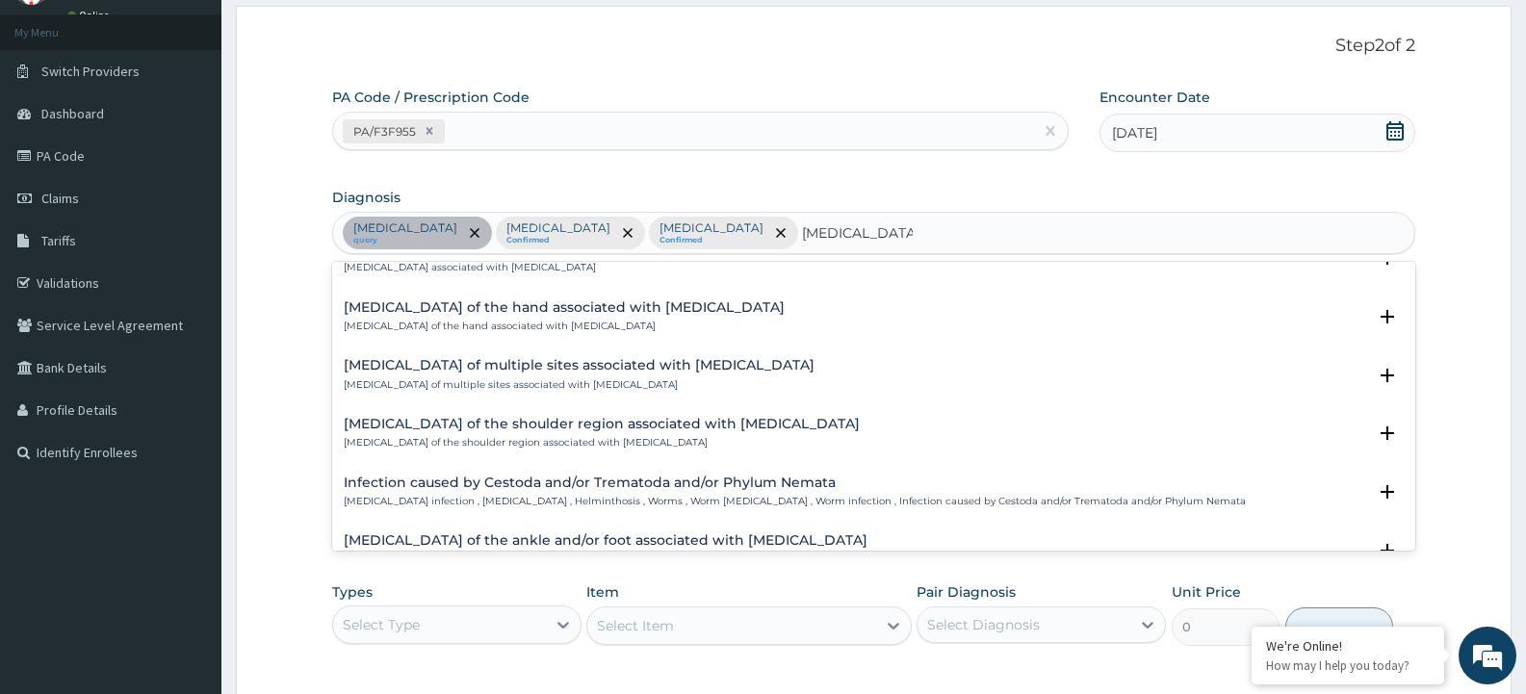
scroll to position [0, 0]
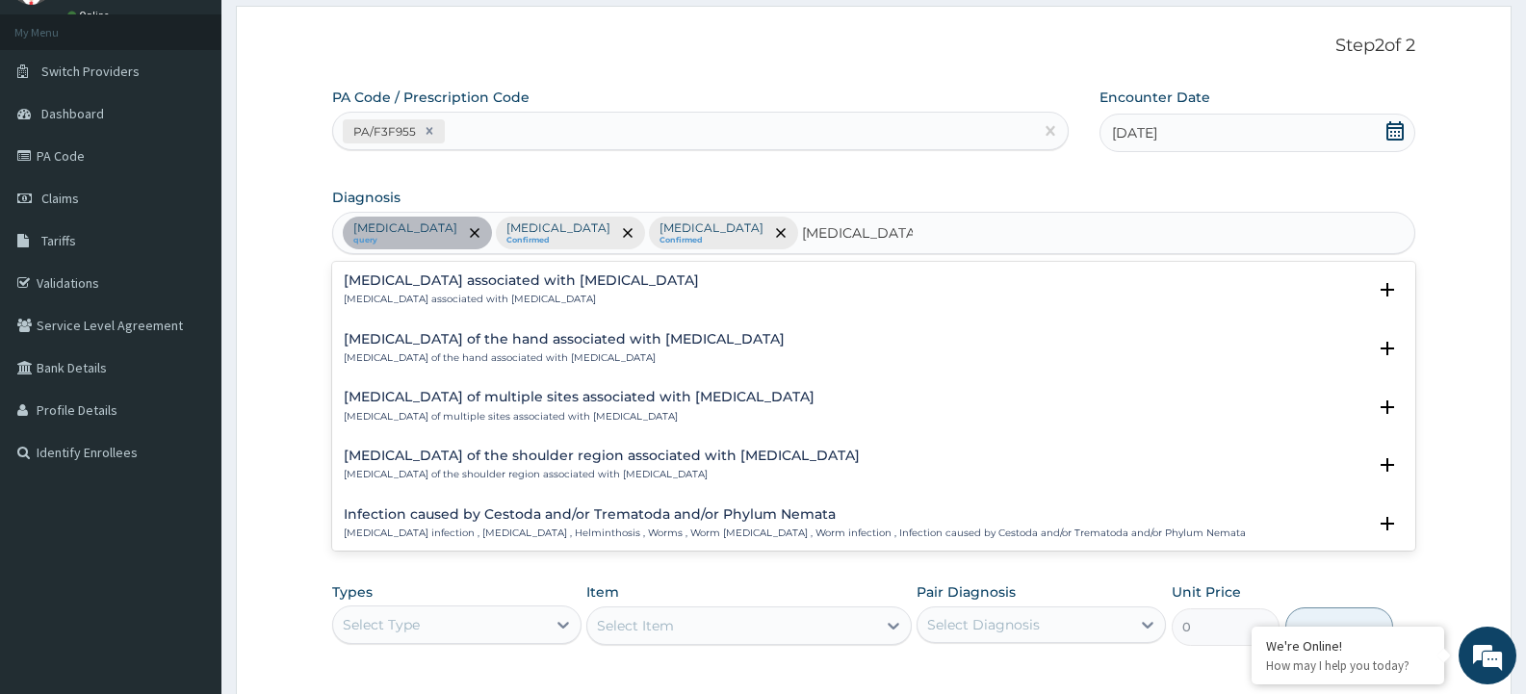
click at [440, 278] on h4 "Arthropathy associated with helminthiasis" at bounding box center [521, 280] width 355 height 14
click at [435, 276] on h4 "Arthropathy associated with helminthiasis" at bounding box center [521, 280] width 355 height 14
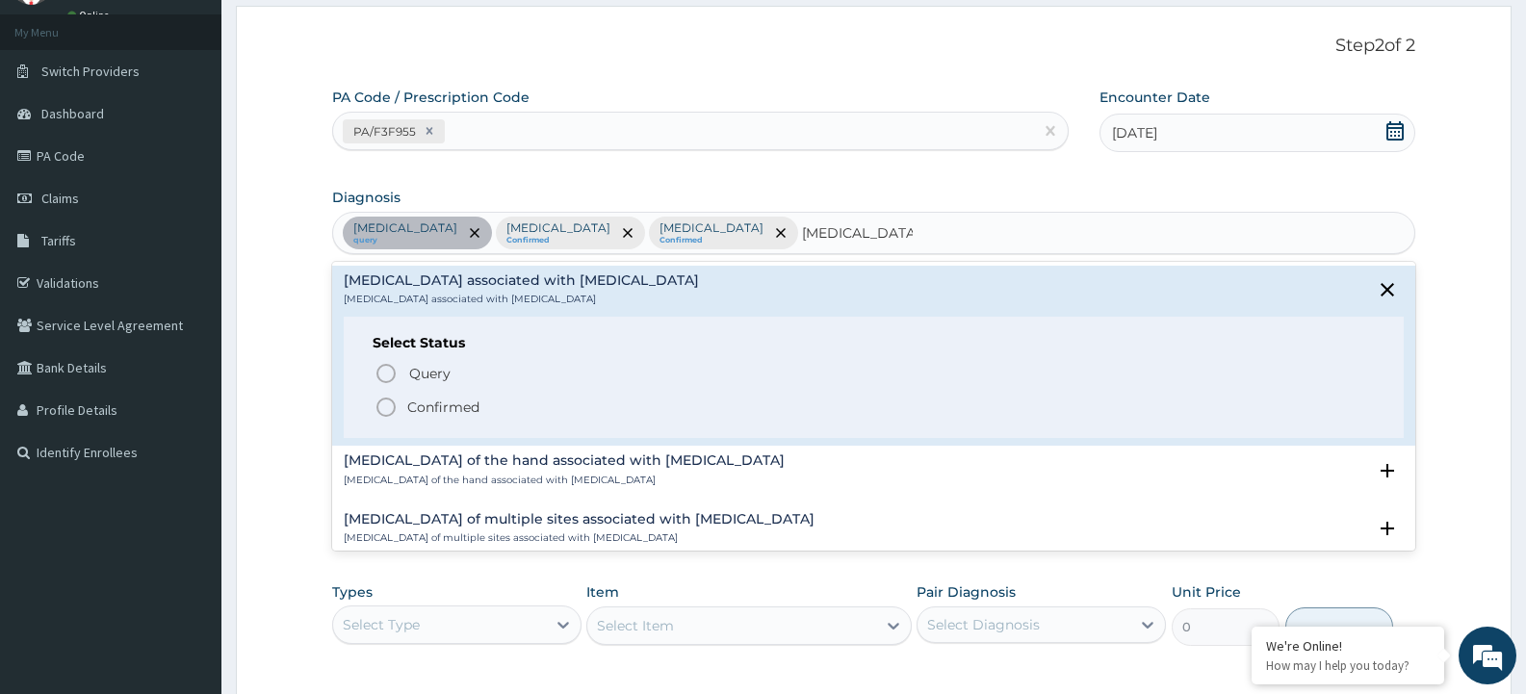
click at [388, 408] on icon "status option filled" at bounding box center [385, 407] width 23 height 23
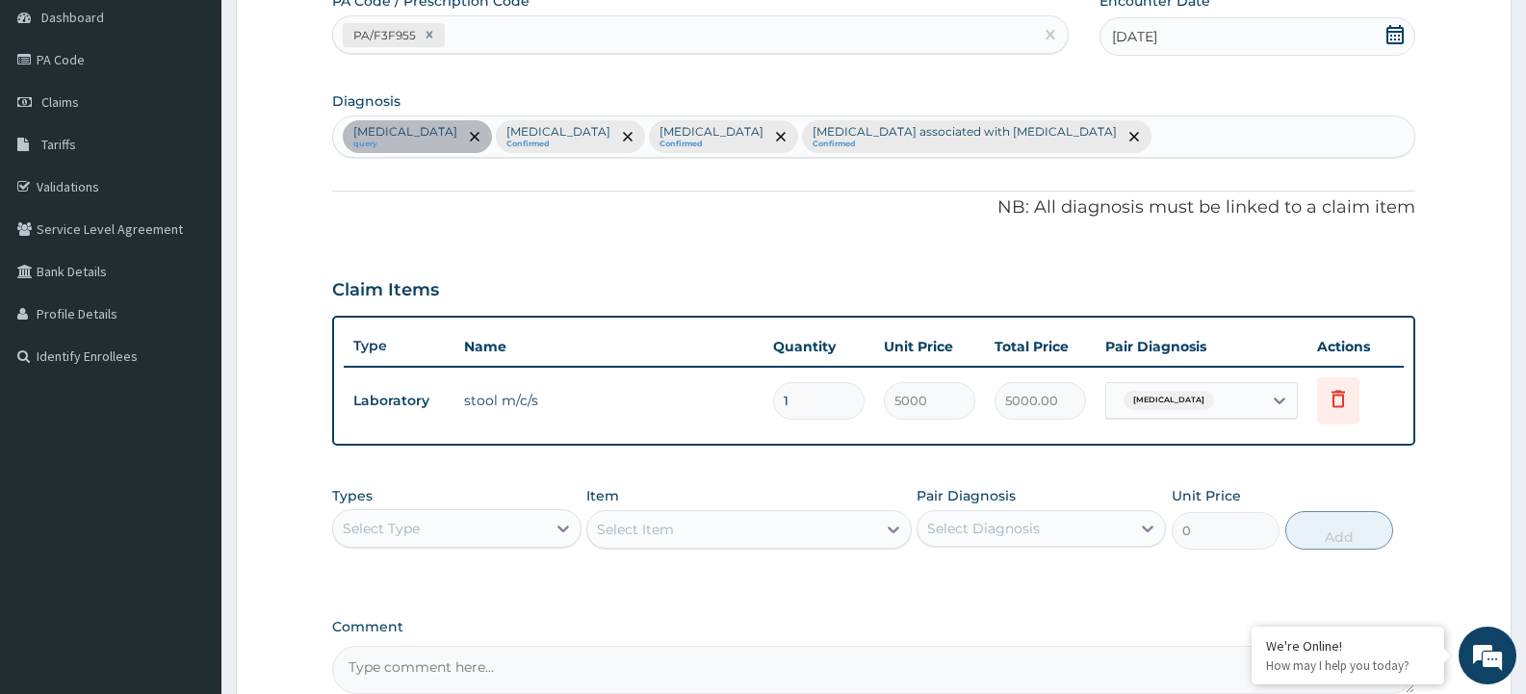
scroll to position [289, 0]
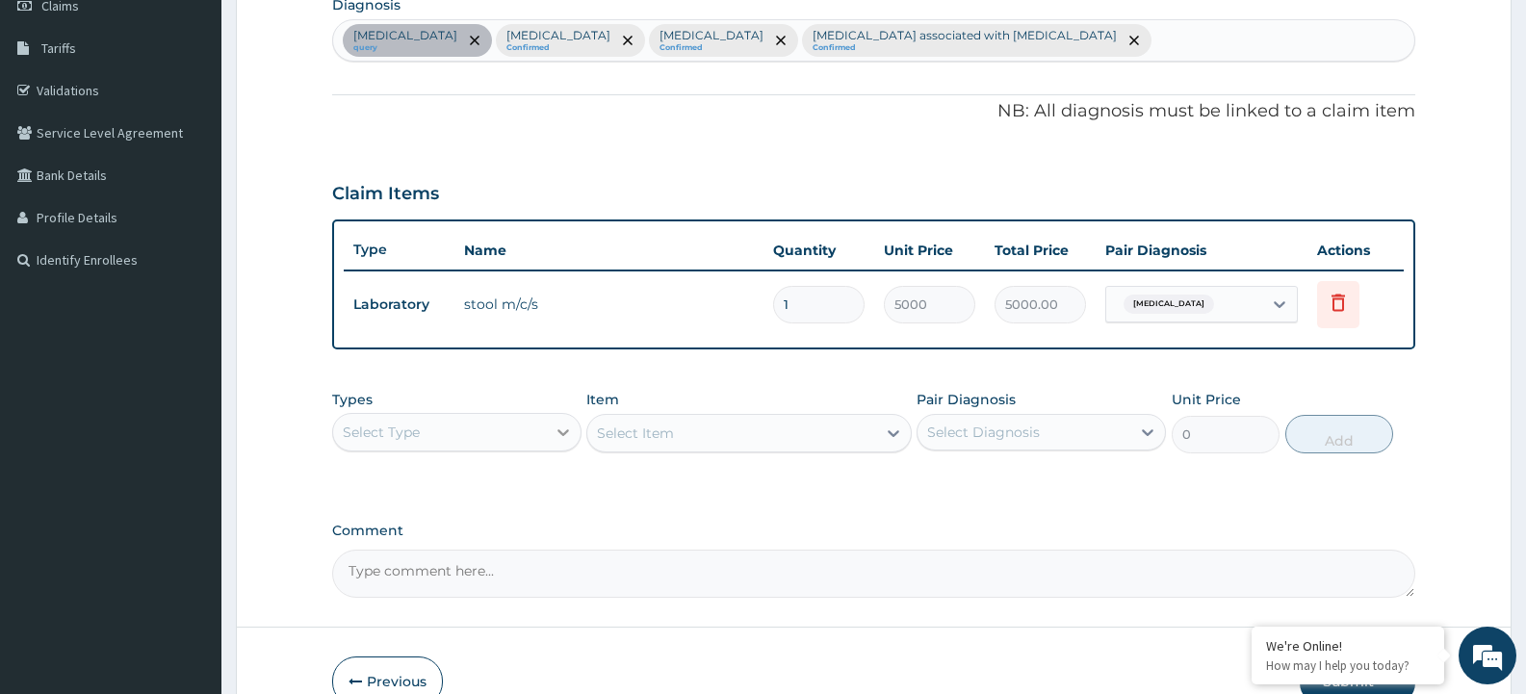
click at [557, 431] on icon at bounding box center [562, 432] width 19 height 19
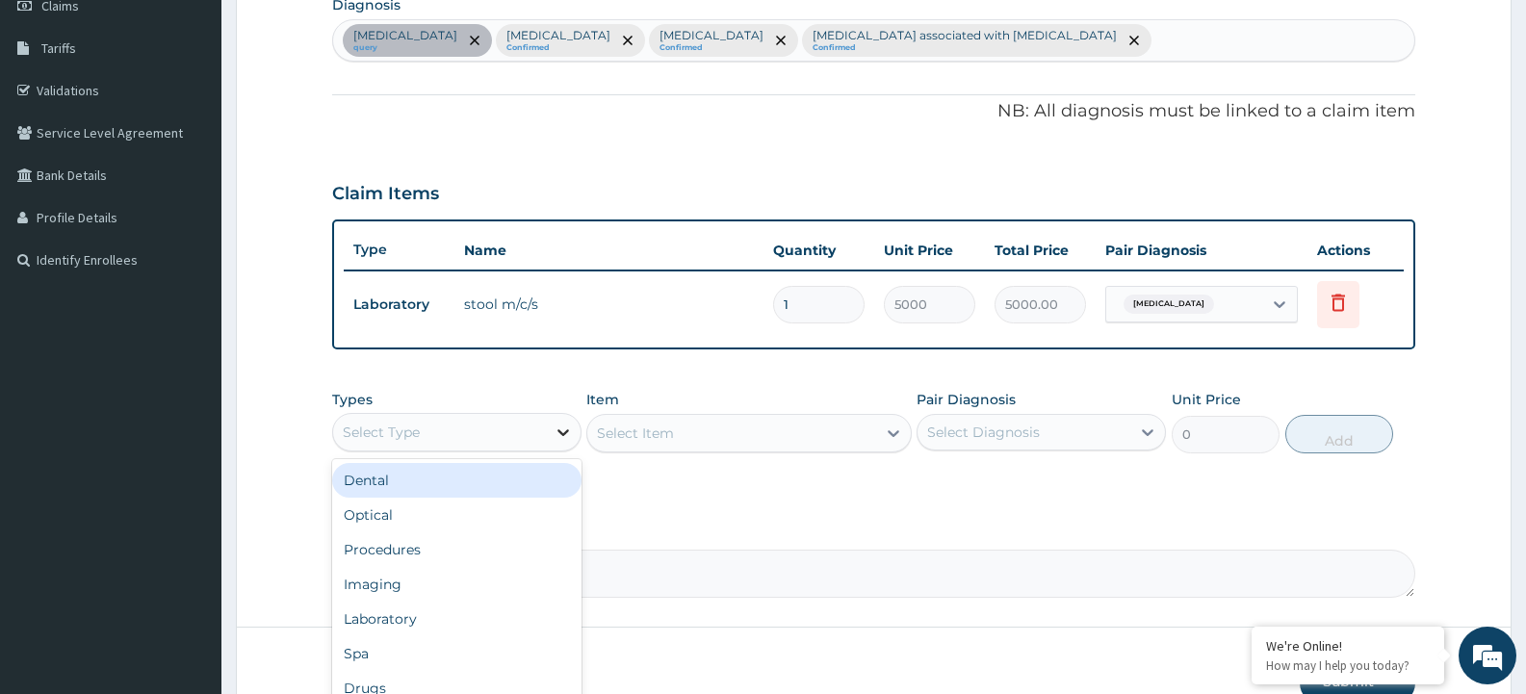
click at [557, 438] on icon at bounding box center [562, 432] width 19 height 19
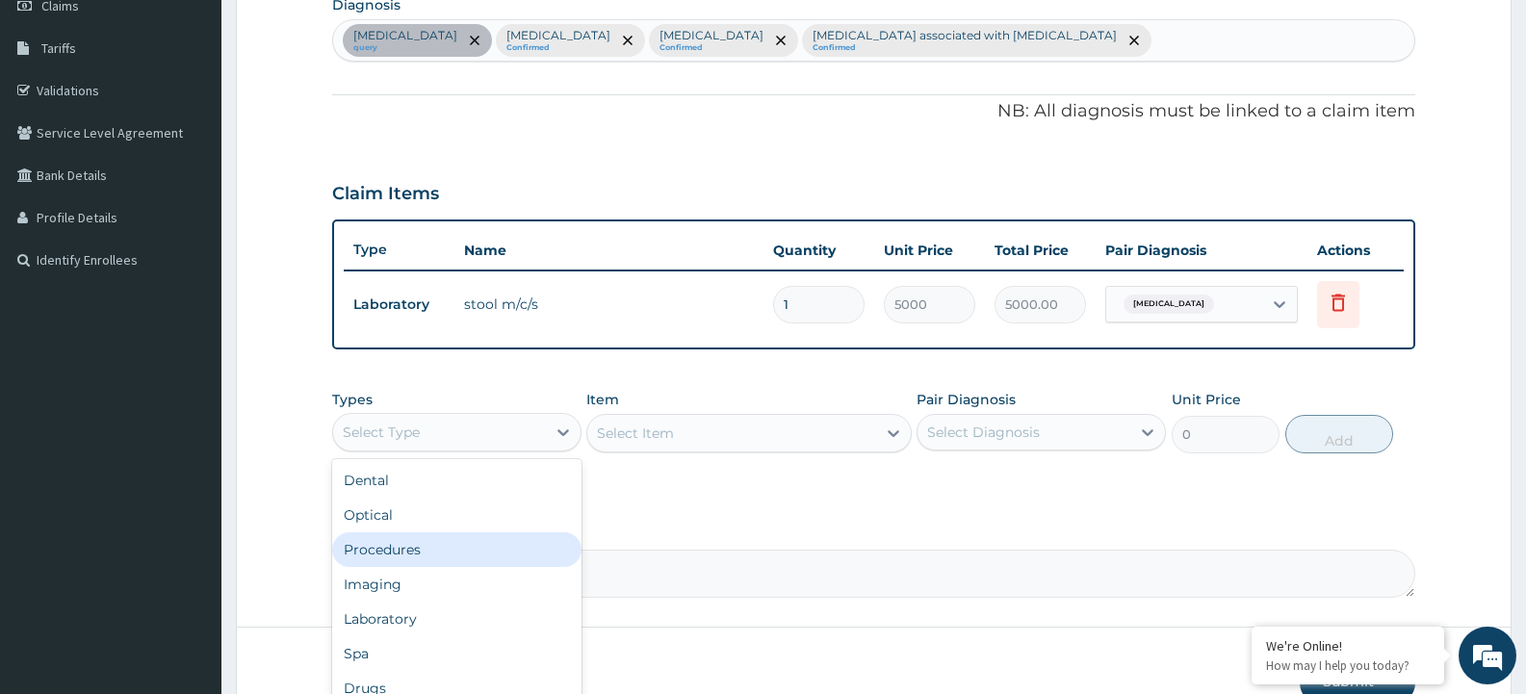
click at [490, 543] on div "Procedures" at bounding box center [456, 549] width 249 height 35
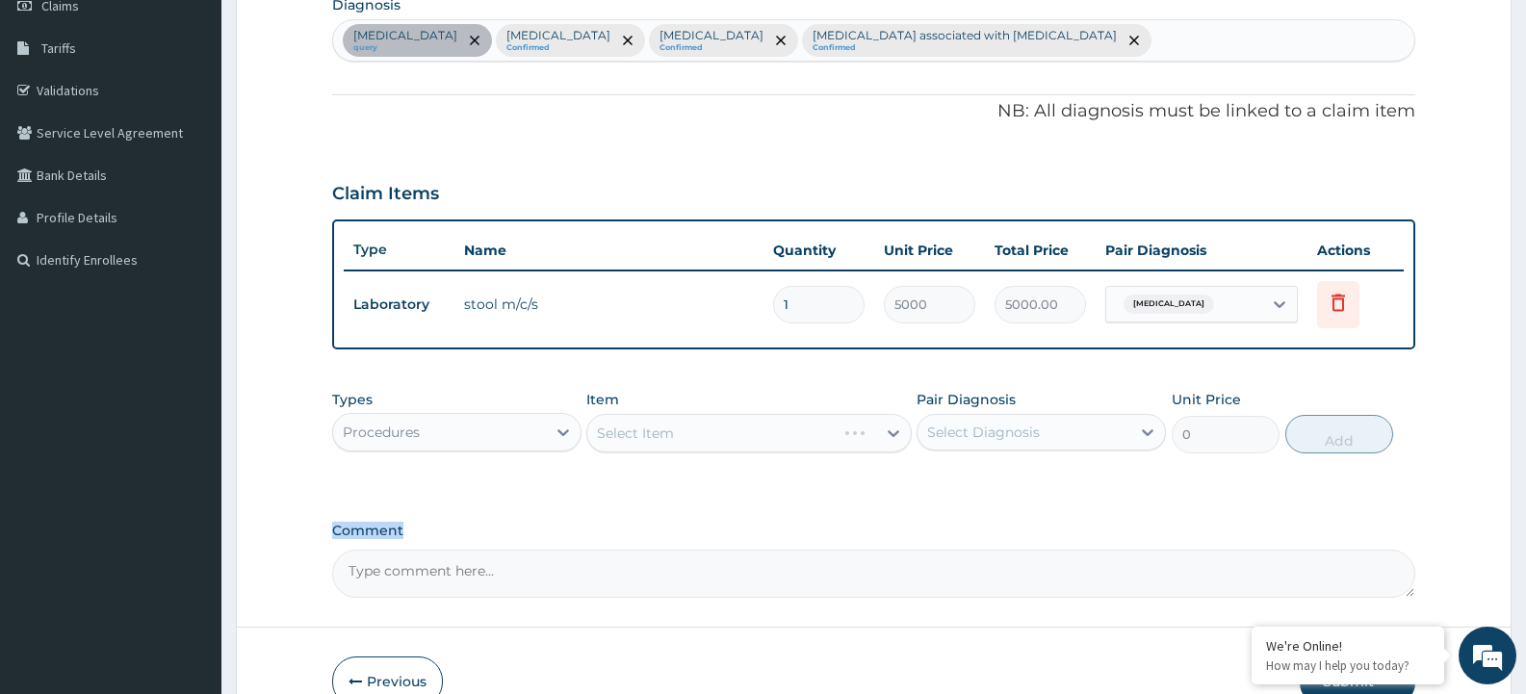
click at [490, 543] on div "Comment" at bounding box center [873, 560] width 1083 height 75
click at [890, 436] on div "Select Item" at bounding box center [748, 433] width 324 height 39
click at [887, 432] on div "Select Item" at bounding box center [748, 433] width 324 height 39
click at [890, 436] on icon at bounding box center [893, 433] width 19 height 19
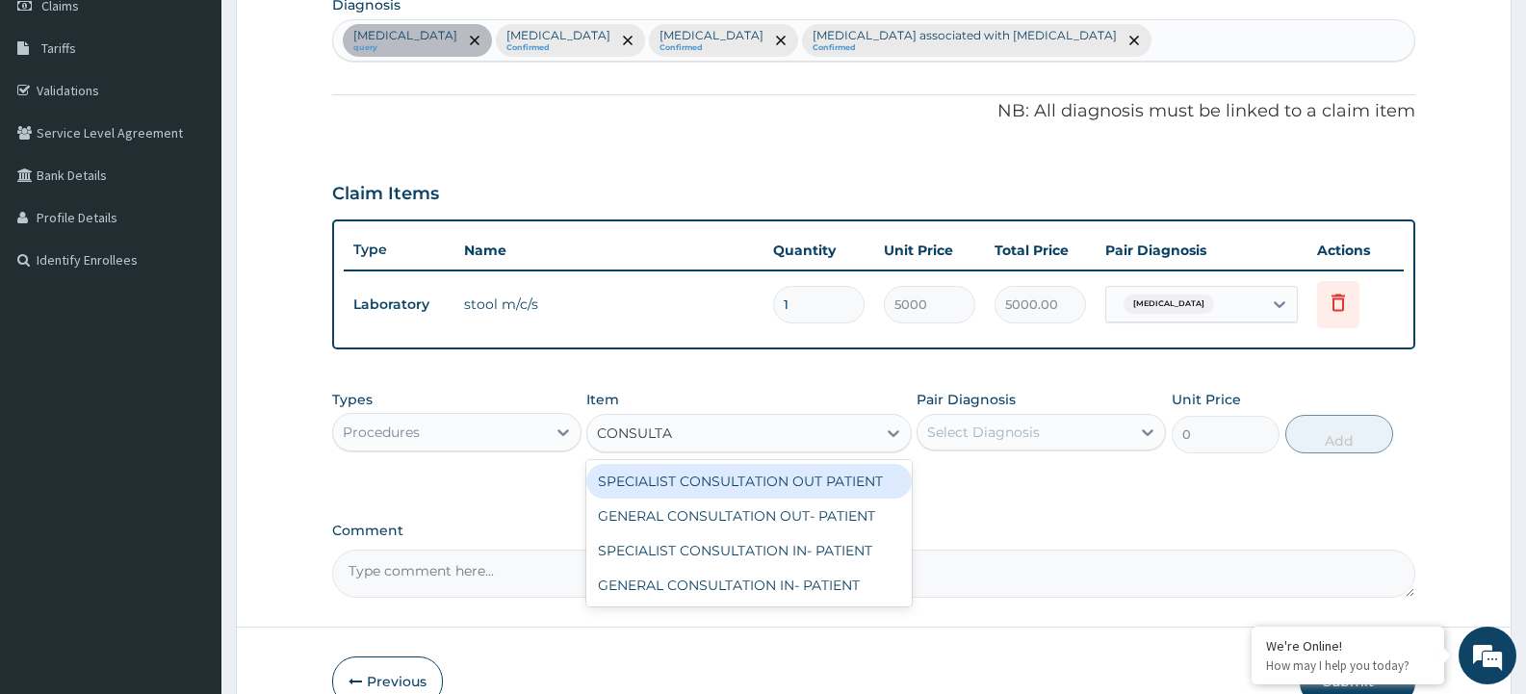
type input "CONSULTAT"
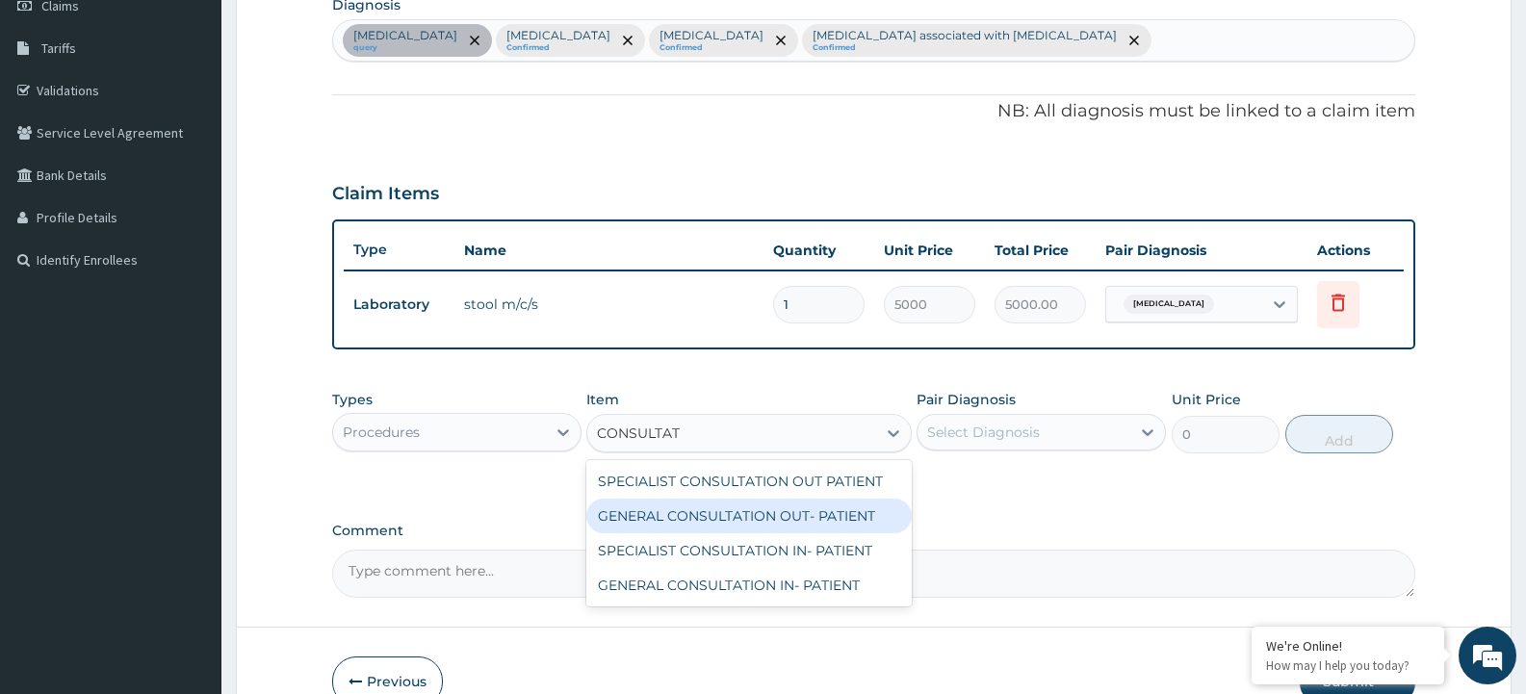
click at [749, 522] on div "GENERAL CONSULTATION OUT- PATIENT" at bounding box center [748, 516] width 324 height 35
type input "3000"
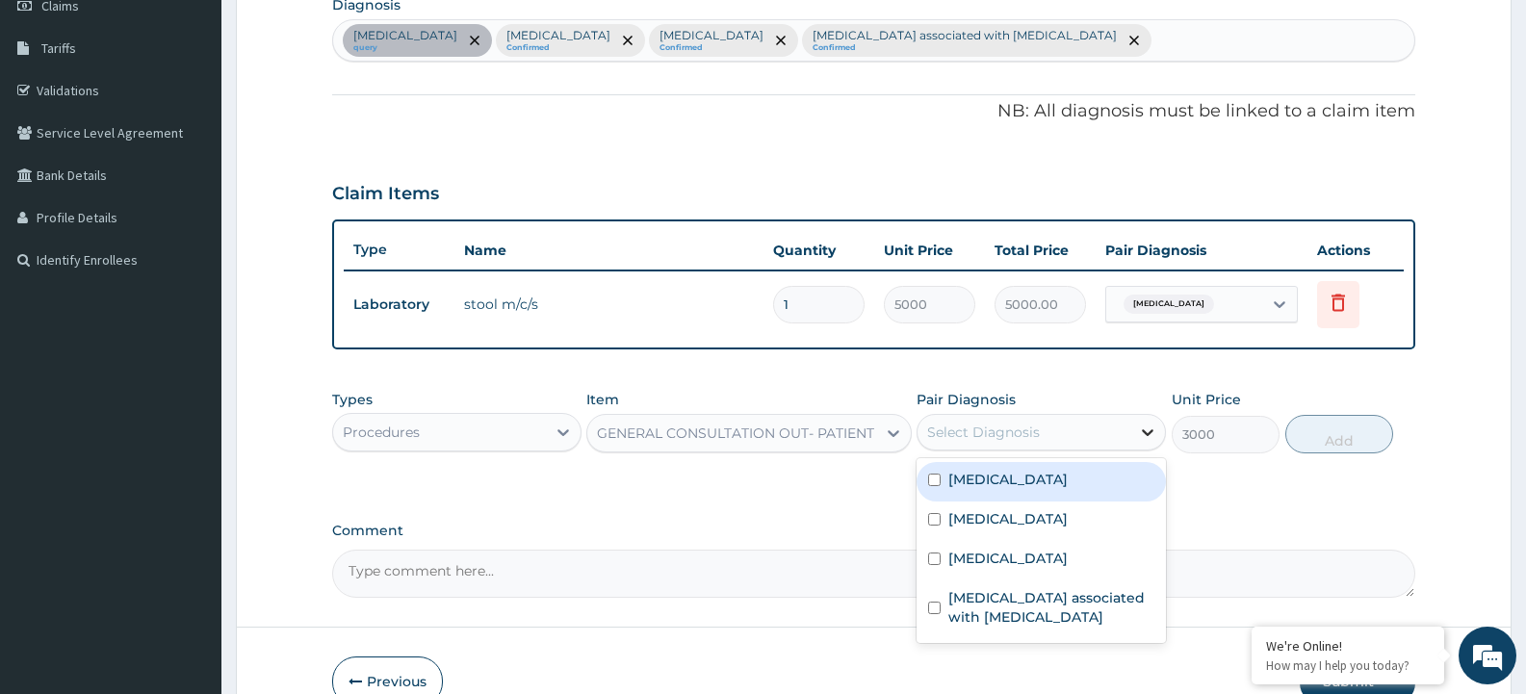
click at [1145, 436] on icon at bounding box center [1147, 432] width 19 height 19
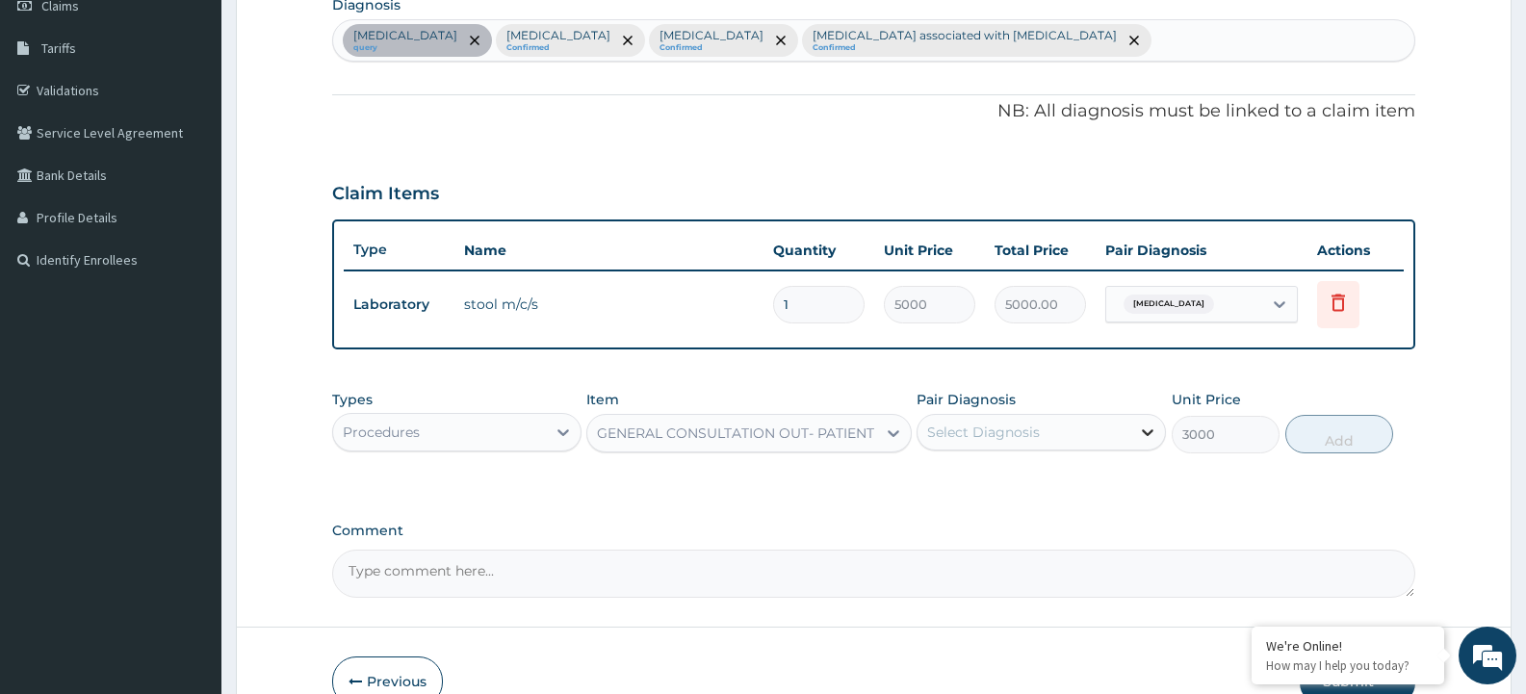
click at [1146, 428] on icon at bounding box center [1147, 432] width 19 height 19
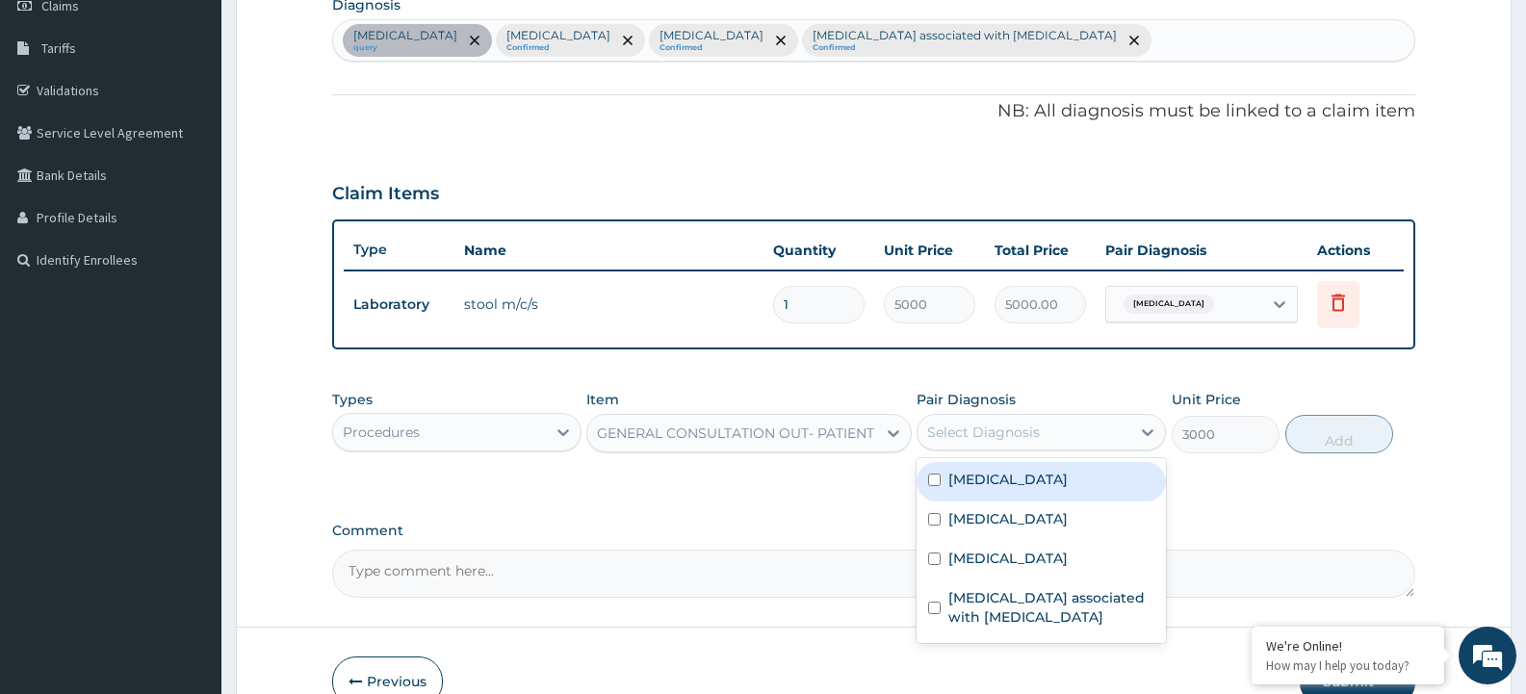
click at [935, 476] on input "checkbox" at bounding box center [934, 480] width 13 height 13
checkbox input "true"
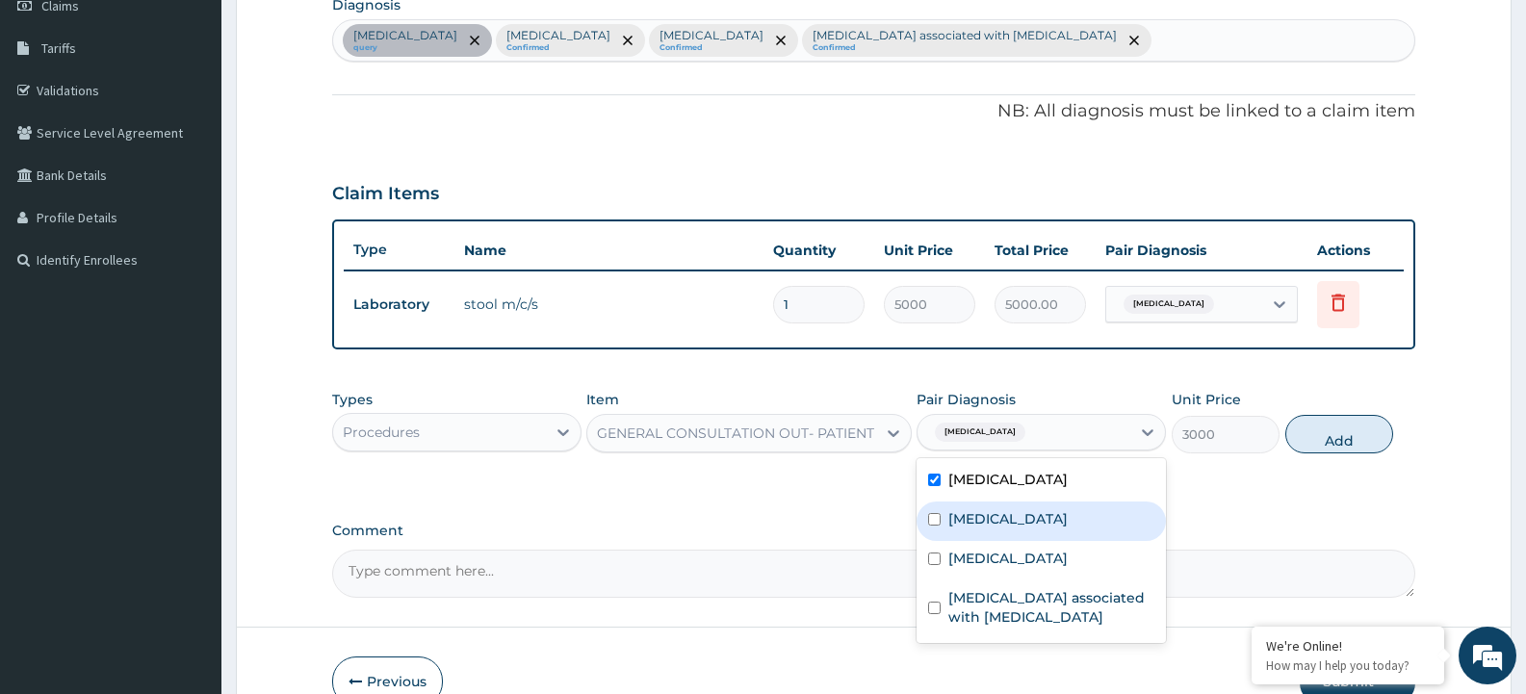
click at [937, 526] on input "checkbox" at bounding box center [934, 519] width 13 height 13
checkbox input "true"
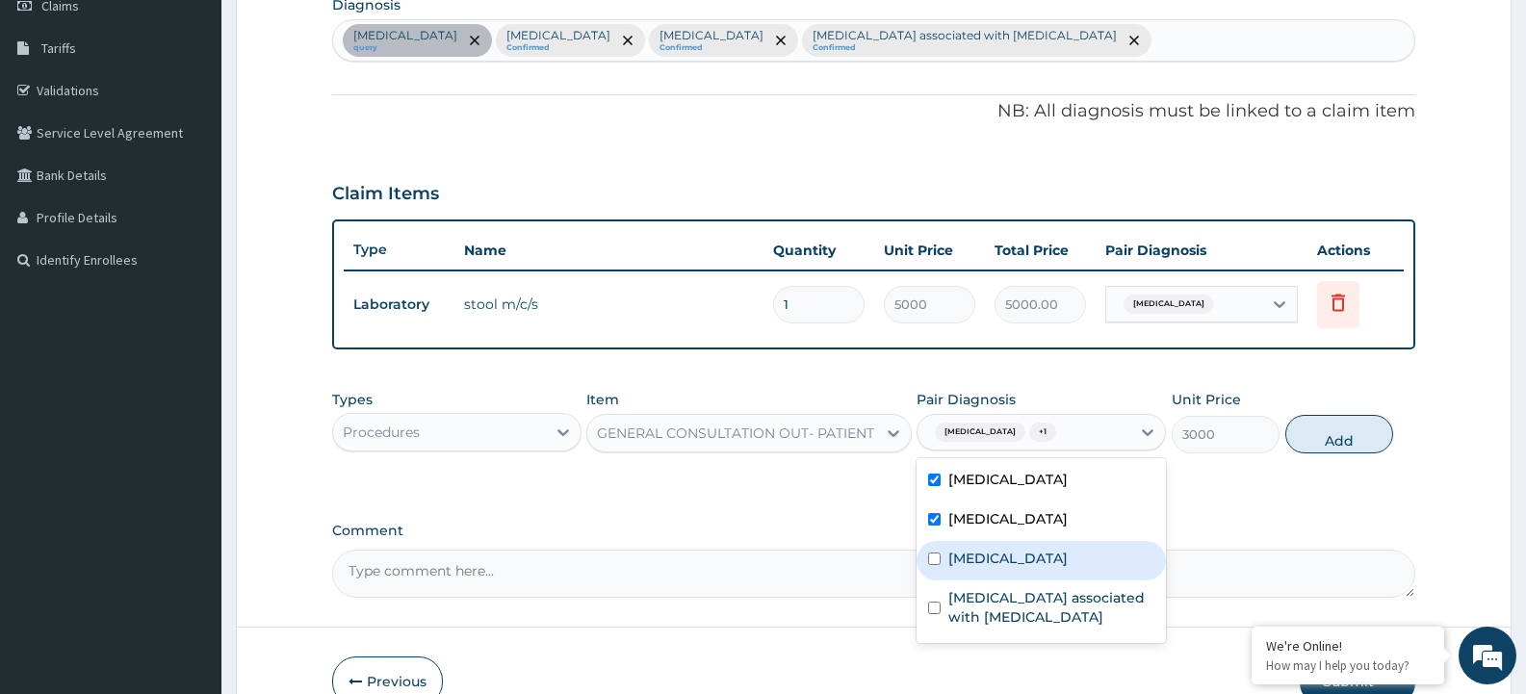
click at [934, 561] on input "checkbox" at bounding box center [934, 559] width 13 height 13
checkbox input "true"
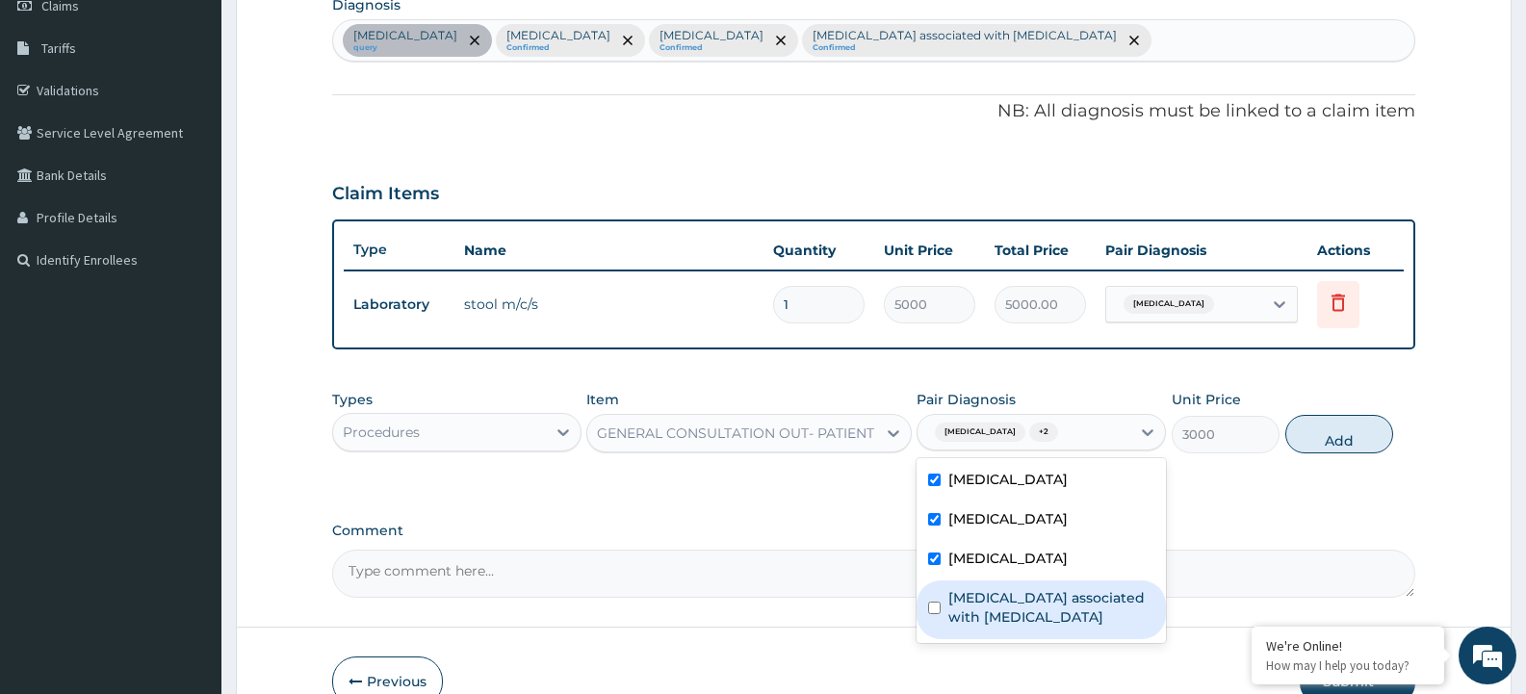
click at [940, 604] on input "checkbox" at bounding box center [934, 608] width 13 height 13
checkbox input "true"
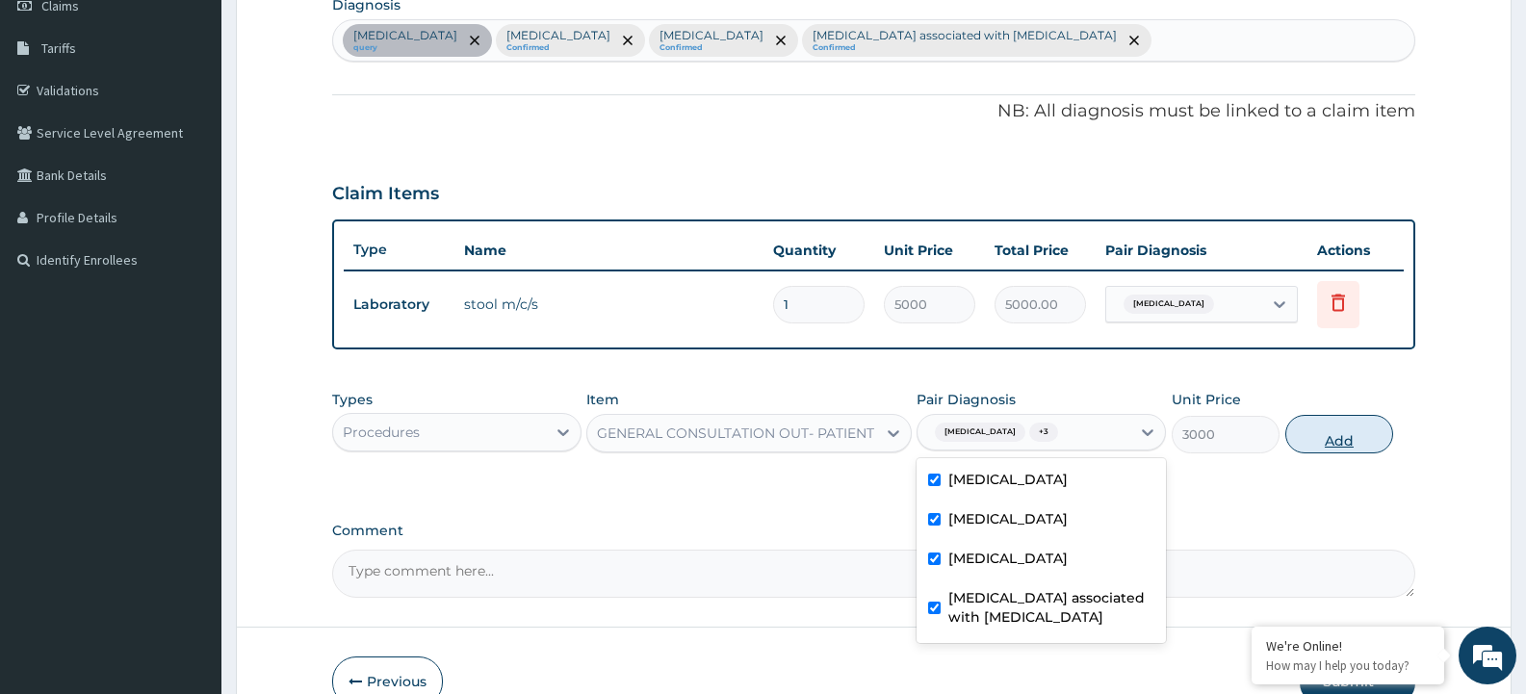
click at [1337, 436] on button "Add" at bounding box center [1339, 434] width 108 height 39
type input "0"
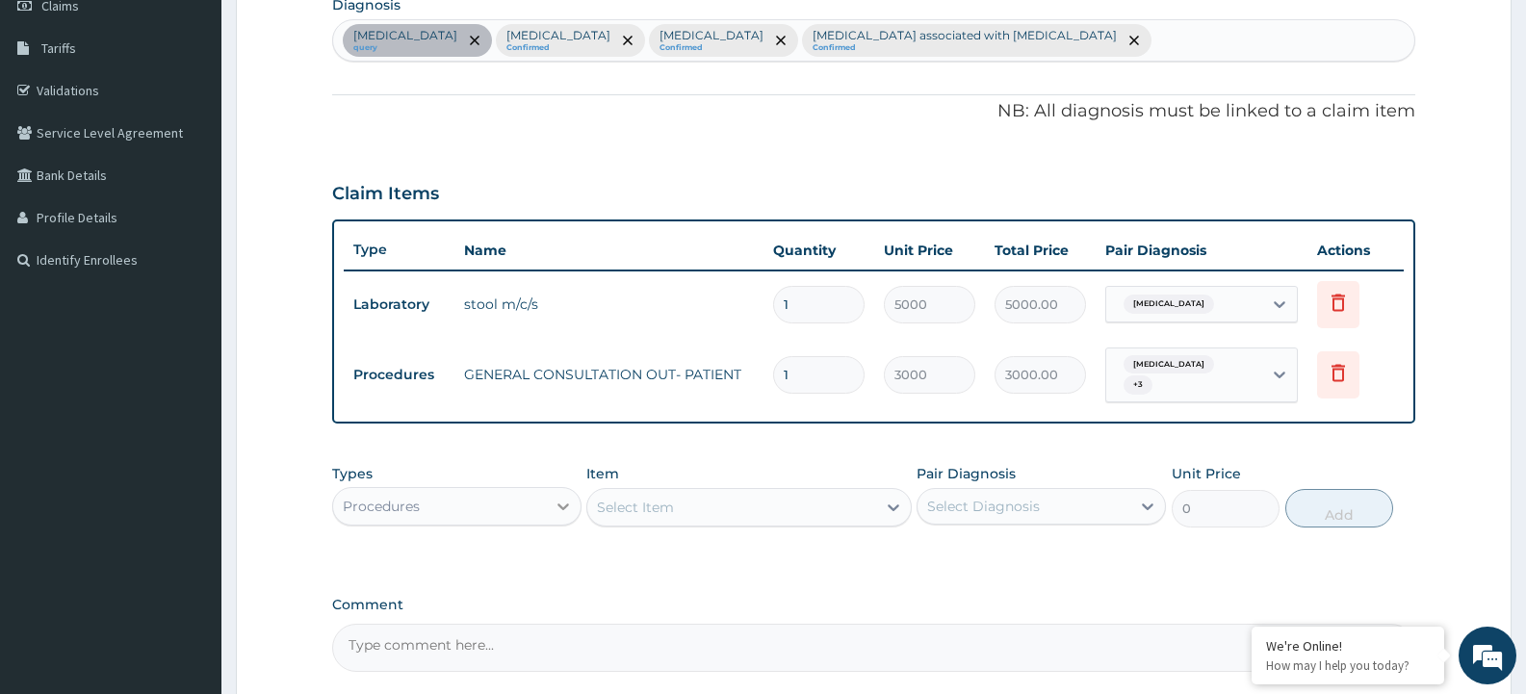
click at [562, 503] on icon at bounding box center [563, 506] width 12 height 7
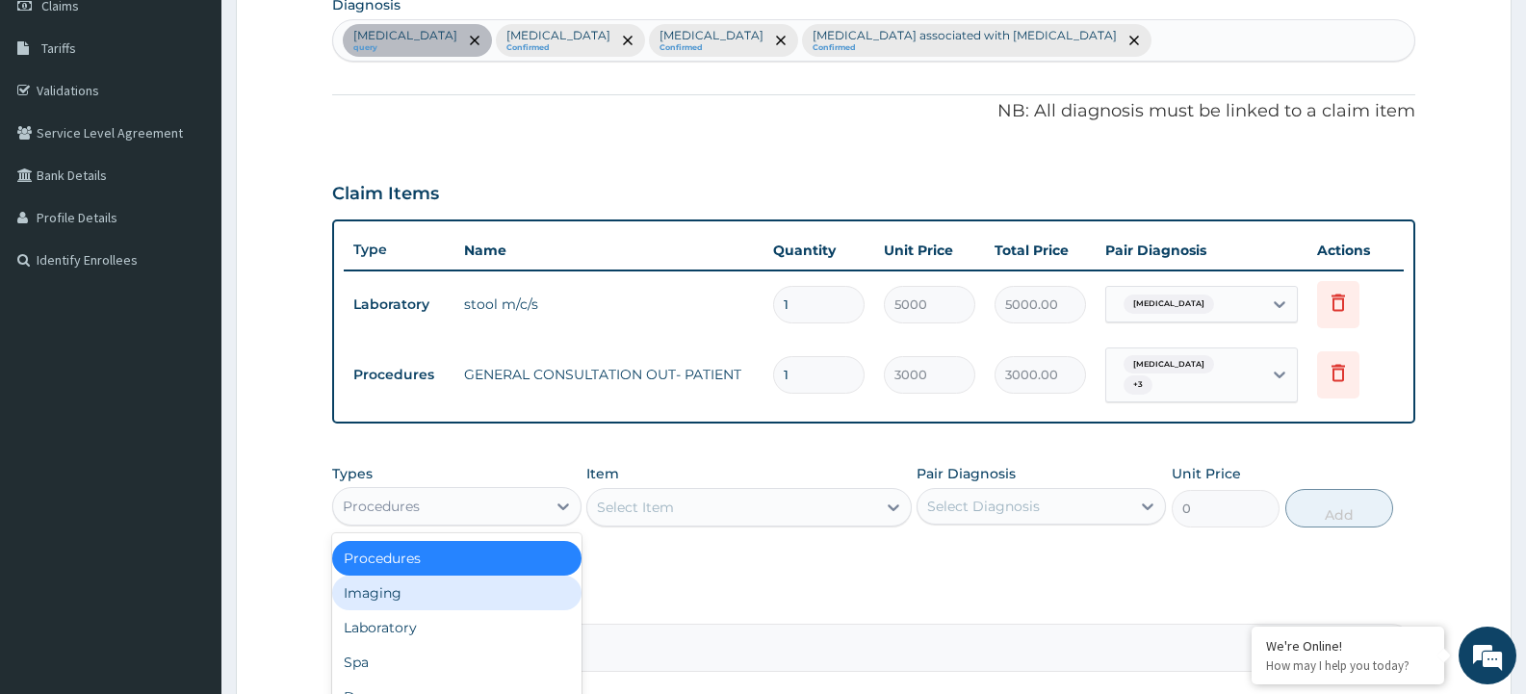
scroll to position [385, 0]
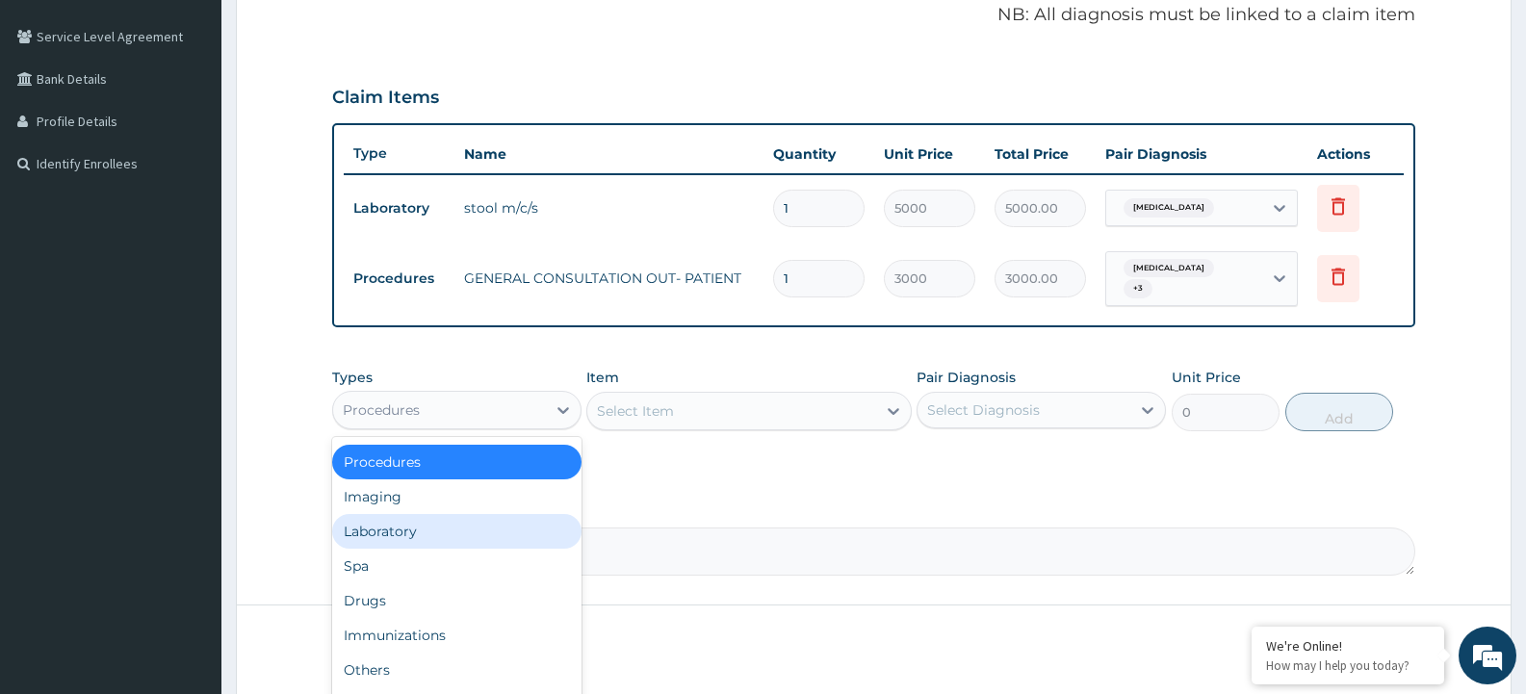
click at [430, 516] on div "Laboratory" at bounding box center [456, 531] width 249 height 35
click at [429, 517] on div "Comment" at bounding box center [873, 538] width 1083 height 75
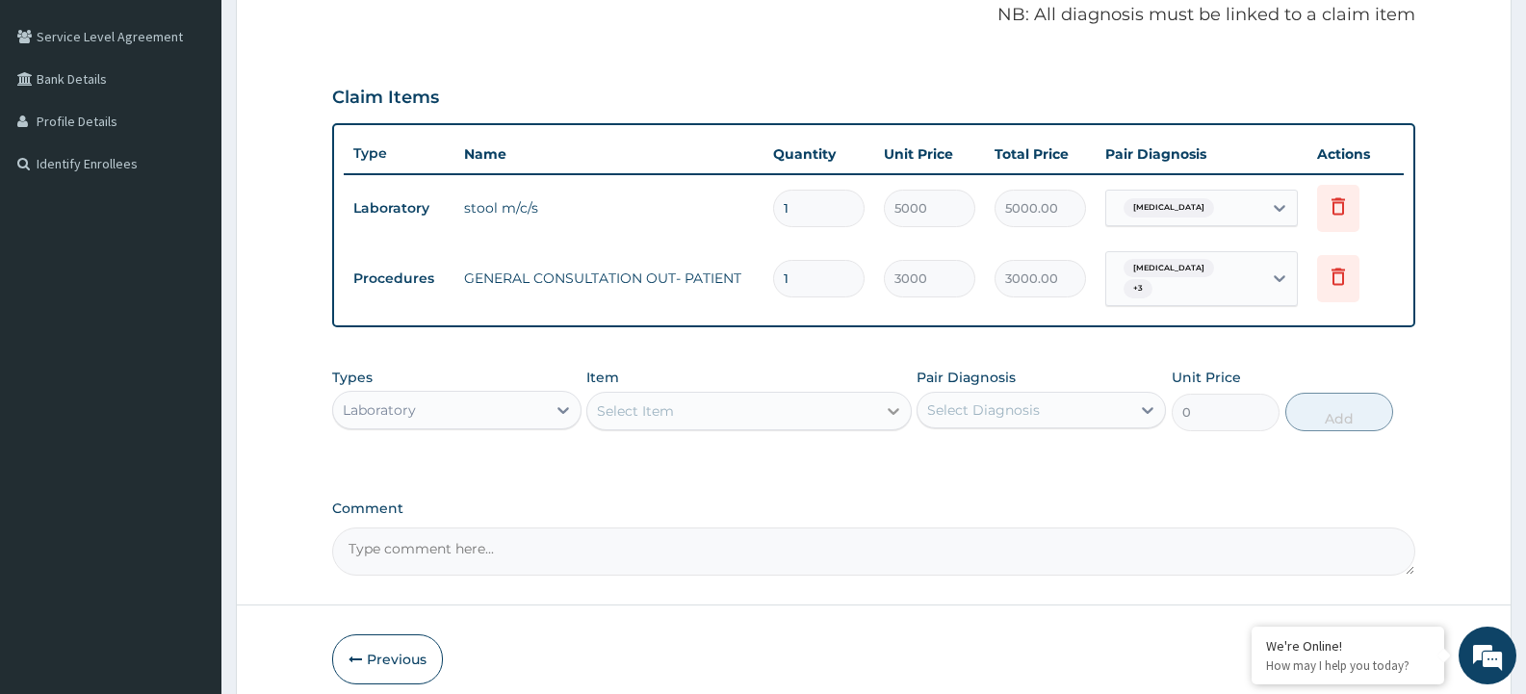
click at [886, 401] on icon at bounding box center [893, 410] width 19 height 19
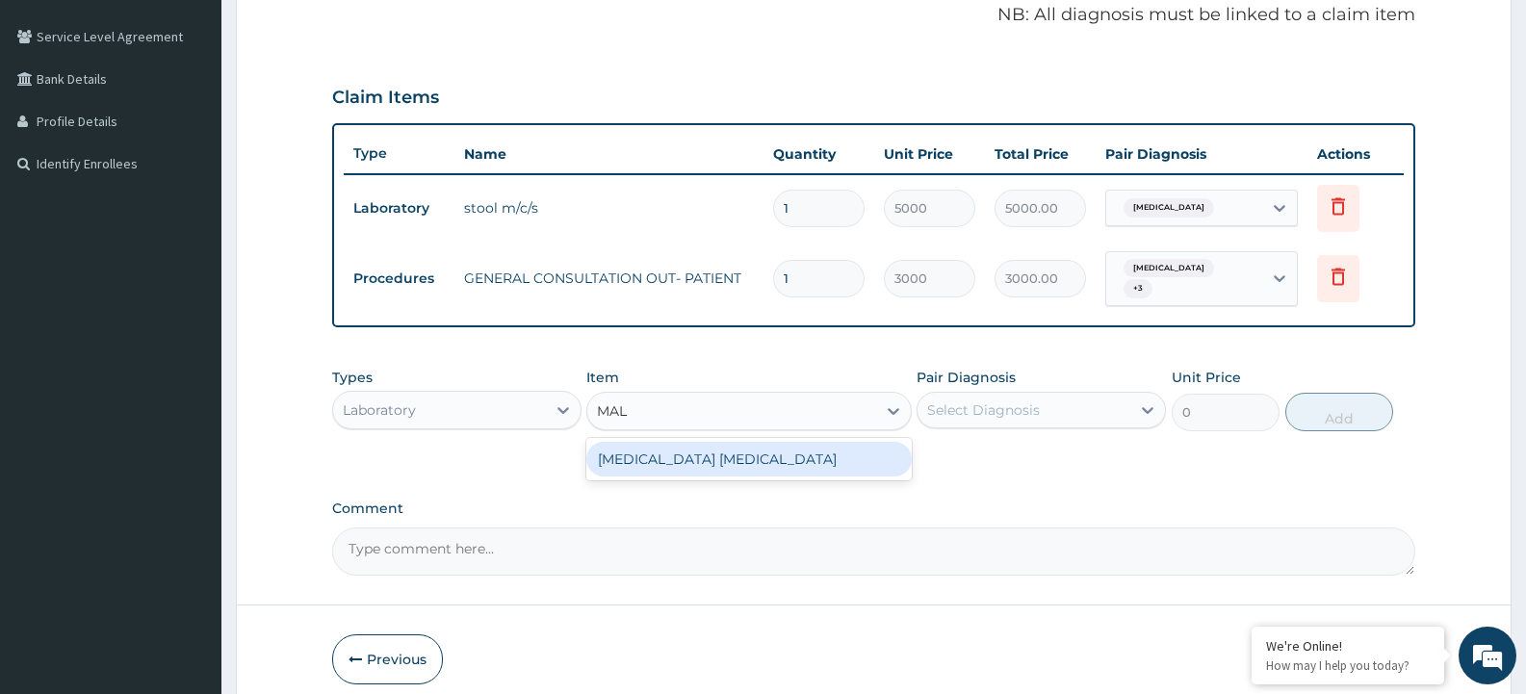
type input "MALA"
click at [765, 449] on div "MALARIA PARASITE" at bounding box center [748, 459] width 324 height 35
type input "1500"
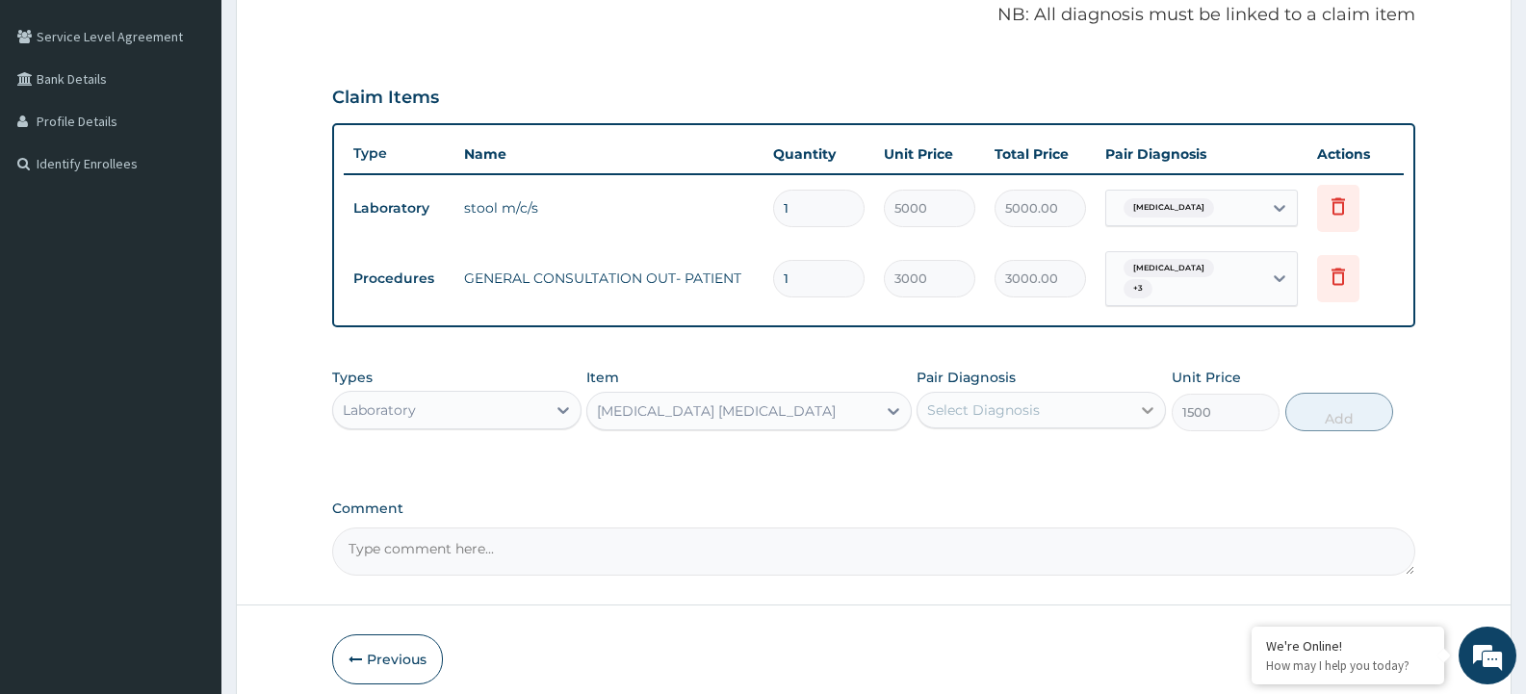
click at [1147, 407] on icon at bounding box center [1148, 410] width 12 height 7
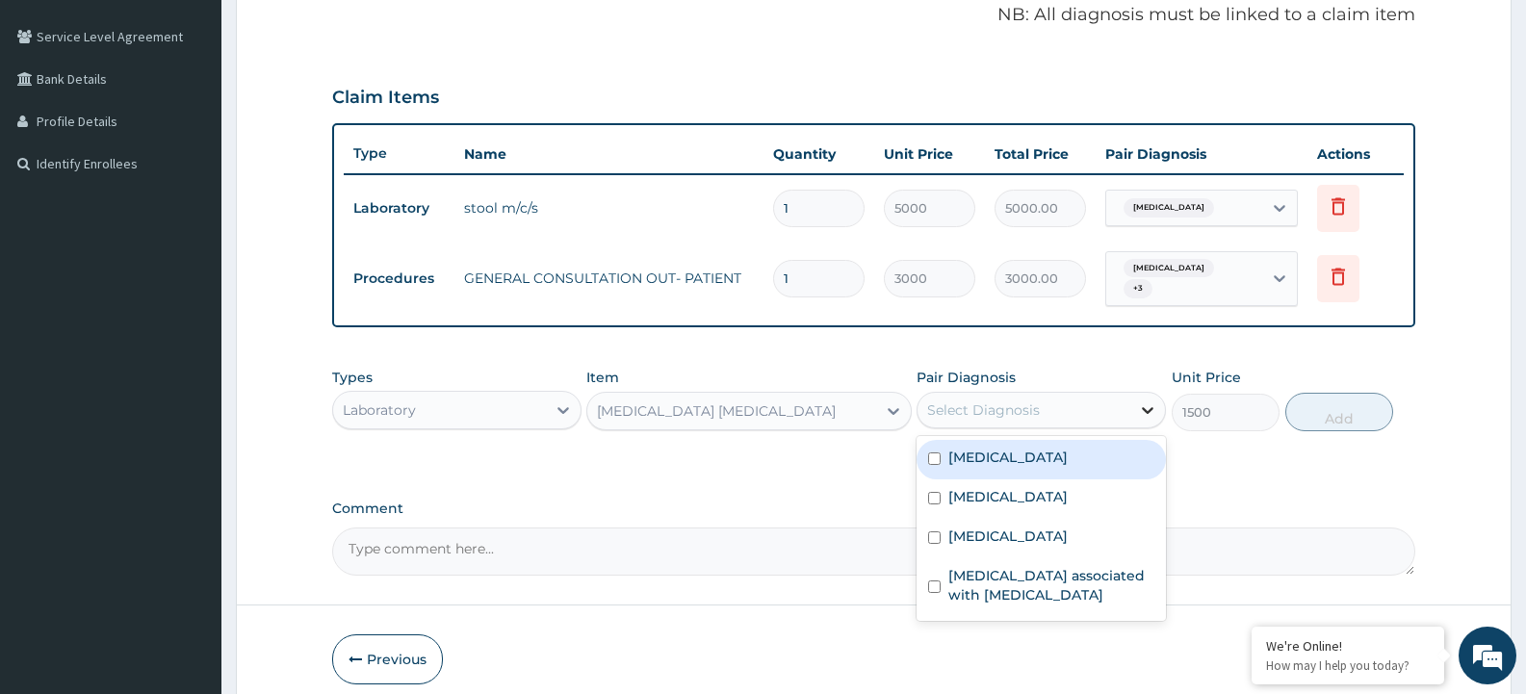
click at [1147, 407] on icon at bounding box center [1148, 410] width 12 height 7
click at [1146, 407] on icon at bounding box center [1148, 410] width 12 height 7
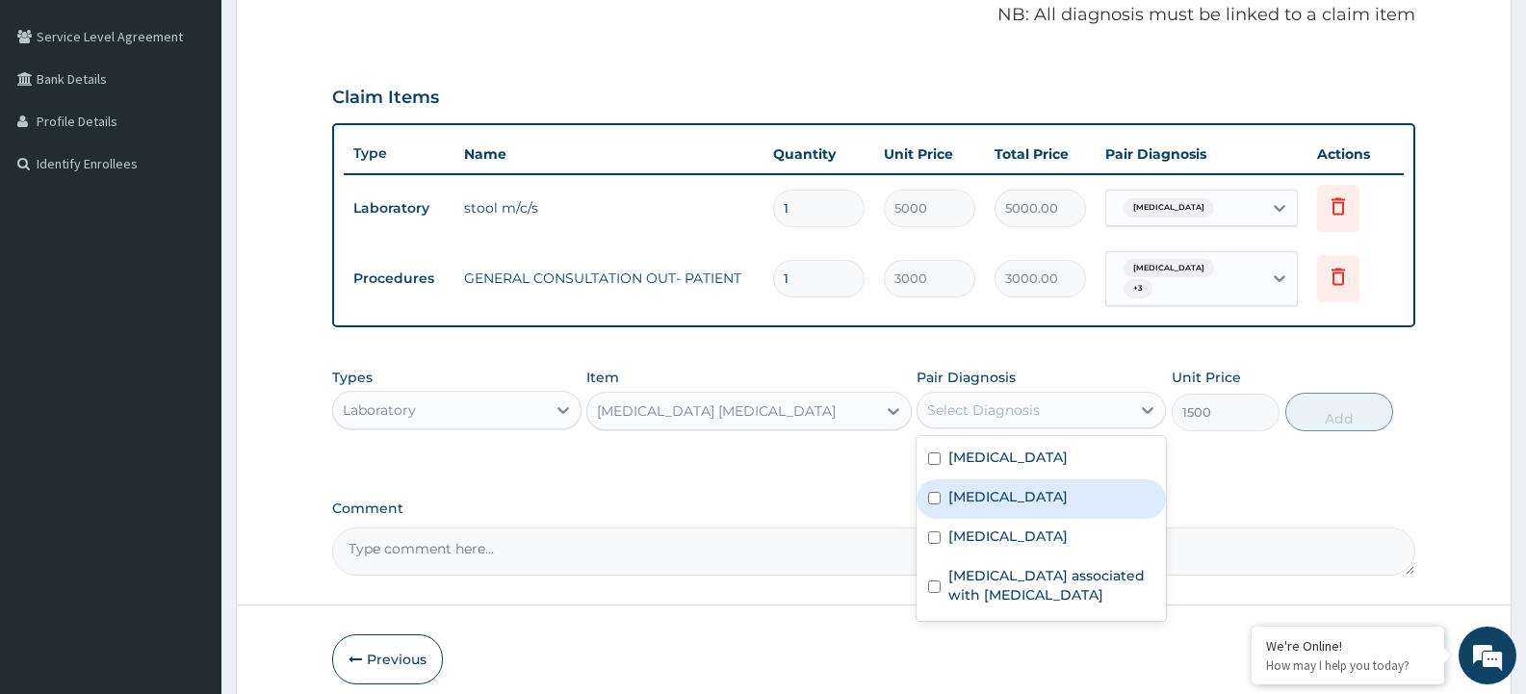
click at [934, 492] on input "checkbox" at bounding box center [934, 498] width 13 height 13
checkbox input "true"
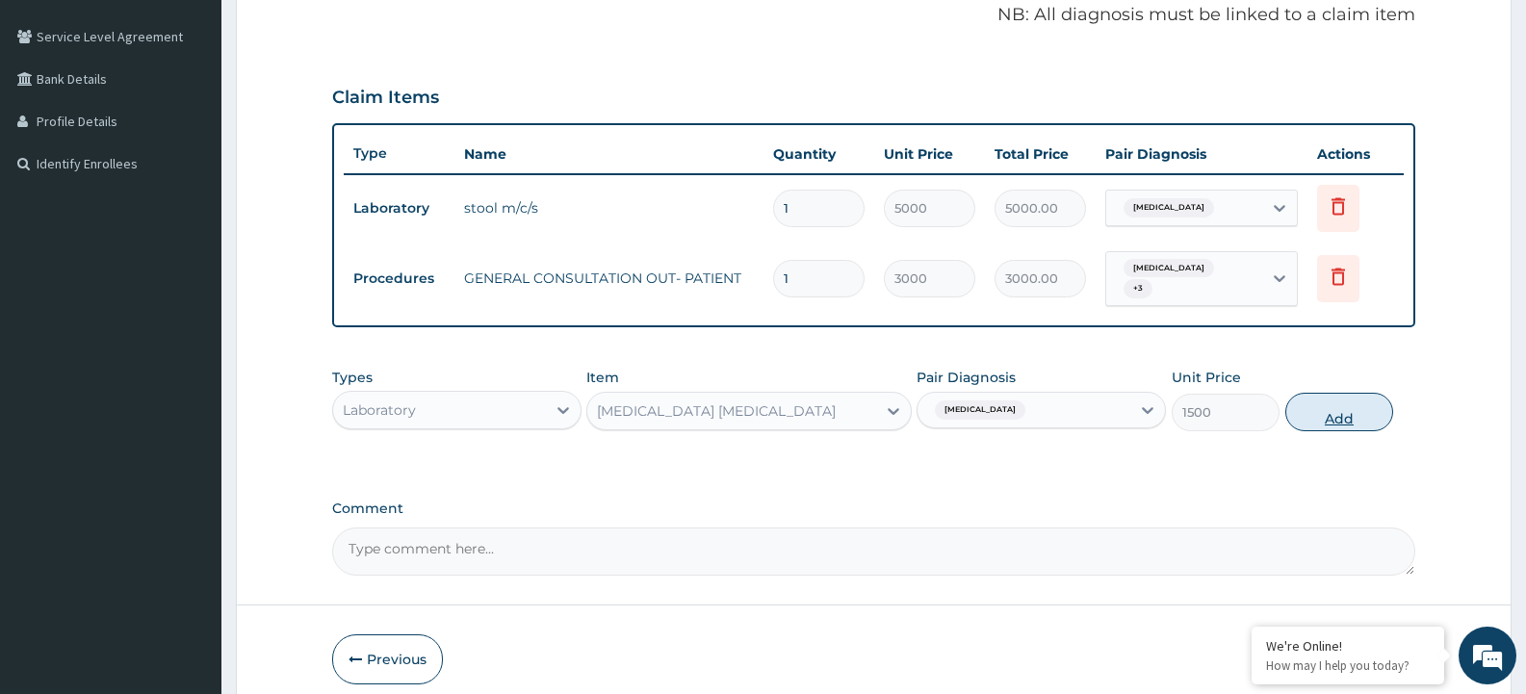
click at [1341, 409] on button "Add" at bounding box center [1339, 412] width 108 height 39
type input "0"
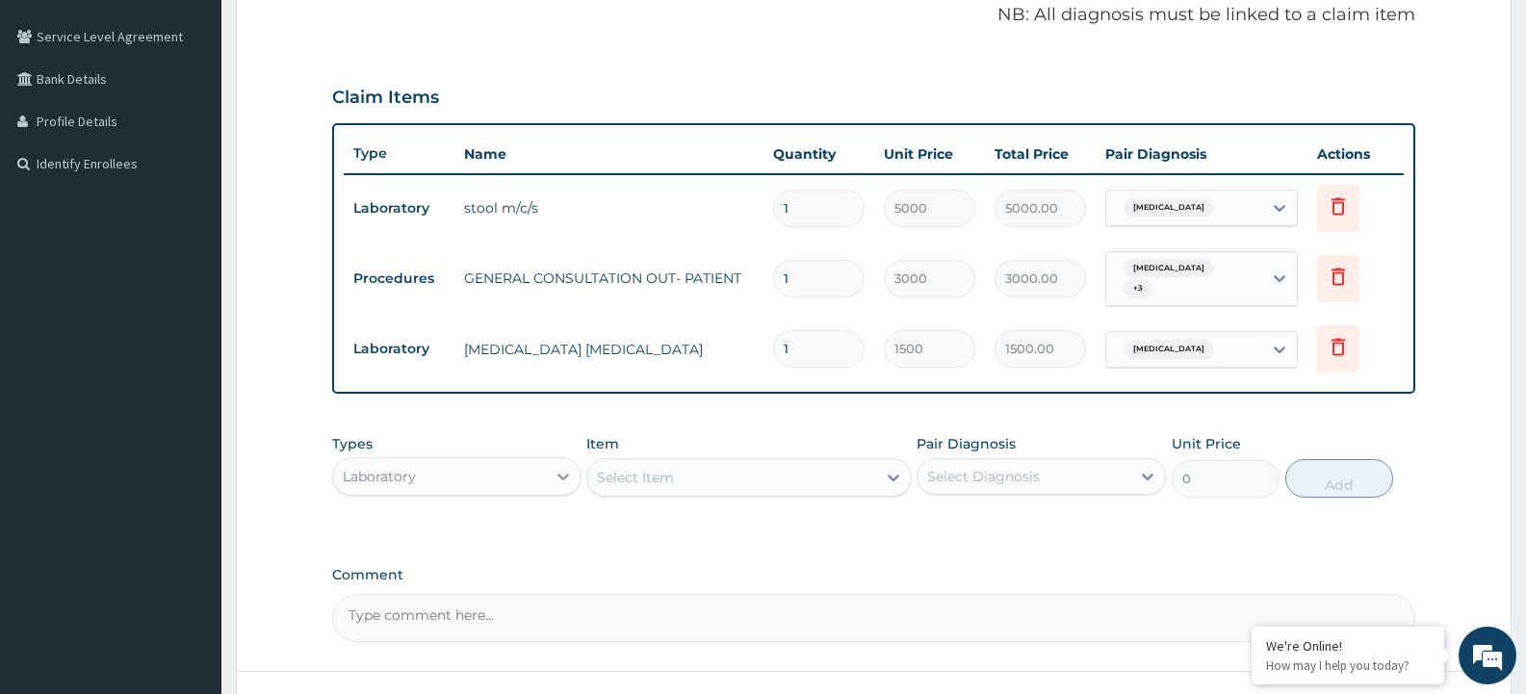
click at [574, 473] on div at bounding box center [563, 476] width 35 height 35
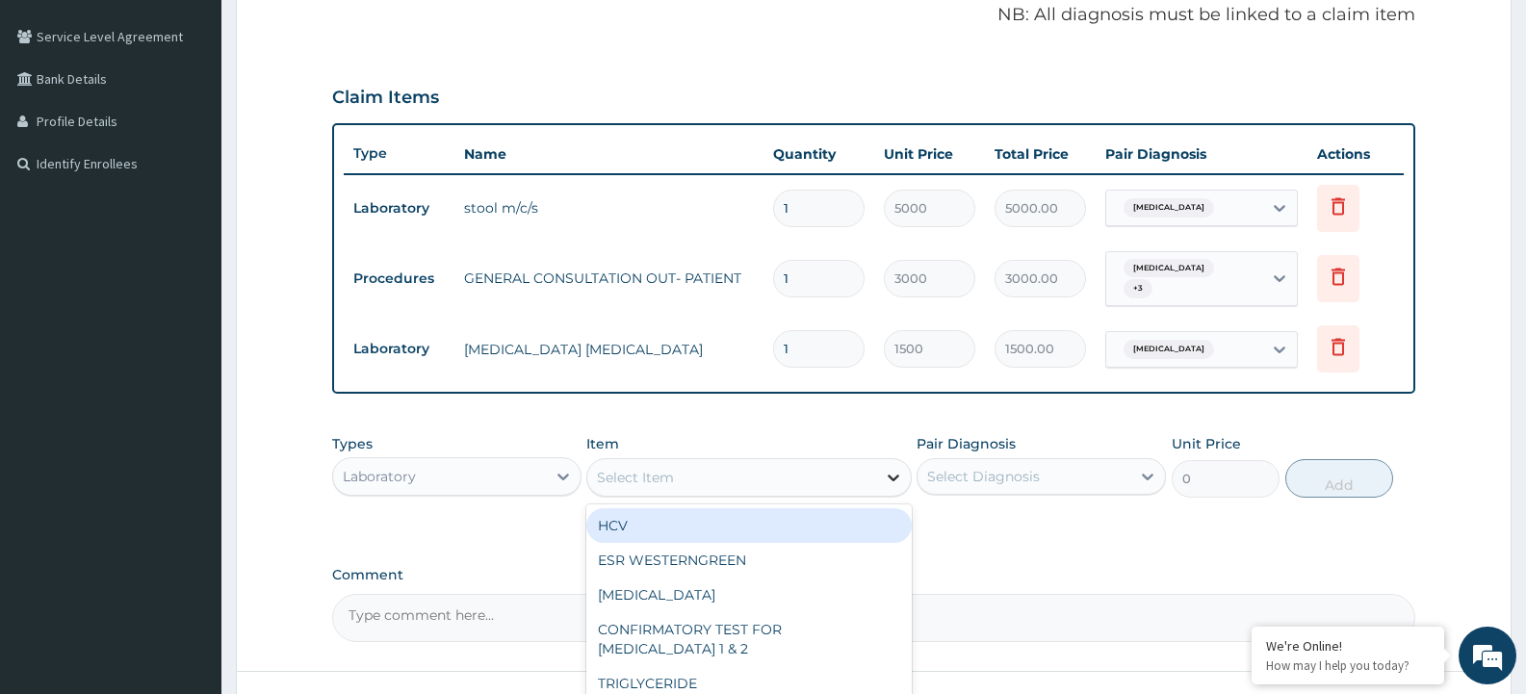
click at [894, 468] on icon at bounding box center [893, 477] width 19 height 19
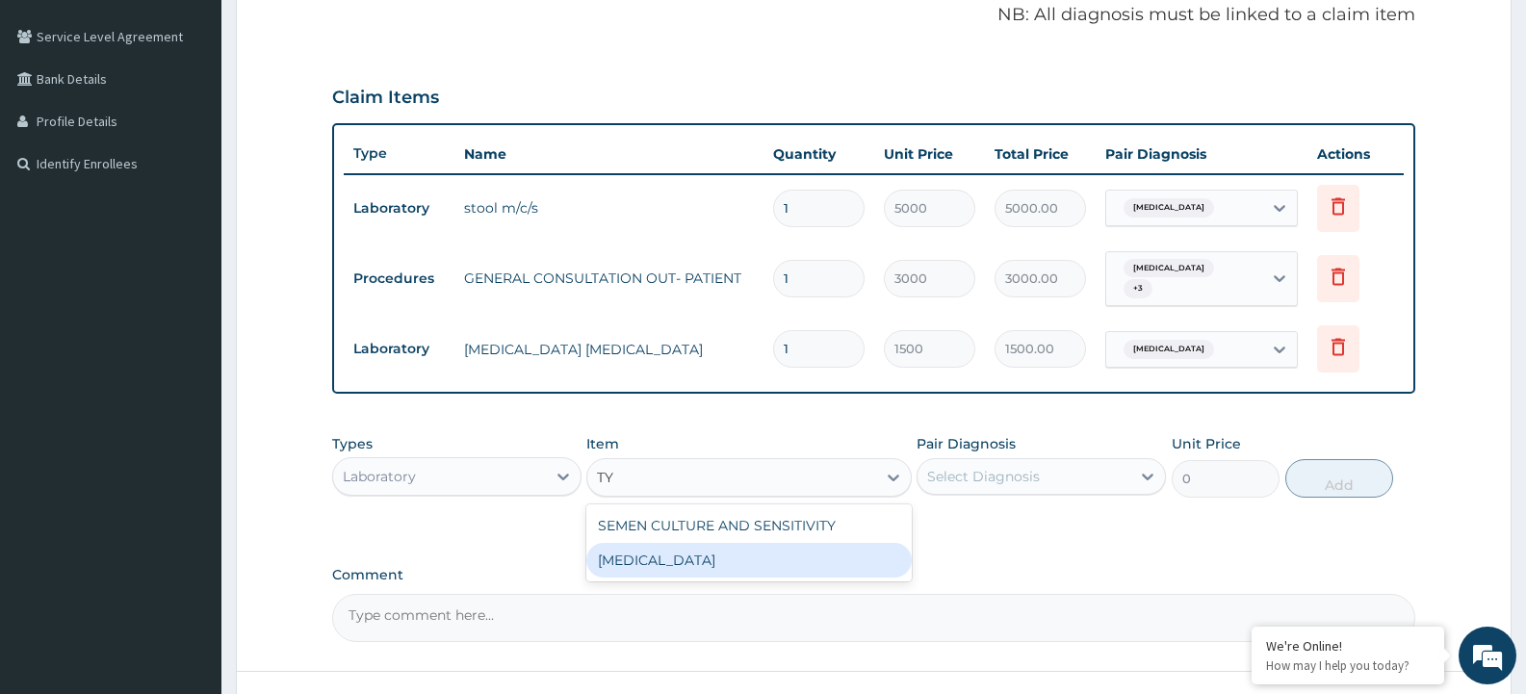
type input "T"
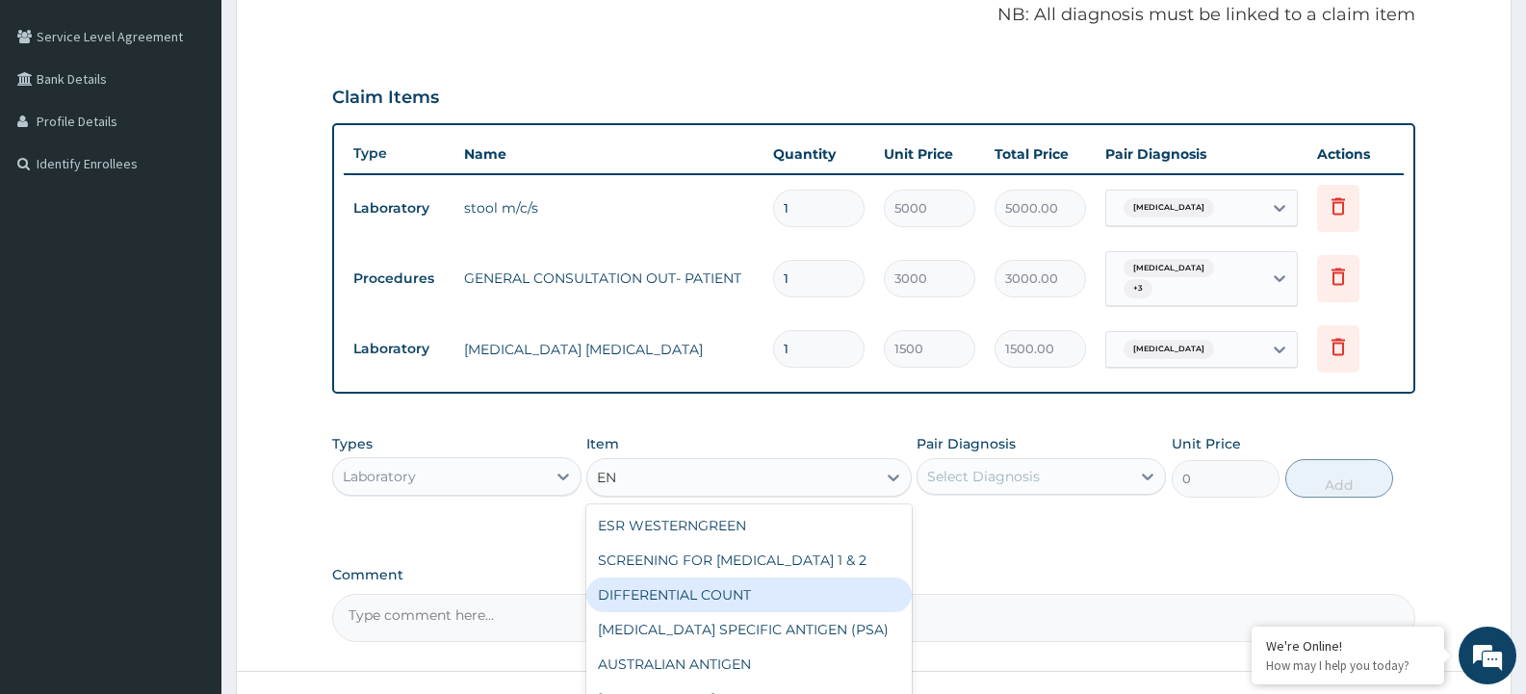
type input "E"
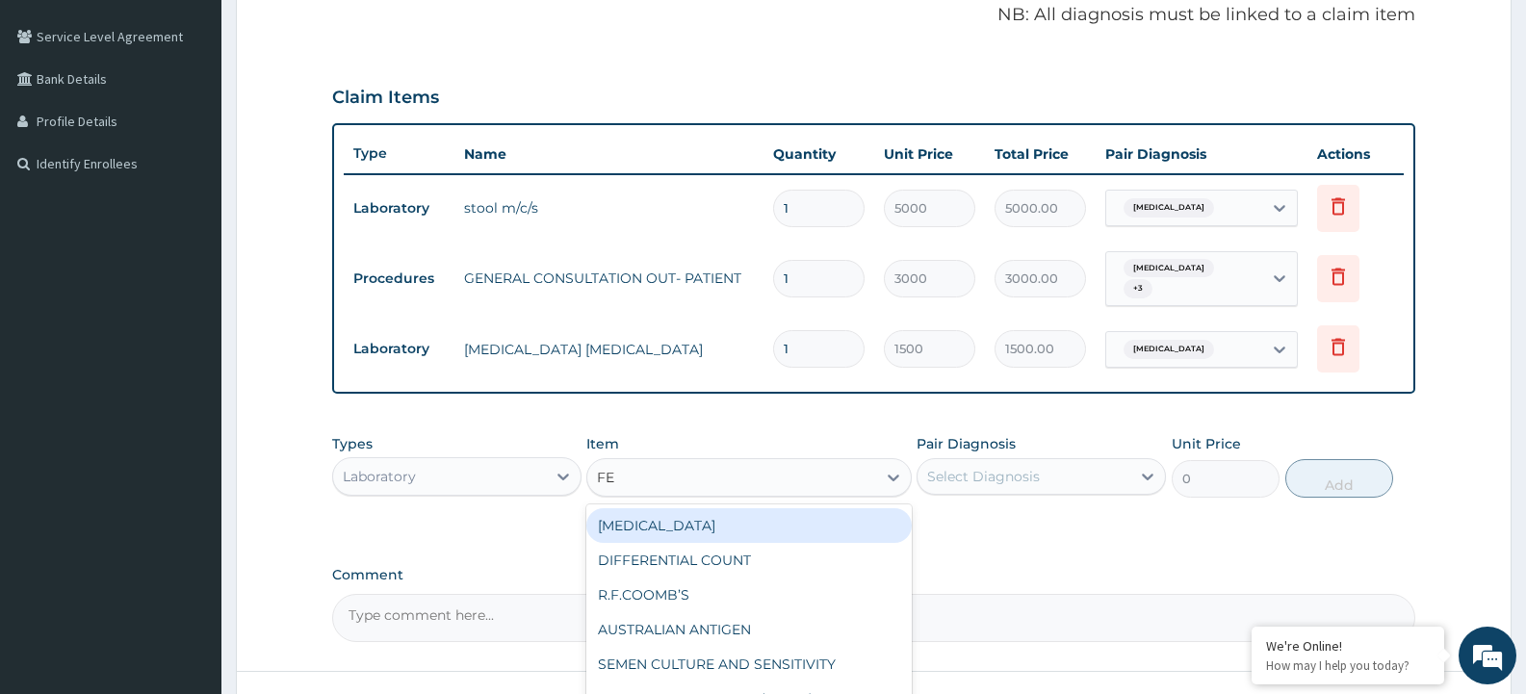
type input "F"
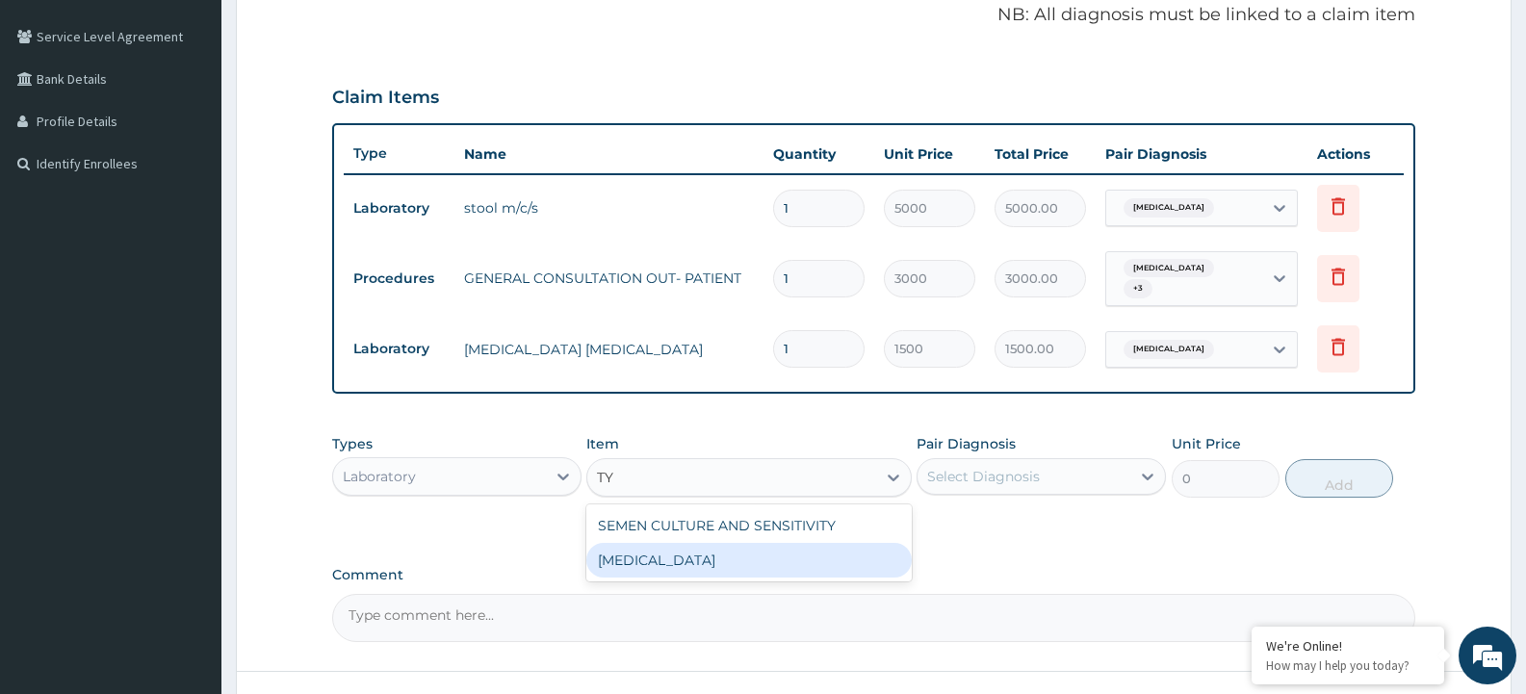
type input "T"
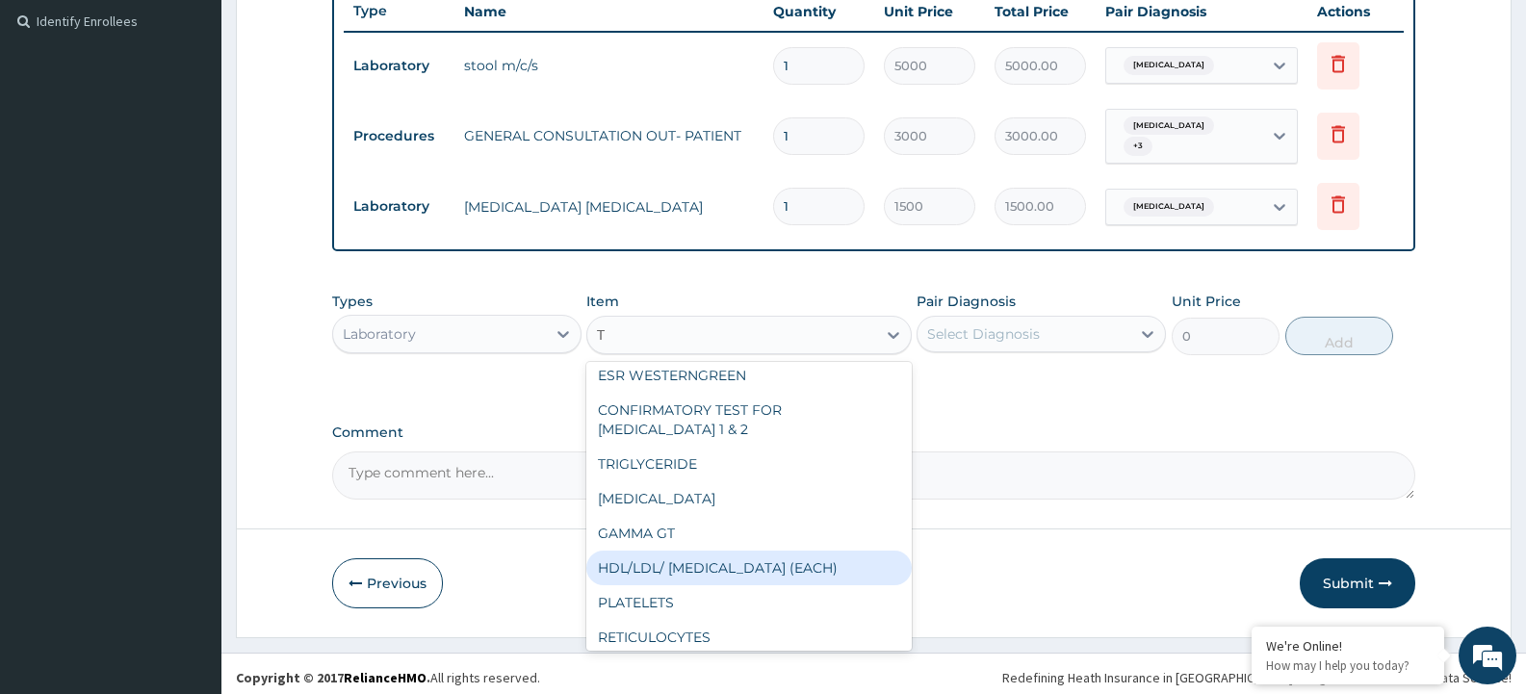
scroll to position [0, 0]
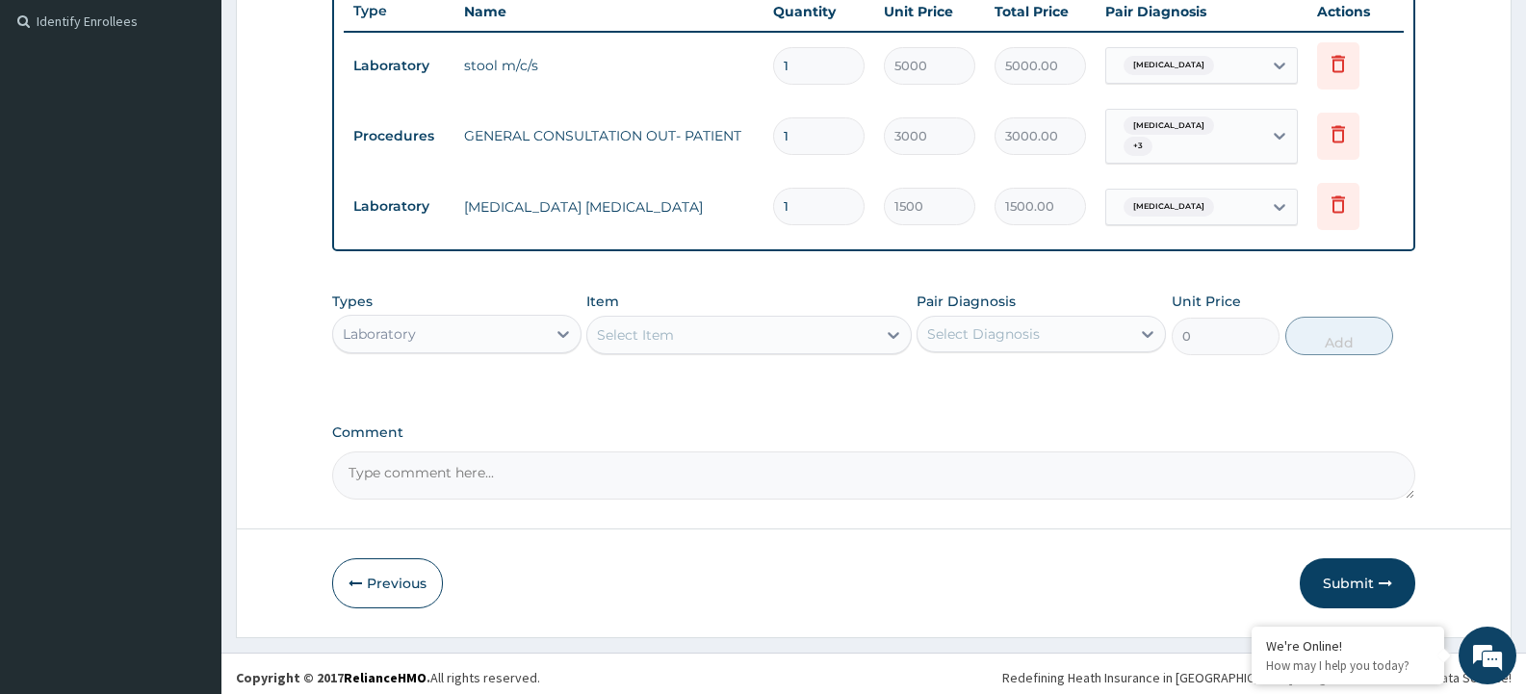
click at [779, 338] on div "Select Item" at bounding box center [731, 335] width 288 height 31
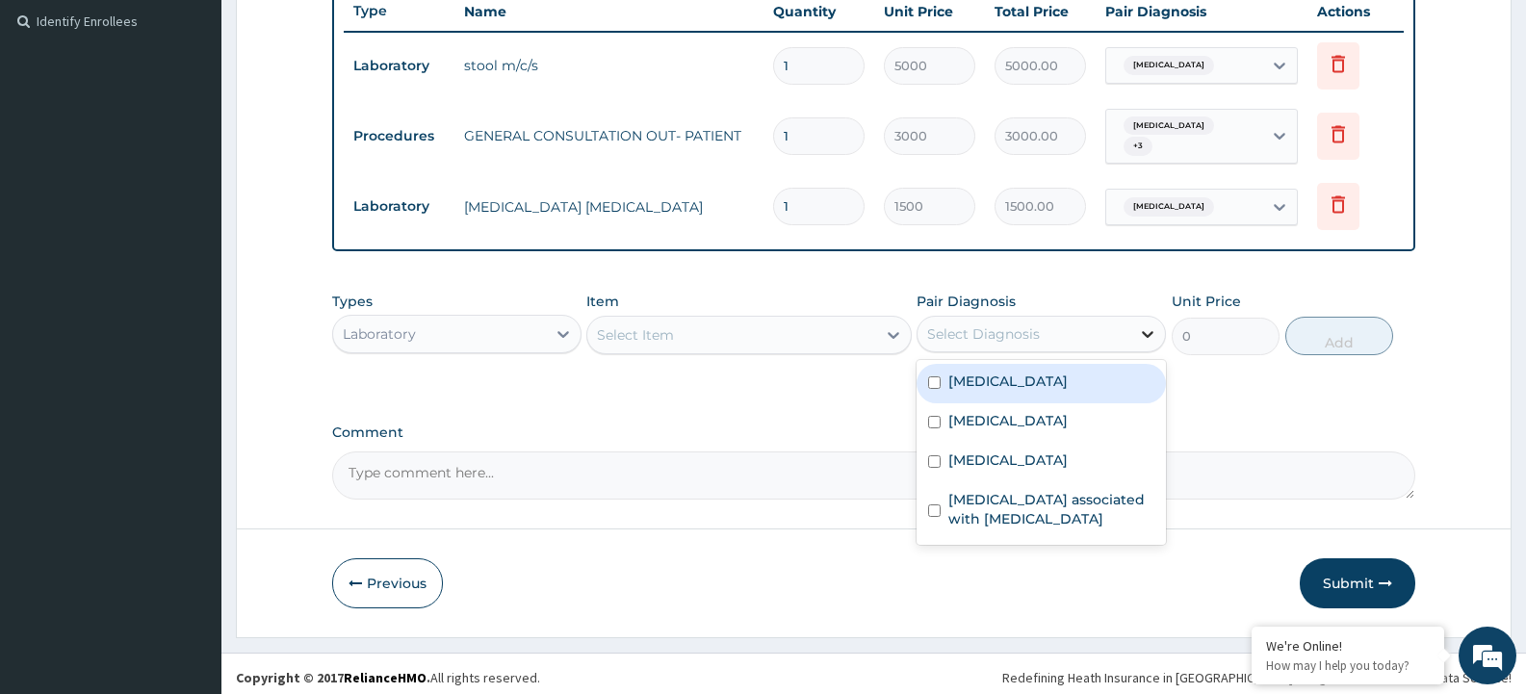
click at [1145, 331] on icon at bounding box center [1148, 334] width 12 height 7
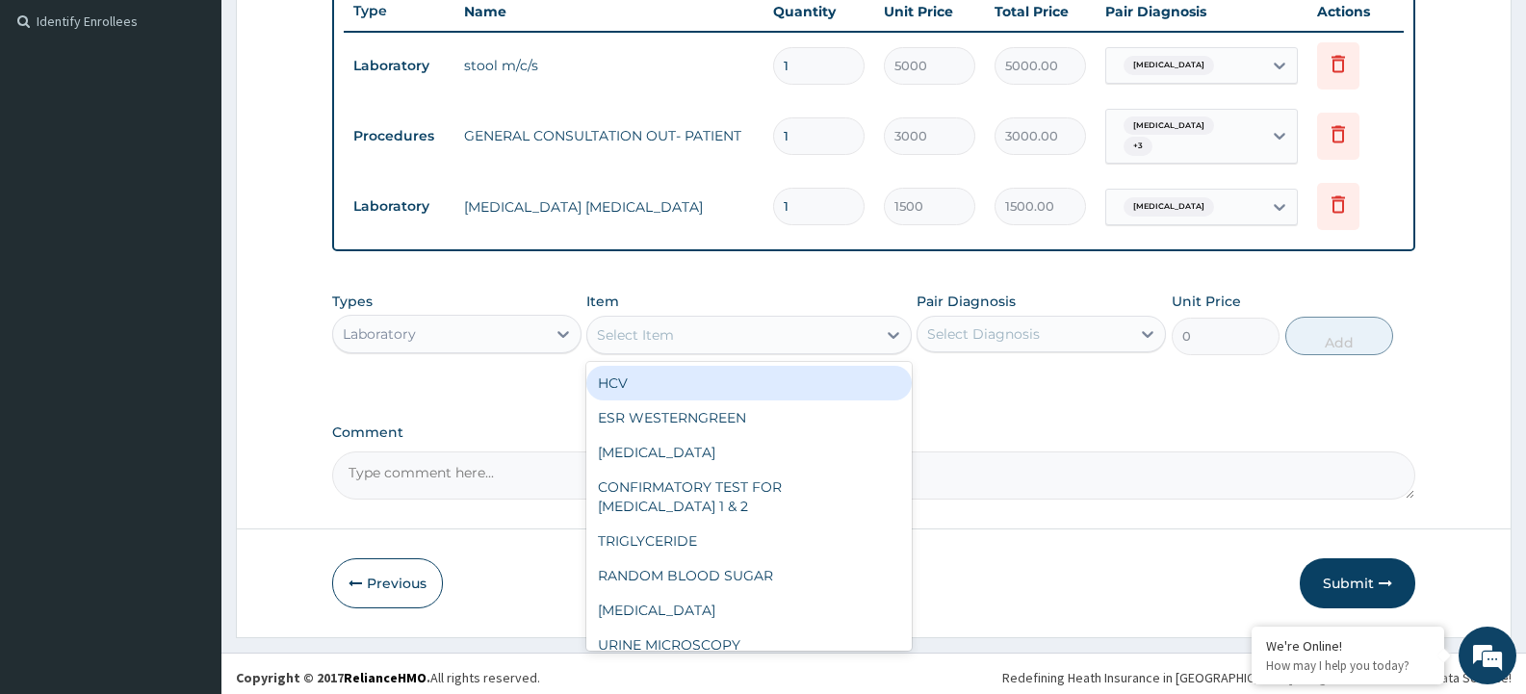
click at [738, 332] on div "Select Item" at bounding box center [731, 335] width 288 height 31
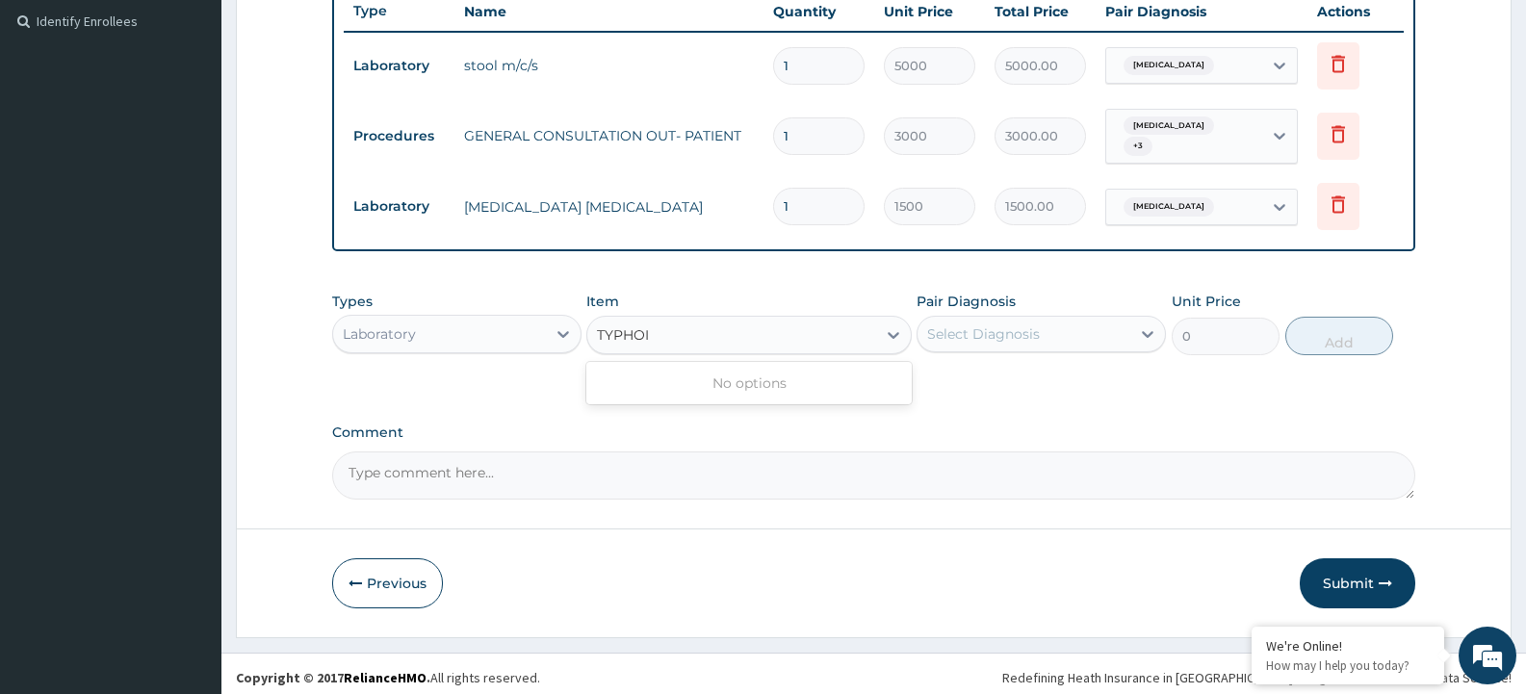
type input "TYPHOID"
click at [896, 325] on icon at bounding box center [893, 334] width 19 height 19
click at [895, 325] on icon at bounding box center [893, 334] width 19 height 19
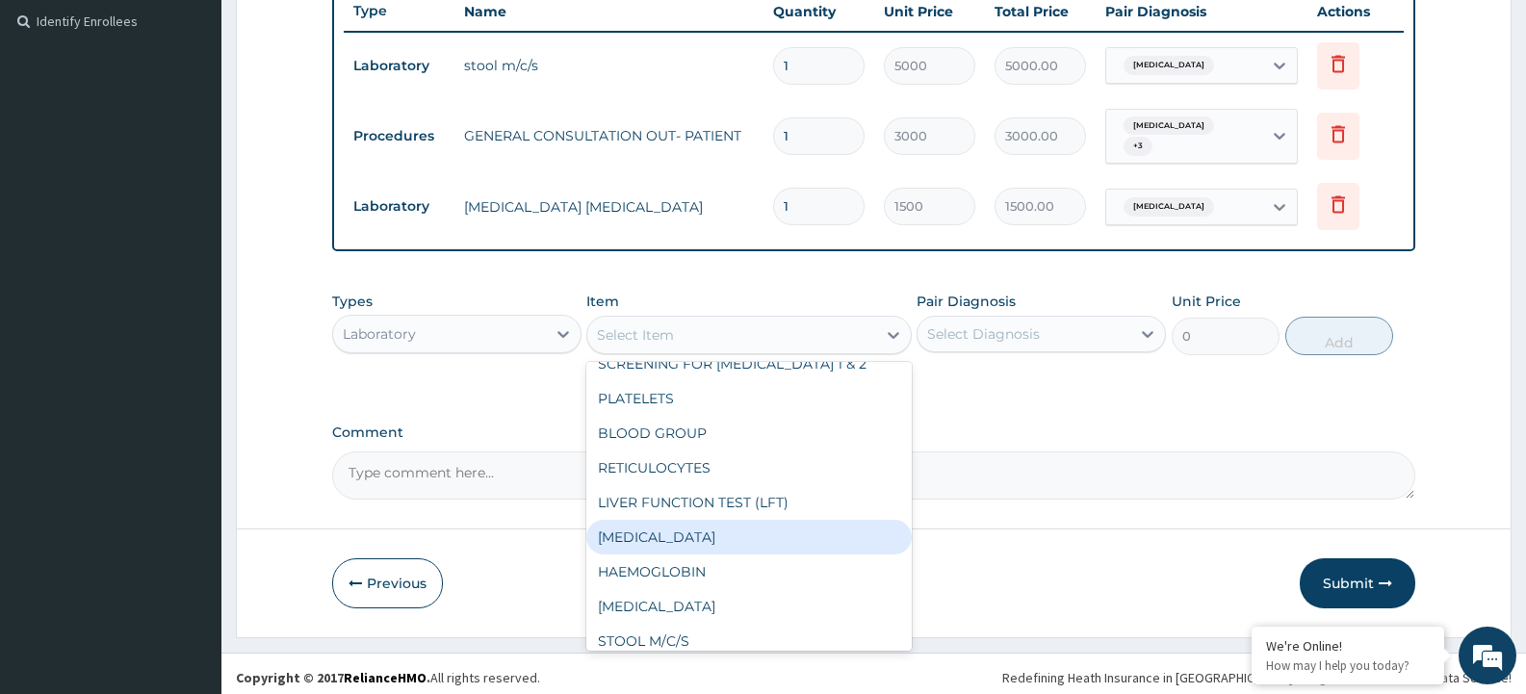
scroll to position [481, 0]
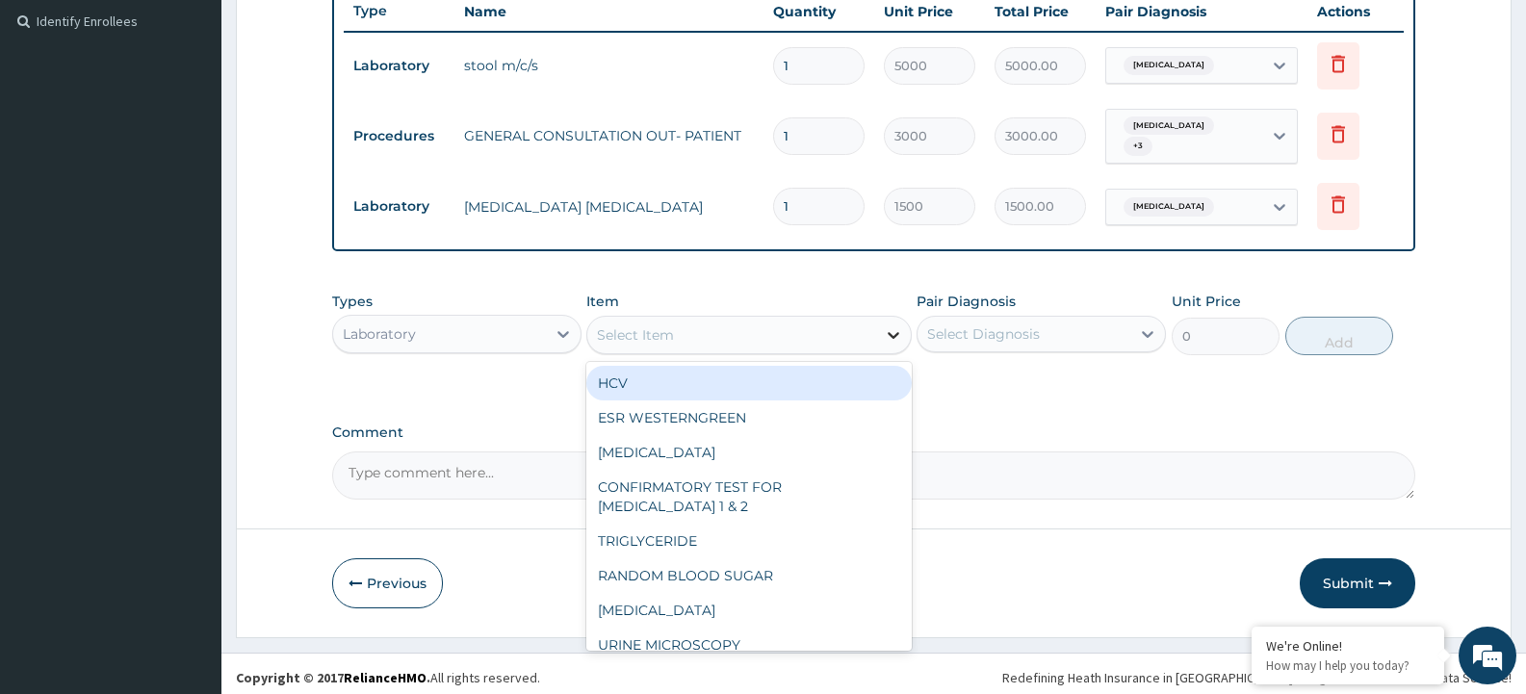
click at [892, 325] on icon at bounding box center [893, 334] width 19 height 19
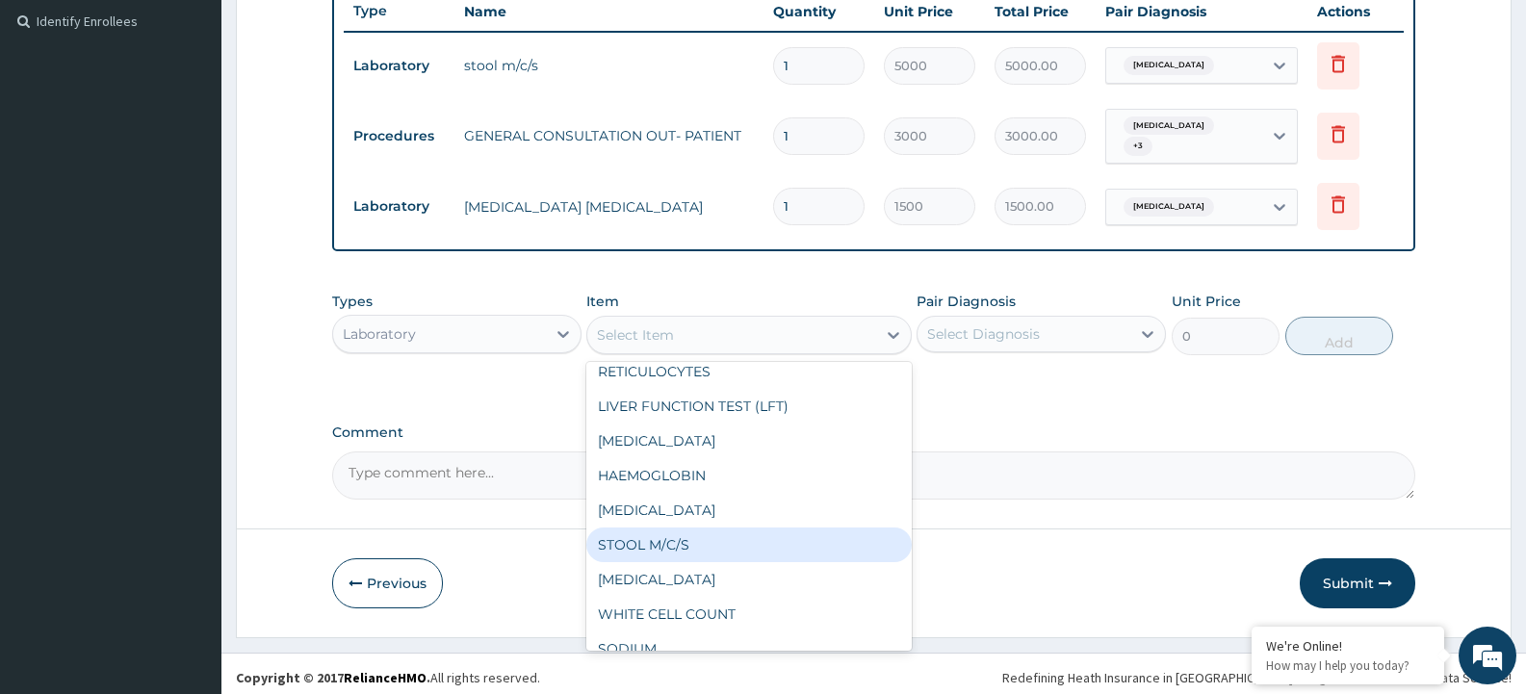
click at [799, 527] on div "STOOL M/C/S" at bounding box center [748, 544] width 324 height 35
type input "5000"
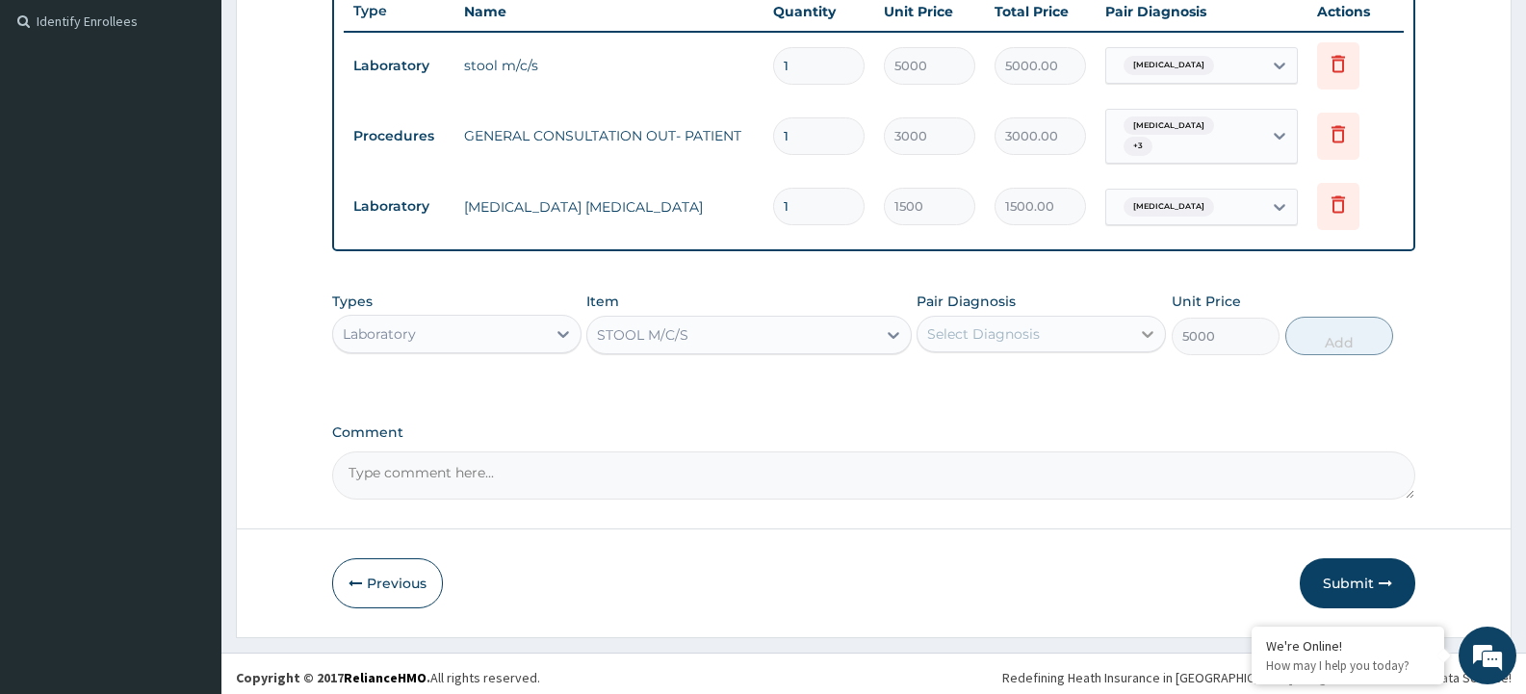
click at [1145, 330] on icon at bounding box center [1147, 333] width 19 height 19
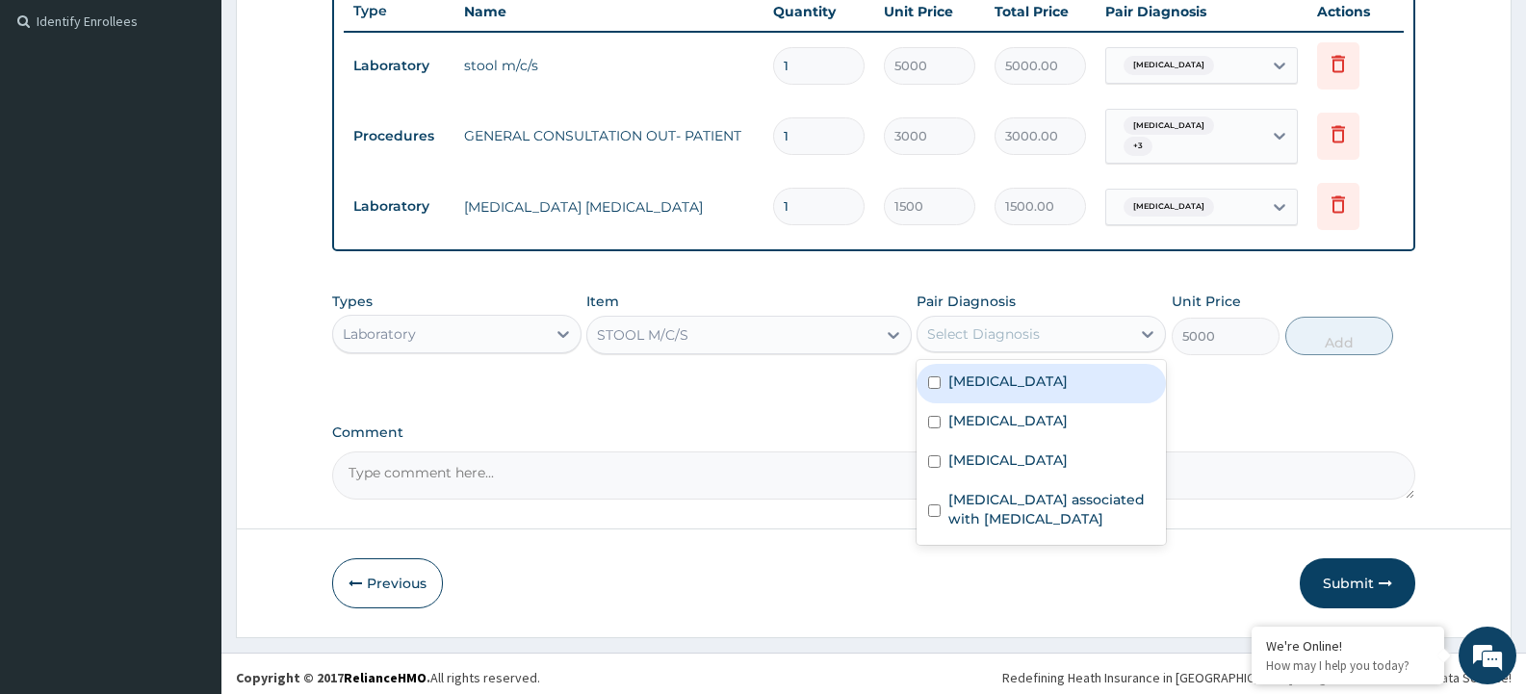
click at [931, 376] on input "checkbox" at bounding box center [934, 382] width 13 height 13
checkbox input "true"
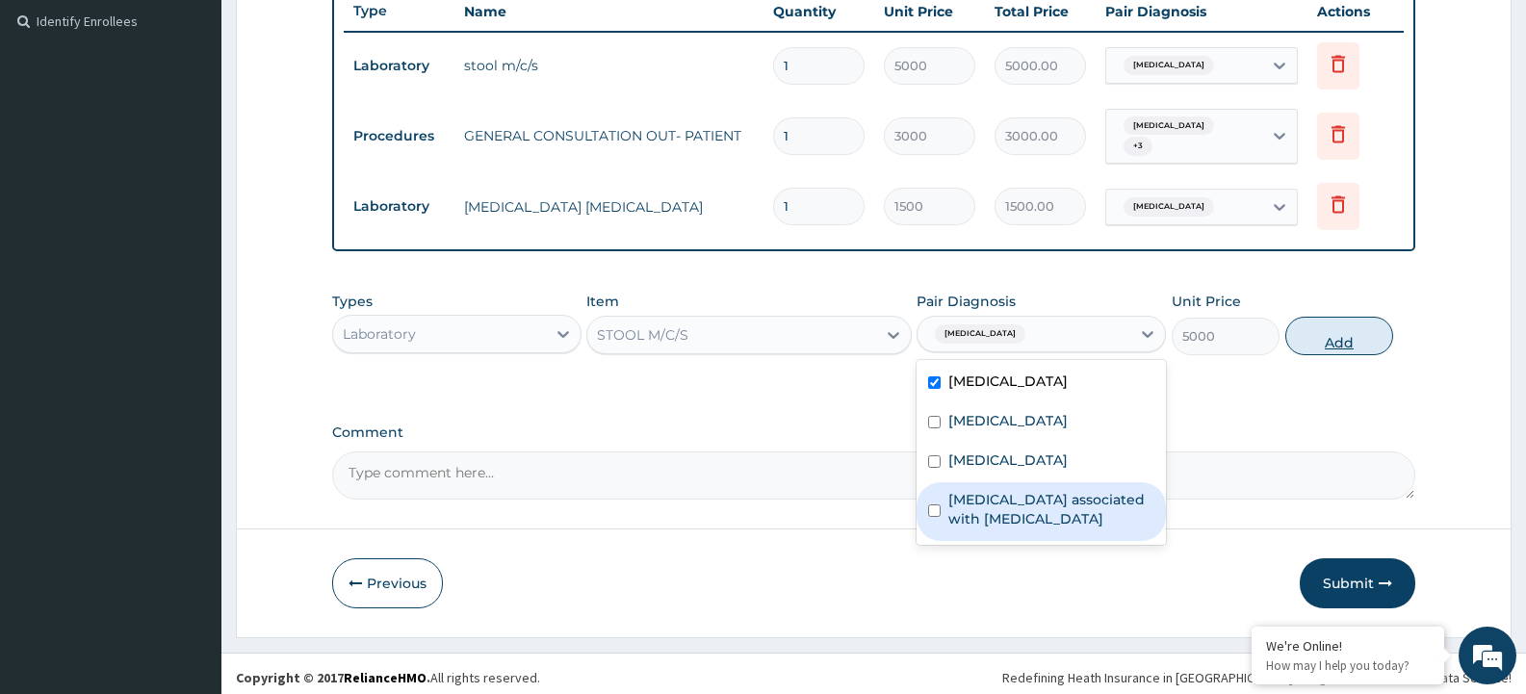
click at [1333, 325] on button "Add" at bounding box center [1339, 336] width 108 height 39
type input "0"
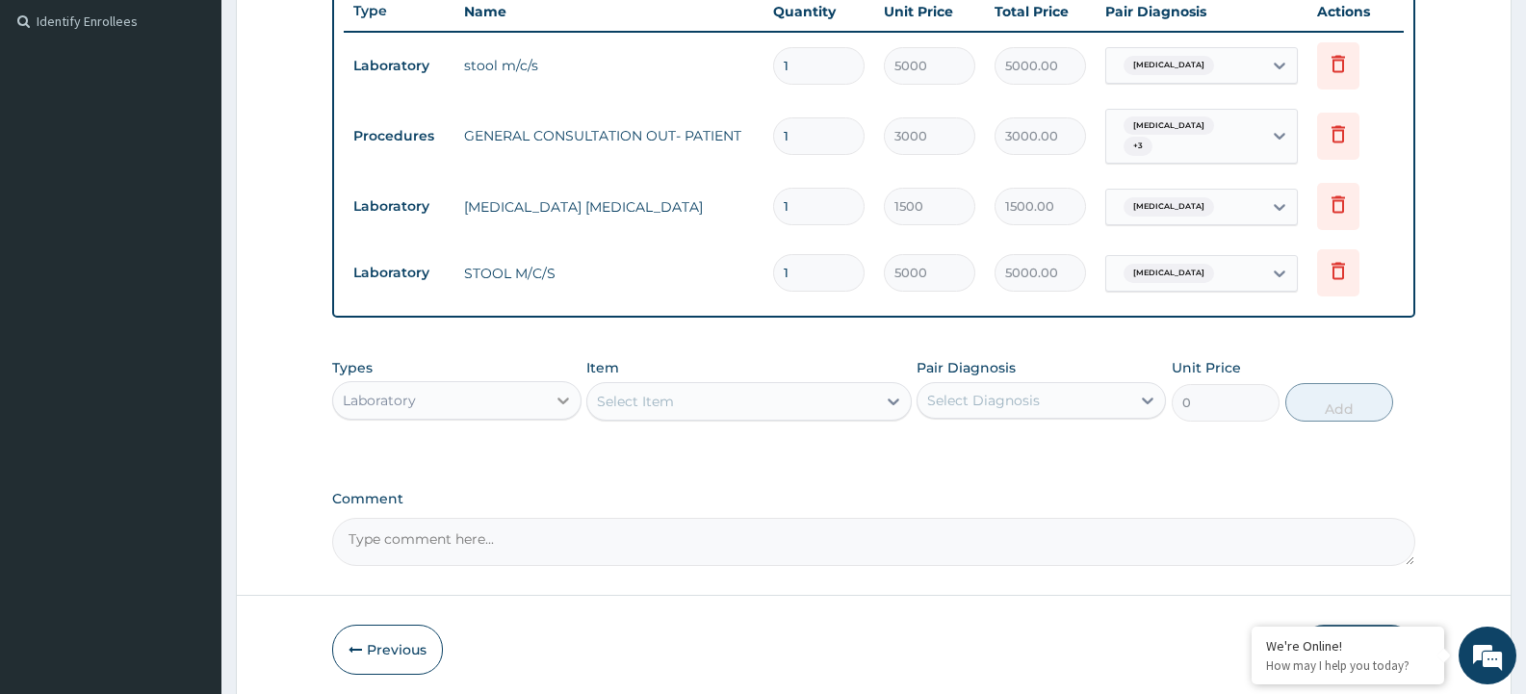
click at [564, 391] on icon at bounding box center [562, 400] width 19 height 19
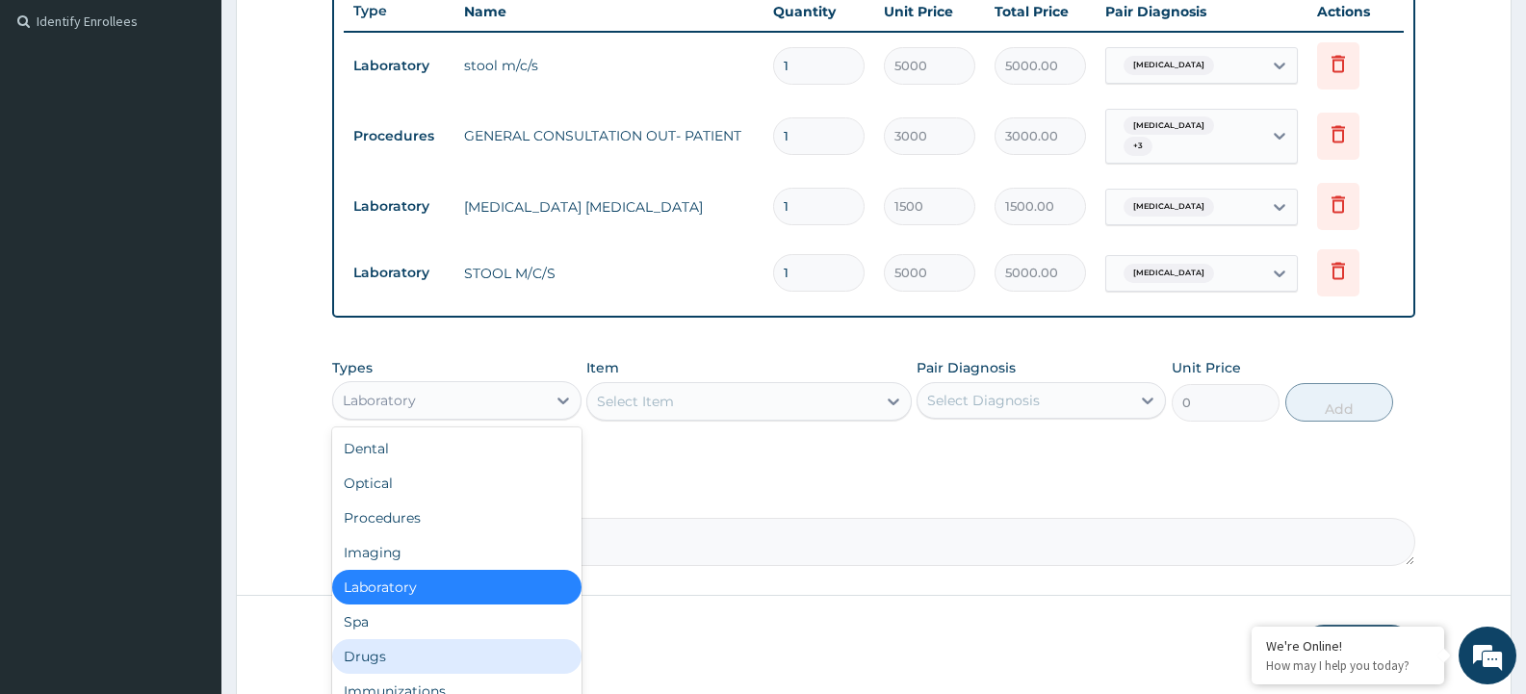
click at [444, 639] on div "Drugs" at bounding box center [456, 656] width 249 height 35
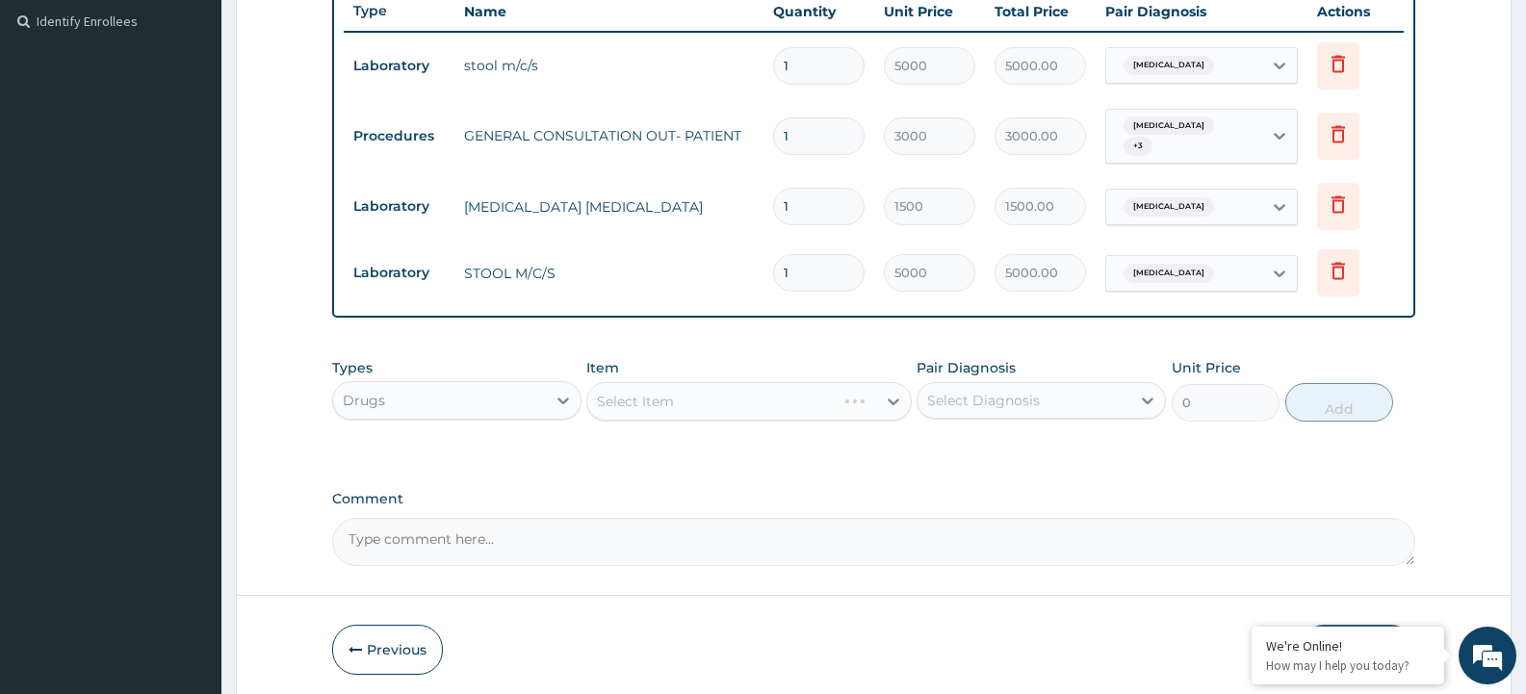
scroll to position [594, 0]
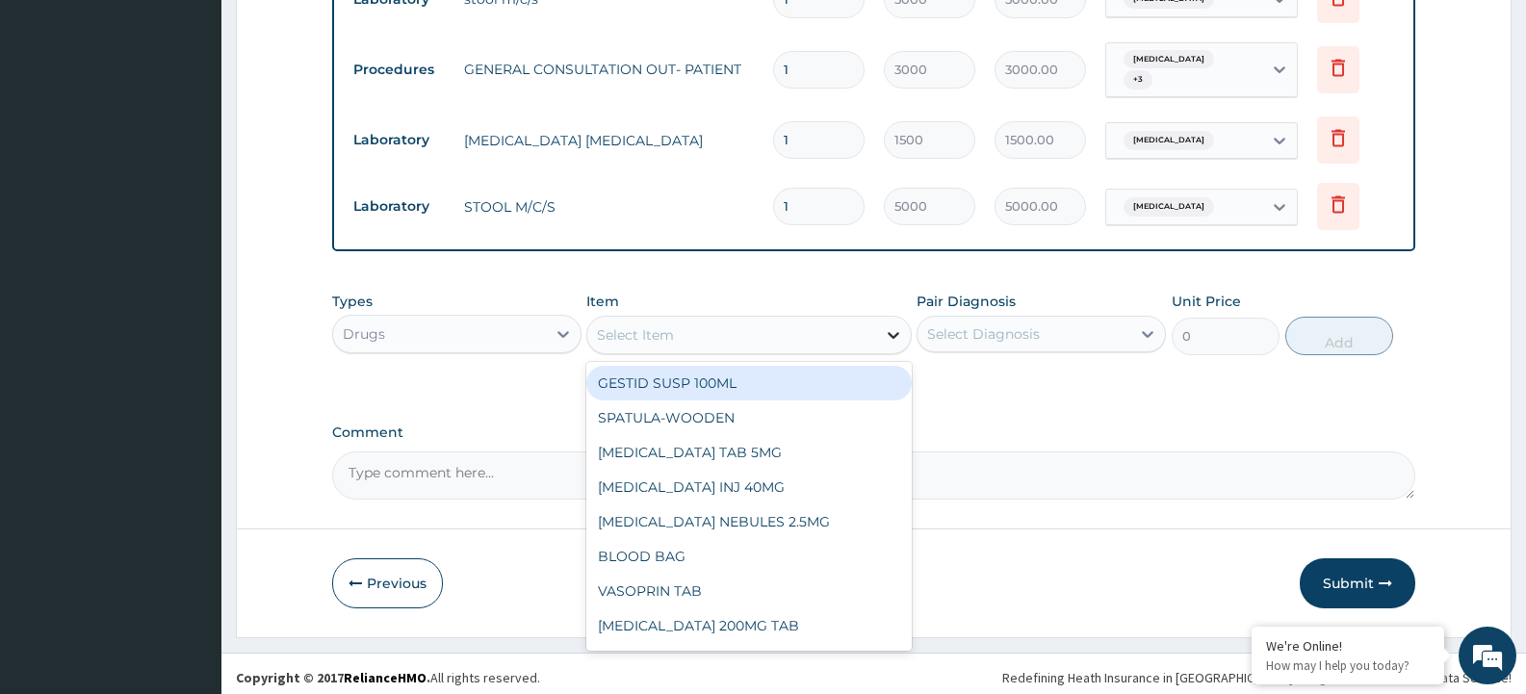
click at [887, 328] on icon at bounding box center [893, 334] width 19 height 19
click at [890, 325] on icon at bounding box center [893, 334] width 19 height 19
click at [891, 332] on icon at bounding box center [893, 335] width 12 height 7
type input "ARTE"
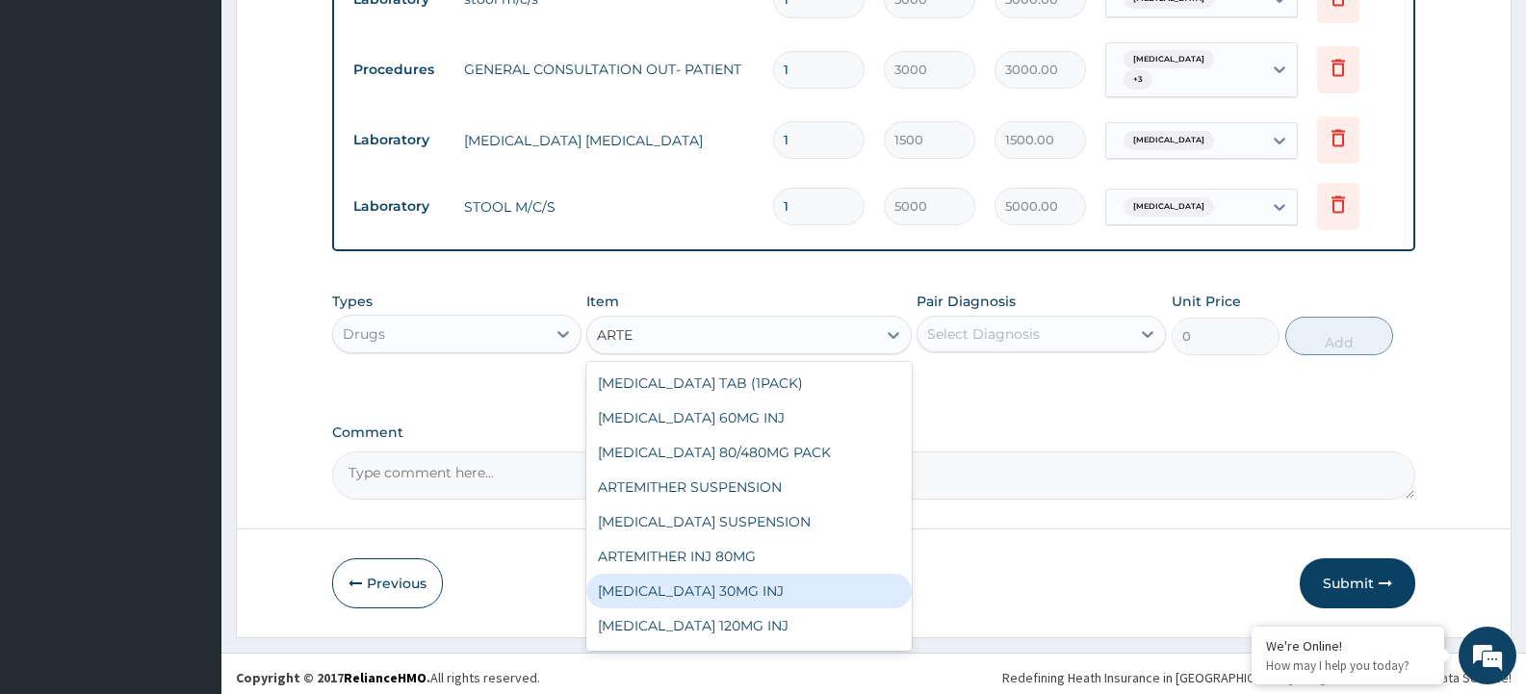
scroll to position [65, 0]
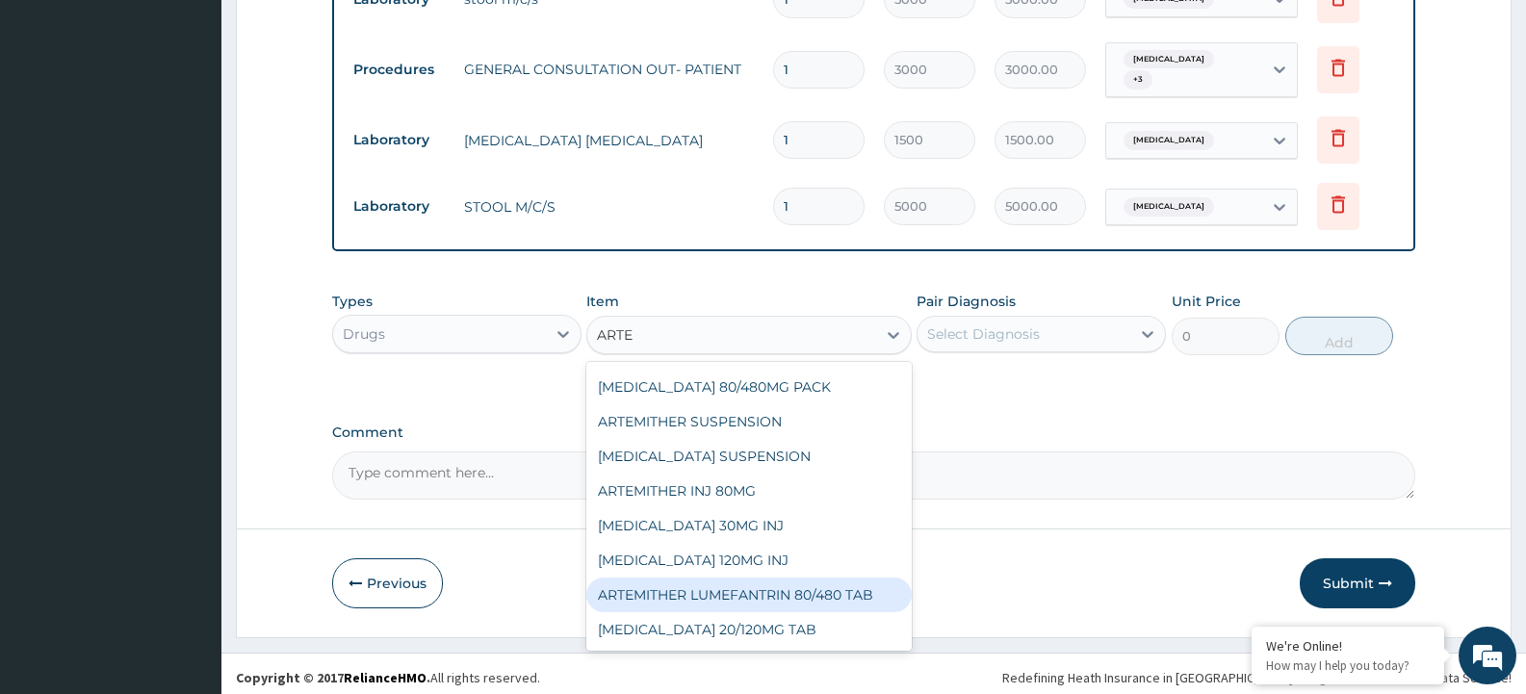
click at [805, 581] on div "ARTEMITHER LUMEFANTRIN 80/480 TAB" at bounding box center [748, 595] width 324 height 35
type input "3800"
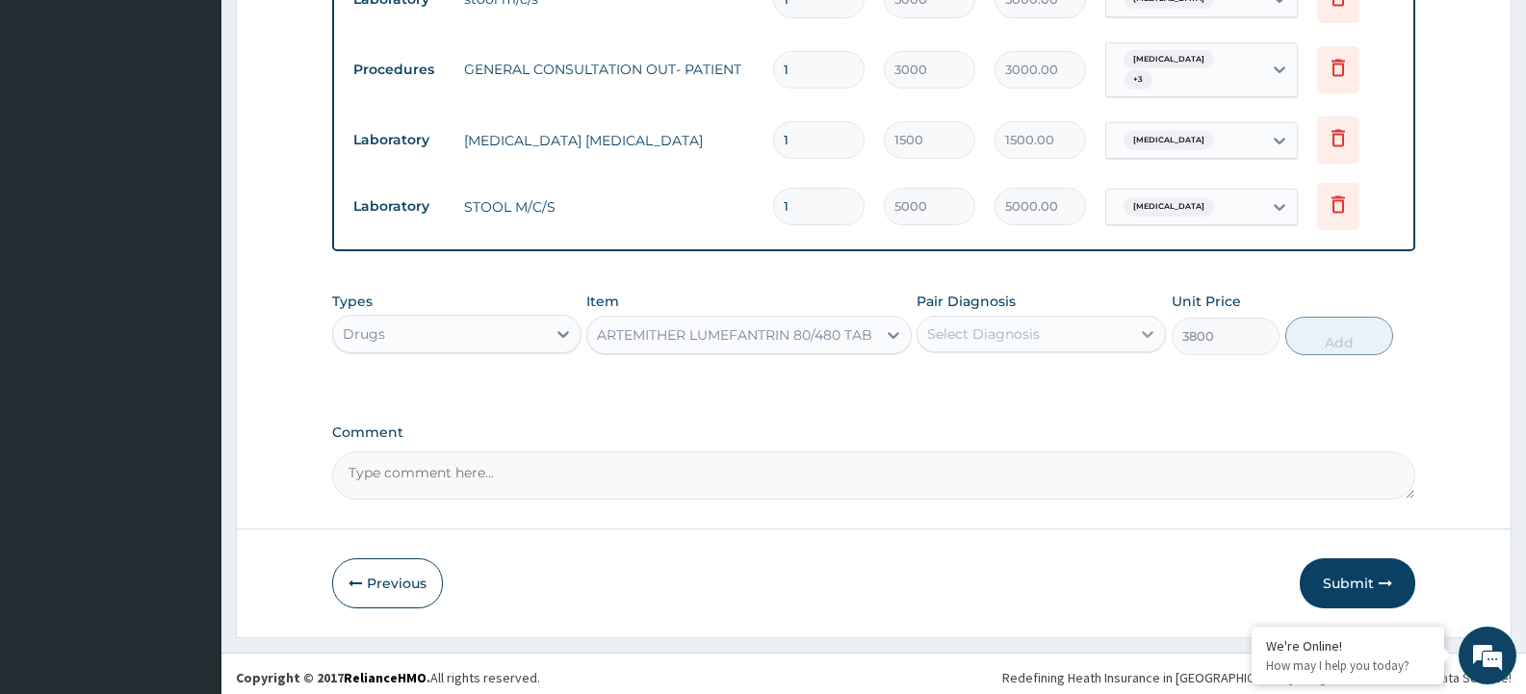
click at [1151, 333] on icon at bounding box center [1147, 333] width 19 height 19
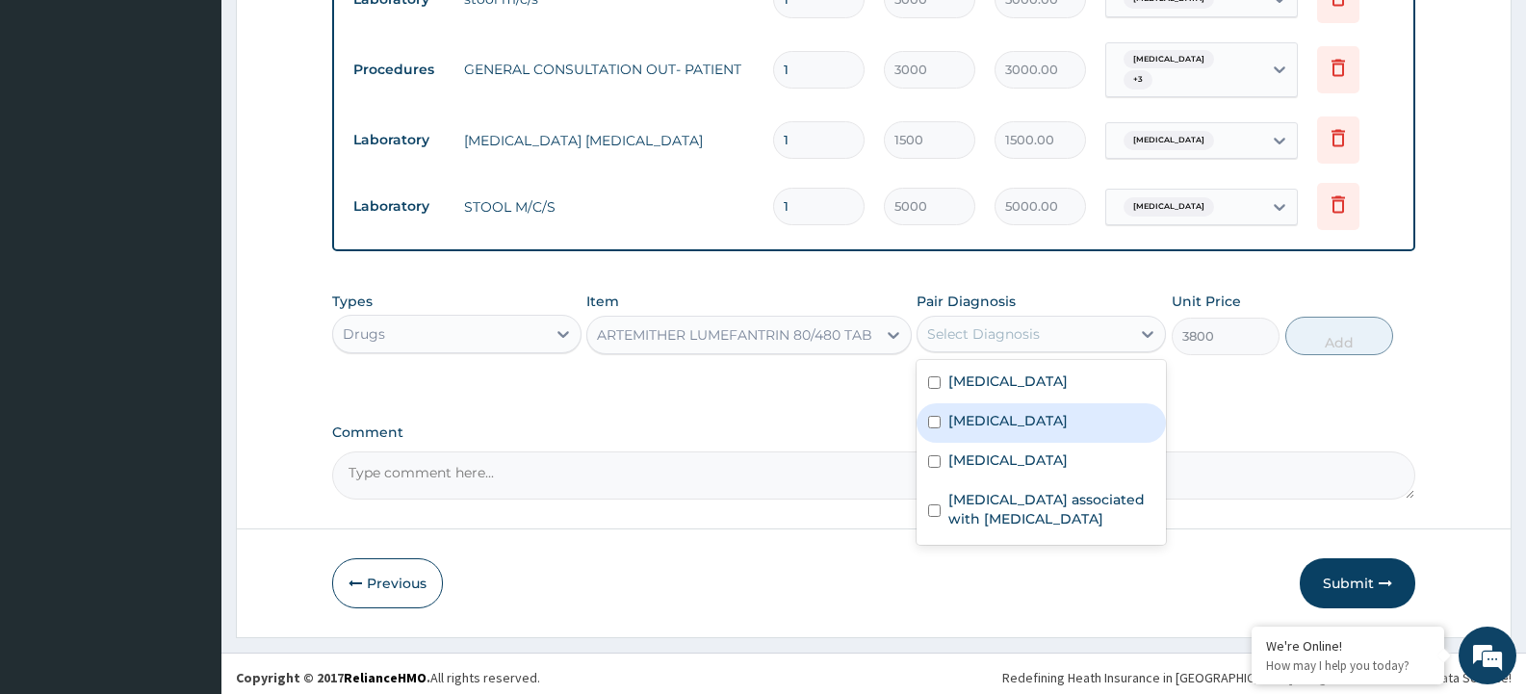
click at [932, 416] on input "checkbox" at bounding box center [934, 422] width 13 height 13
checkbox input "true"
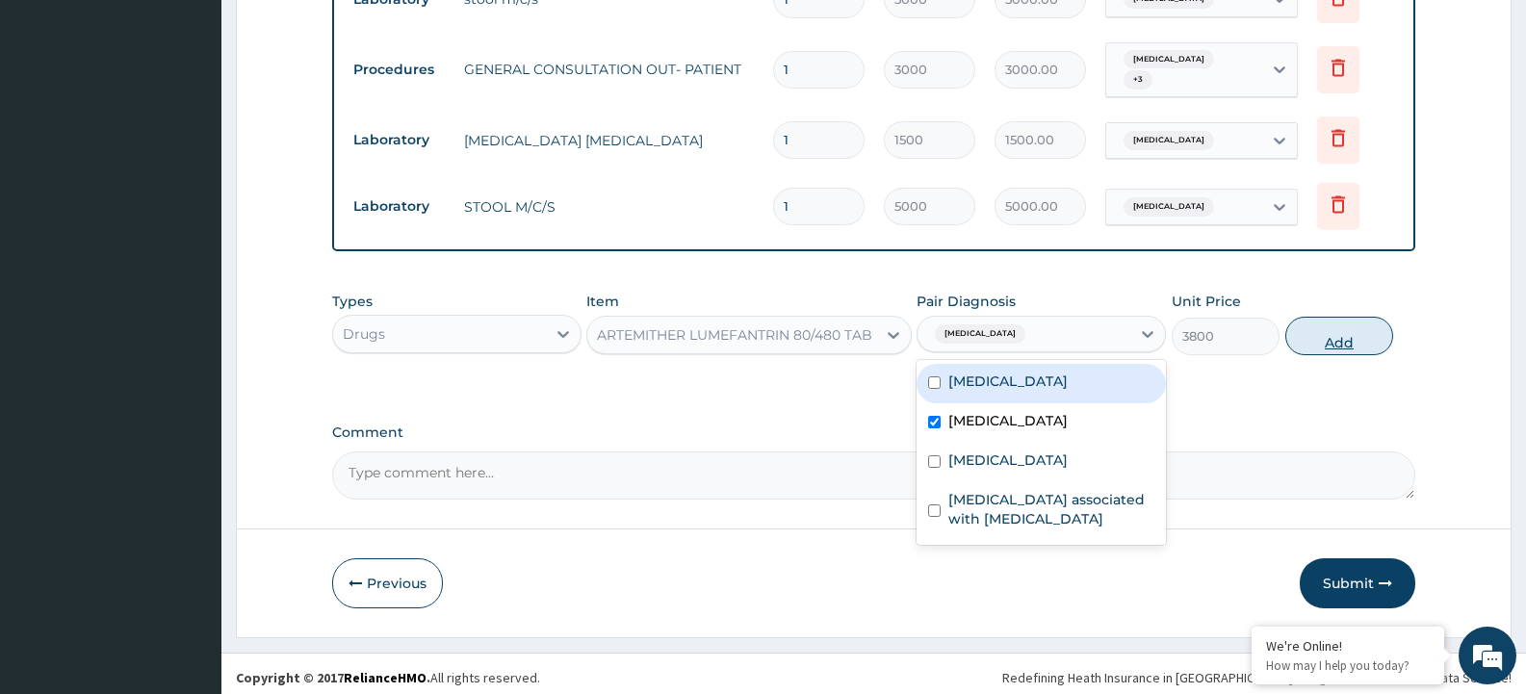
click at [1350, 326] on button "Add" at bounding box center [1339, 336] width 108 height 39
type input "0"
click at [1350, 326] on div "PA Code / Prescription Code PA/F3F955 Encounter Date 02-09-2025 Diagnosis Typho…" at bounding box center [873, 45] width 1083 height 910
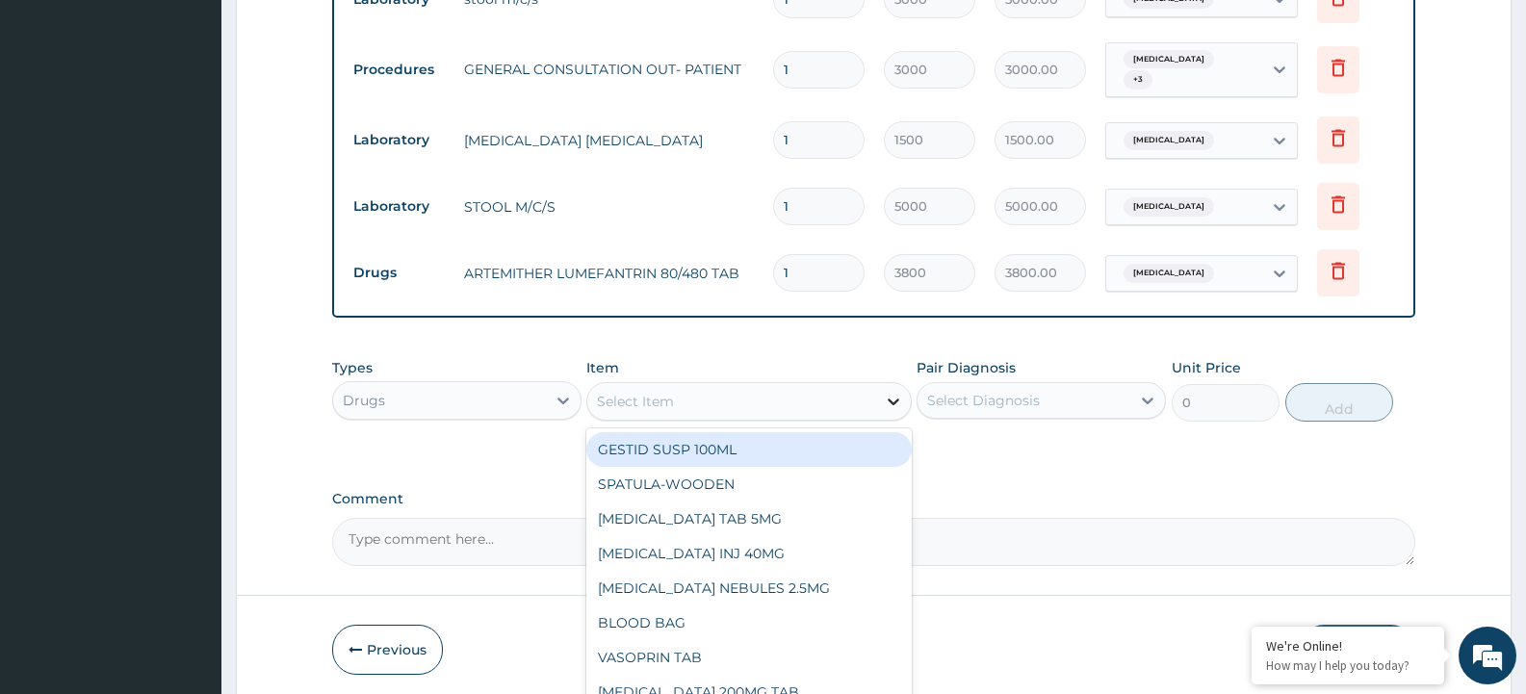
click at [898, 397] on icon at bounding box center [893, 401] width 19 height 19
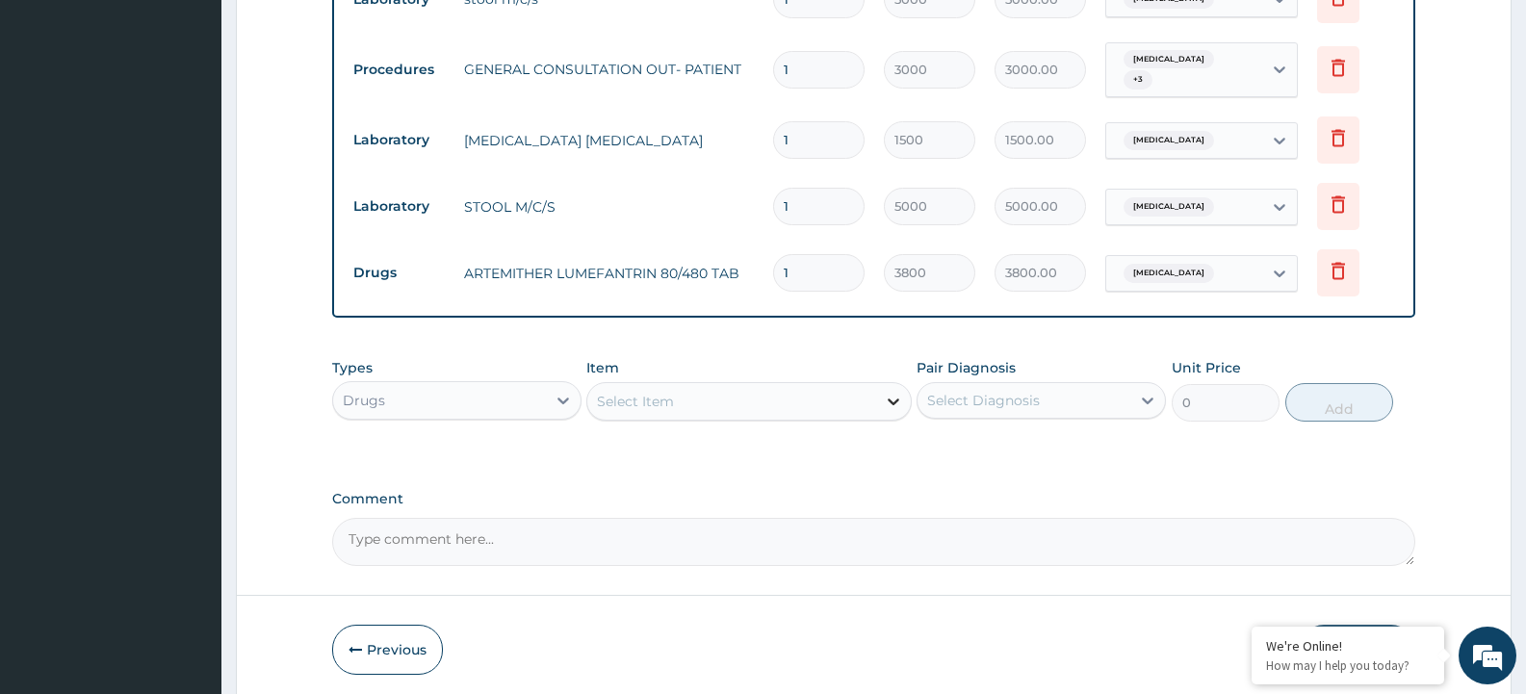
click at [890, 392] on icon at bounding box center [893, 401] width 19 height 19
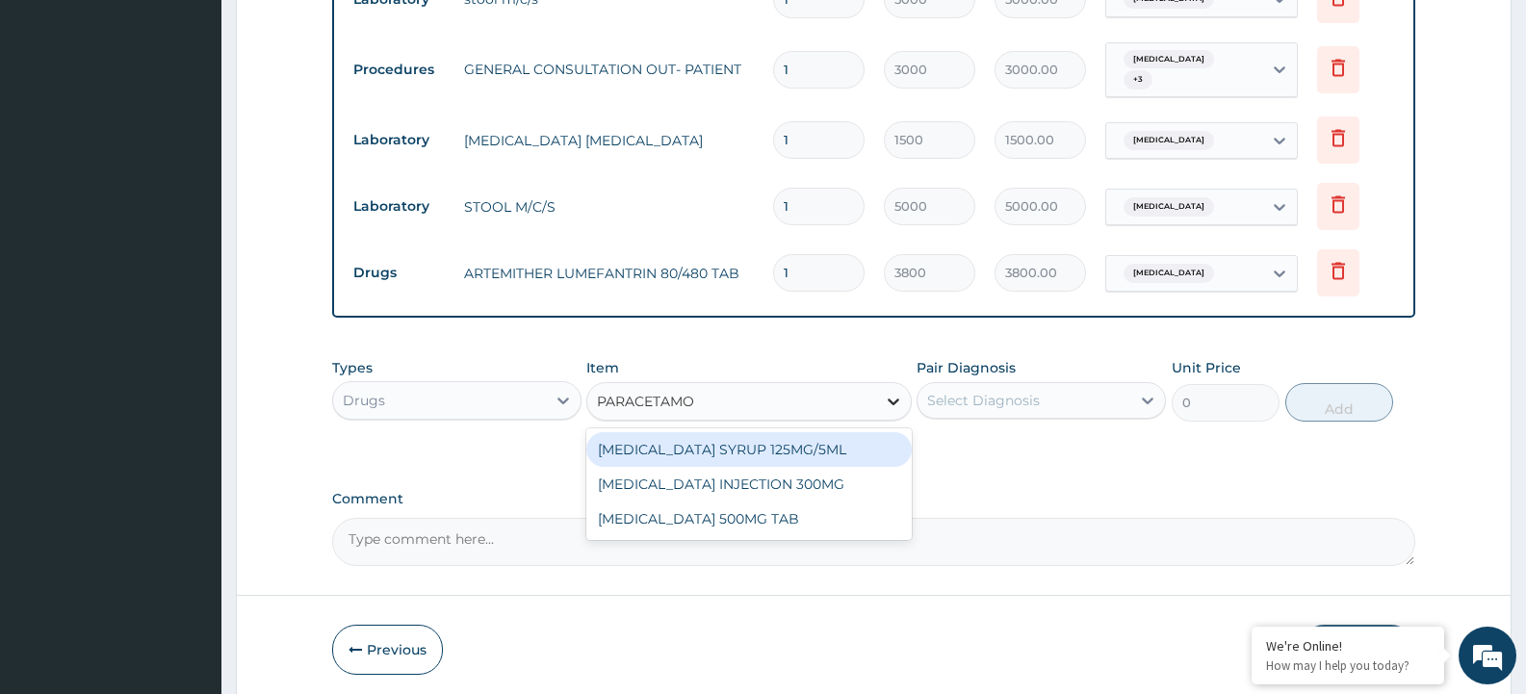
type input "PARACETAMOL"
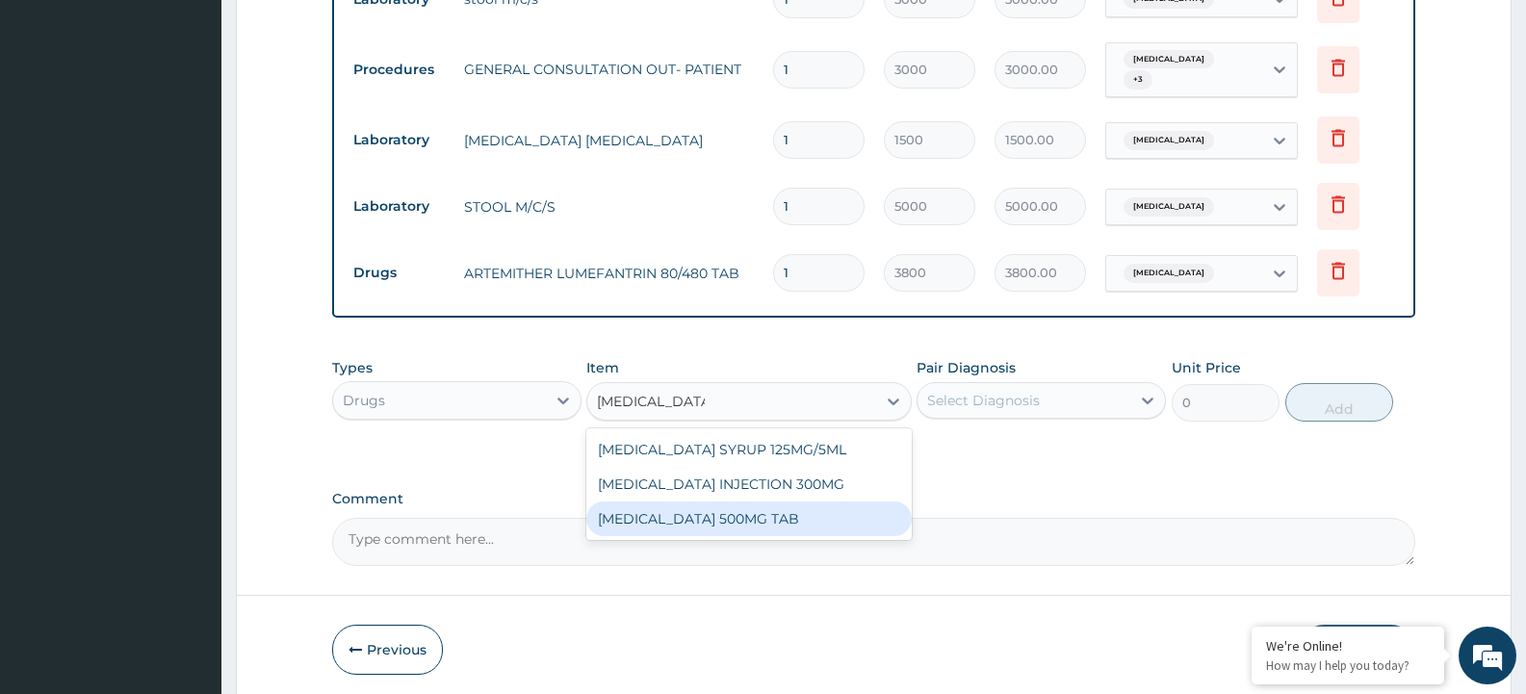
click at [779, 506] on div "PARACETAMOL 500MG TAB" at bounding box center [748, 519] width 324 height 35
type input "50"
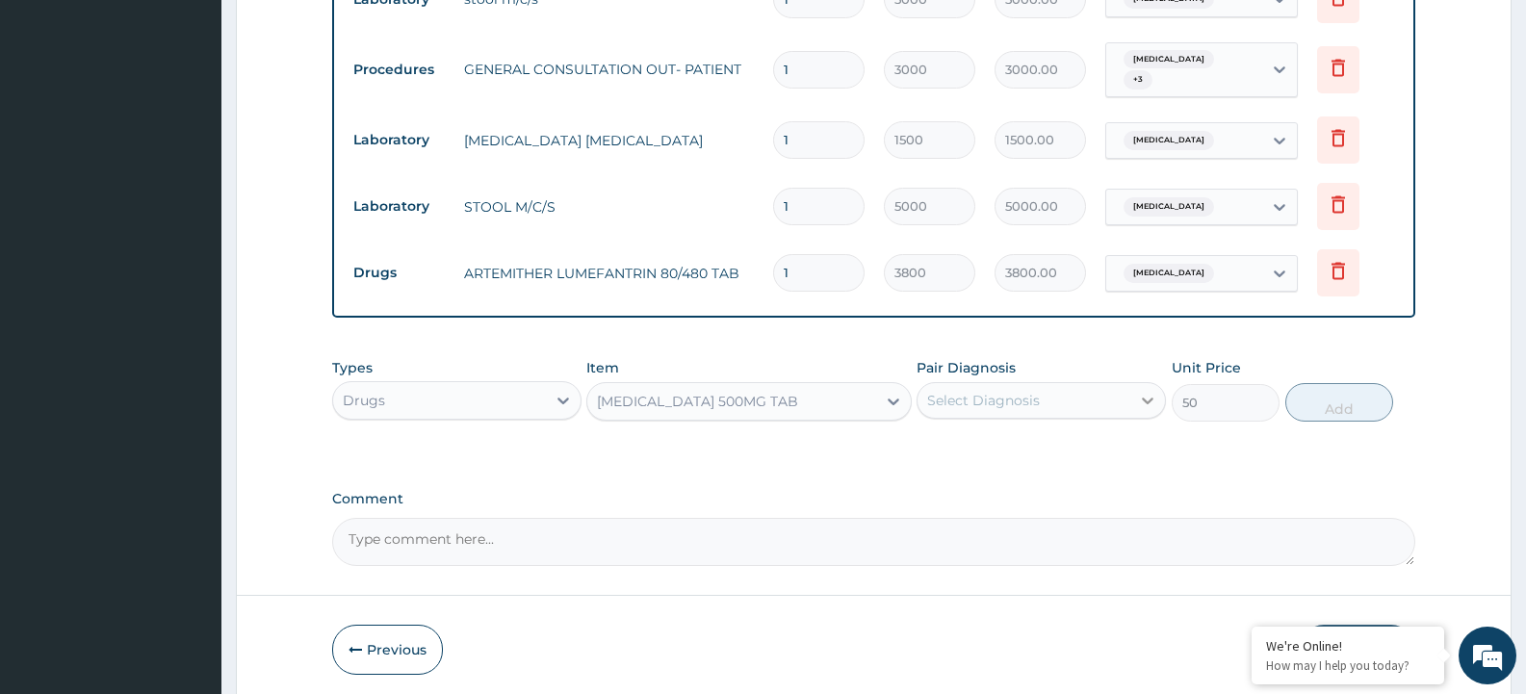
click at [1149, 391] on icon at bounding box center [1147, 400] width 19 height 19
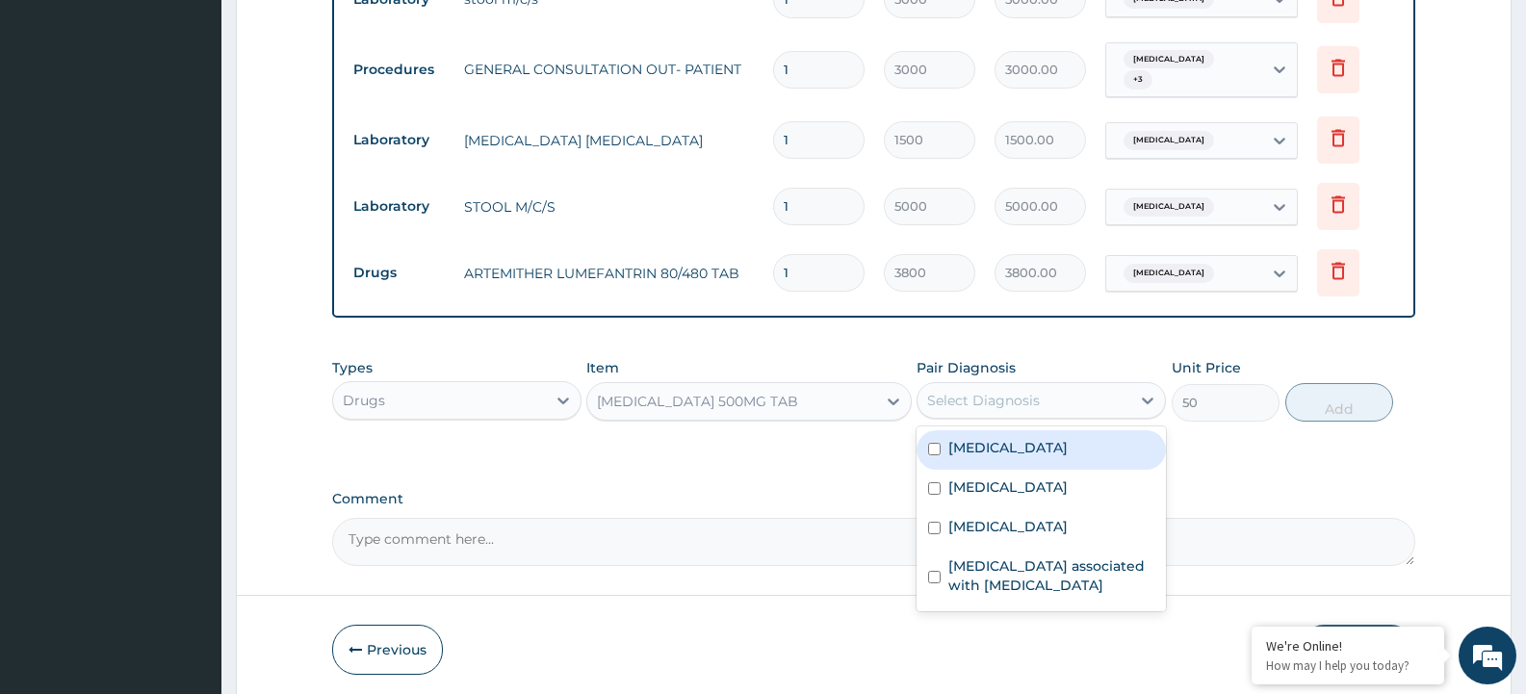
click at [935, 443] on input "checkbox" at bounding box center [934, 449] width 13 height 13
checkbox input "true"
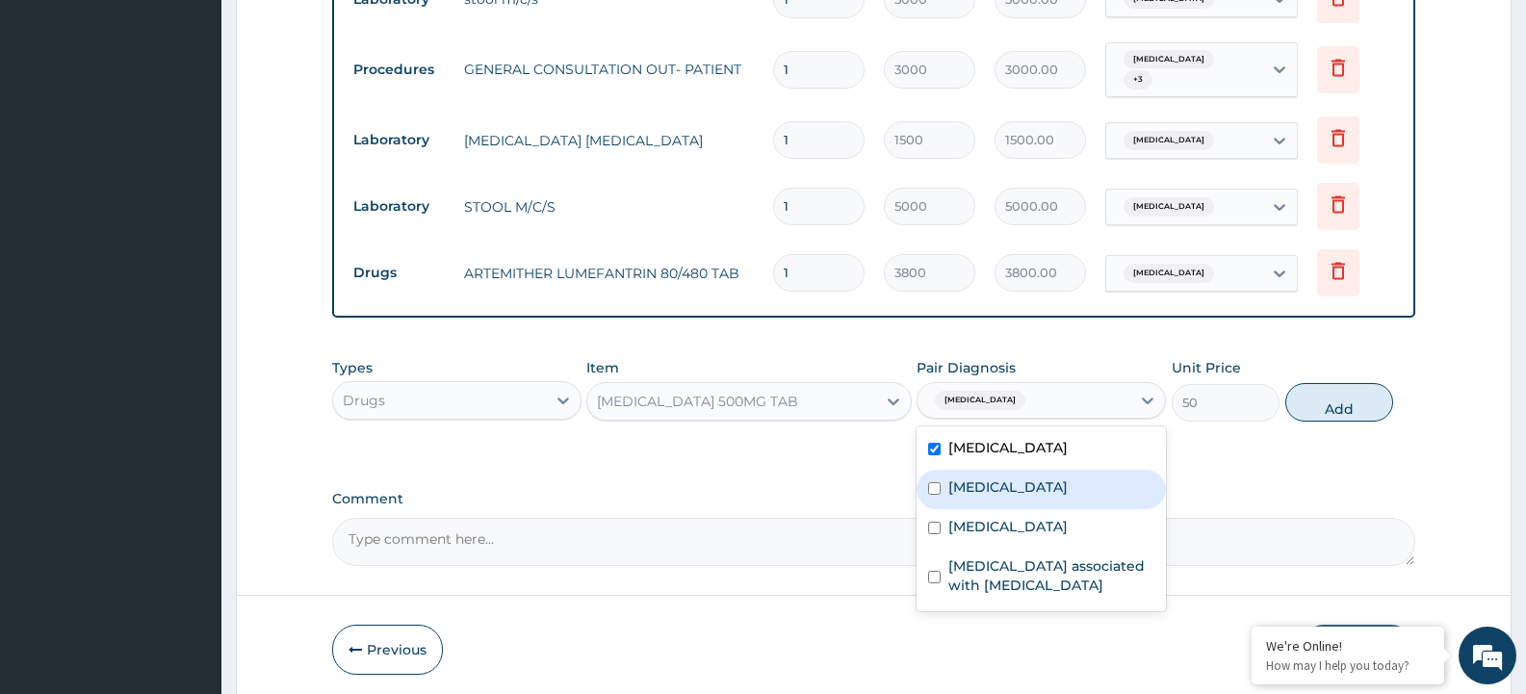
click at [933, 482] on input "checkbox" at bounding box center [934, 488] width 13 height 13
checkbox input "true"
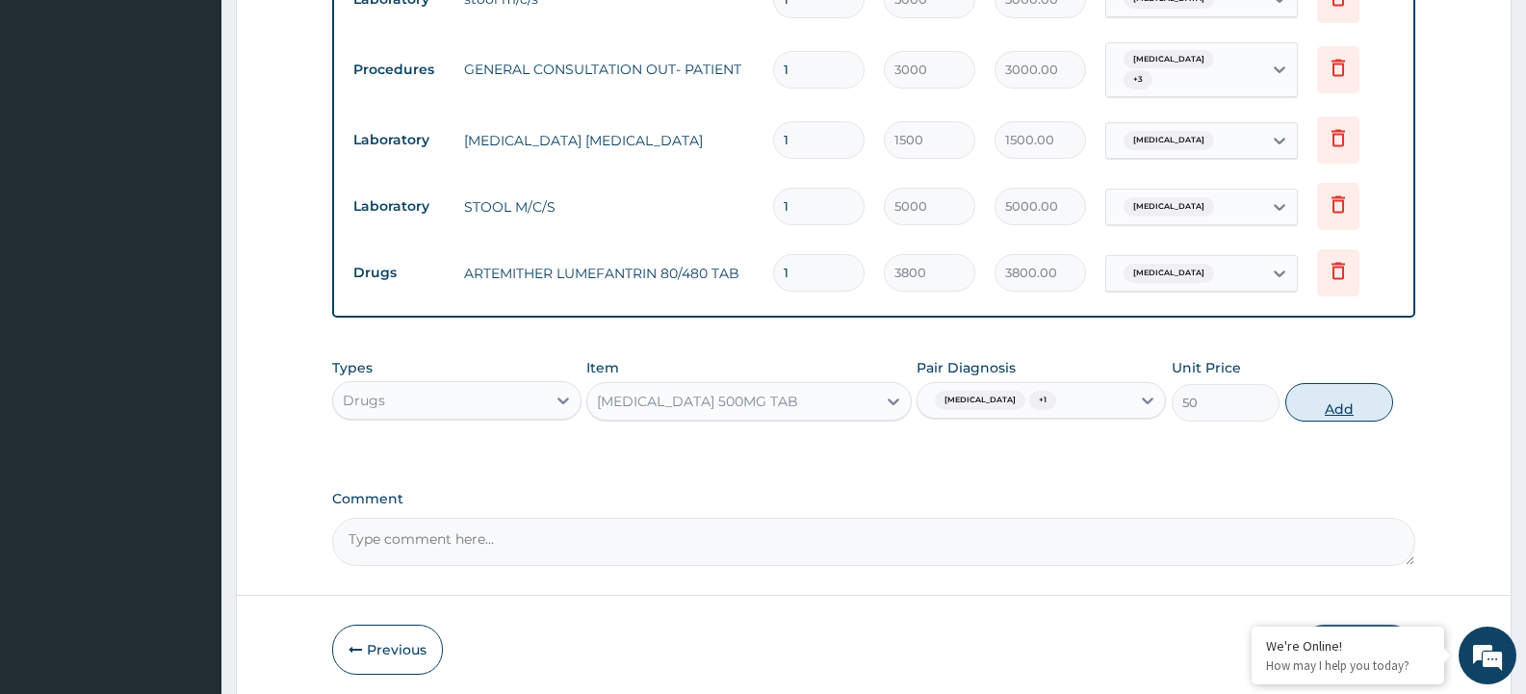
click at [1353, 387] on button "Add" at bounding box center [1339, 402] width 108 height 39
type input "0"
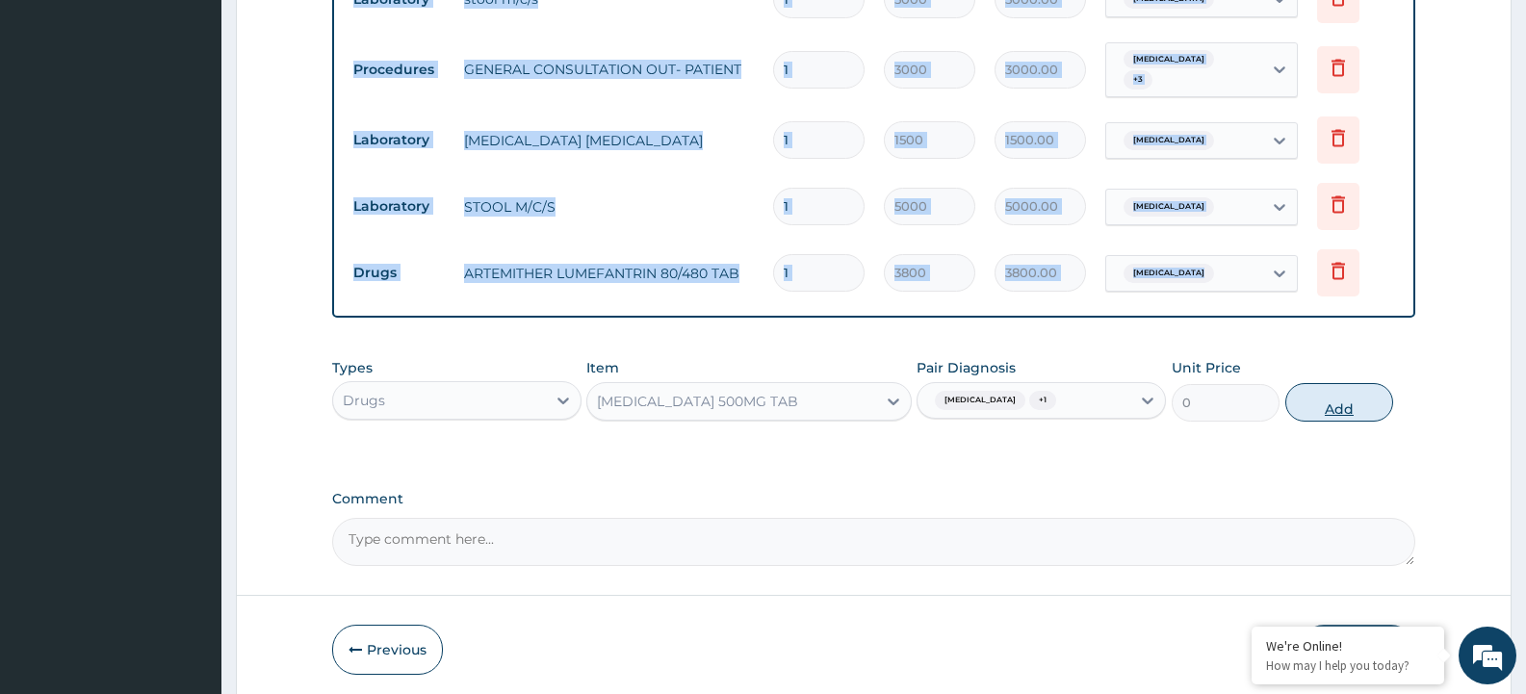
click at [1353, 387] on div "PA Code / Prescription Code PA/F3F955 Encounter Date 02-09-2025 Diagnosis Typho…" at bounding box center [873, 78] width 1083 height 976
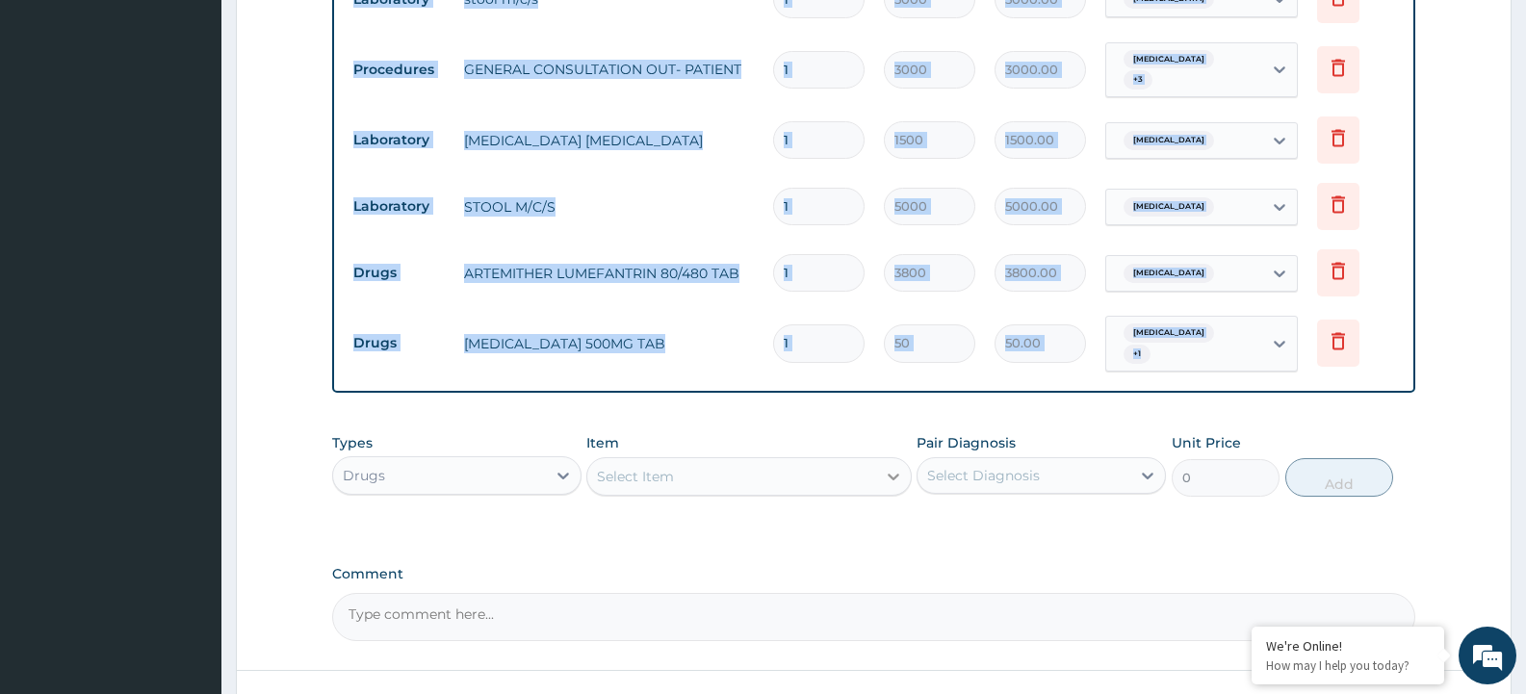
click at [900, 467] on icon at bounding box center [893, 476] width 19 height 19
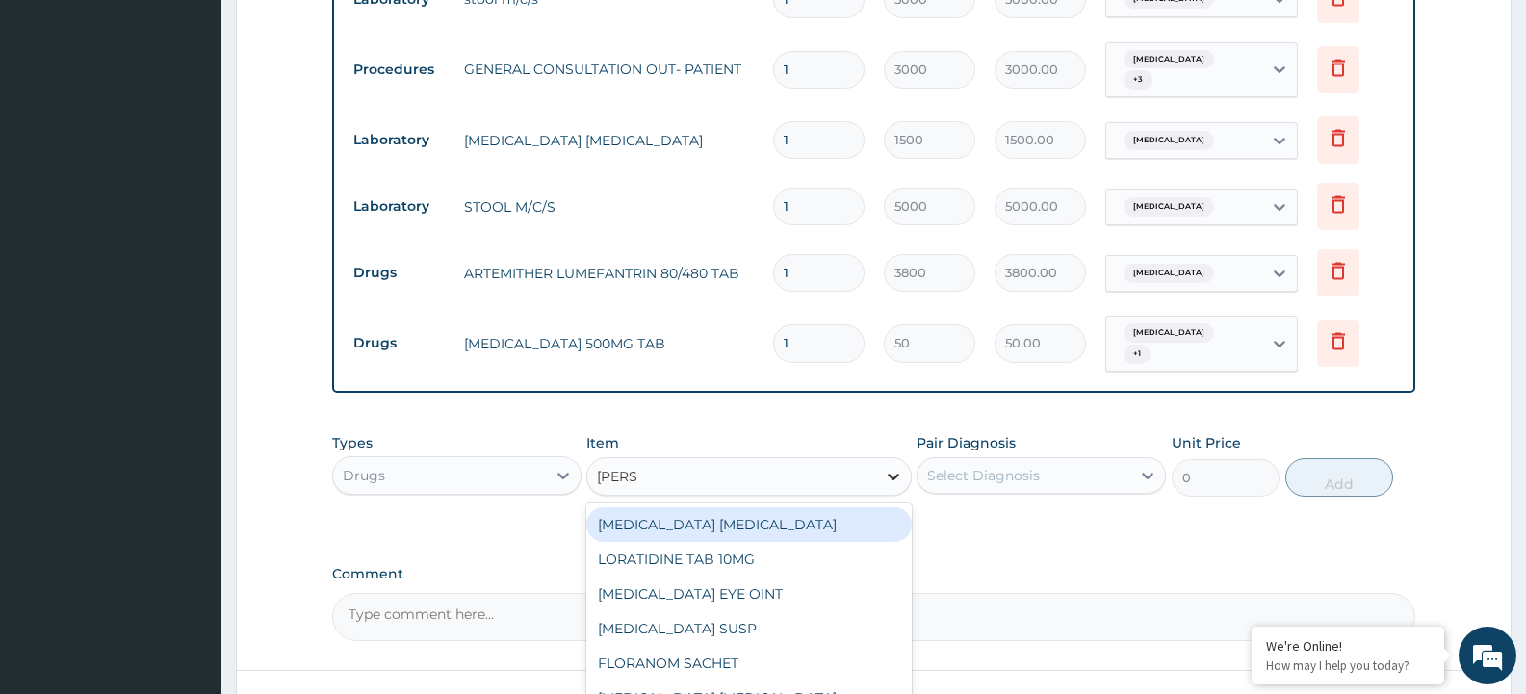
type input "LORAT"
click at [808, 516] on div "LORATIDINE TAB 10MG" at bounding box center [748, 524] width 324 height 35
type input "100"
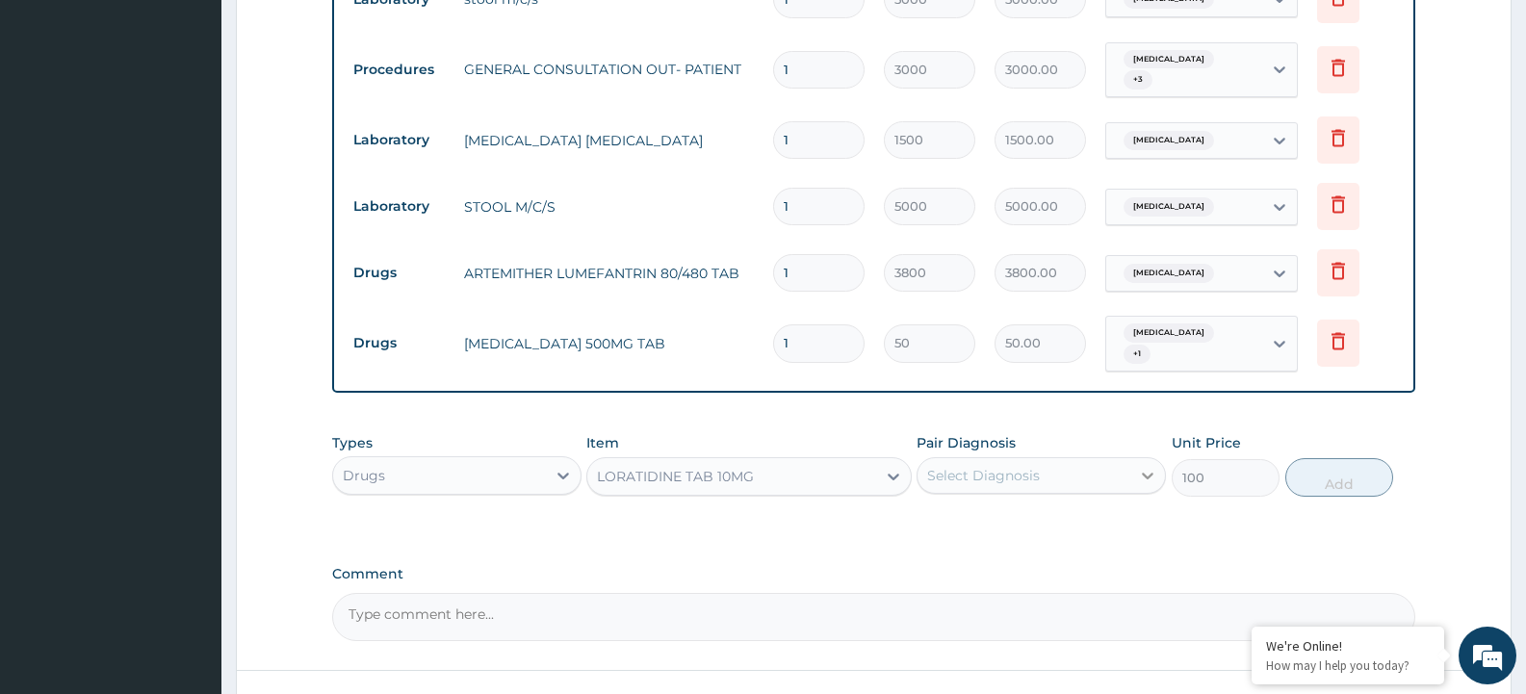
click at [1144, 473] on icon at bounding box center [1148, 476] width 12 height 7
click at [1155, 466] on icon at bounding box center [1147, 475] width 19 height 19
click at [1145, 466] on icon at bounding box center [1147, 475] width 19 height 19
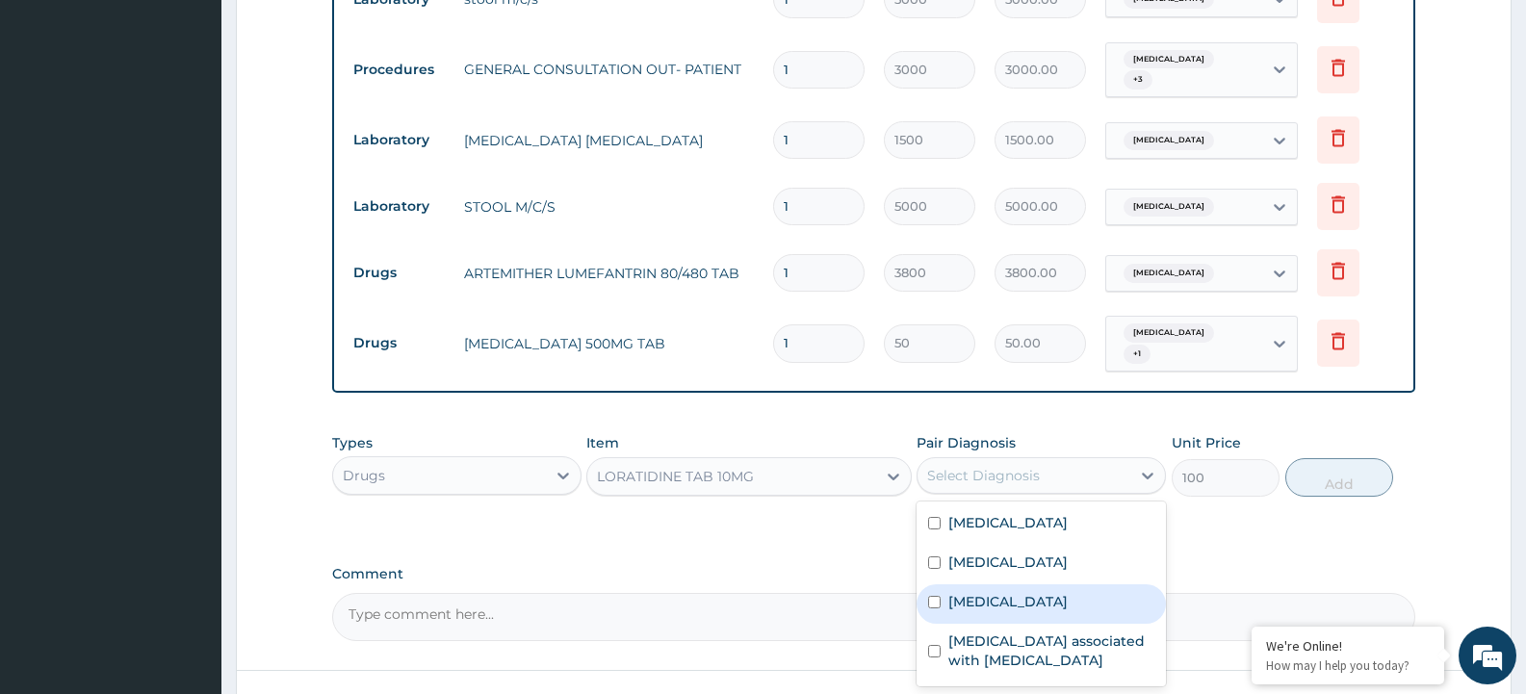
click at [939, 596] on input "checkbox" at bounding box center [934, 602] width 13 height 13
checkbox input "true"
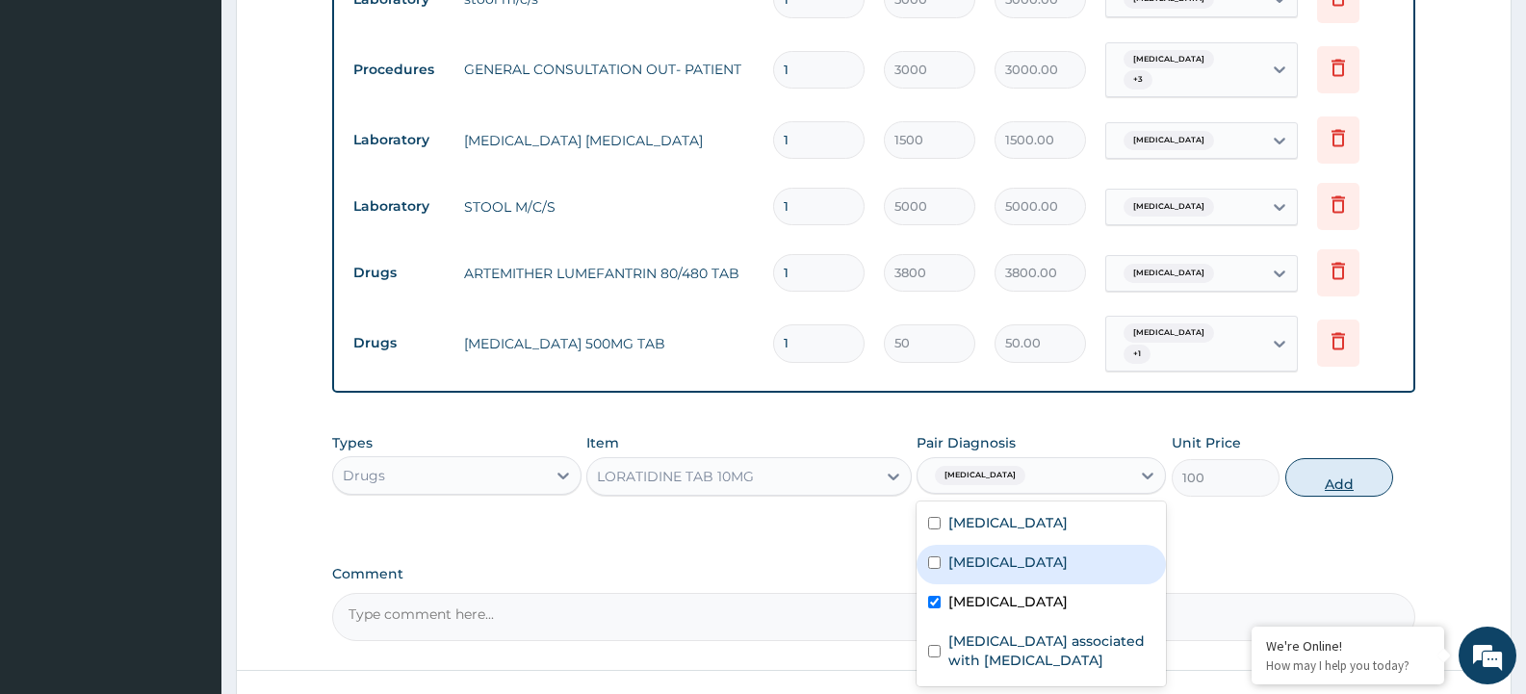
click at [1364, 459] on button "Add" at bounding box center [1339, 477] width 108 height 39
type input "0"
click at [1364, 459] on div "PA Code / Prescription Code PA/F3F955 Encounter Date 02-09-2025 Diagnosis Typho…" at bounding box center [873, 115] width 1083 height 1051
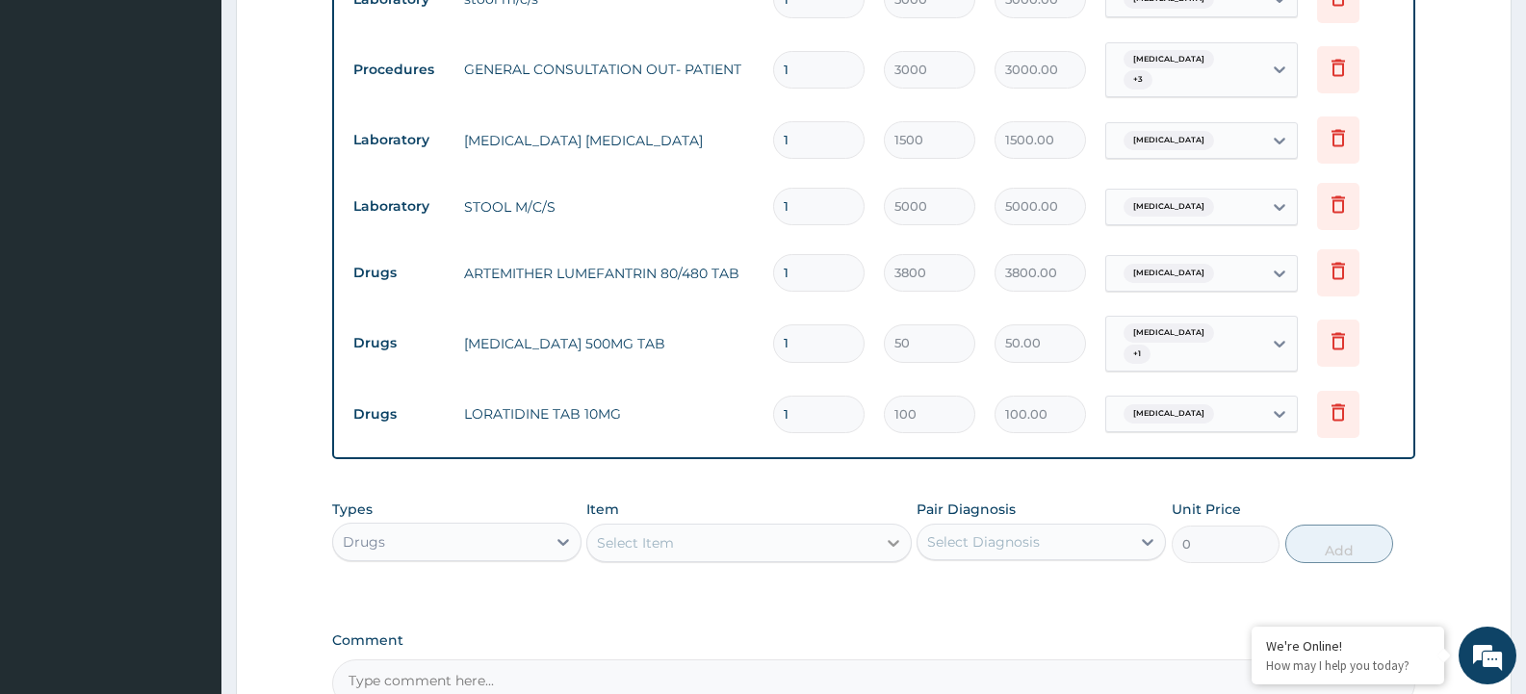
click at [889, 540] on icon at bounding box center [893, 543] width 12 height 7
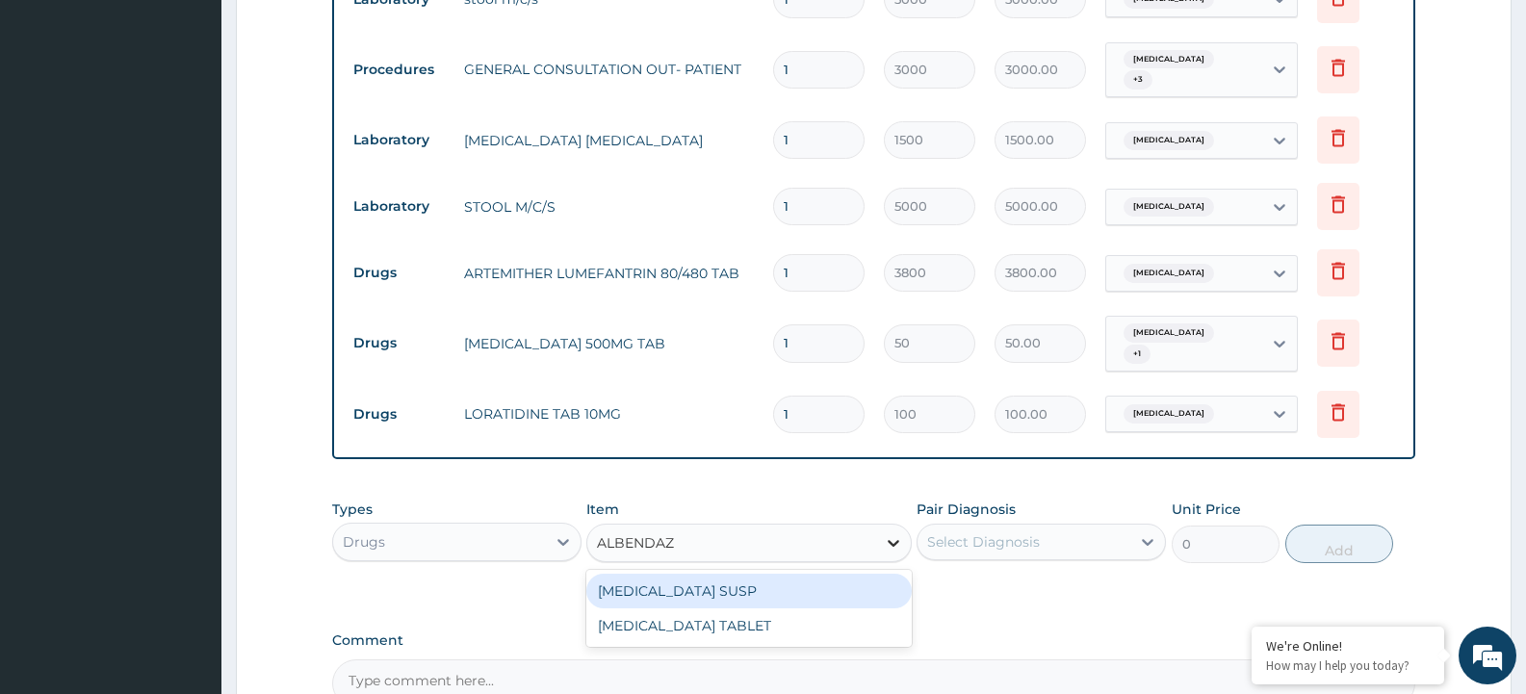
type input "ALBENDAZO"
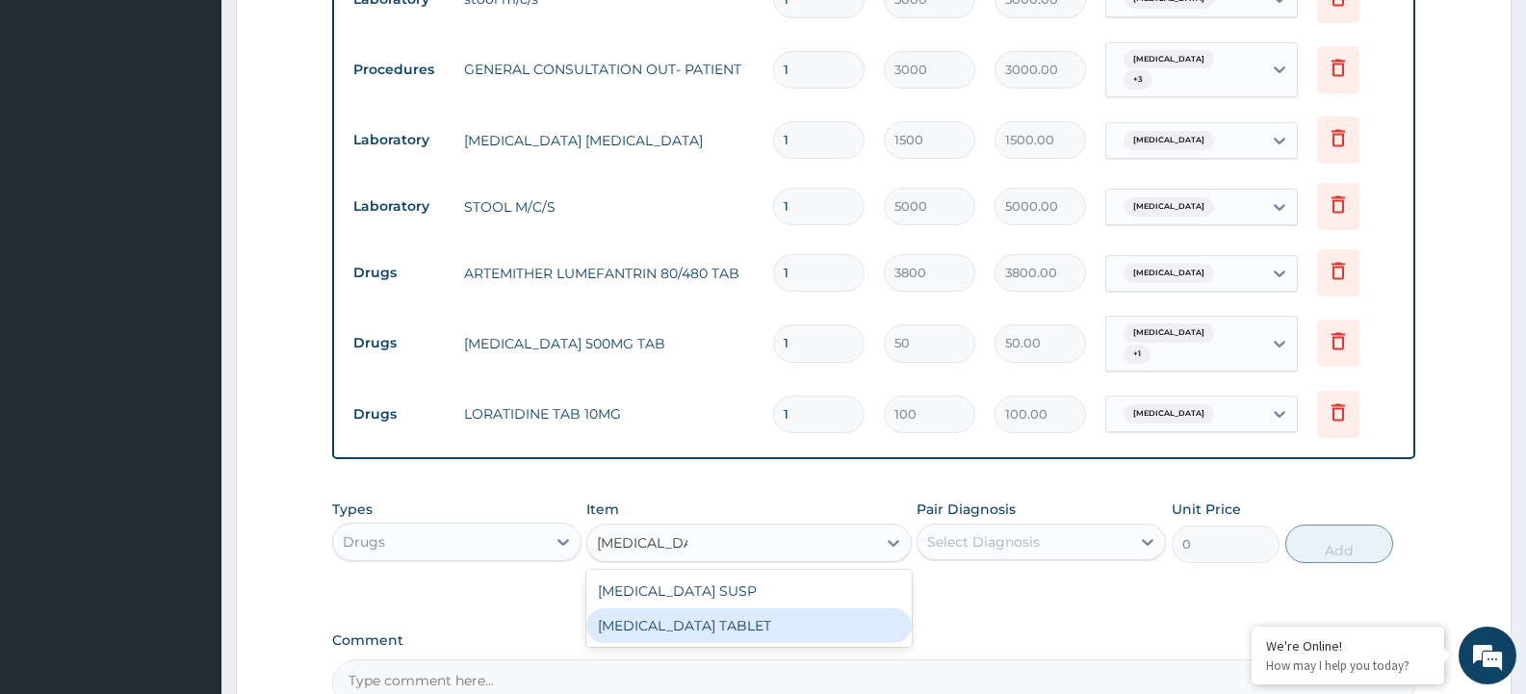
click at [805, 613] on div "ALBENDAZOLE TABLET" at bounding box center [748, 625] width 324 height 35
type input "1500"
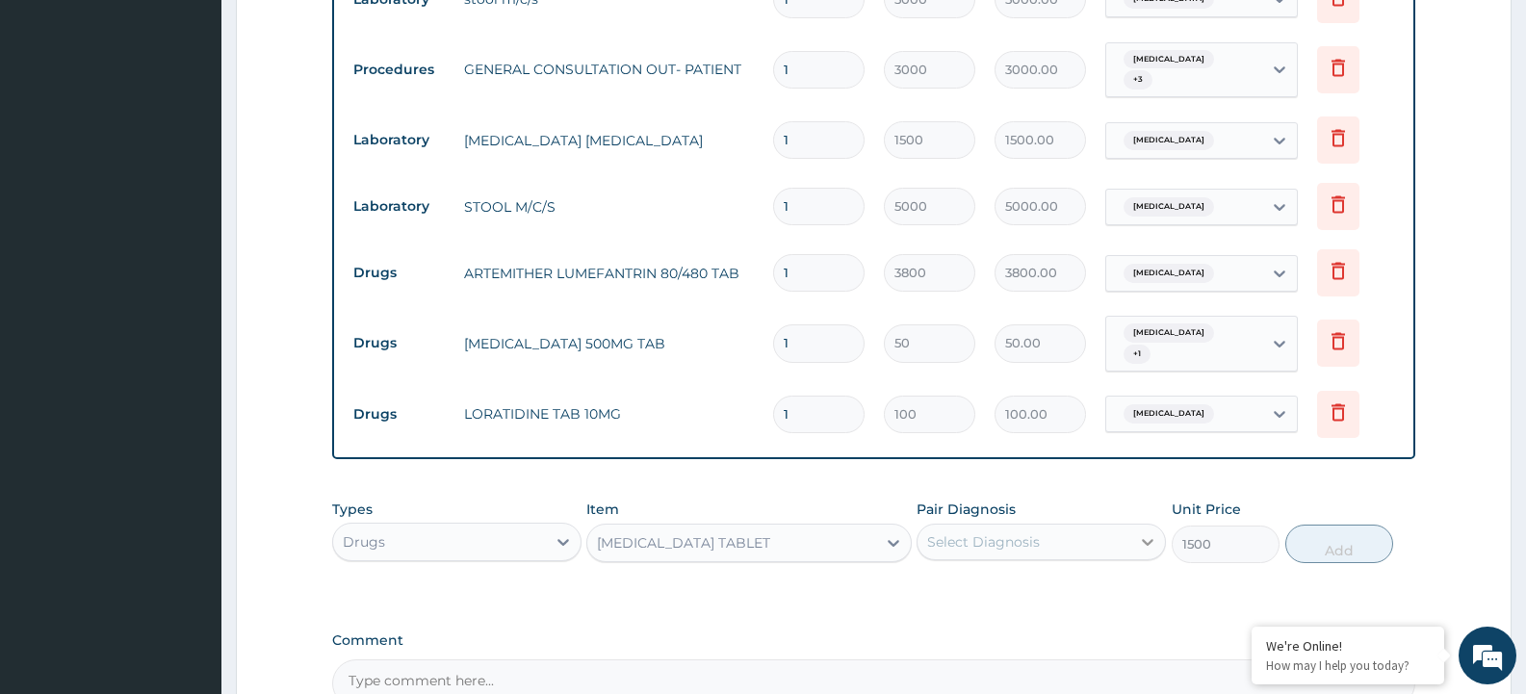
click at [1150, 532] on icon at bounding box center [1147, 541] width 19 height 19
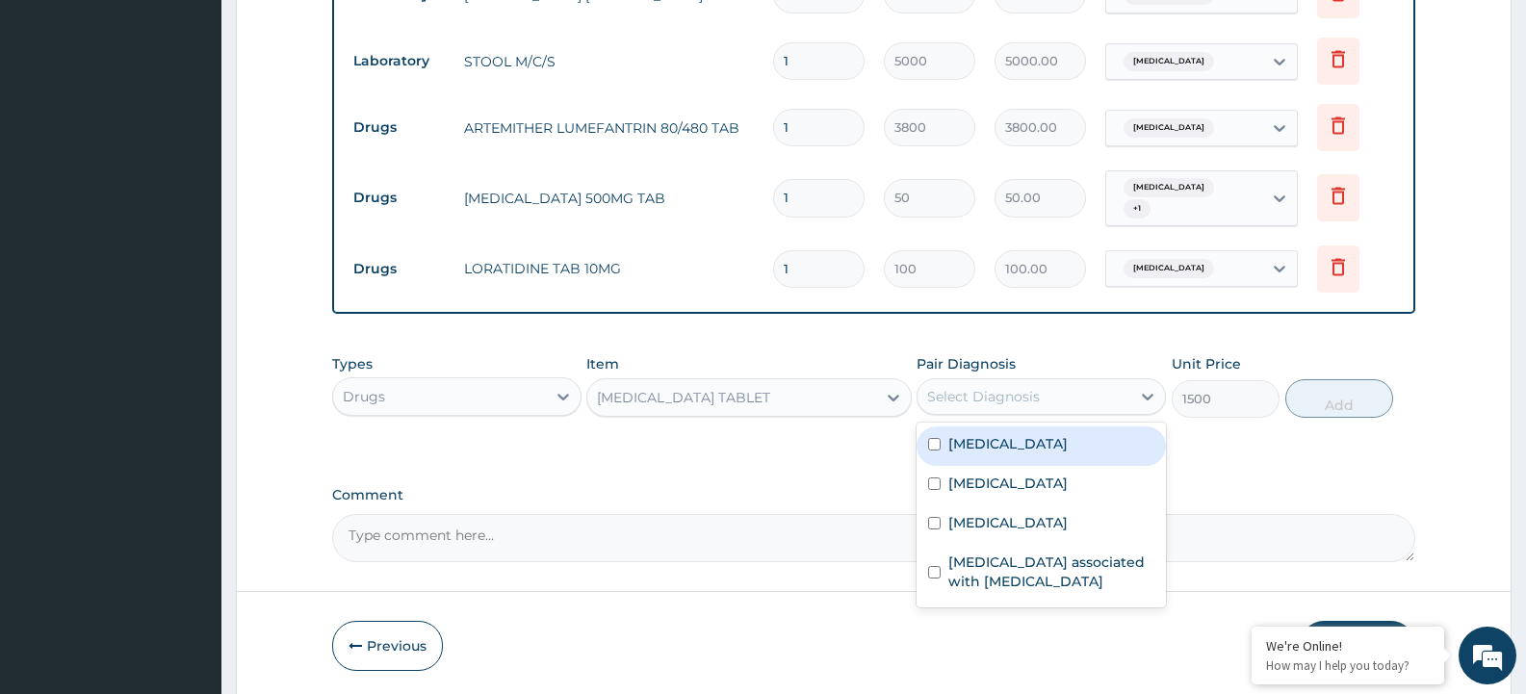
scroll to position [786, 0]
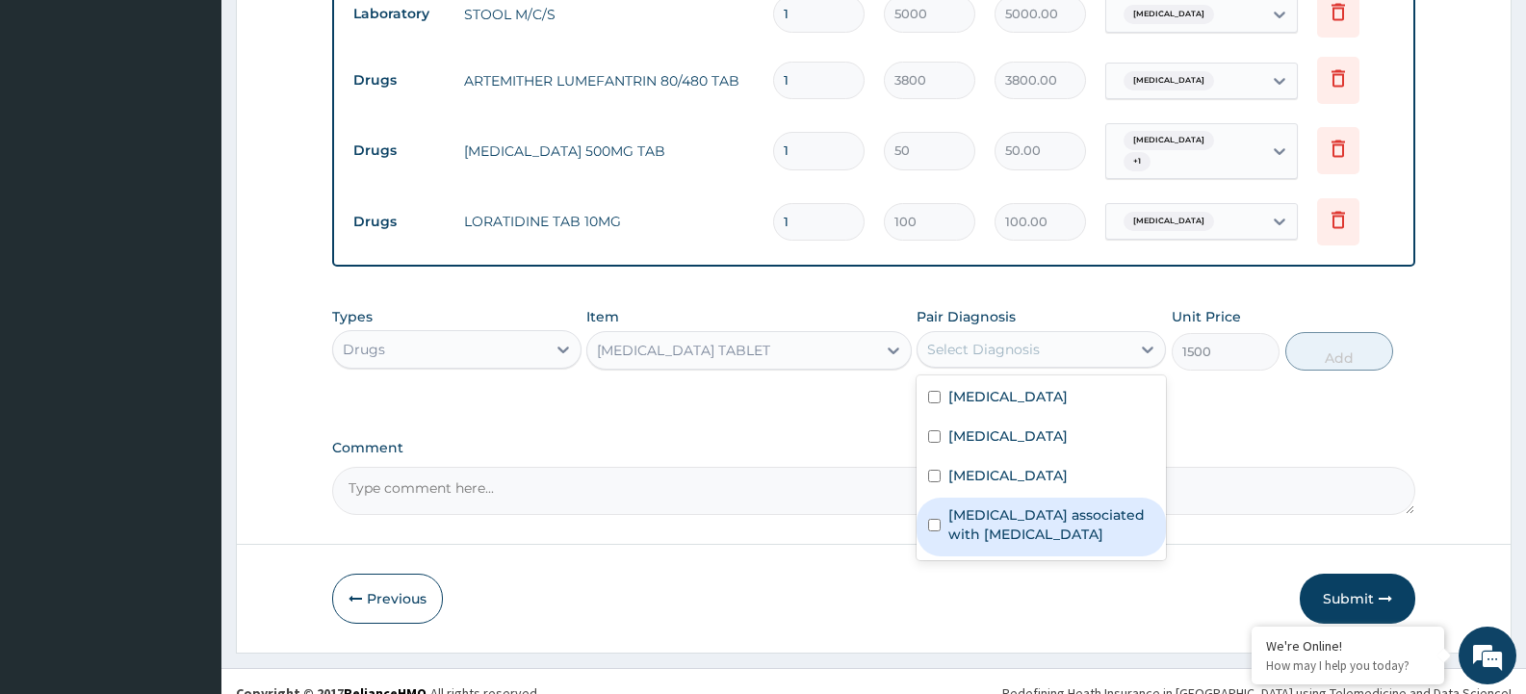
click at [934, 519] on input "checkbox" at bounding box center [934, 525] width 13 height 13
click at [932, 519] on input "checkbox" at bounding box center [934, 525] width 13 height 13
checkbox input "true"
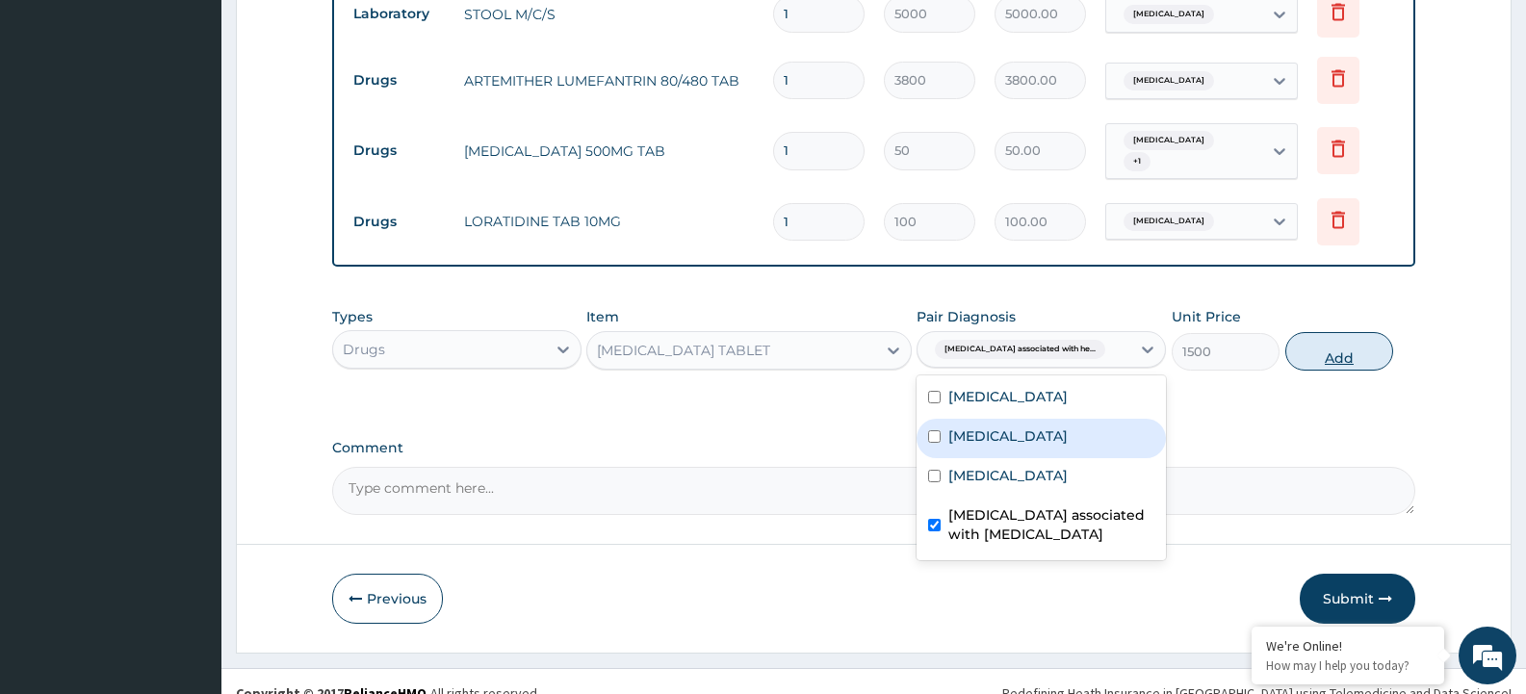
click at [1373, 335] on button "Add" at bounding box center [1339, 351] width 108 height 39
type input "0"
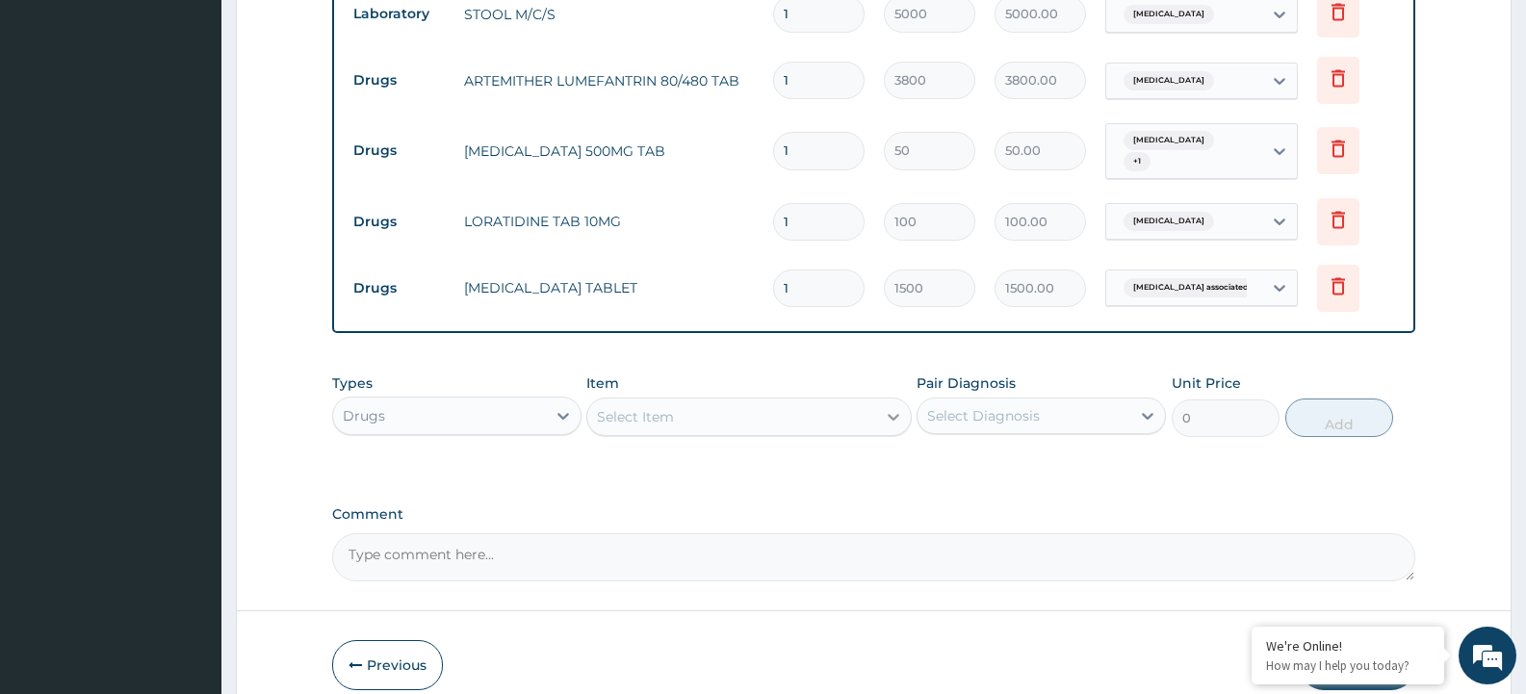
click at [895, 407] on icon at bounding box center [893, 416] width 19 height 19
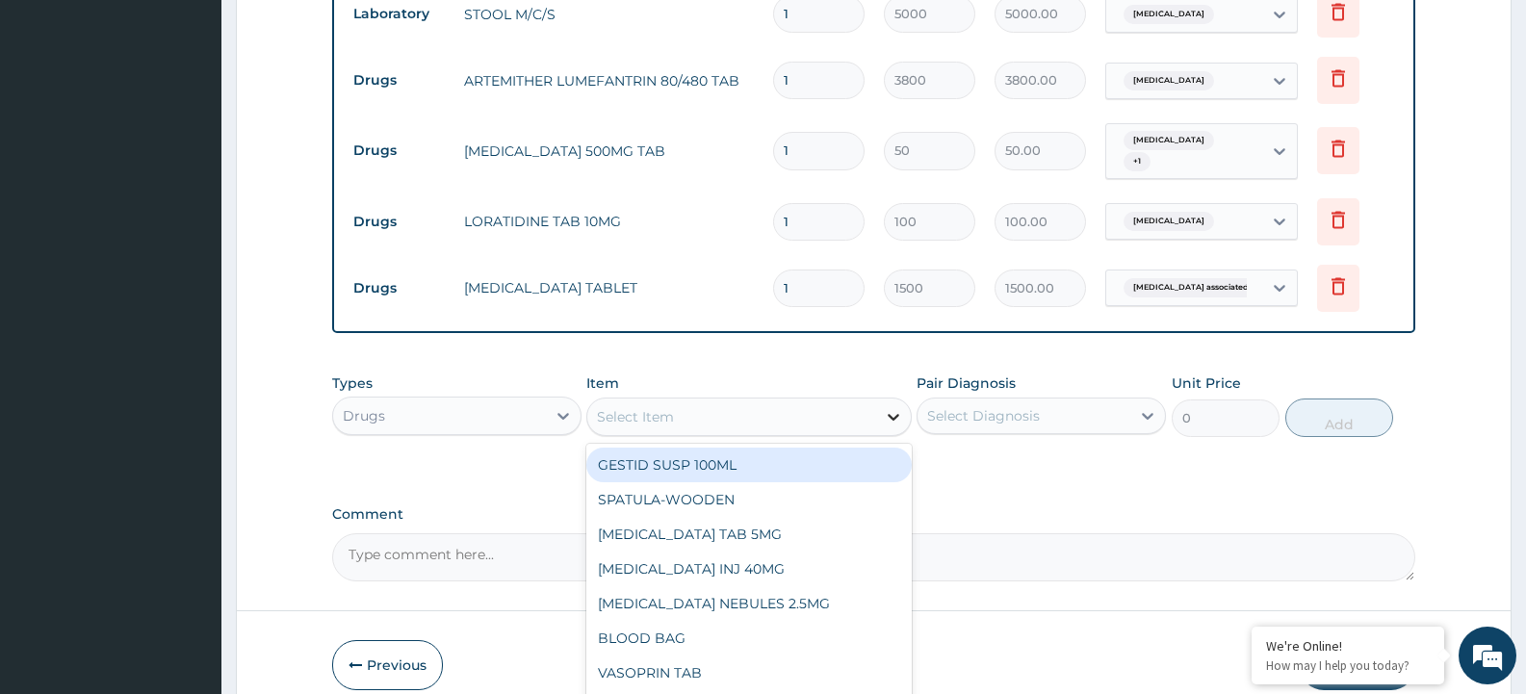
click at [895, 407] on icon at bounding box center [893, 416] width 19 height 19
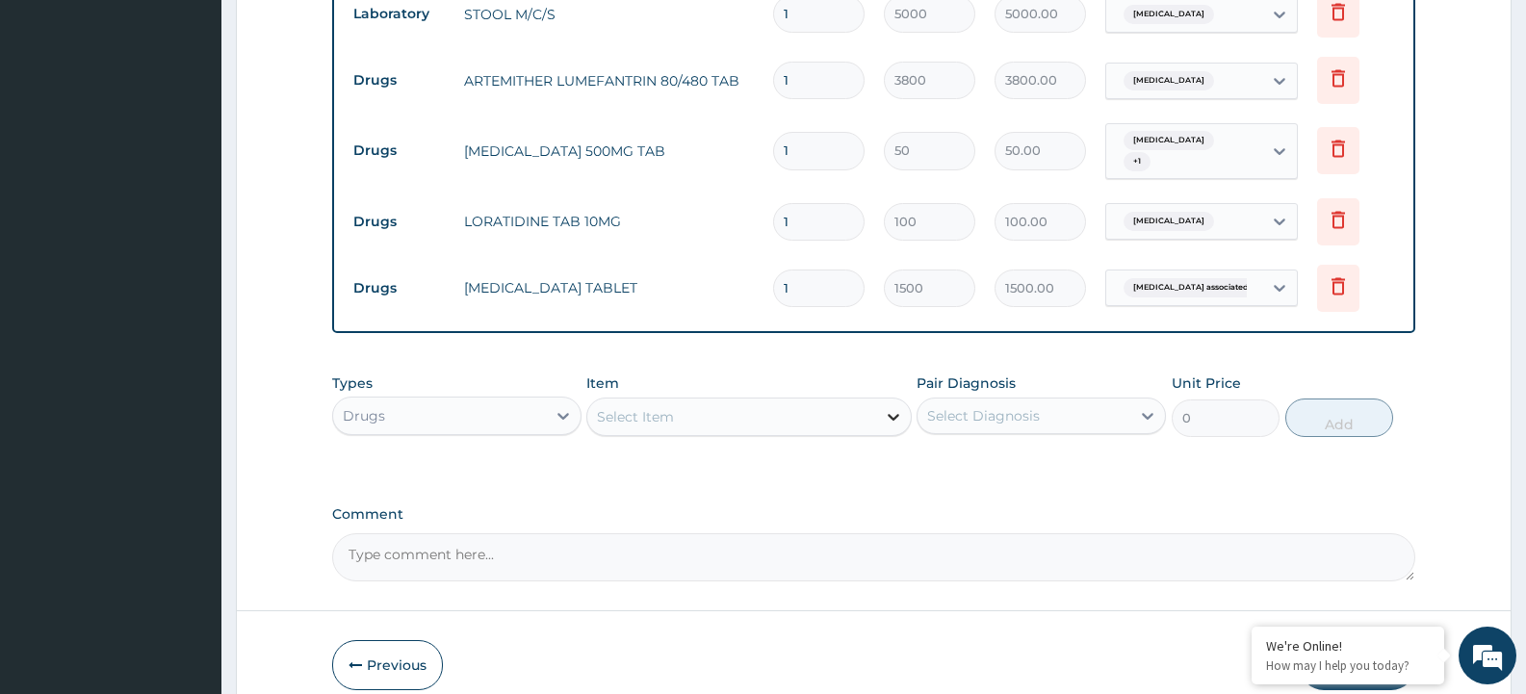
click at [891, 410] on div at bounding box center [893, 416] width 35 height 35
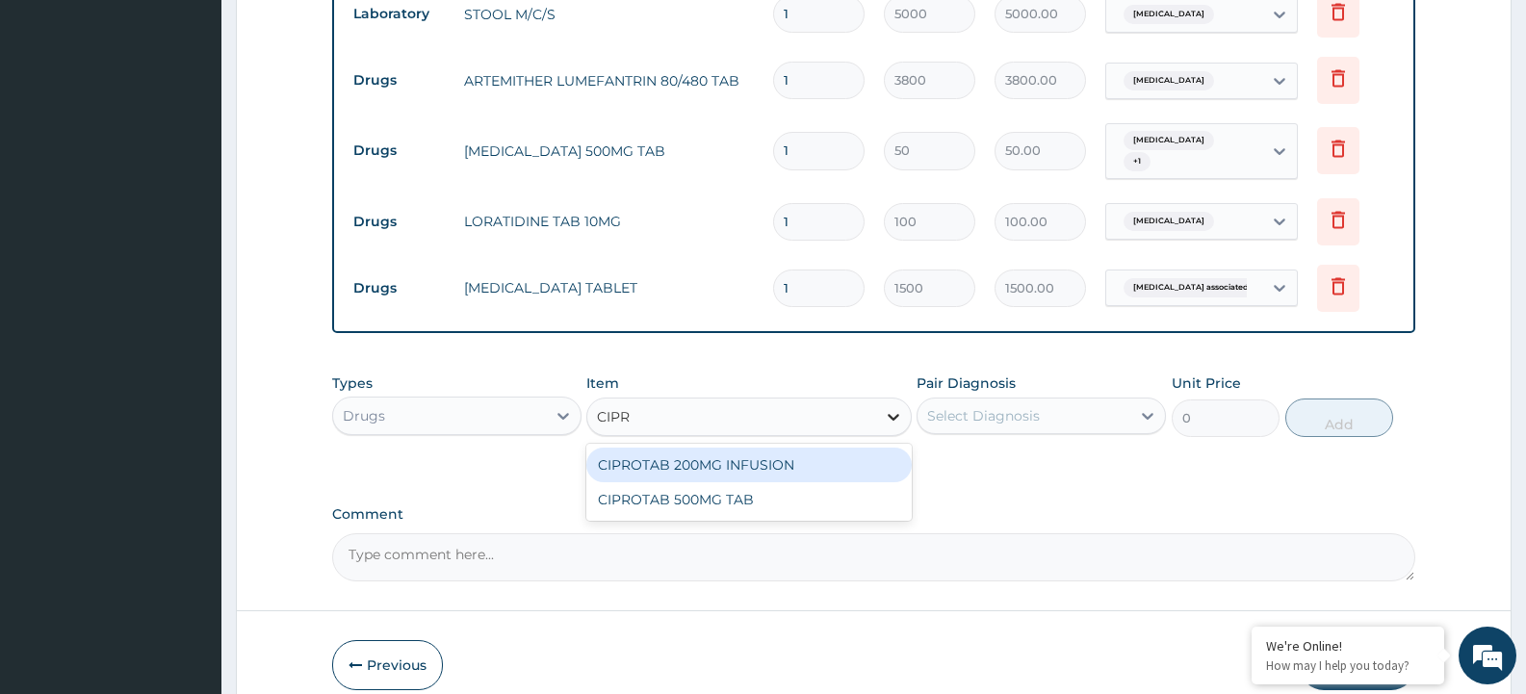
type input "CIPRO"
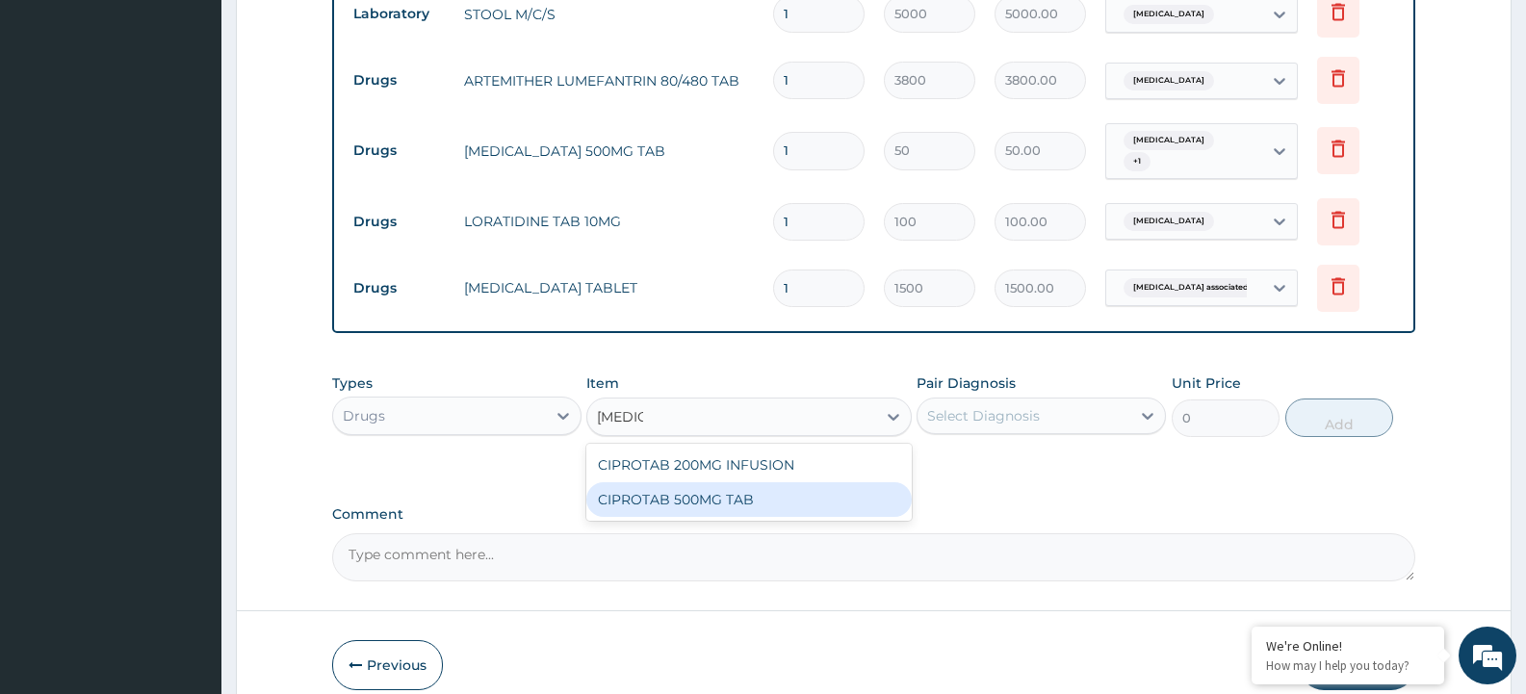
drag, startPoint x: 822, startPoint y: 476, endPoint x: 899, endPoint y: 474, distance: 77.1
click at [825, 482] on div "CIPROTAB 500MG TAB" at bounding box center [748, 499] width 324 height 35
type input "250"
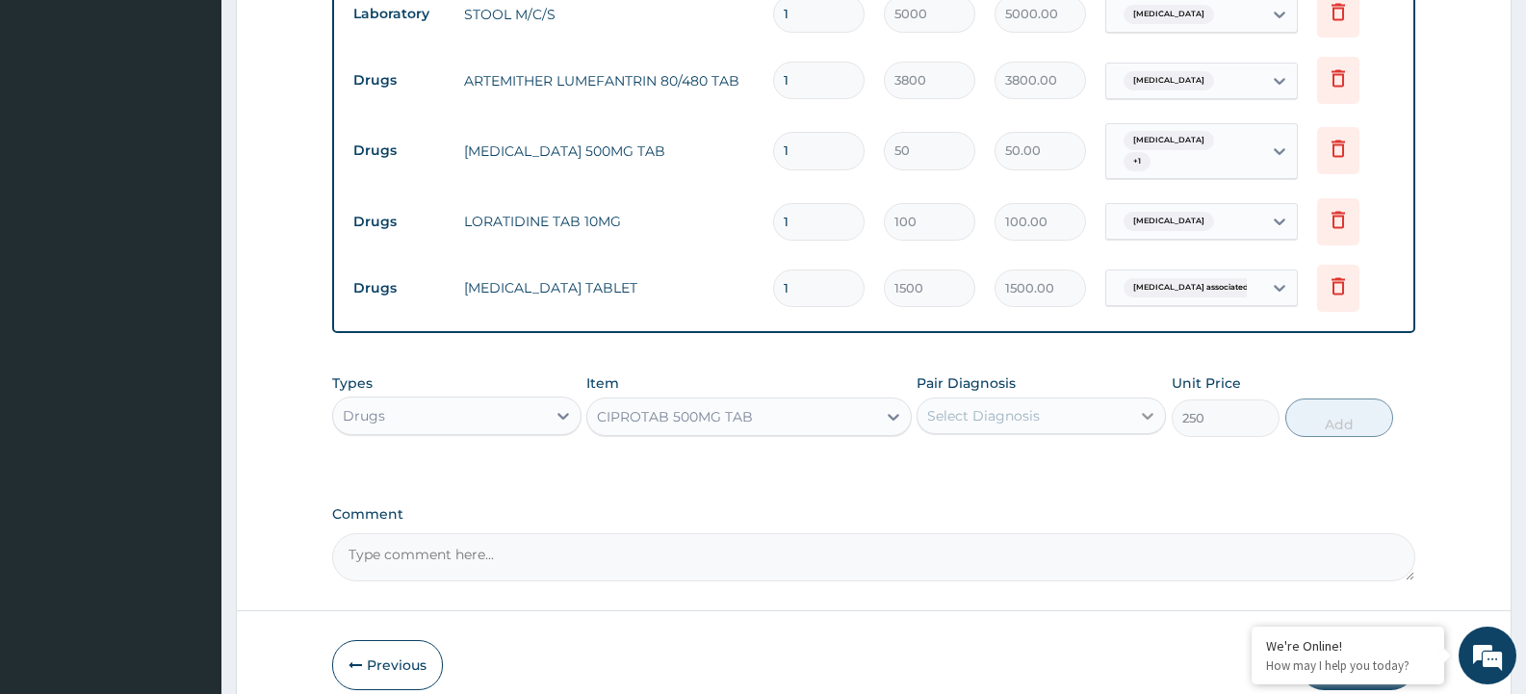
click at [1153, 406] on icon at bounding box center [1147, 415] width 19 height 19
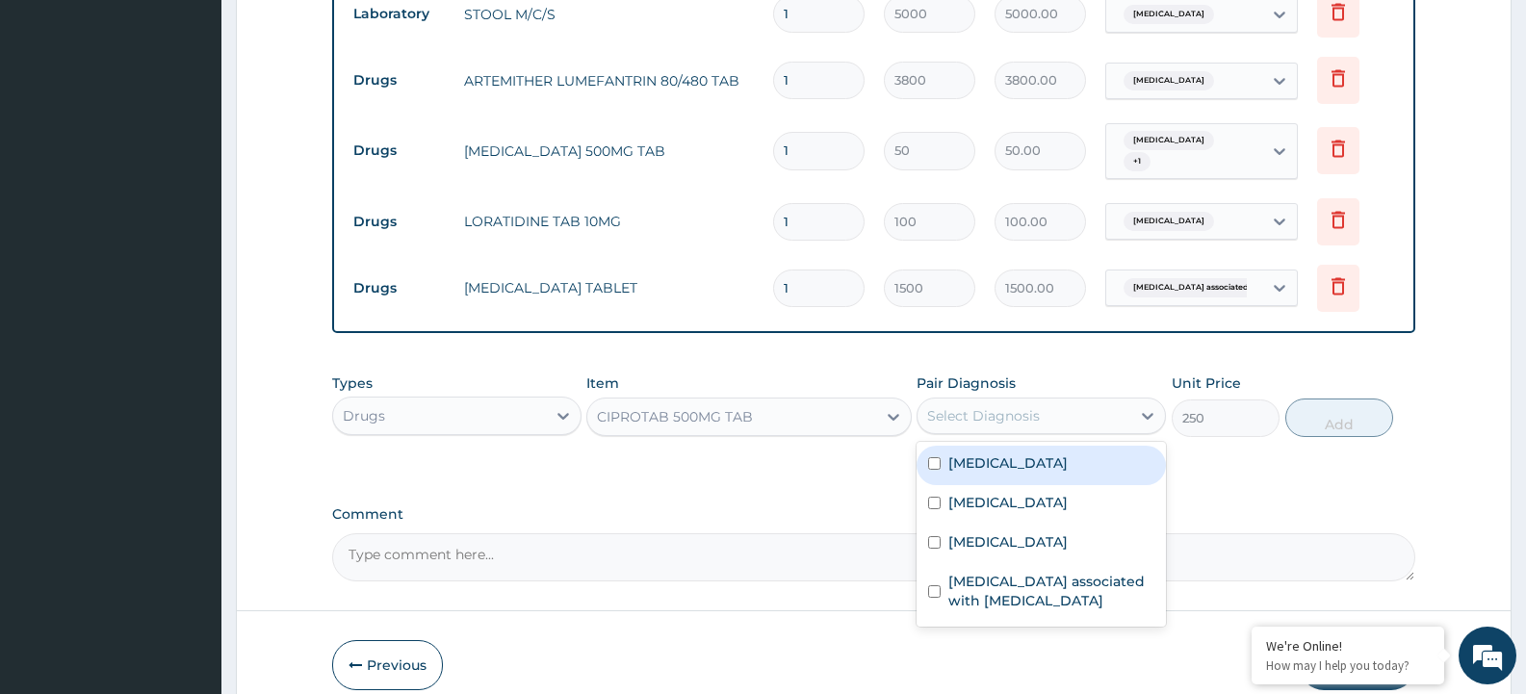
click at [927, 450] on div "Typhoid fever" at bounding box center [1040, 465] width 249 height 39
checkbox input "true"
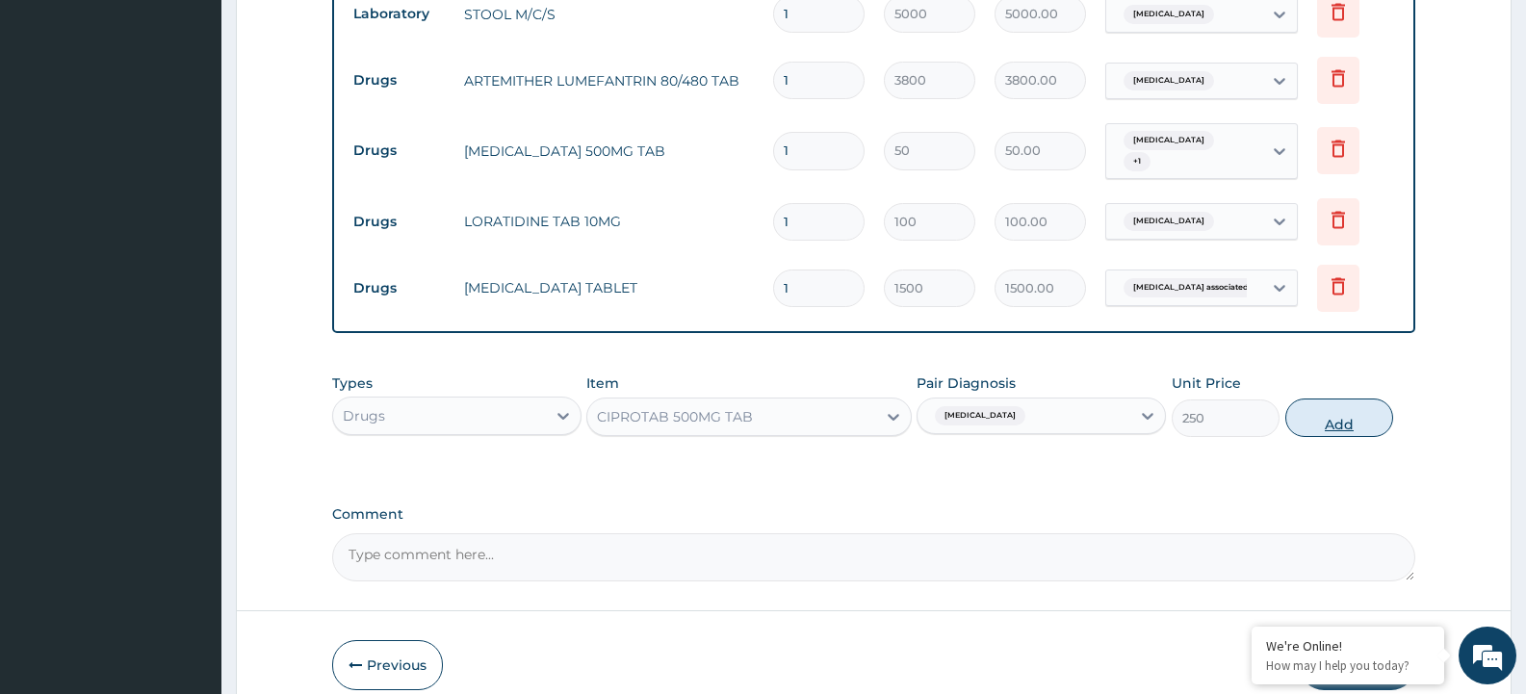
click at [1349, 399] on button "Add" at bounding box center [1339, 418] width 108 height 39
type input "0"
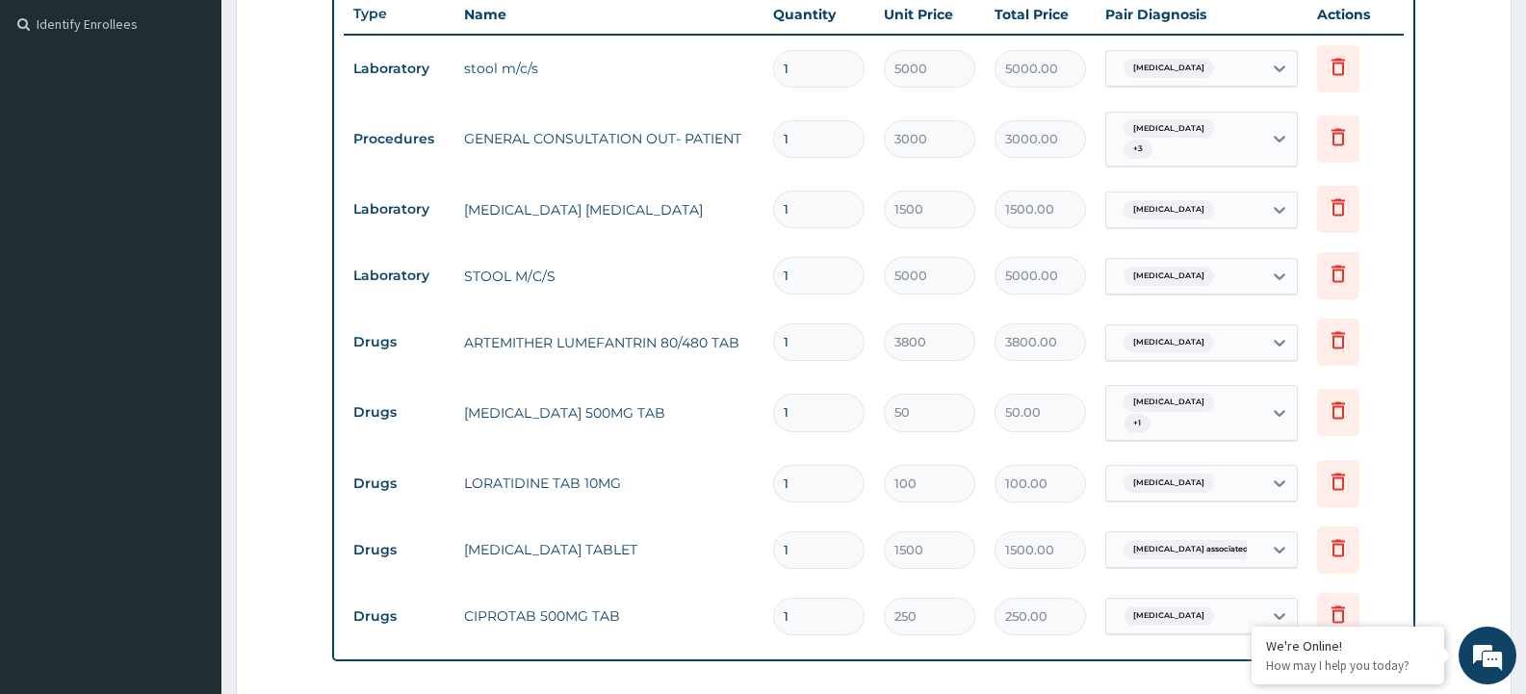
scroll to position [498, 0]
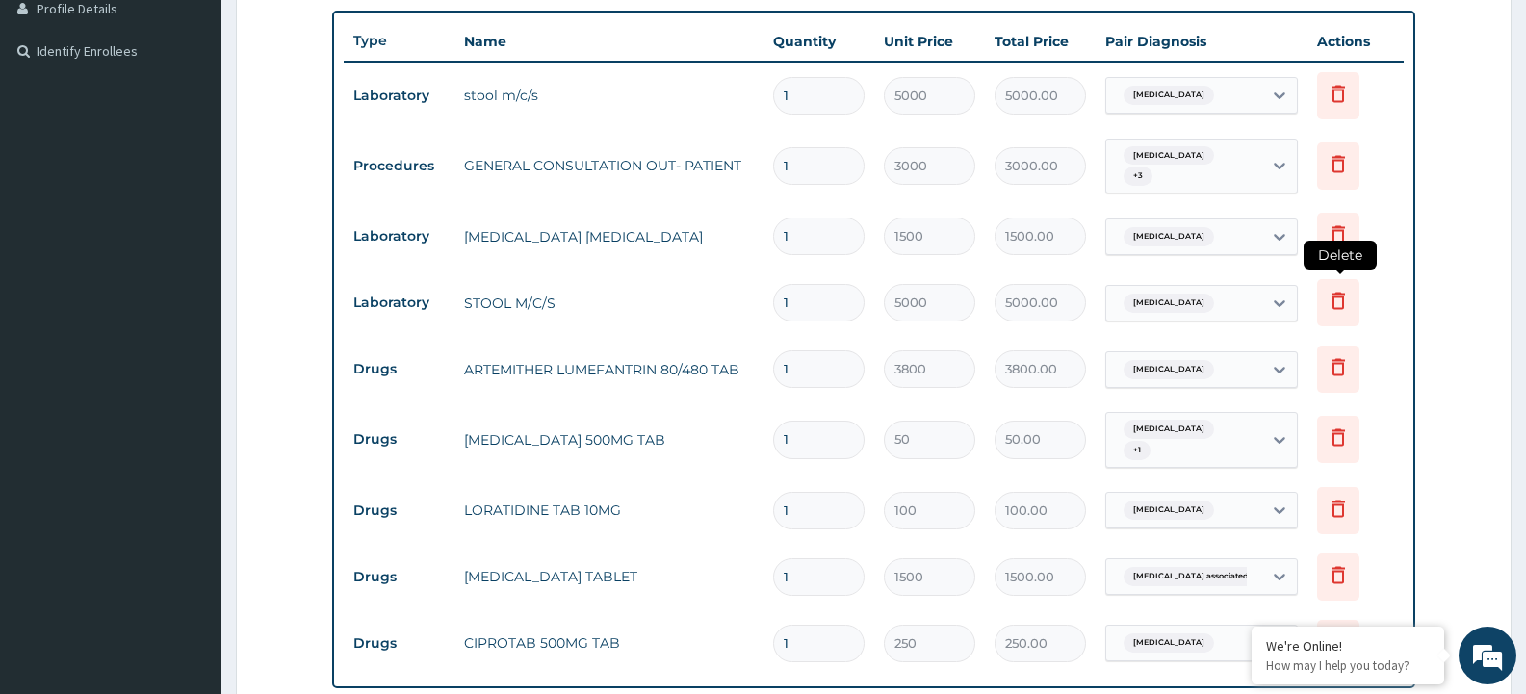
click at [1341, 289] on icon at bounding box center [1337, 300] width 23 height 23
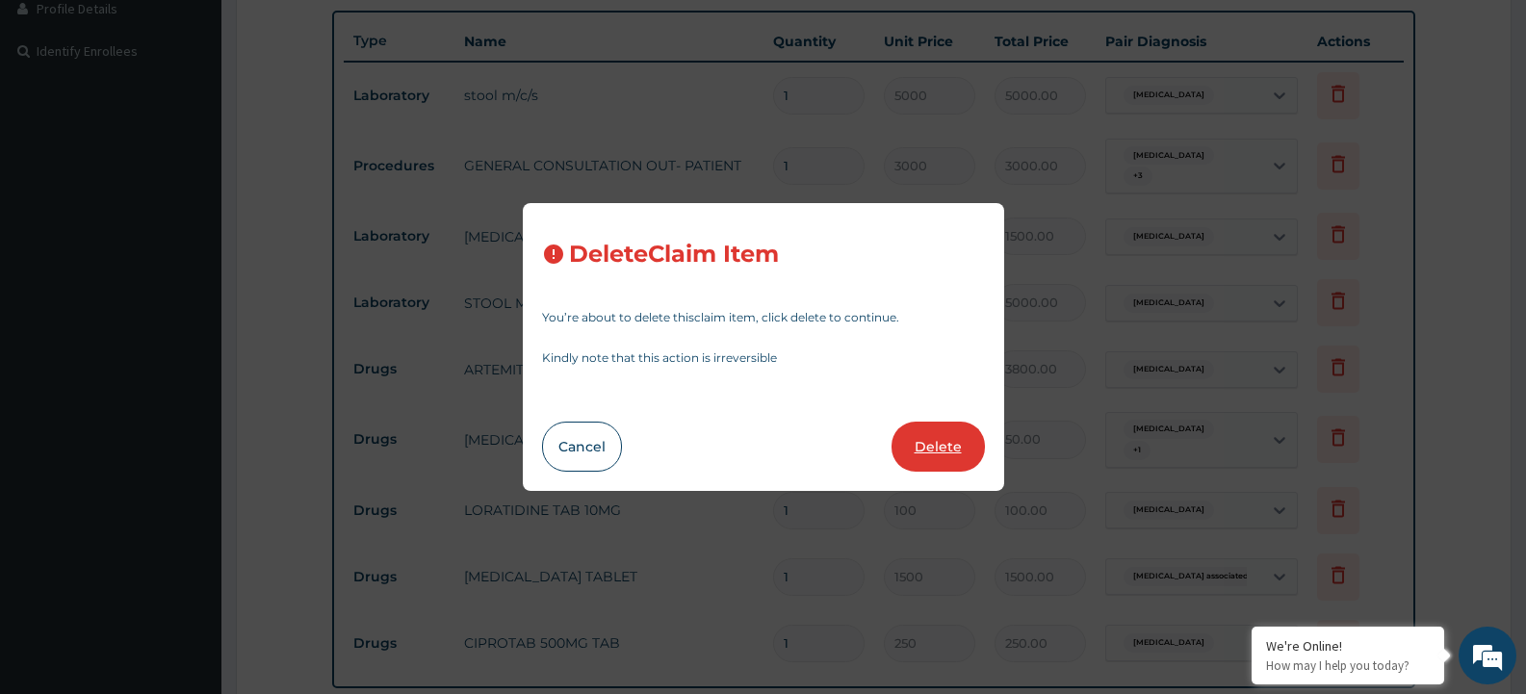
click at [948, 435] on button "Delete" at bounding box center [937, 447] width 93 height 50
type input "3800"
type input "3800.00"
type input "50"
type input "50.00"
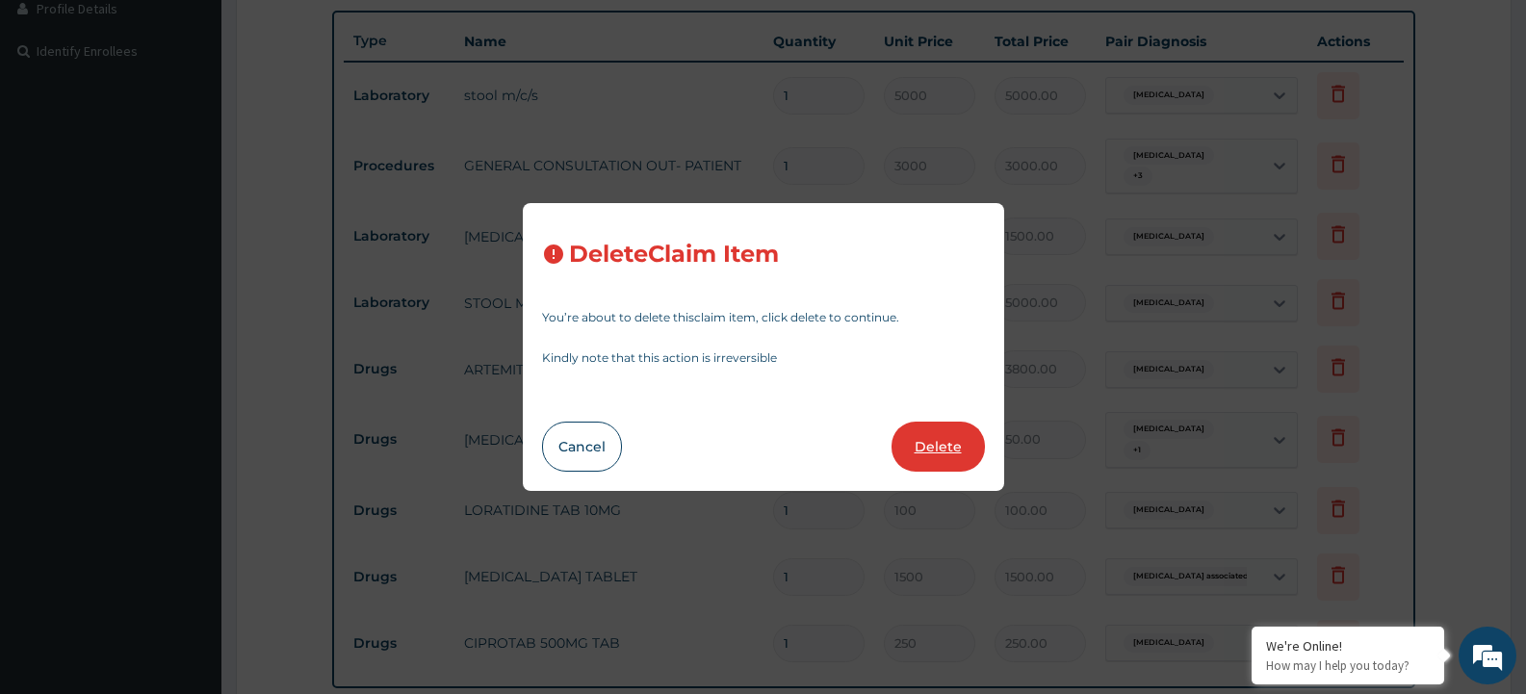
type input "100"
type input "100.00"
type input "1500"
type input "1500.00"
type input "250"
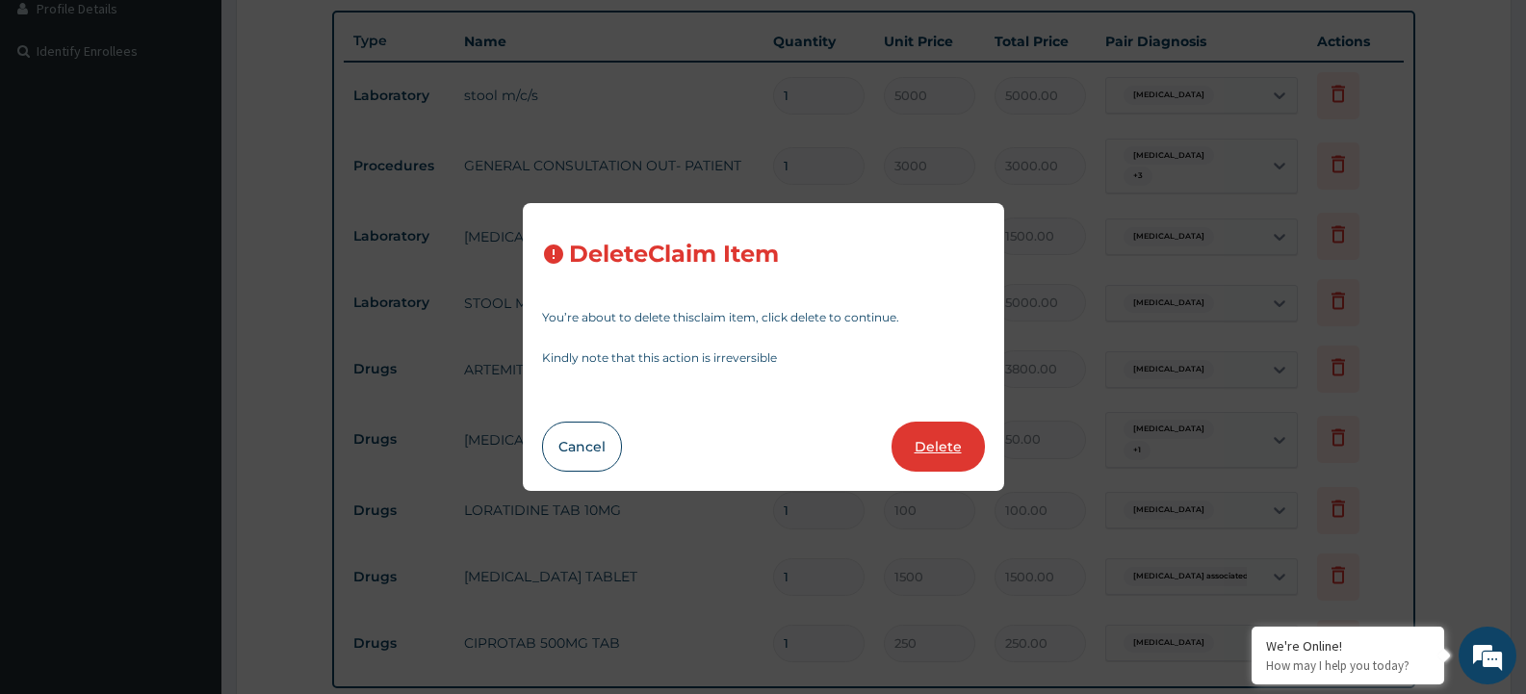
type input "250.00"
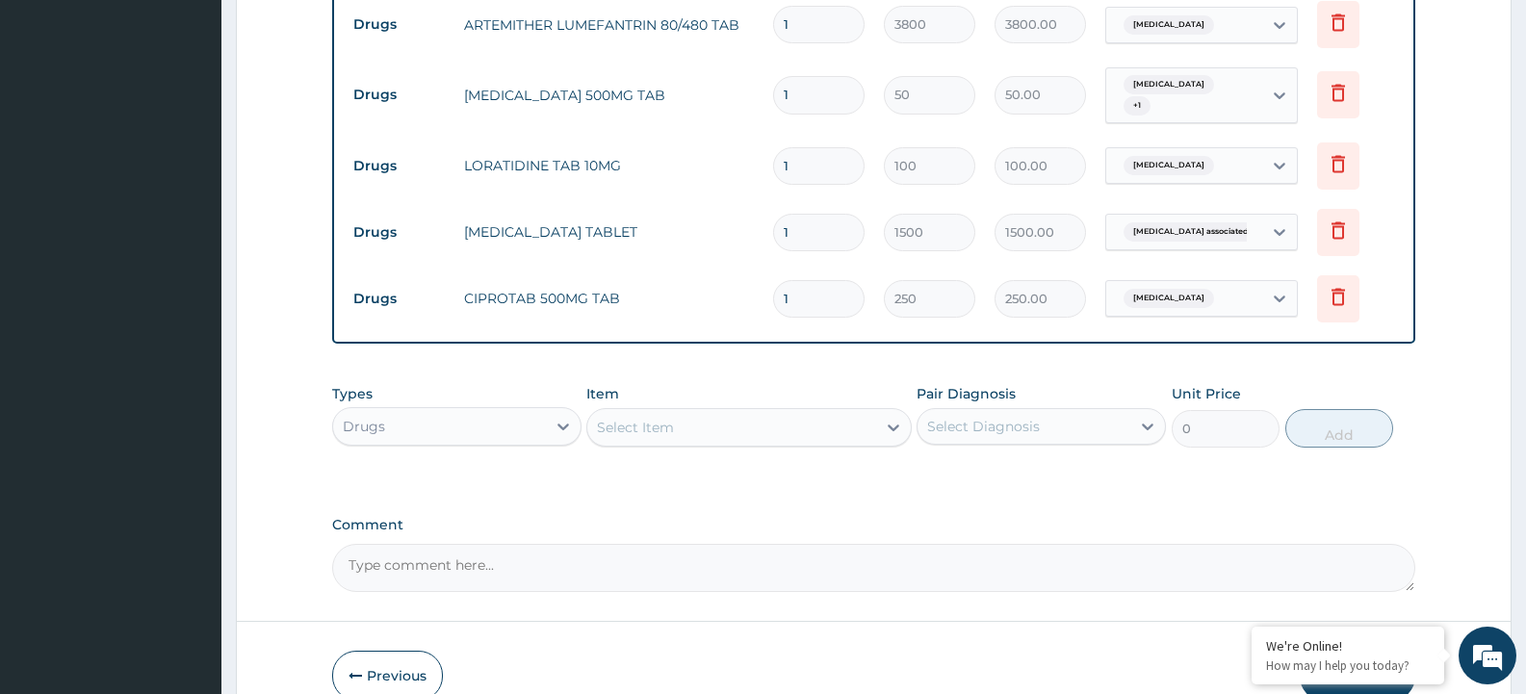
scroll to position [786, 0]
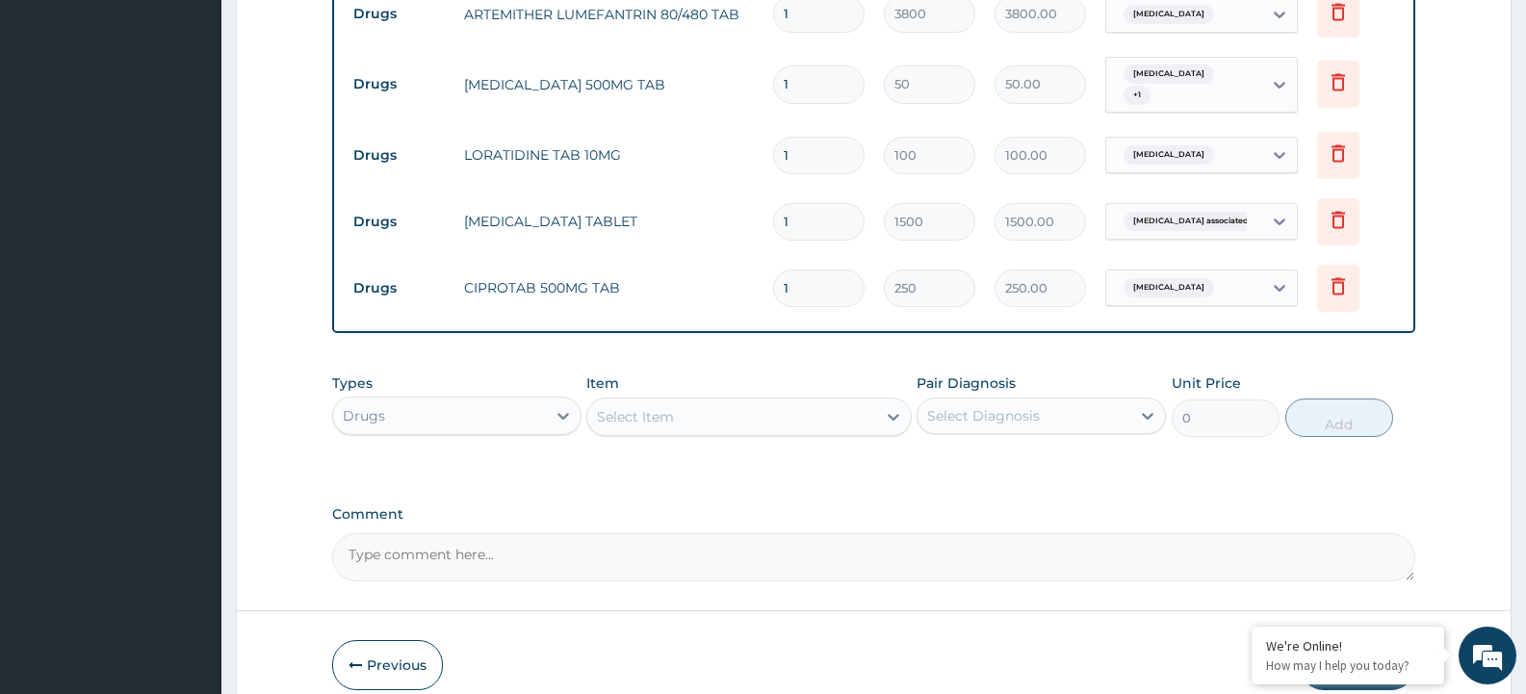
click at [817, 277] on input "1" at bounding box center [818, 289] width 91 height 38
type input "10"
type input "2500.00"
type input "10"
drag, startPoint x: 811, startPoint y: 203, endPoint x: 757, endPoint y: 209, distance: 55.2
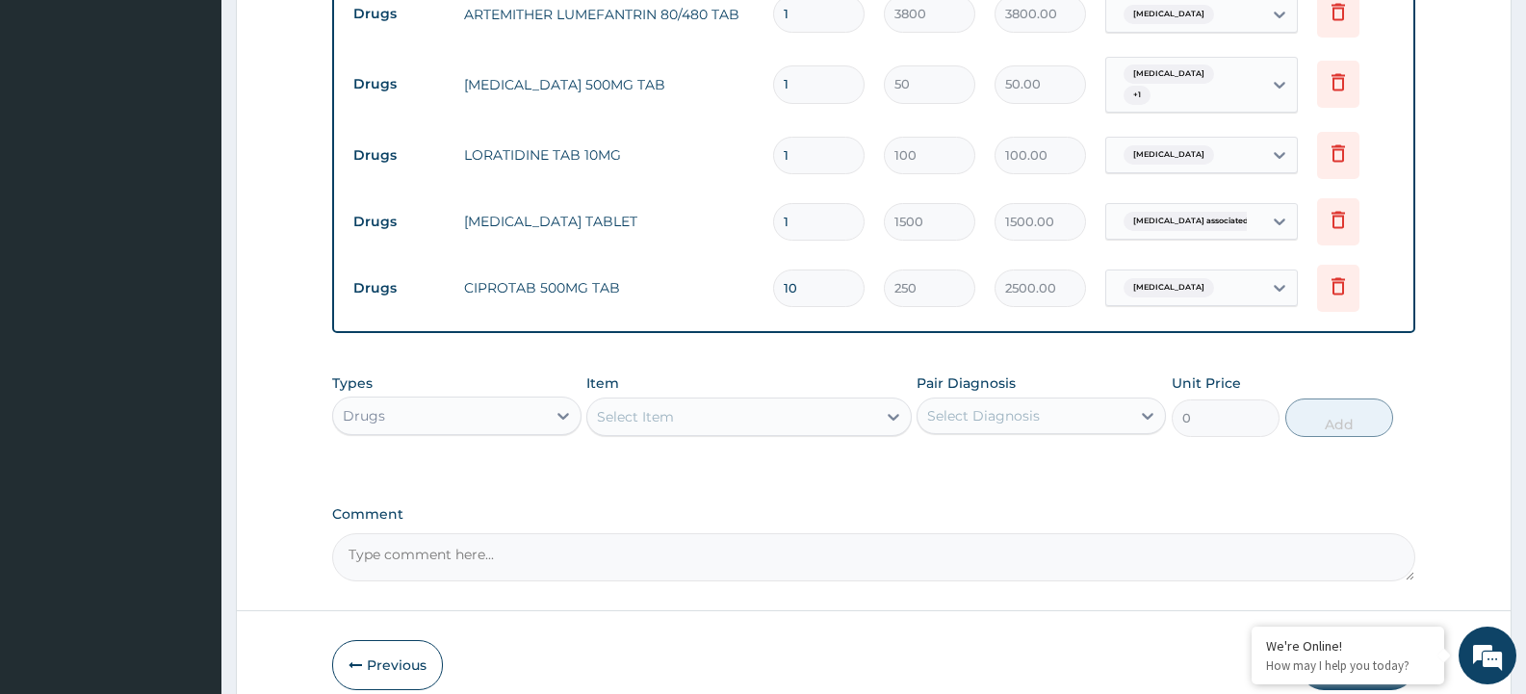
click at [757, 209] on tr "Drugs ALBENDAZOLE TABLET 1 1500 1500.00 Arthropathy associated with he... Delete" at bounding box center [874, 222] width 1060 height 66
type input "2"
type input "3000.00"
type input "2"
drag, startPoint x: 792, startPoint y: 134, endPoint x: 744, endPoint y: 134, distance: 48.1
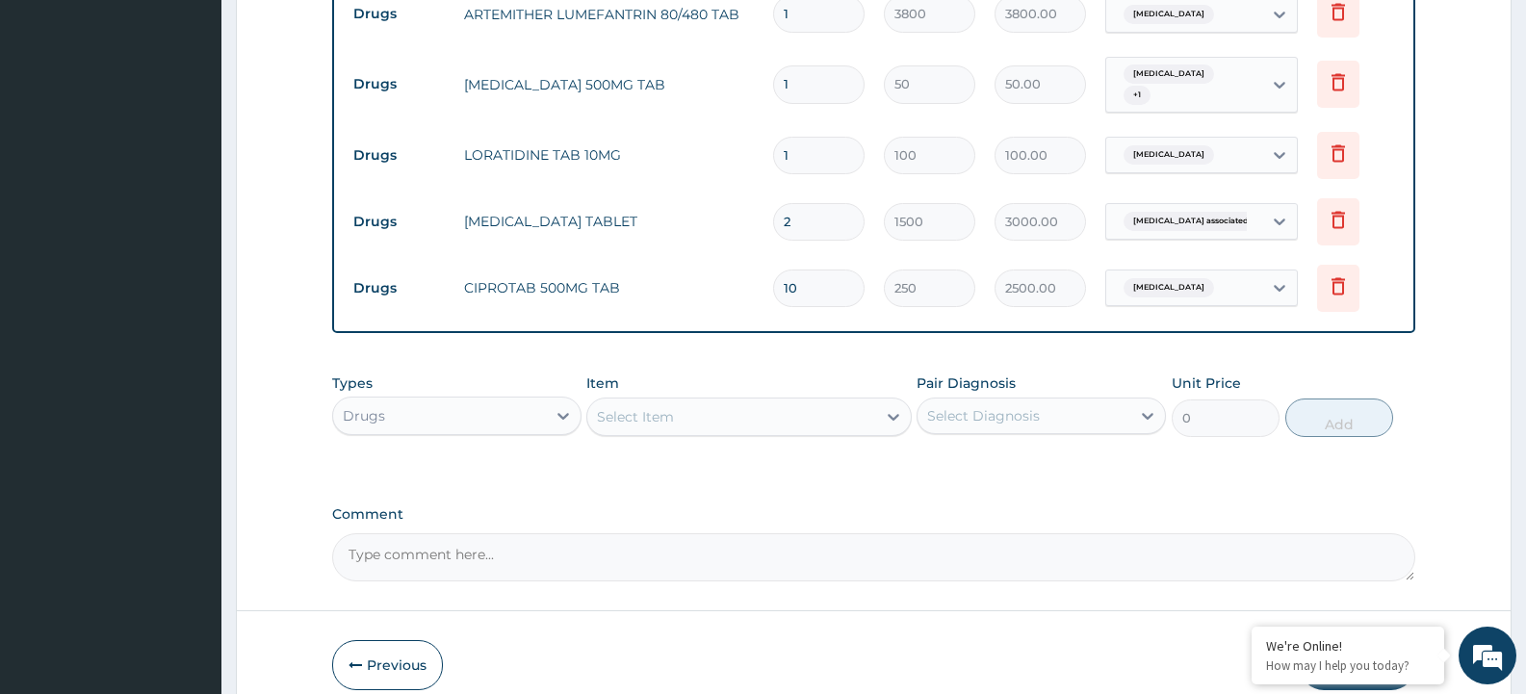
click at [745, 134] on tr "Drugs LORATIDINE TAB 10MG 1 100 100.00 Upper respiratory infection Delete" at bounding box center [874, 155] width 1060 height 66
type input "5"
type input "500.00"
type input "5"
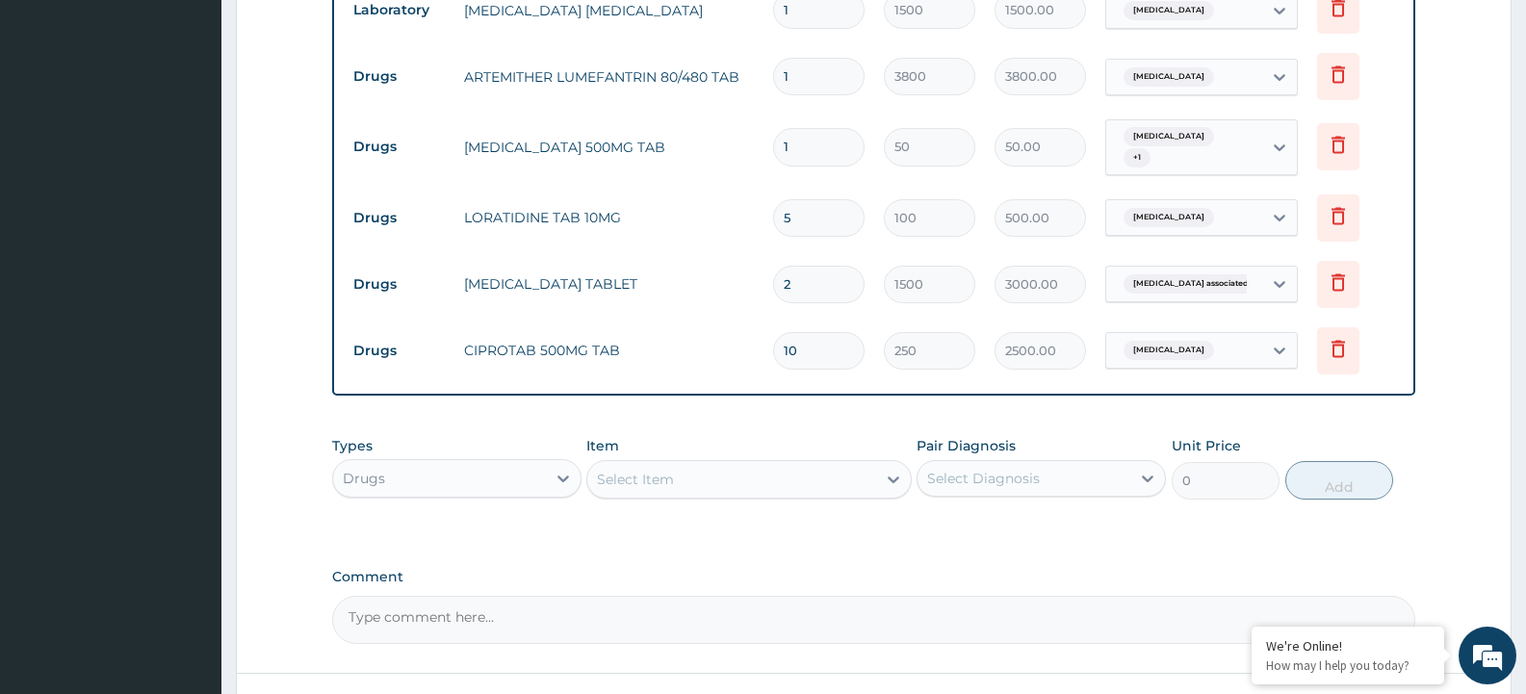
scroll to position [690, 0]
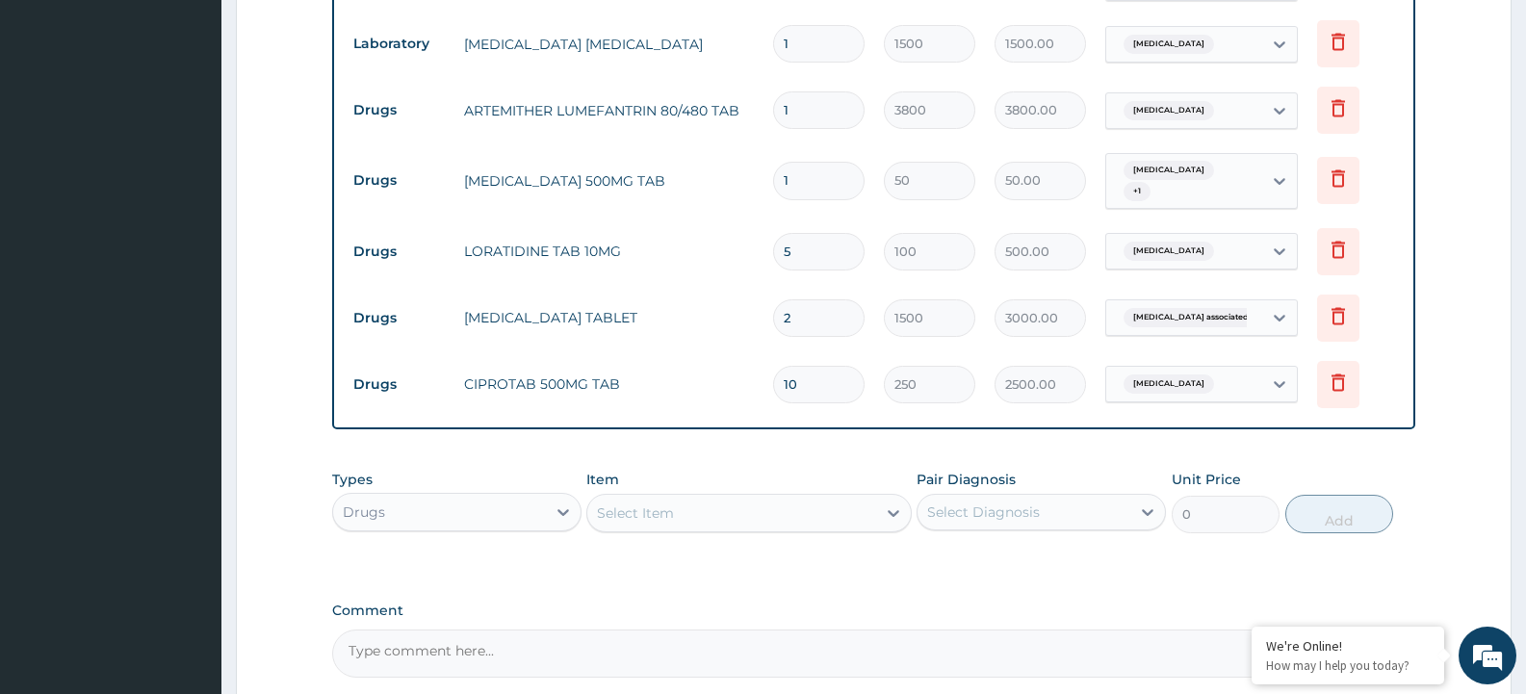
click at [806, 171] on input "1" at bounding box center [818, 181] width 91 height 38
type input "18"
type input "900.00"
type input "19"
type input "950.00"
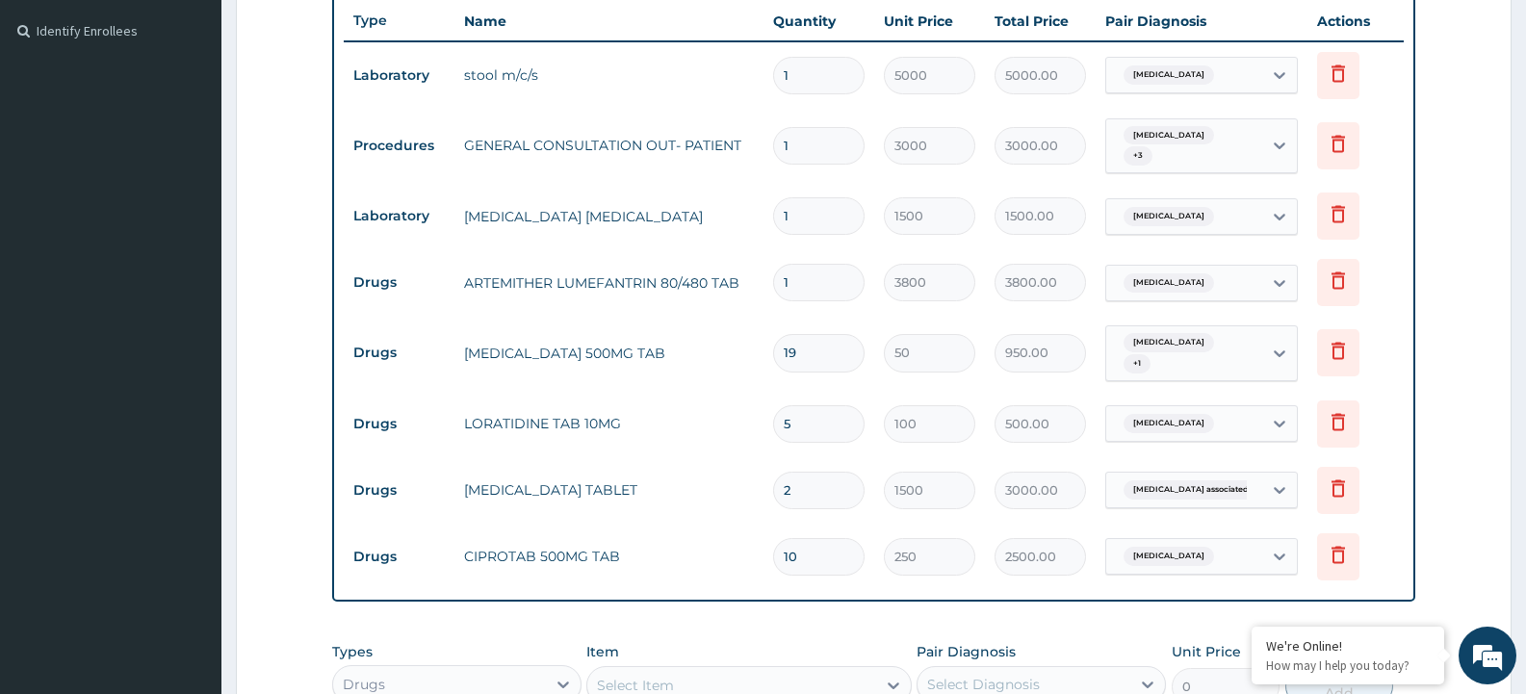
scroll to position [498, 0]
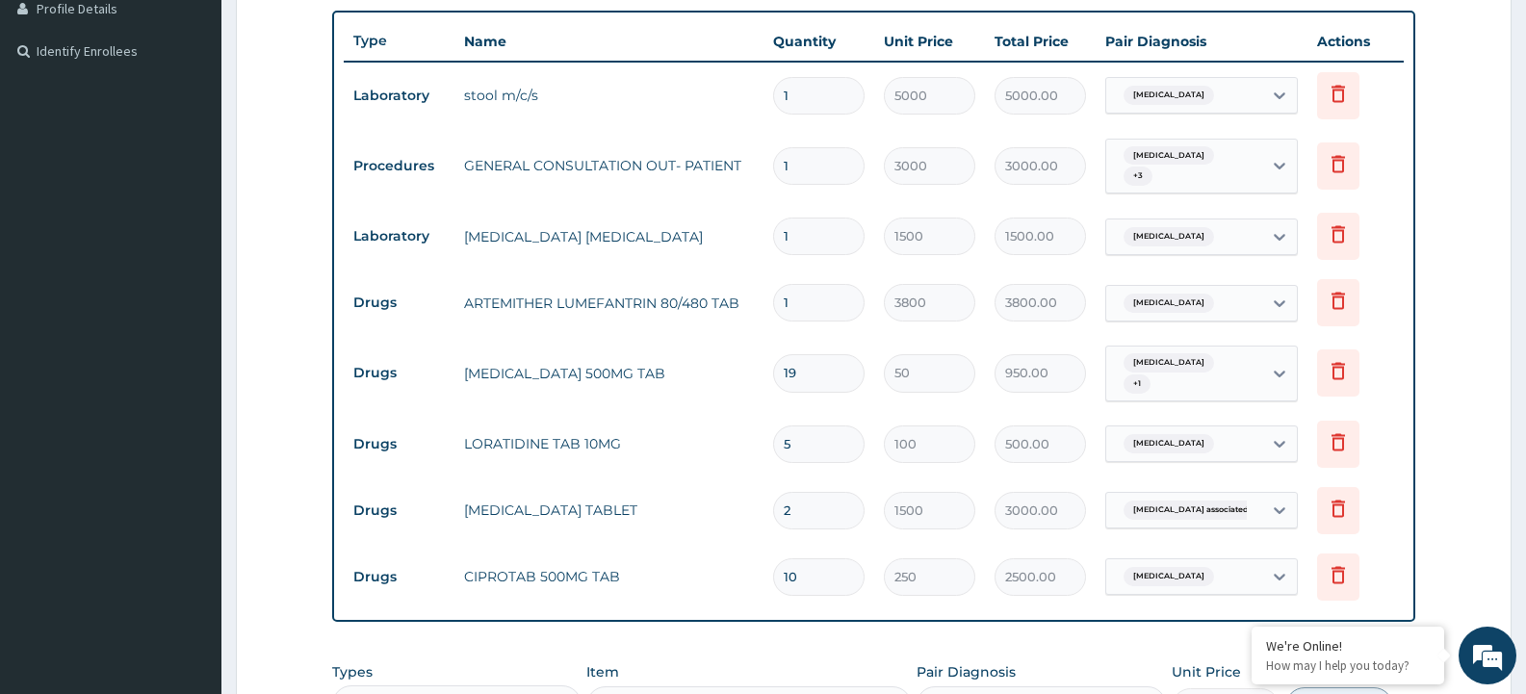
drag, startPoint x: 803, startPoint y: 351, endPoint x: 787, endPoint y: 358, distance: 16.8
click at [787, 358] on input "19" at bounding box center [818, 373] width 91 height 38
type input "18"
type input "900.00"
type input "17"
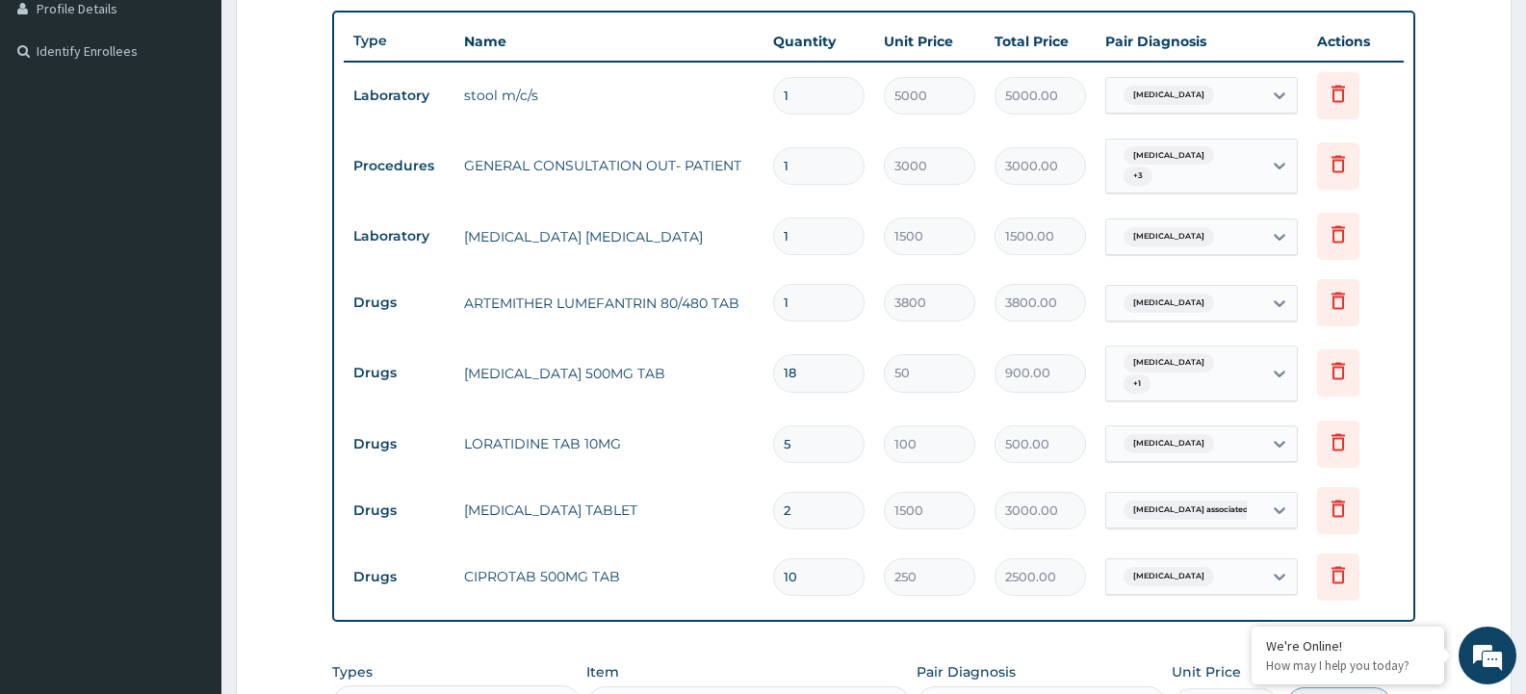
type input "850.00"
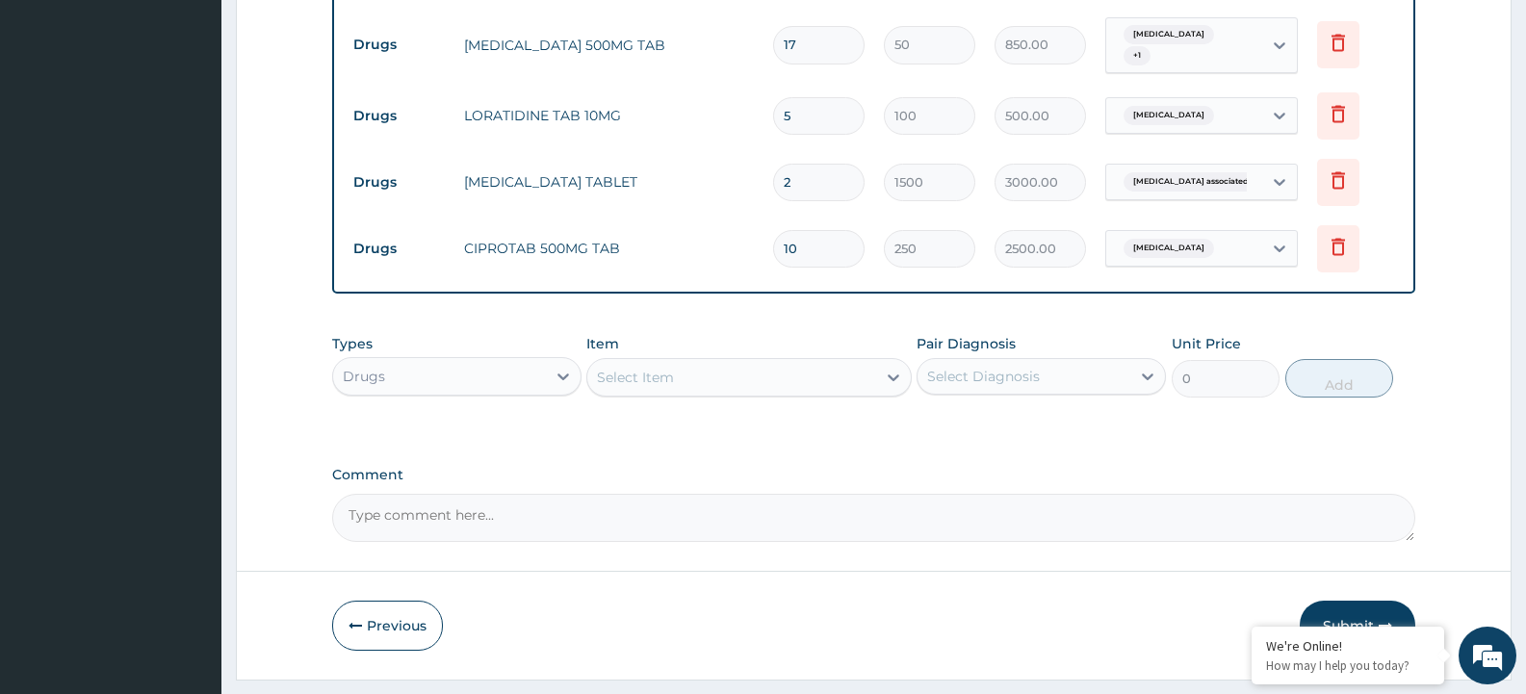
scroll to position [860, 0]
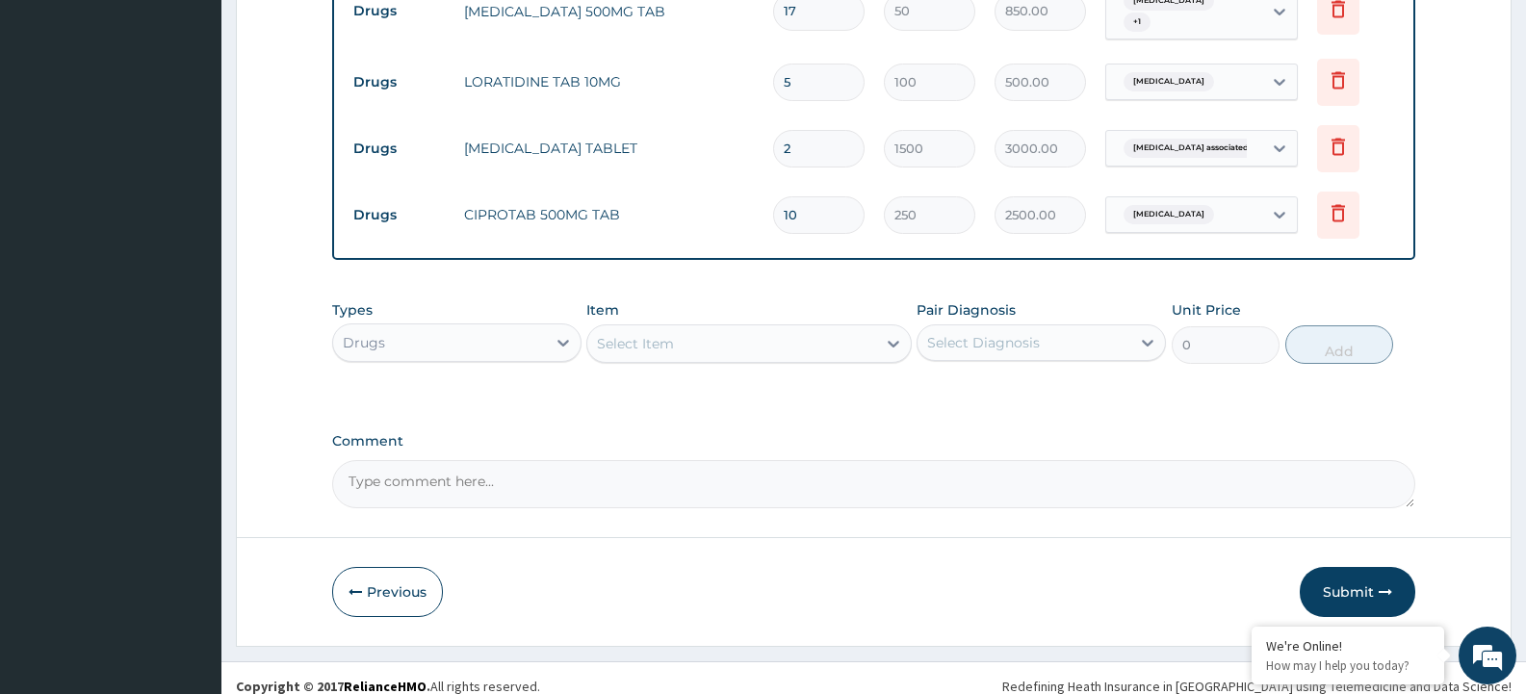
type input "17"
click at [1343, 573] on button "Submit" at bounding box center [1357, 592] width 116 height 50
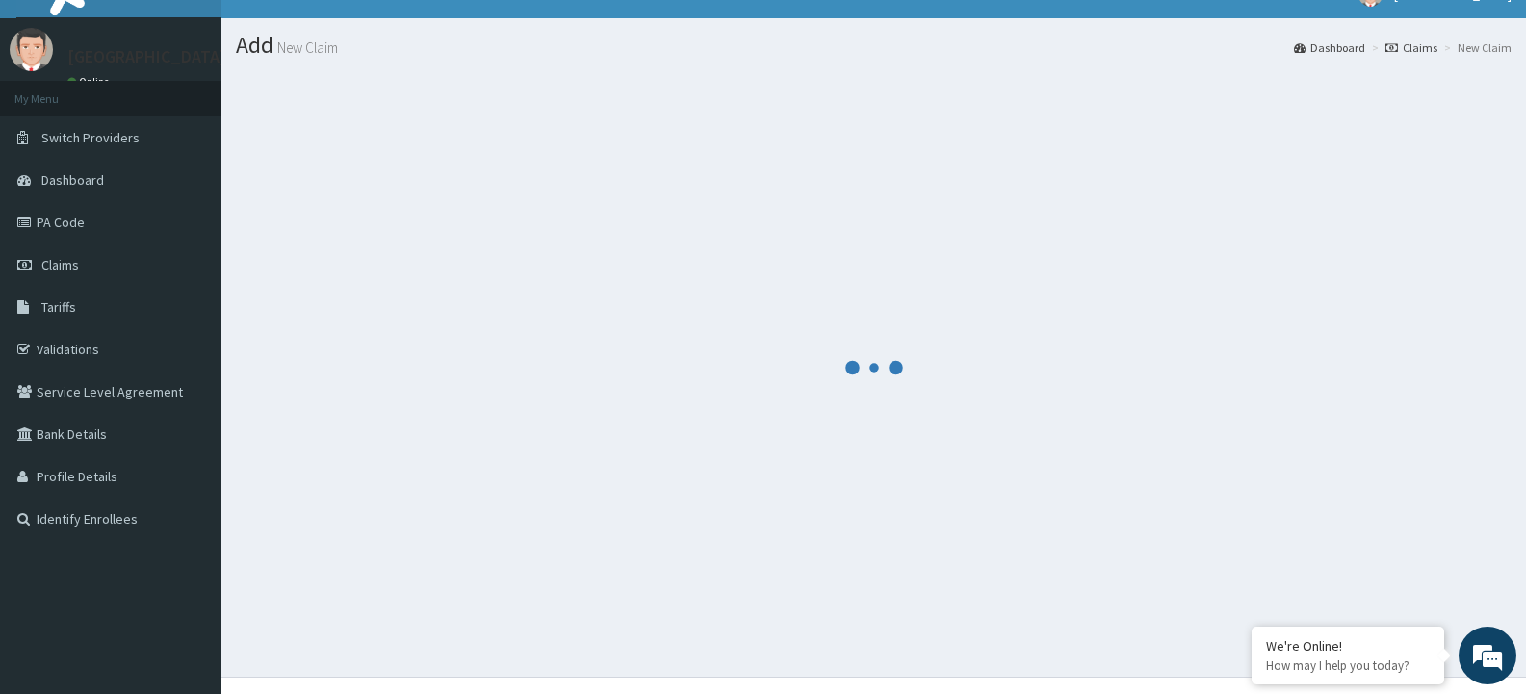
scroll to position [0, 0]
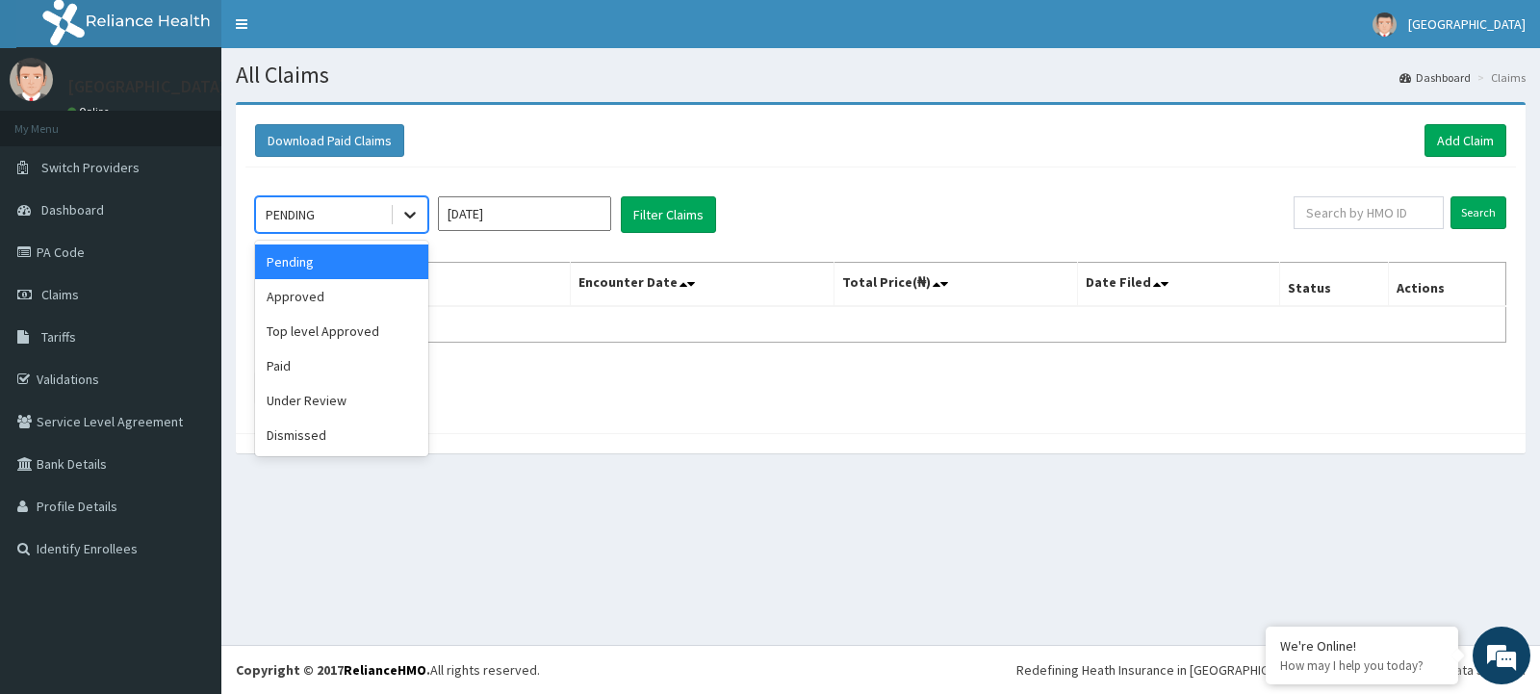
click at [404, 218] on icon at bounding box center [409, 214] width 19 height 19
click at [354, 293] on div "Approved" at bounding box center [341, 296] width 173 height 35
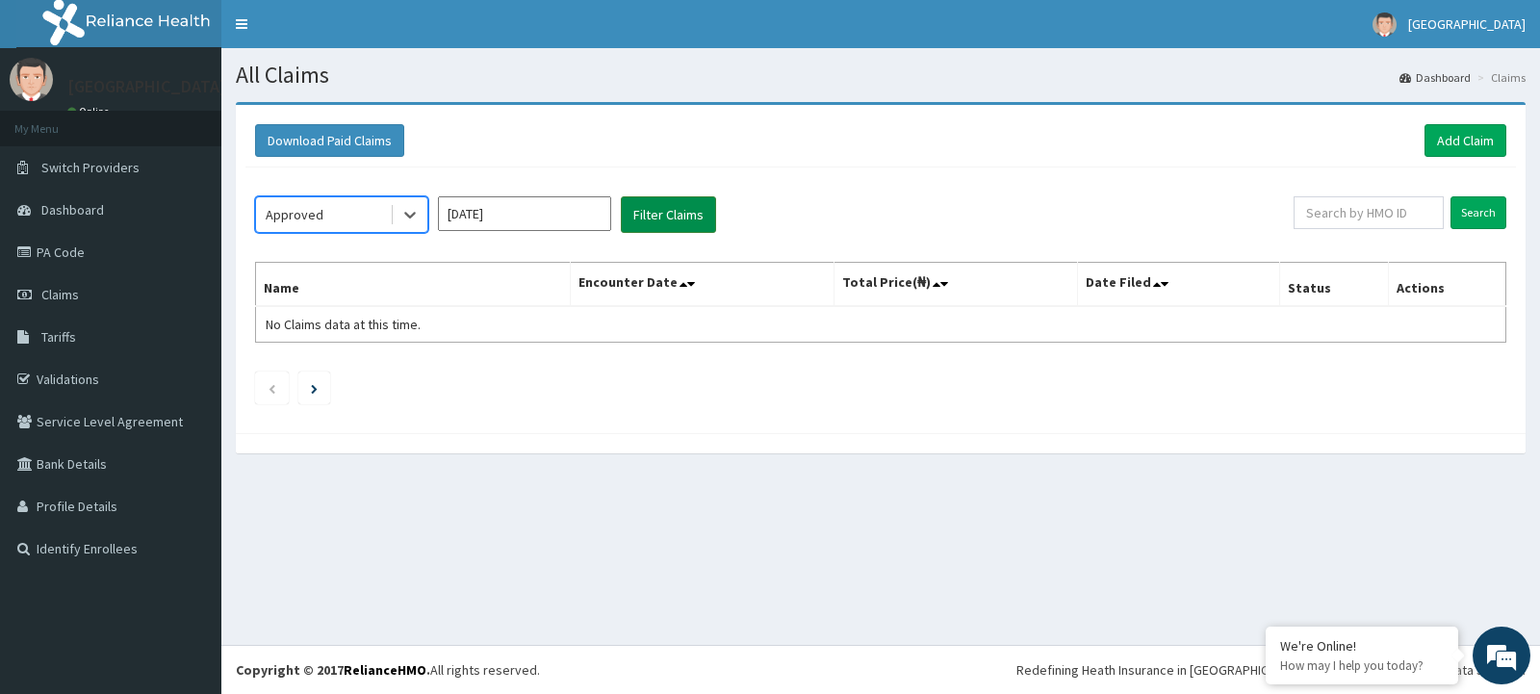
click at [677, 220] on button "Filter Claims" at bounding box center [668, 214] width 95 height 37
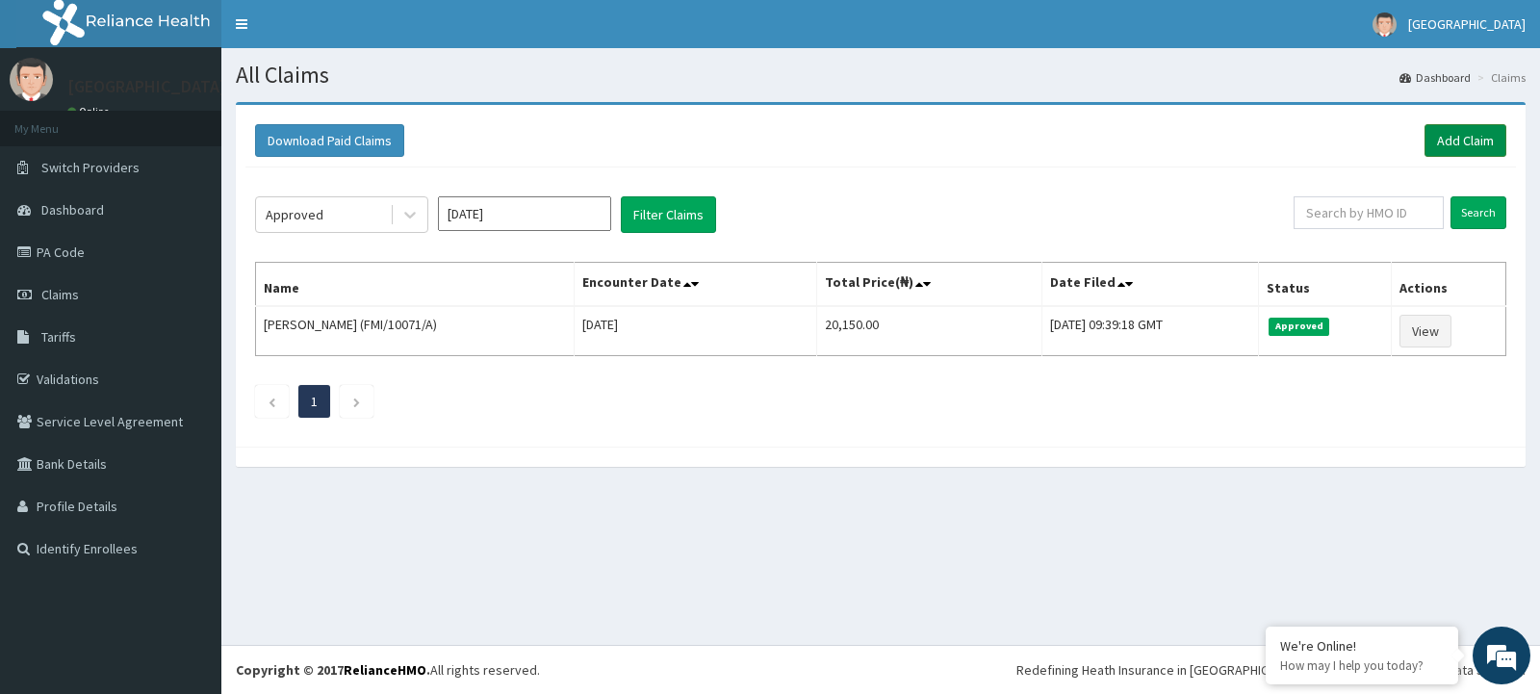
click at [1479, 143] on link "Add Claim" at bounding box center [1466, 140] width 82 height 33
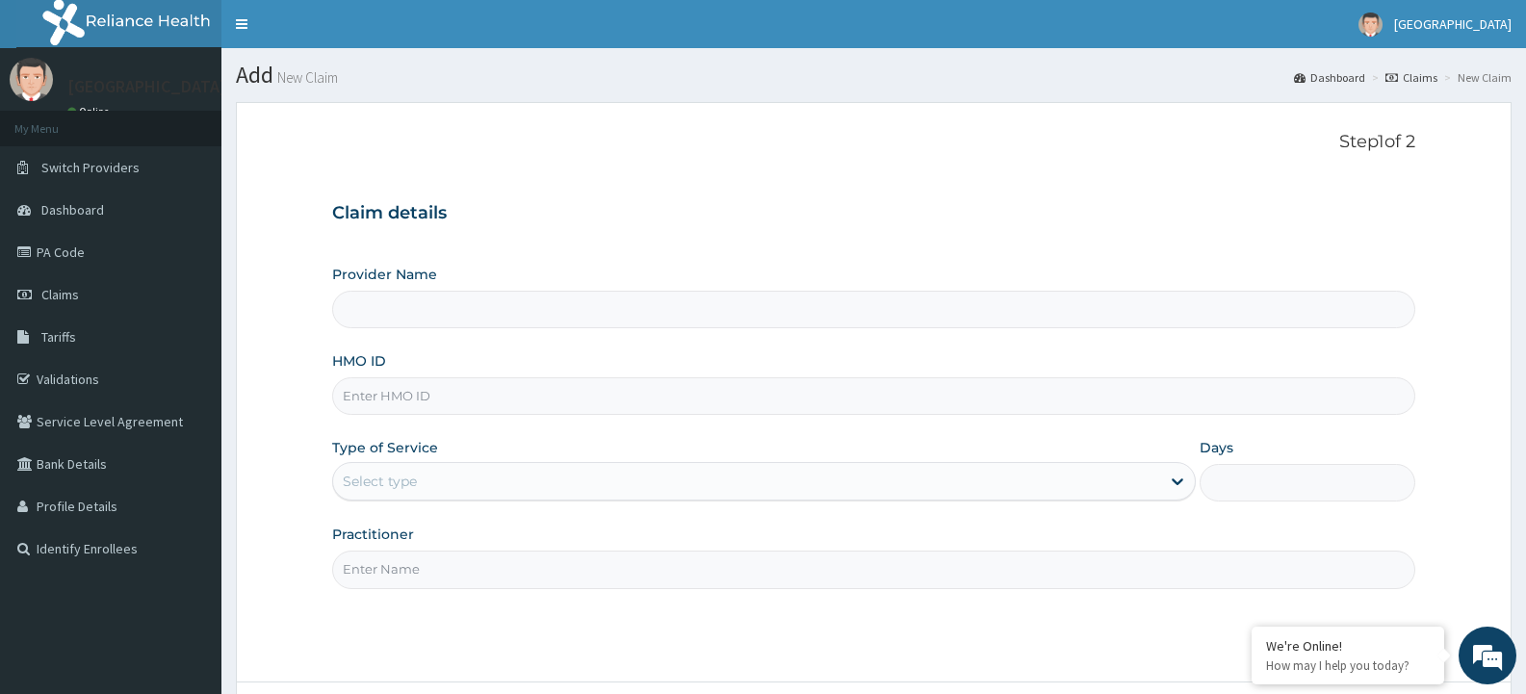
type input "[GEOGRAPHIC_DATA]"
